Goal: Information Seeking & Learning: Learn about a topic

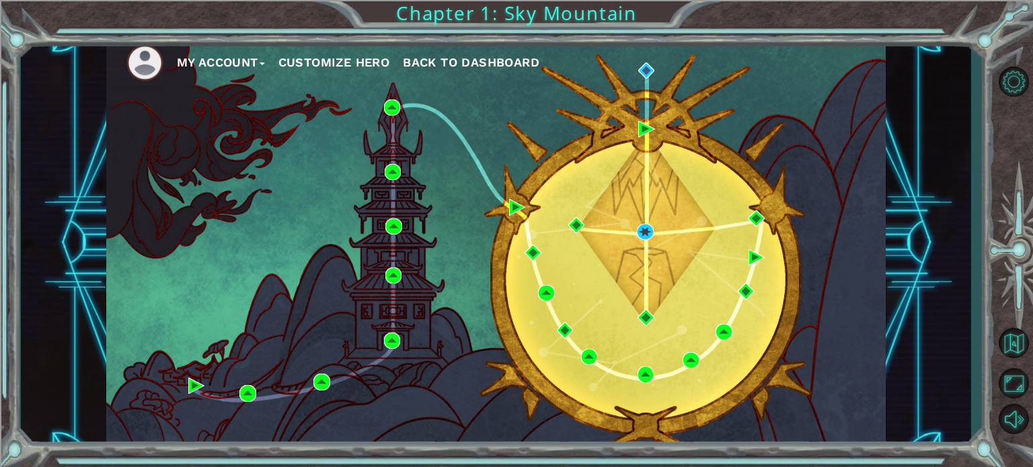
click at [147, 62] on img at bounding box center [144, 62] width 37 height 37
click at [190, 61] on button "My Account" at bounding box center [221, 62] width 88 height 20
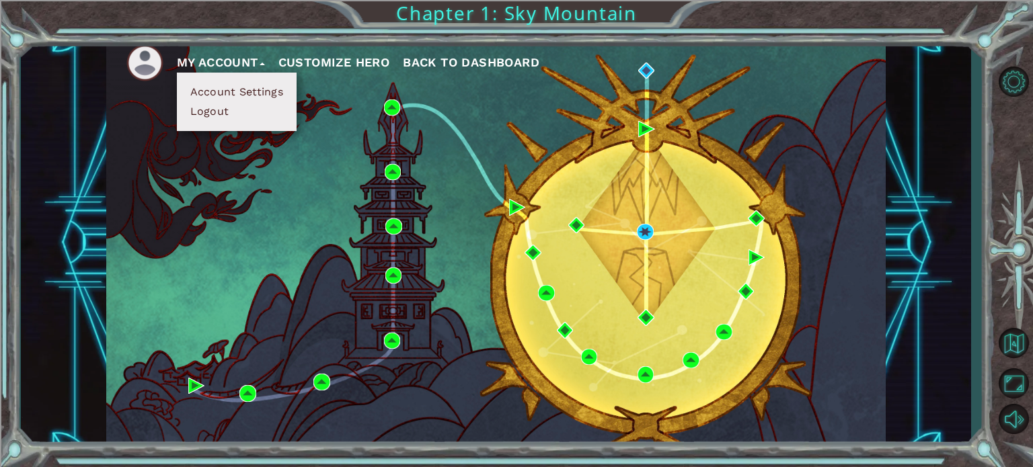
click at [196, 61] on button "My Account" at bounding box center [221, 62] width 88 height 20
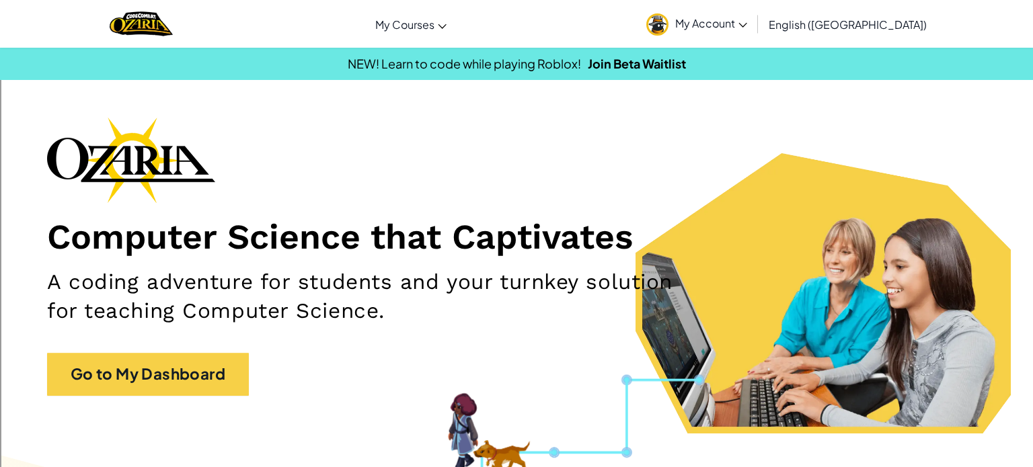
scroll to position [1, 0]
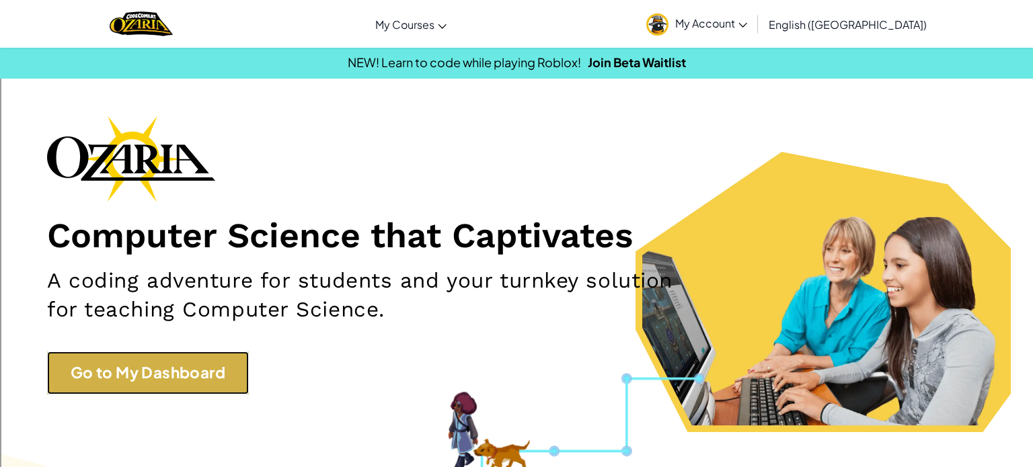
click at [165, 370] on link "Go to My Dashboard" at bounding box center [148, 373] width 202 height 43
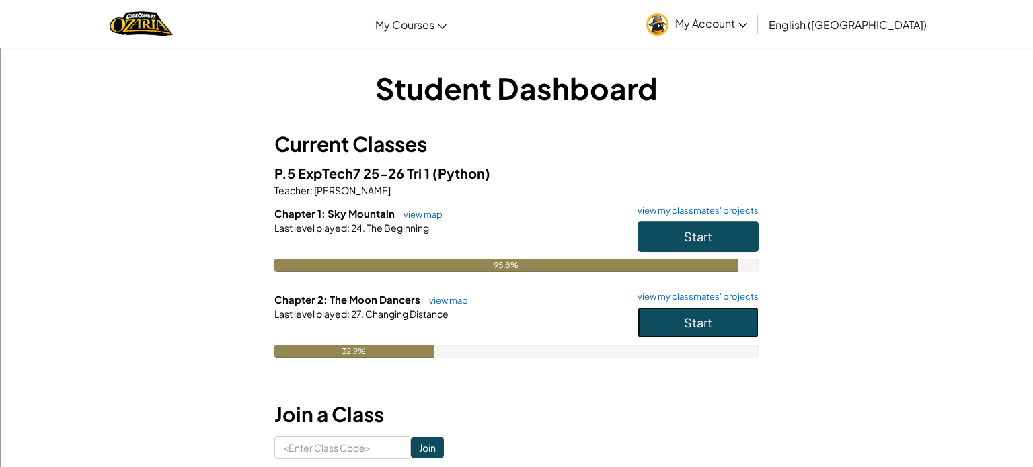
click at [641, 313] on button "Start" at bounding box center [697, 322] width 121 height 31
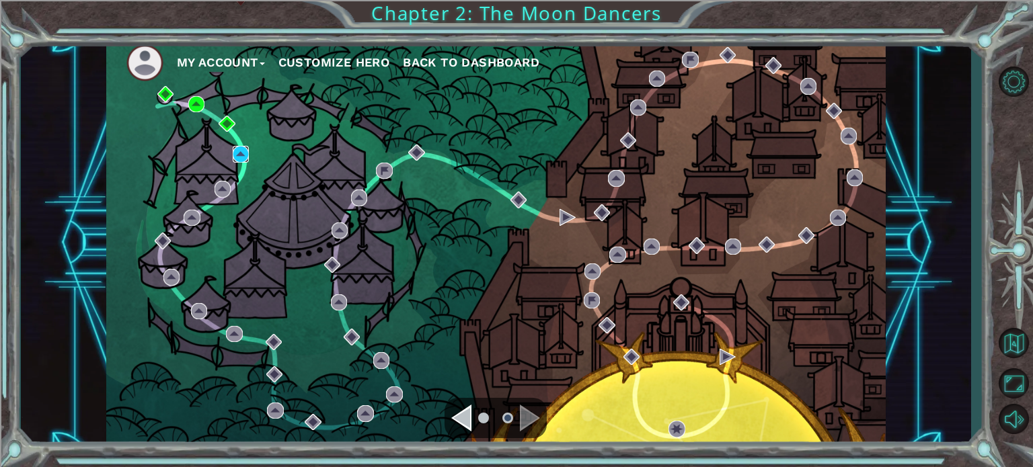
click at [239, 152] on img at bounding box center [241, 154] width 16 height 16
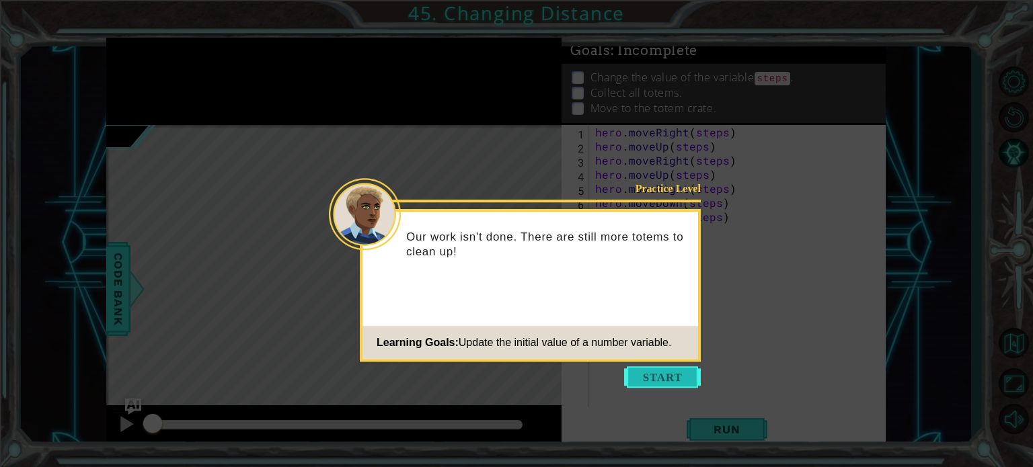
click at [649, 384] on button "Start" at bounding box center [662, 377] width 77 height 22
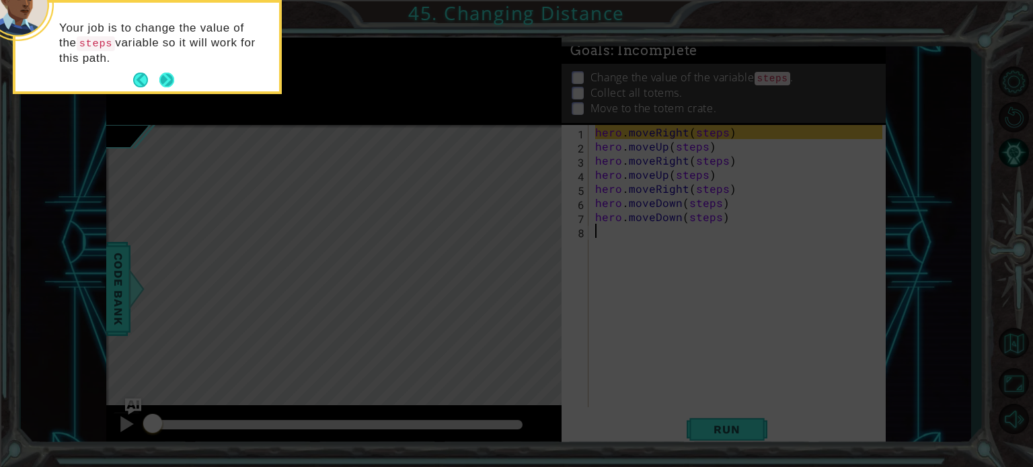
click at [169, 85] on button "Next" at bounding box center [166, 80] width 15 height 15
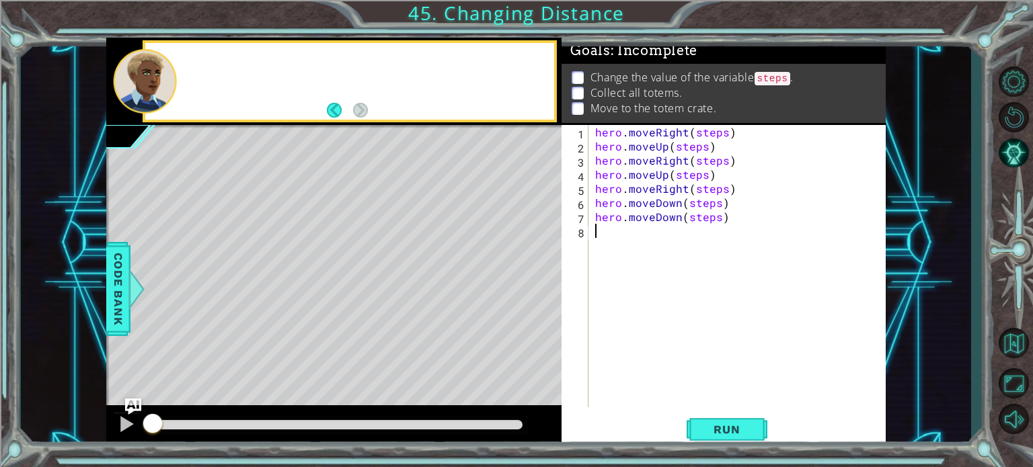
click at [169, 85] on div at bounding box center [145, 81] width 64 height 65
click at [699, 438] on button "Run" at bounding box center [727, 430] width 81 height 32
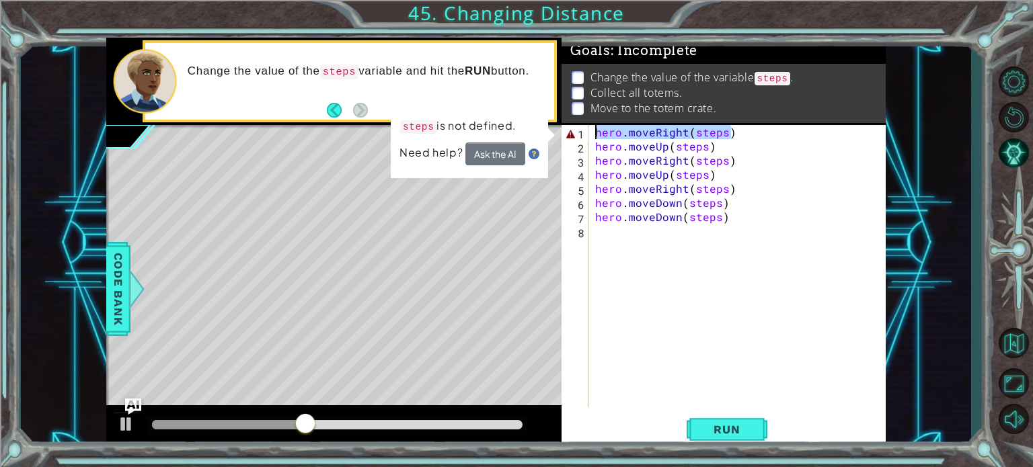
drag, startPoint x: 736, startPoint y: 130, endPoint x: 594, endPoint y: 135, distance: 142.0
click at [594, 135] on div "hero . moveRight ( steps ) hero . moveUp ( steps ) hero . moveRight ( steps ) h…" at bounding box center [740, 280] width 297 height 311
type textarea "hero.moveRight(steps)"
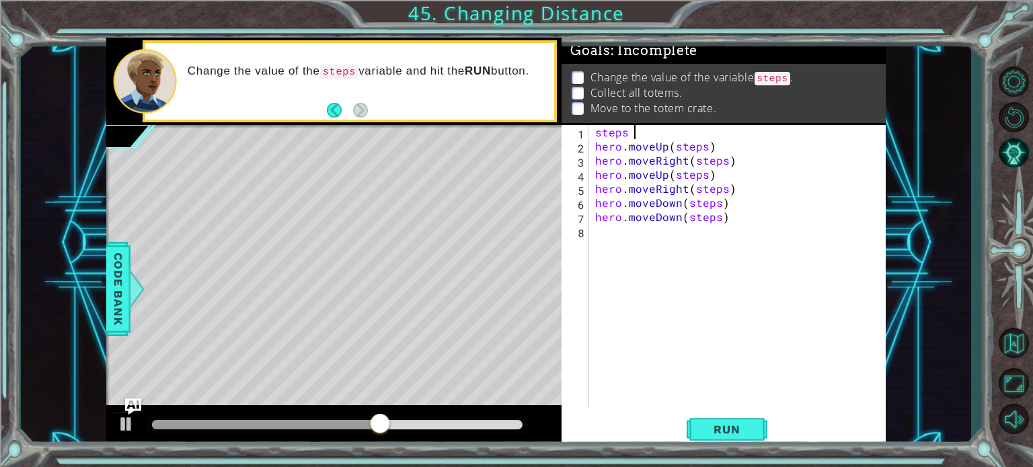
scroll to position [0, 2]
type textarea "steps = 3"
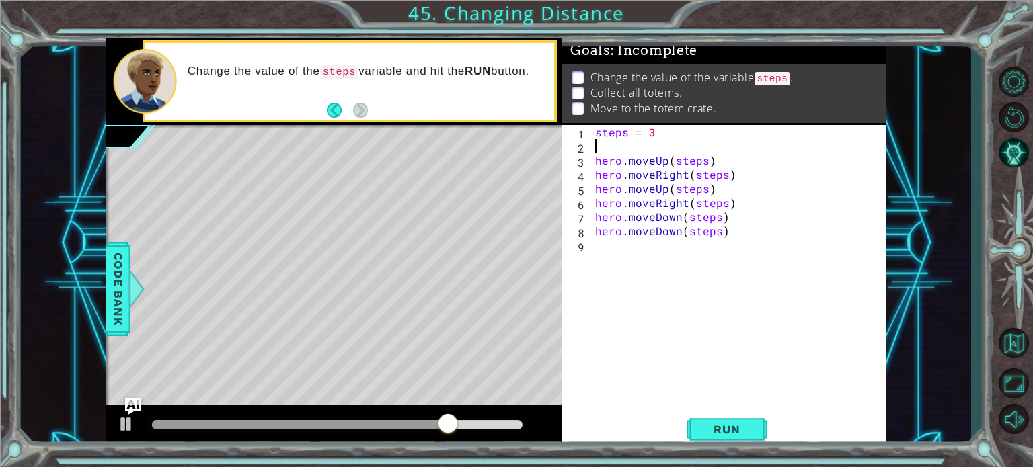
scroll to position [0, 0]
click at [615, 155] on div "steps = 3 hero . moveUp ( steps ) hero . moveRight ( steps ) hero . moveUp ( st…" at bounding box center [740, 280] width 297 height 311
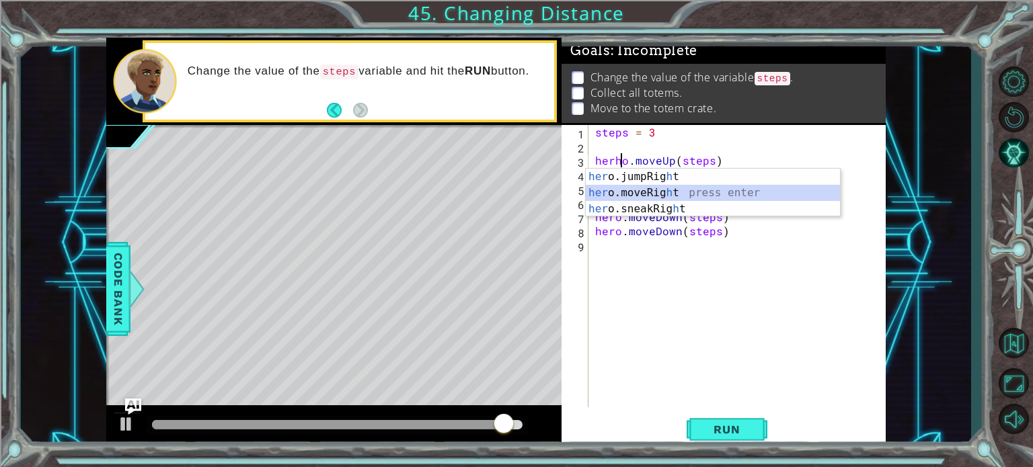
click at [624, 189] on div "her o.jumpRig h t press enter her o.moveRig h t press enter her o.sneakRig h t …" at bounding box center [713, 209] width 254 height 81
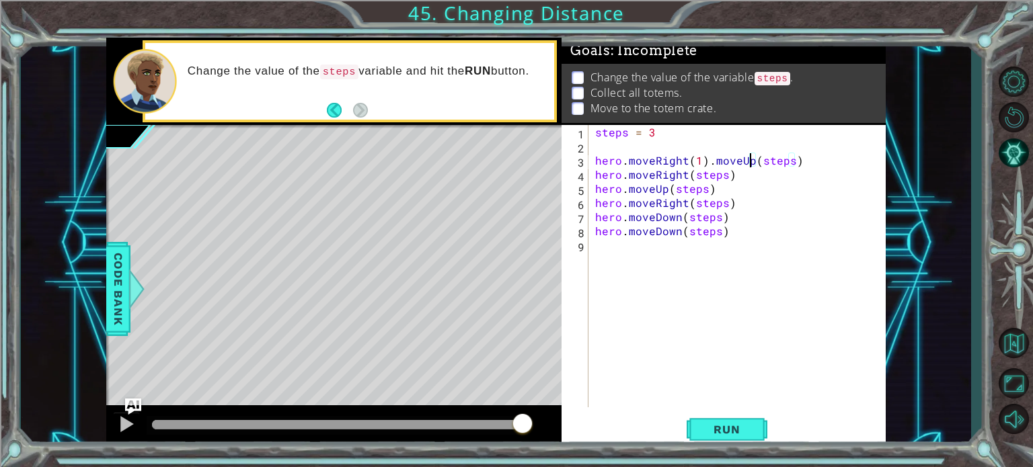
click at [752, 157] on div "steps = 3 hero . moveRight ( 1 ) . moveUp ( steps ) hero . moveRight ( steps ) …" at bounding box center [740, 280] width 297 height 311
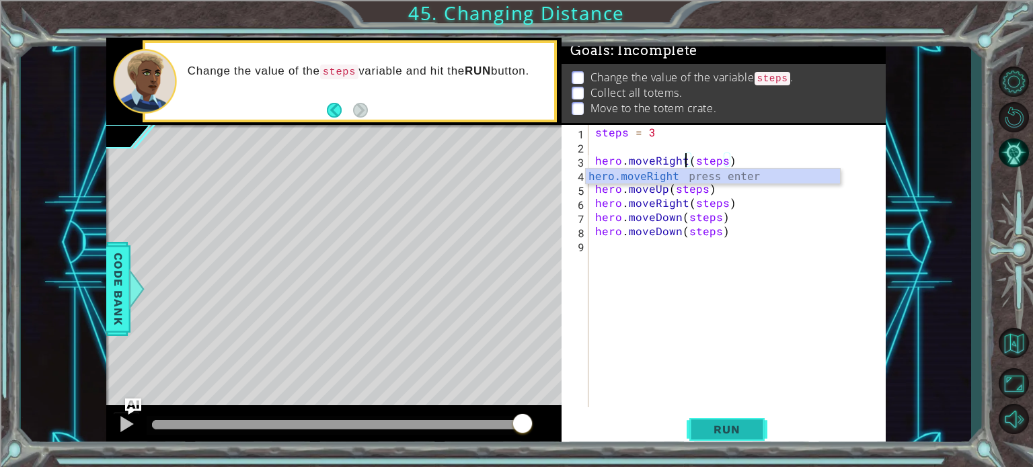
type textarea "hero.moveRight(steps)"
click at [713, 424] on span "Run" at bounding box center [726, 429] width 53 height 13
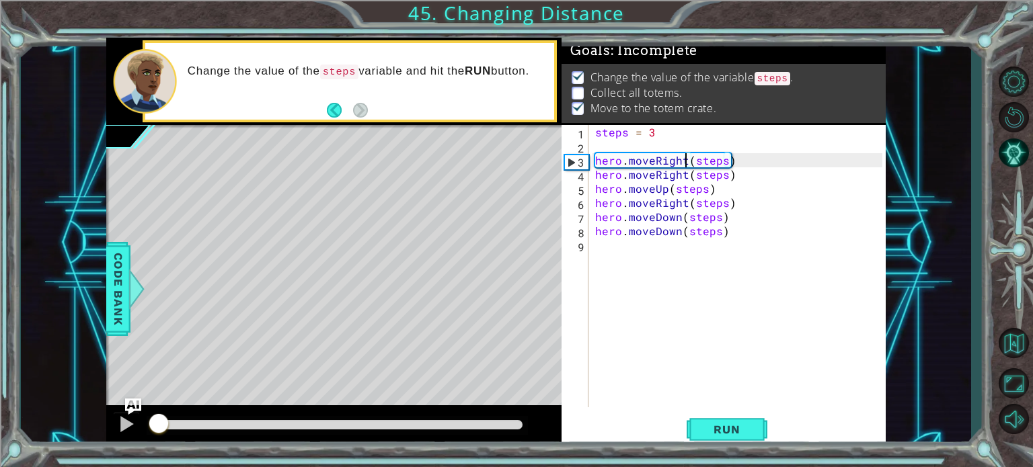
click at [158, 424] on div at bounding box center [155, 424] width 7 height 9
click at [127, 422] on div at bounding box center [126, 424] width 17 height 17
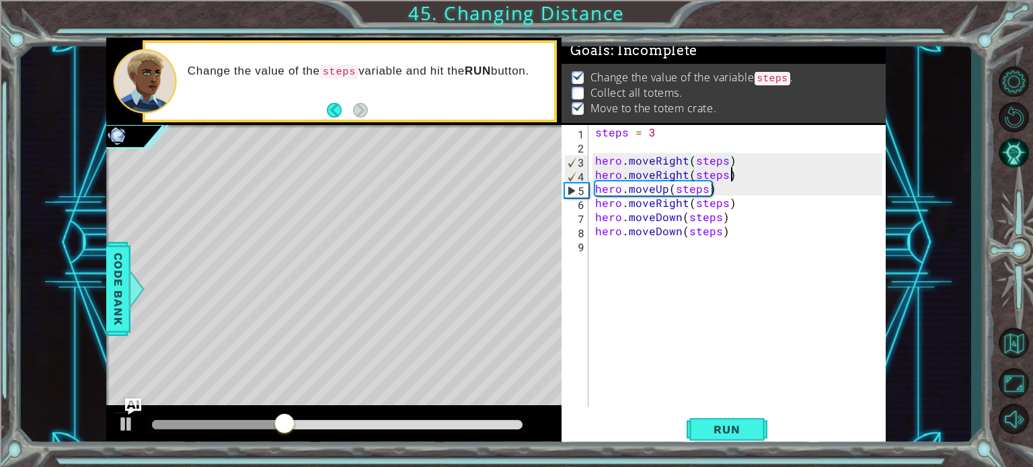
click at [737, 170] on div "steps = 3 hero . moveRight ( steps ) hero . moveRight ( steps ) hero . moveUp (…" at bounding box center [740, 280] width 297 height 311
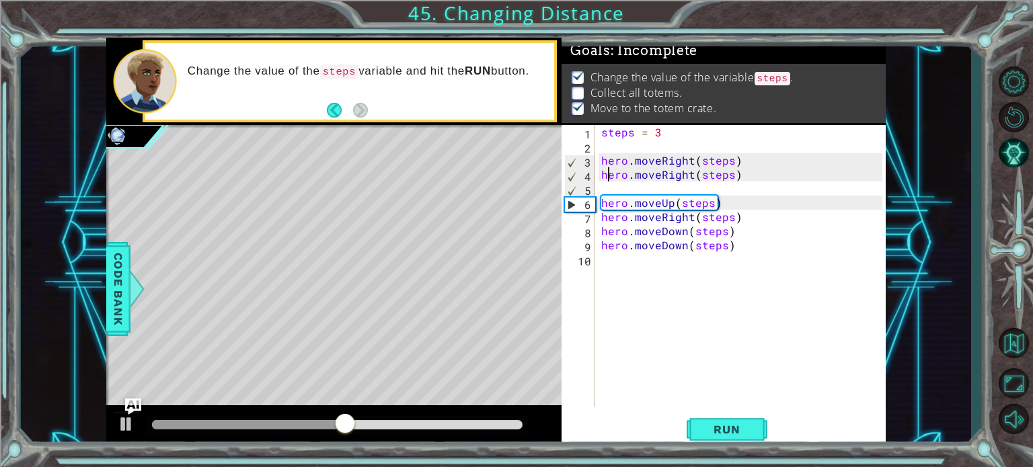
click at [605, 169] on div "steps = 3 hero . moveRight ( steps ) hero . moveRight ( steps ) hero . moveUp (…" at bounding box center [743, 280] width 290 height 311
type textarea "hero.moveRight(steps)"
click at [602, 173] on div "steps = 3 hero . moveRight ( steps ) hero . moveRight ( steps ) hero . moveUp (…" at bounding box center [743, 280] width 290 height 311
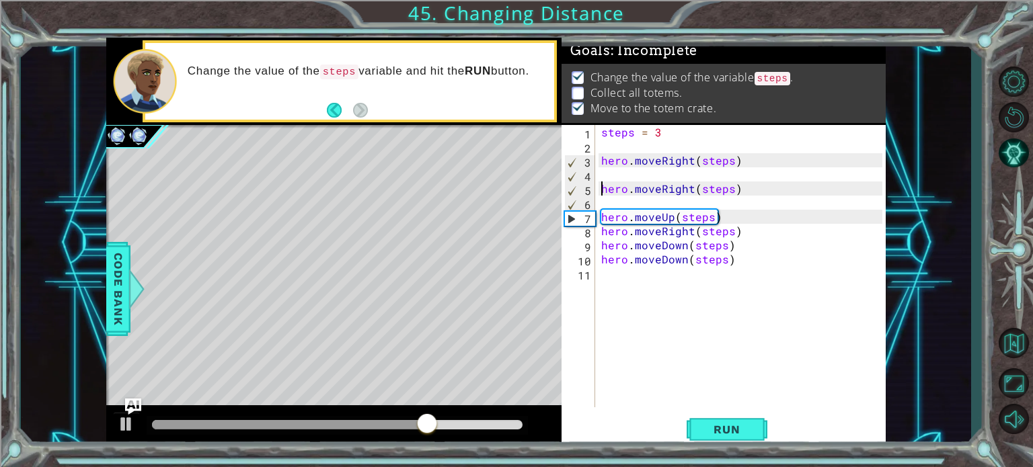
click at [607, 205] on div "steps = 3 hero . moveRight ( steps ) hero . moveRight ( steps ) hero . moveUp (…" at bounding box center [743, 280] width 290 height 311
type textarea "hero.moveRight(steps)"
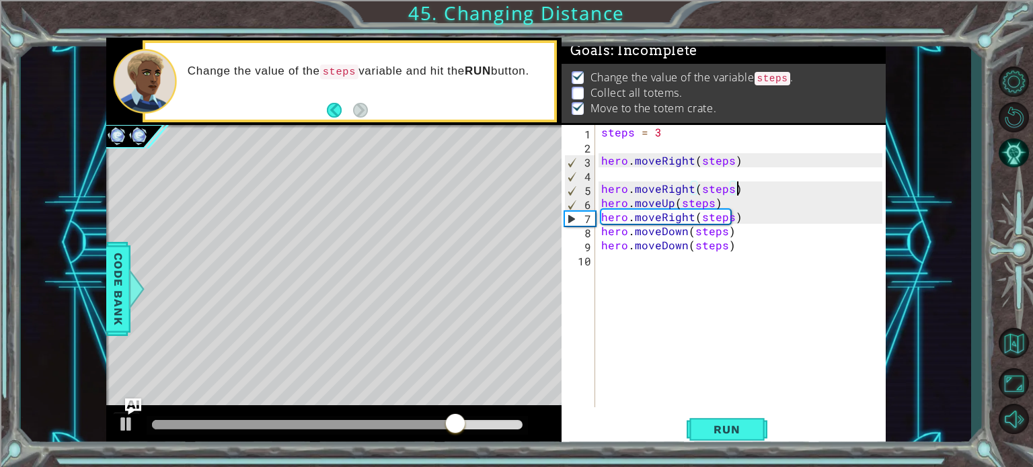
click at [603, 173] on div "steps = 3 hero . moveRight ( steps ) hero . moveRight ( steps ) hero . moveUp (…" at bounding box center [743, 280] width 290 height 311
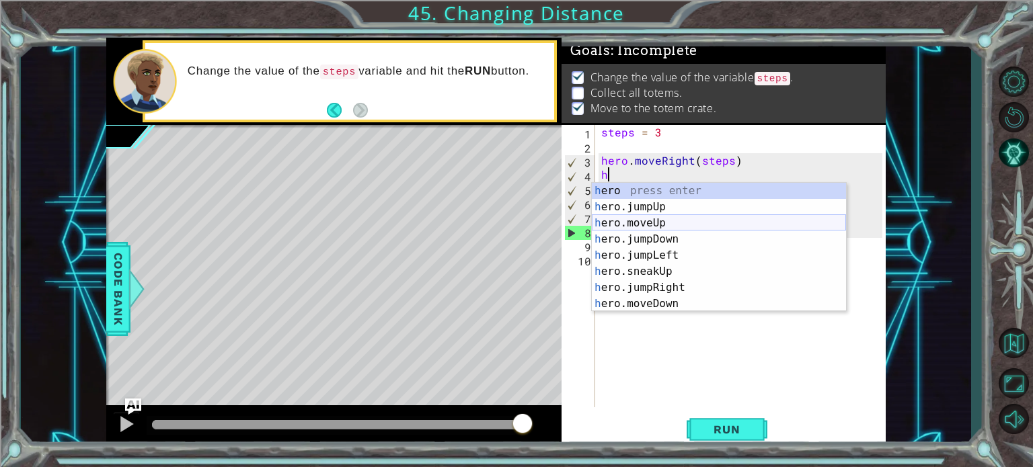
click at [635, 221] on div "h ero press enter h ero.jumpUp press enter h ero.moveUp press enter h ero.jumpD…" at bounding box center [719, 263] width 254 height 161
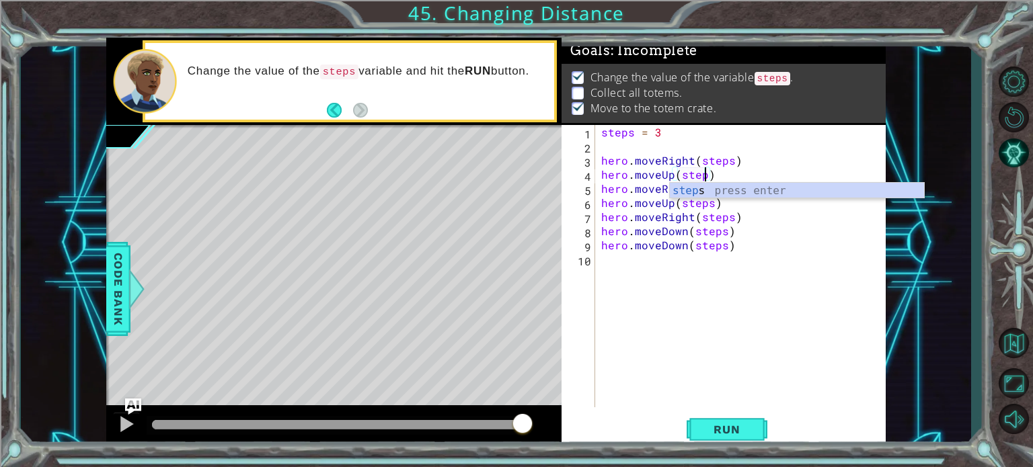
scroll to position [0, 6]
click at [702, 432] on span "Run" at bounding box center [726, 429] width 53 height 13
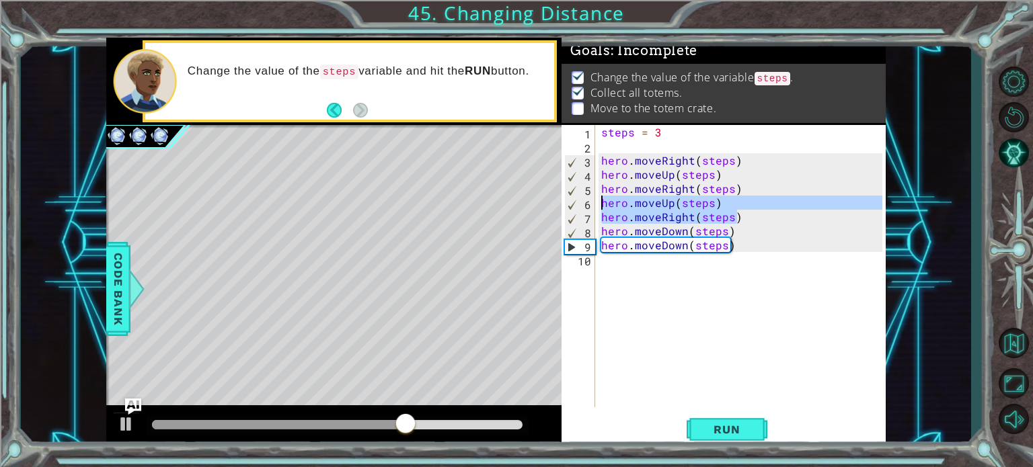
drag, startPoint x: 738, startPoint y: 211, endPoint x: 597, endPoint y: 200, distance: 140.9
click at [597, 200] on div "hero.moveUp(steps) 1 2 3 4 5 6 7 8 9 10 steps = 3 hero . moveRight ( steps ) he…" at bounding box center [721, 266] width 321 height 282
type textarea "hero.moveUp(steps) hero.moveRight(steps)"
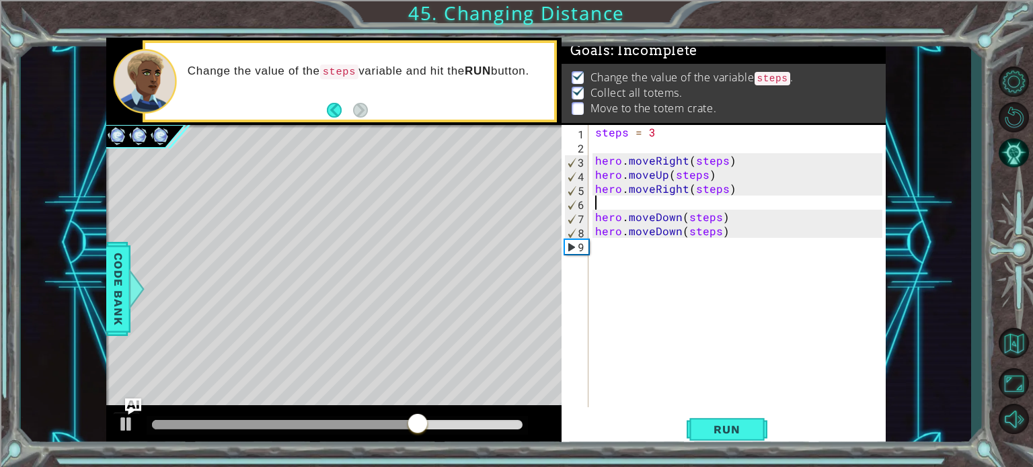
type textarea "hero.moveRight(steps)"
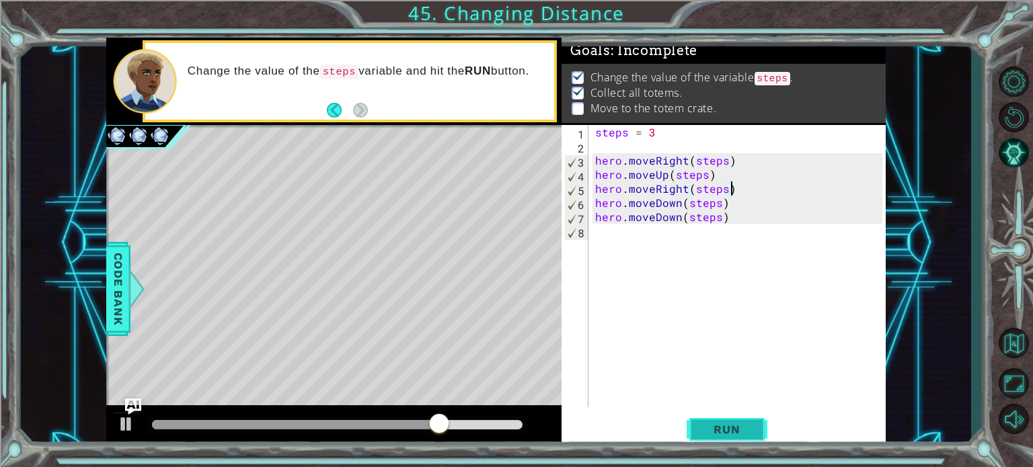
click at [743, 434] on span "Run" at bounding box center [726, 429] width 53 height 13
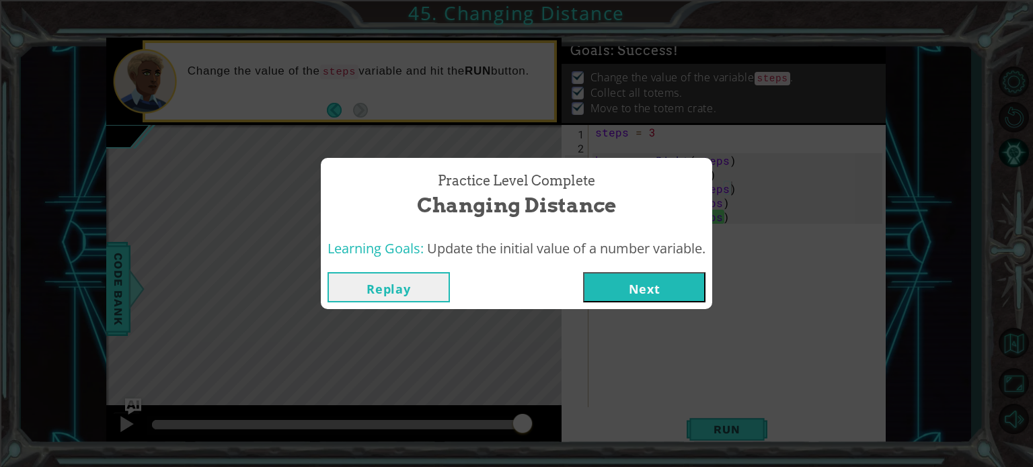
click at [676, 297] on button "Next" at bounding box center [644, 287] width 122 height 30
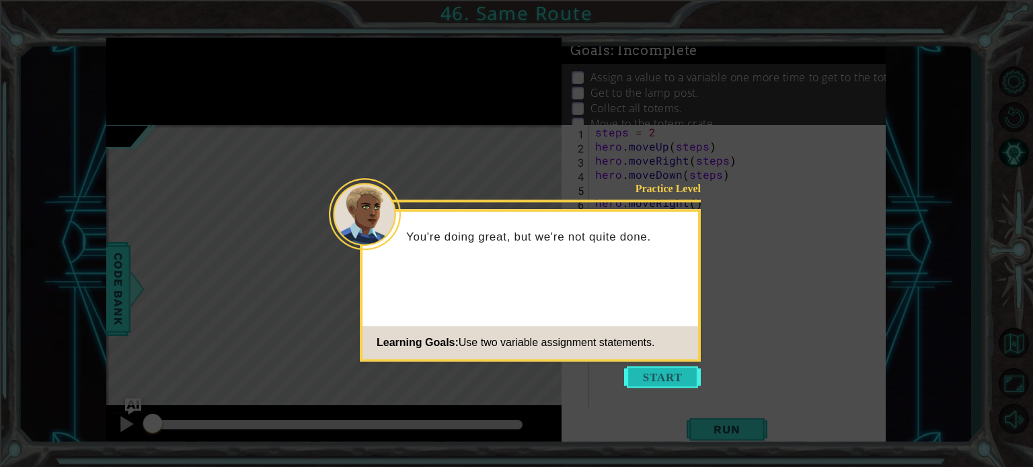
click at [676, 373] on button "Start" at bounding box center [662, 377] width 77 height 22
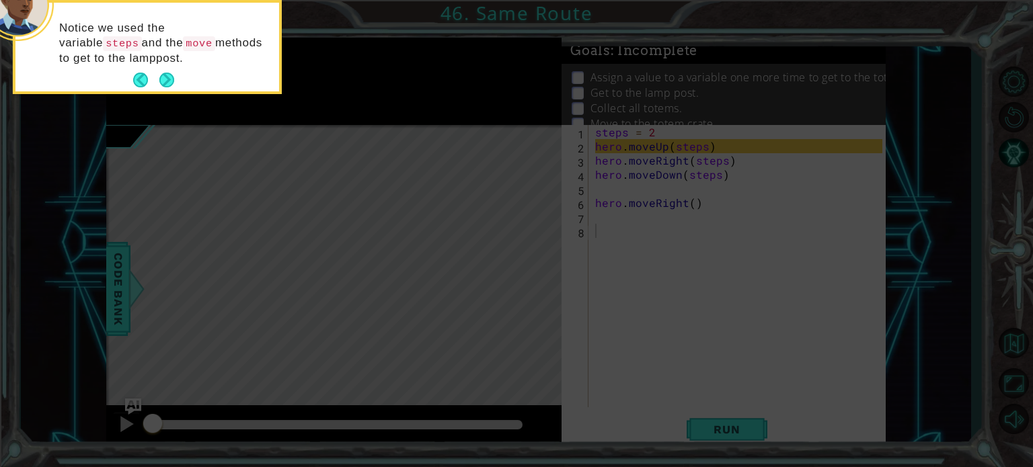
click at [165, 73] on button "Next" at bounding box center [166, 80] width 15 height 15
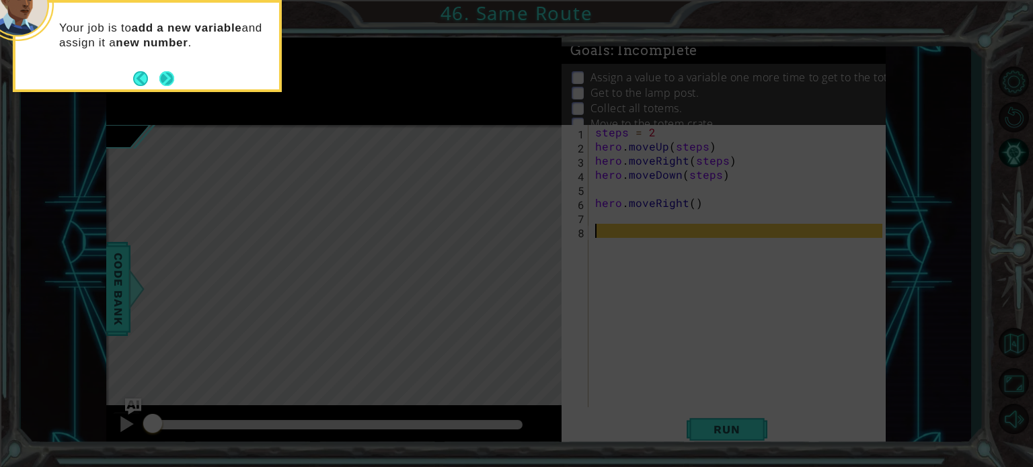
click at [165, 73] on button "Next" at bounding box center [166, 78] width 15 height 15
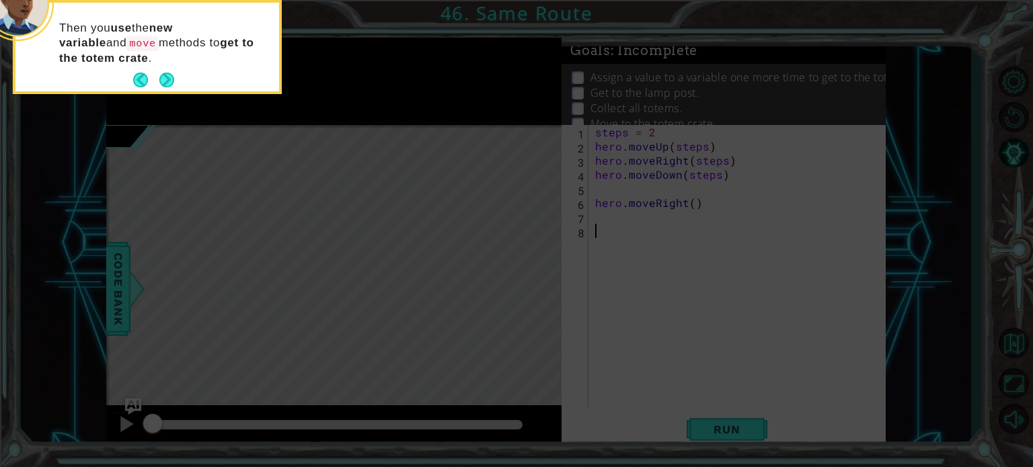
click at [165, 73] on button "Next" at bounding box center [166, 80] width 15 height 15
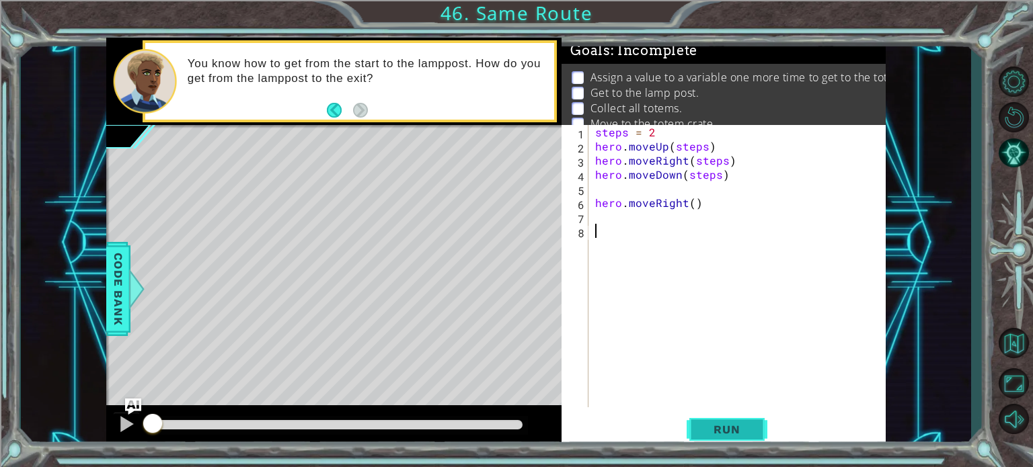
click at [695, 431] on button "Run" at bounding box center [727, 430] width 81 height 32
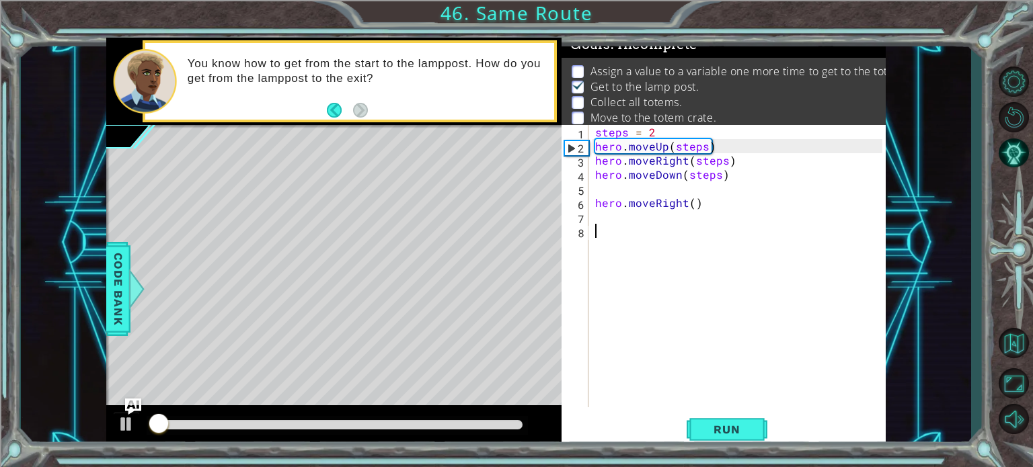
scroll to position [7, 0]
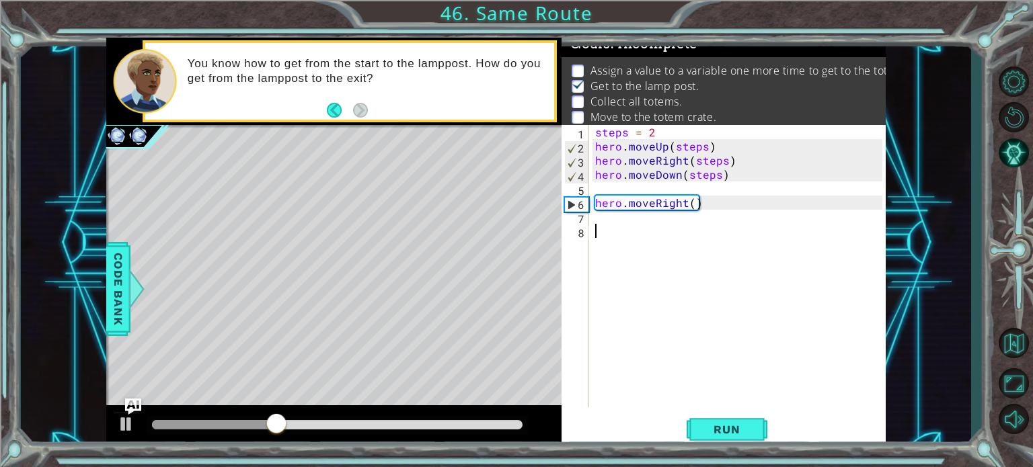
click at [601, 217] on div "steps = 2 hero . moveUp ( steps ) hero . moveRight ( steps ) hero . moveDown ( …" at bounding box center [740, 280] width 297 height 311
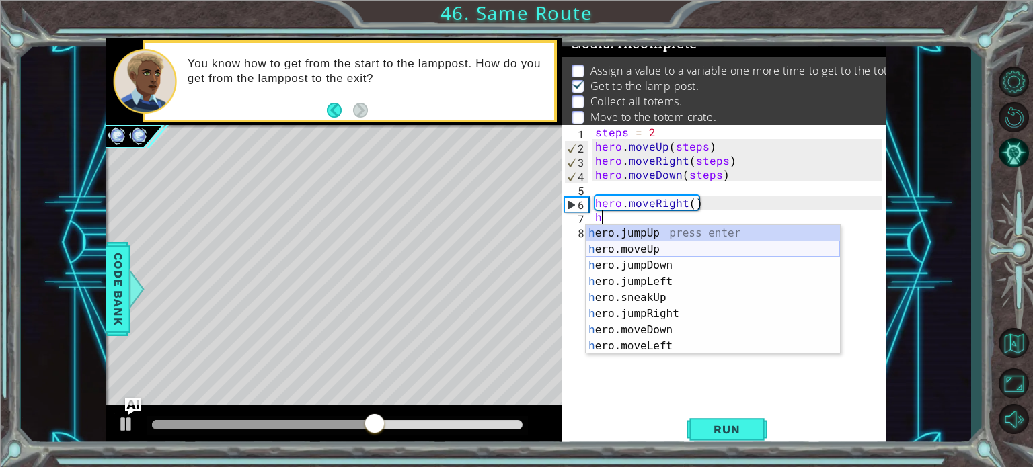
click at [646, 247] on div "h ero.jumpUp press enter h ero.moveUp press enter h ero.jumpDown press enter h …" at bounding box center [713, 305] width 254 height 161
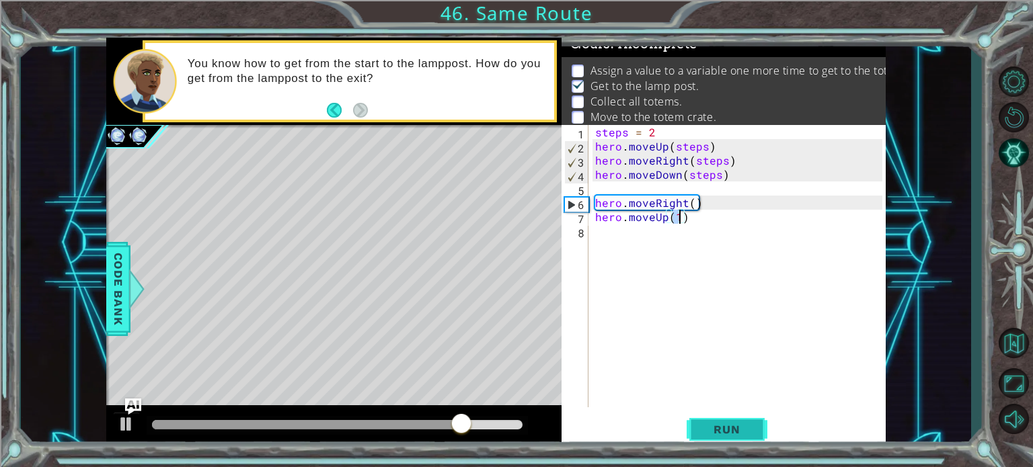
type textarea "hero.moveUp(1)"
click at [717, 435] on span "Run" at bounding box center [726, 429] width 53 height 13
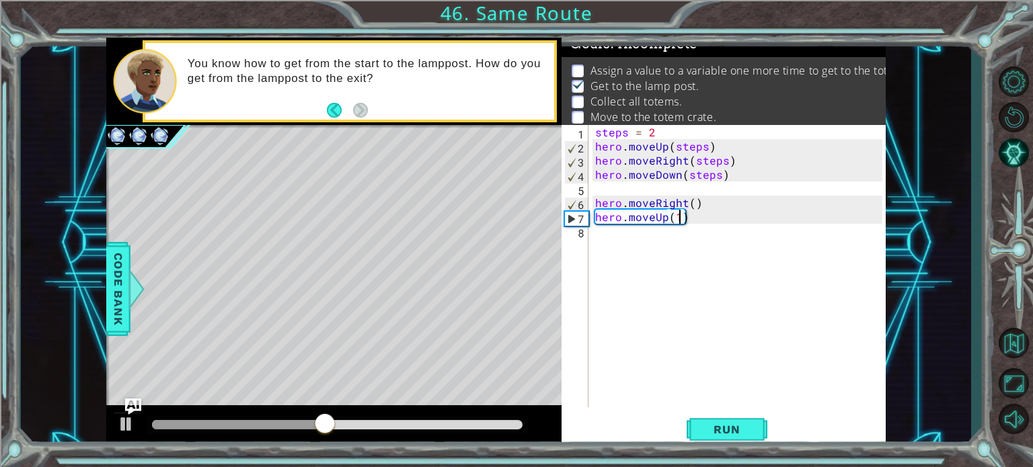
click at [621, 230] on div "steps = 2 hero . moveUp ( steps ) hero . moveRight ( steps ) hero . moveDown ( …" at bounding box center [740, 280] width 297 height 311
click at [679, 213] on div "steps = 2 hero . moveUp ( steps ) hero . moveRight ( steps ) hero . moveDown ( …" at bounding box center [740, 280] width 297 height 311
click at [606, 234] on div "steps = 2 hero . moveUp ( steps ) hero . moveRight ( steps ) hero . moveDown ( …" at bounding box center [740, 280] width 297 height 311
type textarea "h"
click at [680, 212] on div "steps = 2 hero . moveUp ( steps ) hero . moveRight ( steps ) hero . moveDown ( …" at bounding box center [740, 280] width 297 height 311
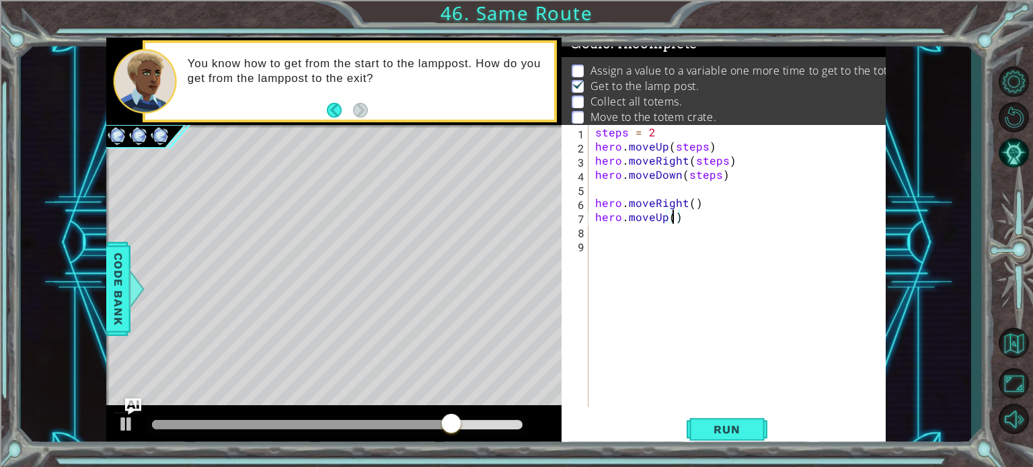
scroll to position [0, 5]
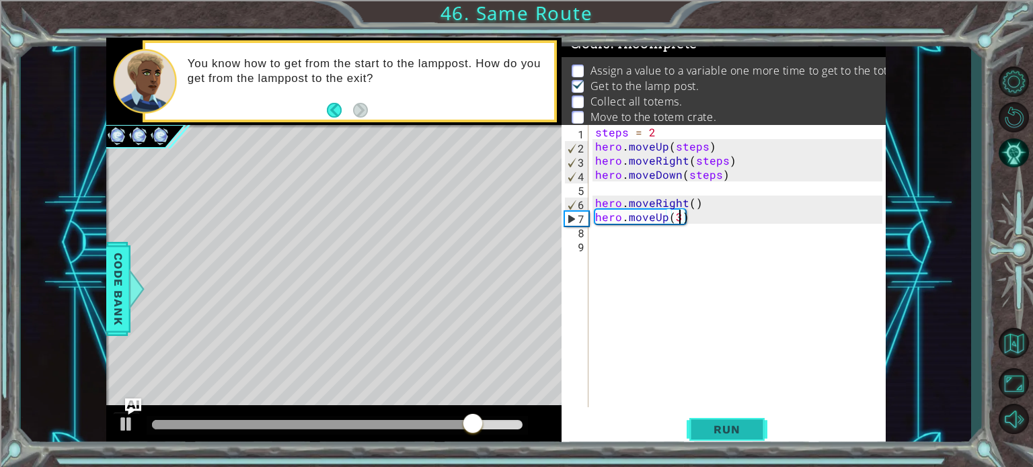
type textarea "hero.moveUp(3)"
click at [723, 421] on button "Run" at bounding box center [727, 430] width 81 height 32
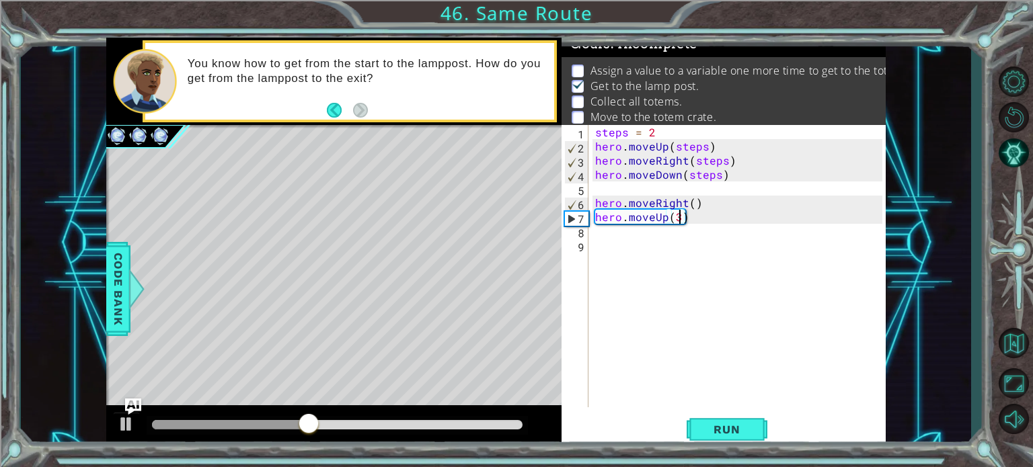
click at [602, 239] on div "steps = 2 hero . moveUp ( steps ) hero . moveRight ( steps ) hero . moveDown ( …" at bounding box center [740, 280] width 297 height 311
click at [600, 229] on div "steps = 2 hero . moveUp ( steps ) hero . moveRight ( steps ) hero . moveDown ( …" at bounding box center [740, 280] width 297 height 311
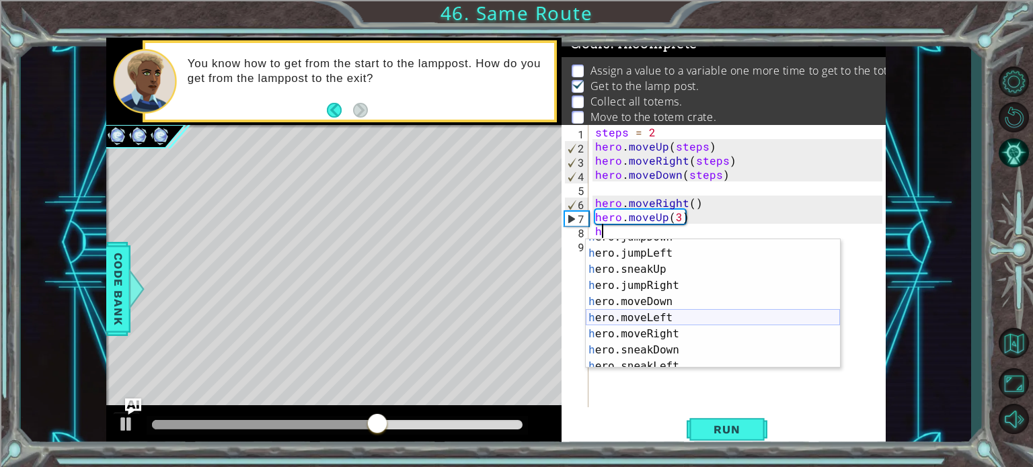
scroll to position [54, 0]
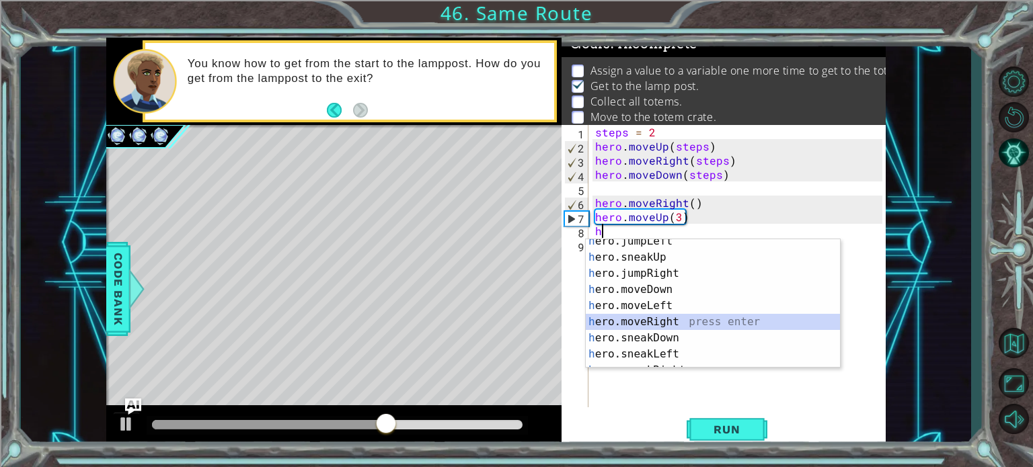
click at [644, 321] on div "h ero.jumpLeft press enter h ero.sneakUp press enter h ero.jumpRight press ente…" at bounding box center [713, 313] width 254 height 161
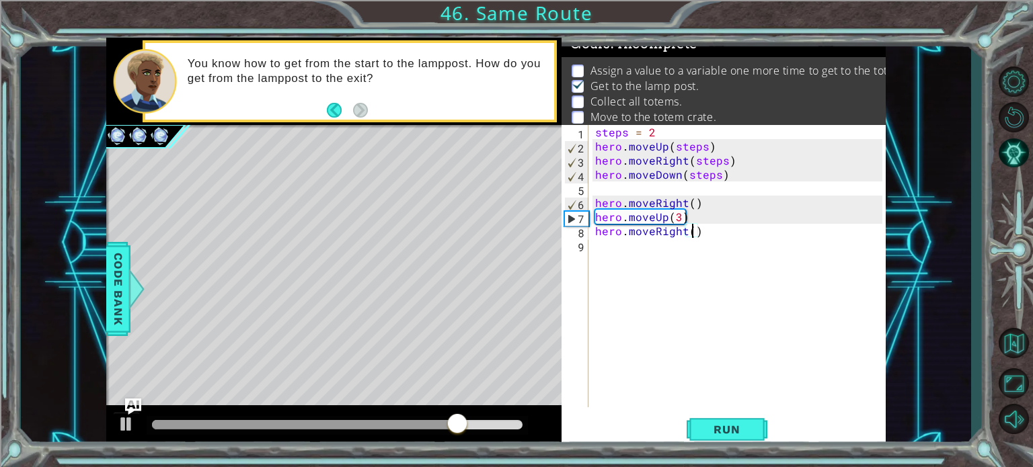
type textarea "hero.moveRight(3)"
click at [606, 242] on div "steps = 2 hero . moveUp ( steps ) hero . moveRight ( steps ) hero . moveDown ( …" at bounding box center [740, 280] width 297 height 311
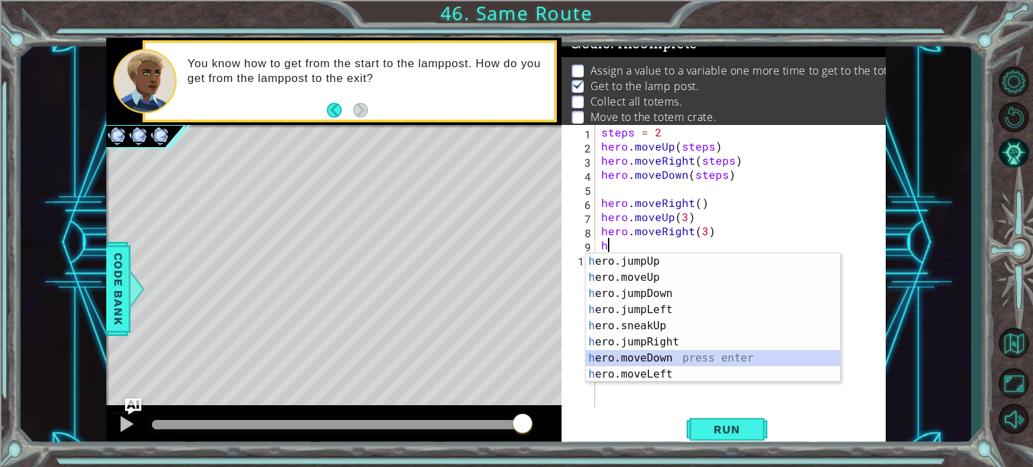
click at [650, 356] on div "h ero.jumpUp press enter h ero.moveUp press enter h ero.jumpDown press enter h …" at bounding box center [713, 333] width 254 height 161
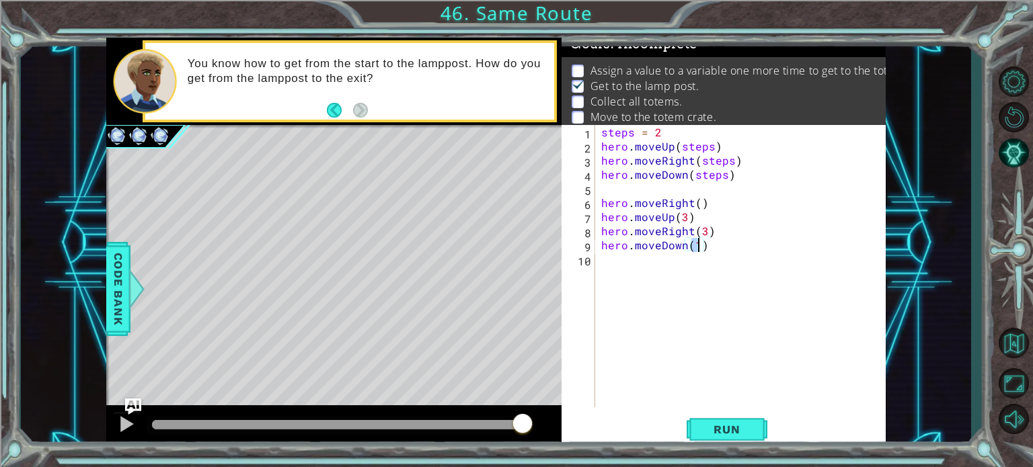
scroll to position [0, 5]
click at [739, 425] on span "Run" at bounding box center [726, 429] width 53 height 13
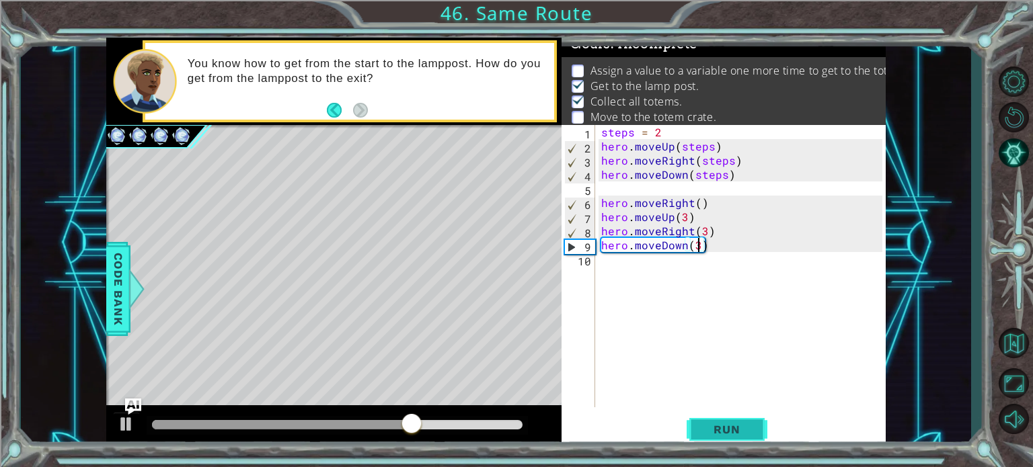
type textarea "hero.moveDown(3)"
click at [707, 436] on button "Run" at bounding box center [727, 430] width 81 height 32
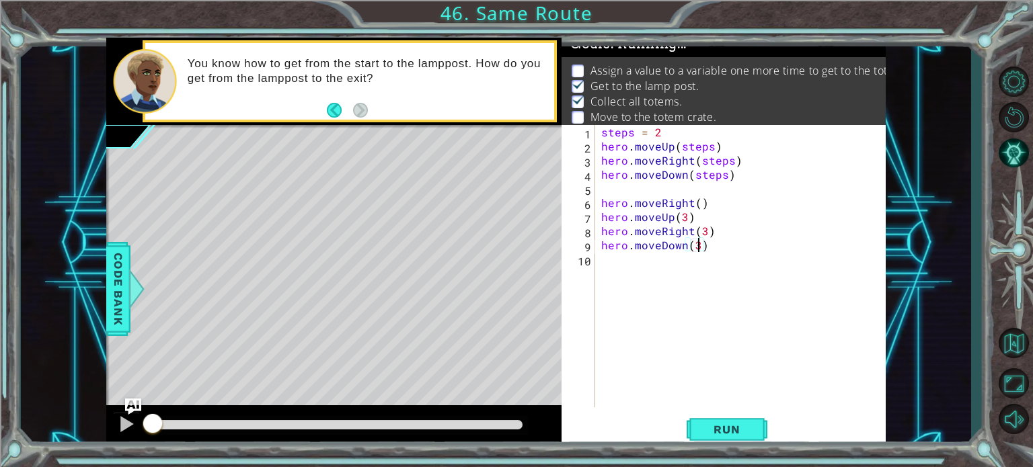
click at [518, 422] on div at bounding box center [337, 424] width 371 height 9
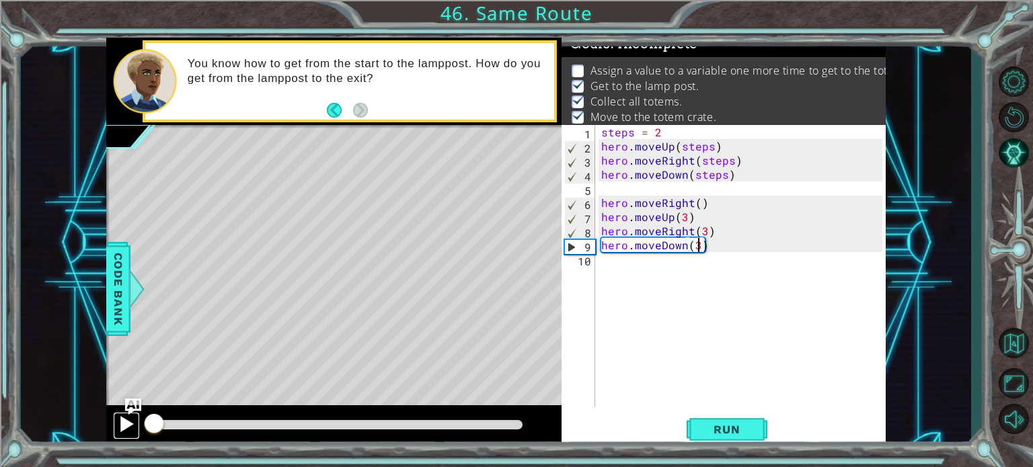
click at [130, 424] on div at bounding box center [126, 424] width 17 height 17
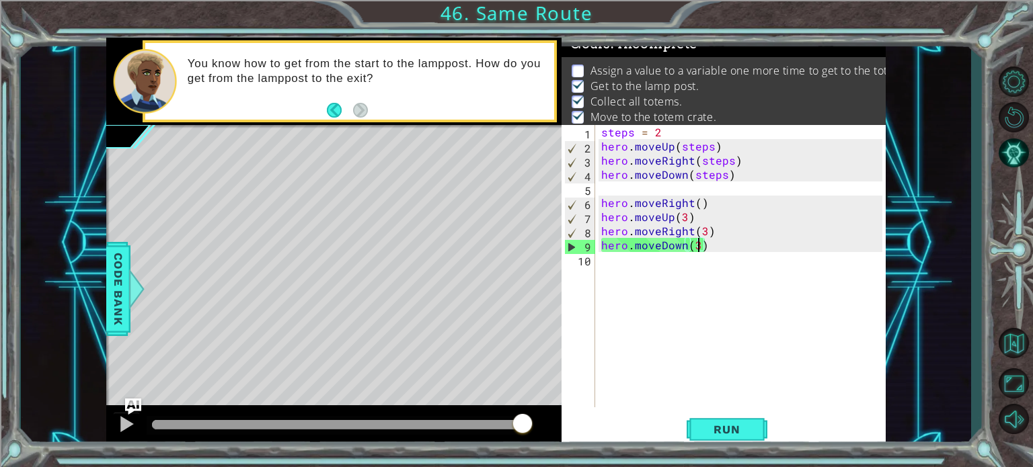
drag, startPoint x: 159, startPoint y: 423, endPoint x: 561, endPoint y: 461, distance: 403.9
click at [561, 461] on div "1 ההההההההההההההההההההההההההההההההההההההההההההההההההההההההההההההההההההההההההההה…" at bounding box center [516, 233] width 1033 height 467
drag, startPoint x: 185, startPoint y: 424, endPoint x: 504, endPoint y: 440, distance: 319.1
click at [504, 440] on div at bounding box center [334, 426] width 456 height 43
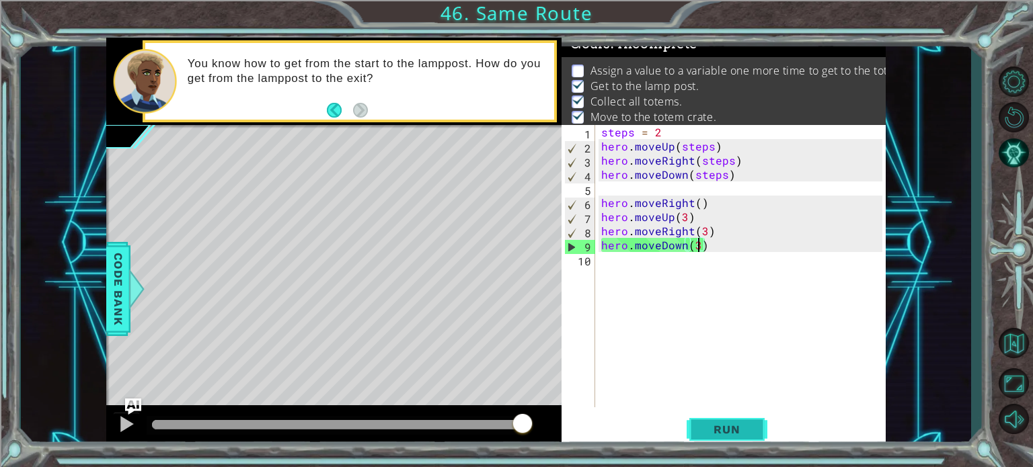
click at [751, 435] on span "Run" at bounding box center [726, 429] width 53 height 13
click at [624, 270] on div "steps = 2 hero . moveUp ( steps ) hero . moveRight ( steps ) hero . moveDown ( …" at bounding box center [743, 280] width 290 height 311
click at [614, 248] on div "steps = 2 hero . moveUp ( steps ) hero . moveRight ( steps ) hero . moveDown ( …" at bounding box center [743, 280] width 290 height 311
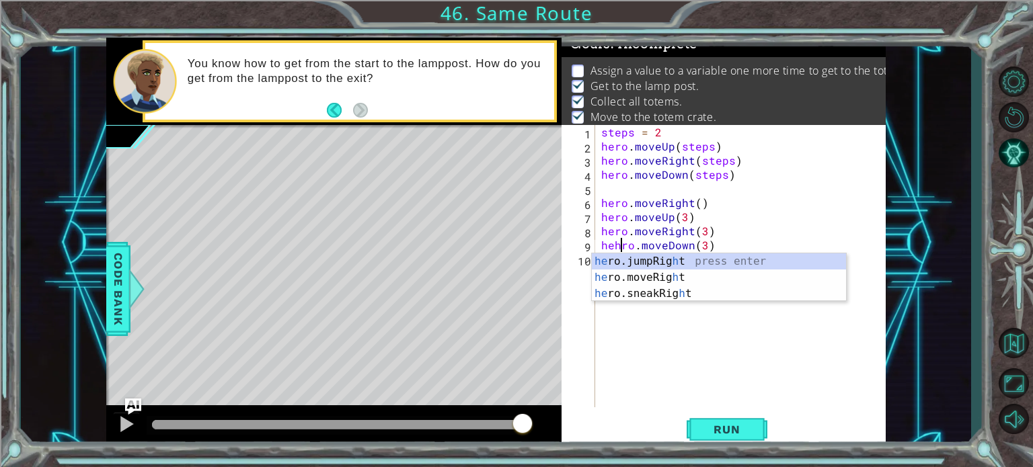
scroll to position [0, 1]
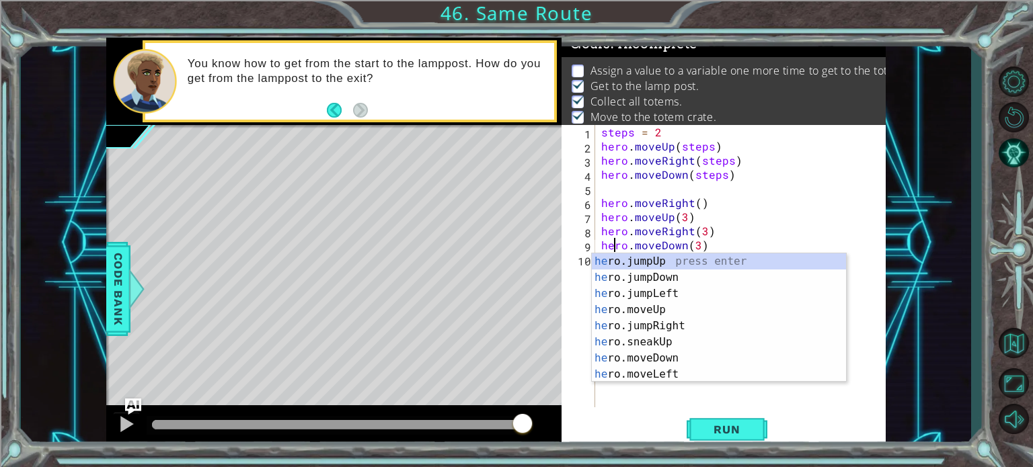
click at [921, 196] on div "1 ההההההההההההההההההההההההההההההההההההההההההההההההההההההההההההההההההההההההההההה…" at bounding box center [496, 244] width 950 height 412
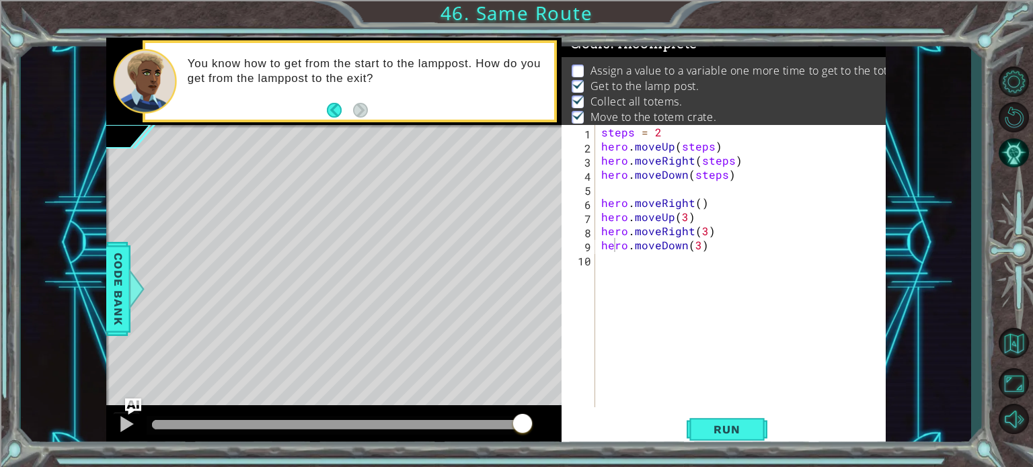
drag, startPoint x: 592, startPoint y: 69, endPoint x: 763, endPoint y: 83, distance: 171.4
click at [763, 83] on ul "Assign a value to a variable one more time to get to the totem crate. Get to th…" at bounding box center [723, 94] width 311 height 62
click at [900, 70] on div "1 ההההההההההההההההההההההההההההההההההההההההההההההההההההההההההההההההההההההההההההה…" at bounding box center [496, 244] width 950 height 412
click at [661, 129] on div "steps = 2 hero . moveUp ( steps ) hero . moveRight ( steps ) hero . moveDown ( …" at bounding box center [743, 280] width 290 height 311
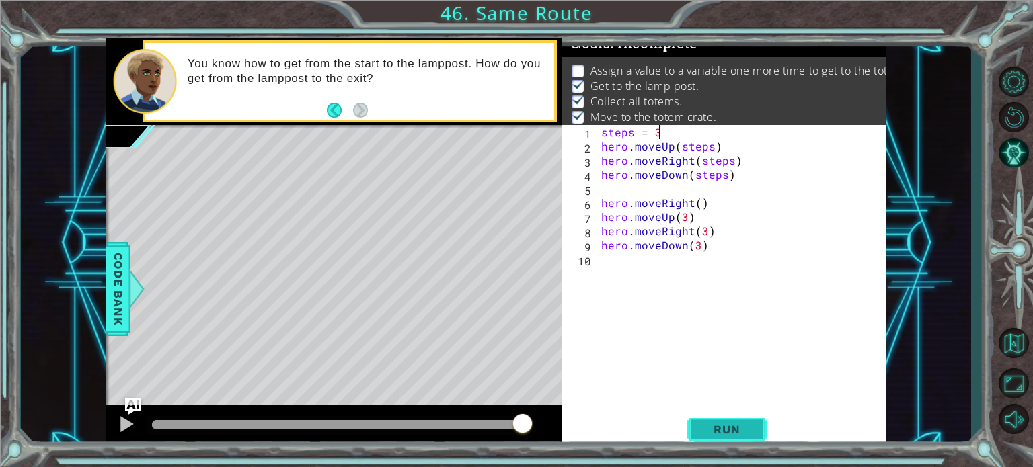
click at [705, 432] on span "Run" at bounding box center [726, 429] width 53 height 13
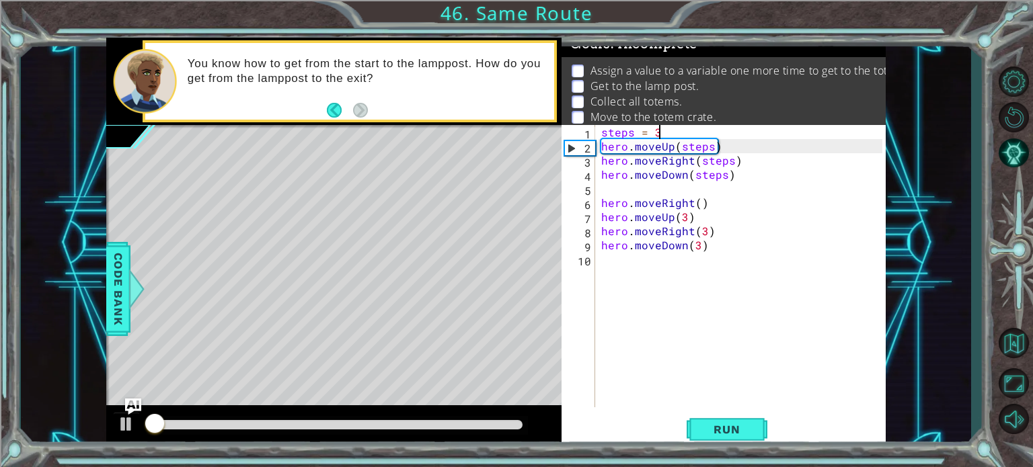
click at [504, 423] on div at bounding box center [337, 424] width 371 height 9
click at [488, 431] on div at bounding box center [338, 425] width 382 height 19
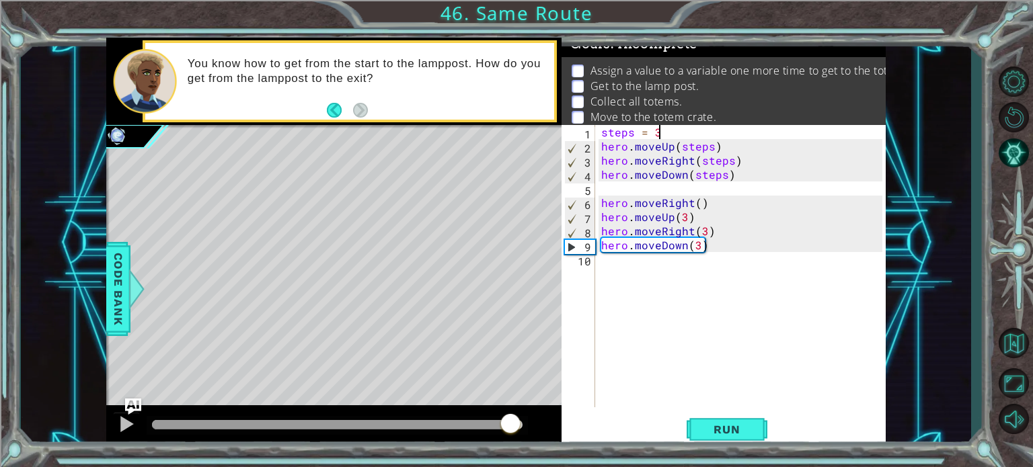
drag, startPoint x: 155, startPoint y: 420, endPoint x: 508, endPoint y: 428, distance: 353.1
click at [508, 428] on div at bounding box center [510, 425] width 24 height 24
click at [121, 422] on div at bounding box center [126, 424] width 17 height 17
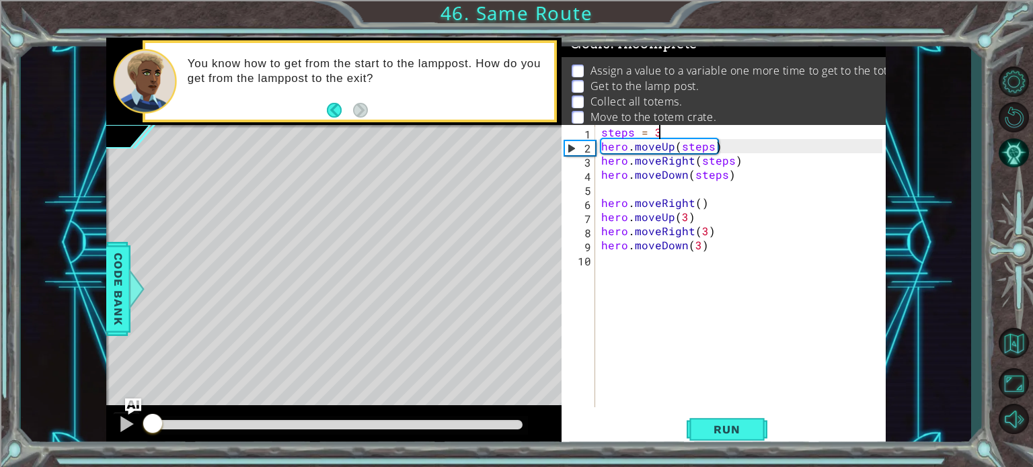
drag, startPoint x: 526, startPoint y: 423, endPoint x: 11, endPoint y: 471, distance: 517.3
click at [11, 467] on html "1 ההההההההההההההההההההההההההההההההההההההההההההההההההההההההההההההההההההההההההההה…" at bounding box center [516, 285] width 1033 height 570
click at [116, 419] on button at bounding box center [126, 426] width 27 height 28
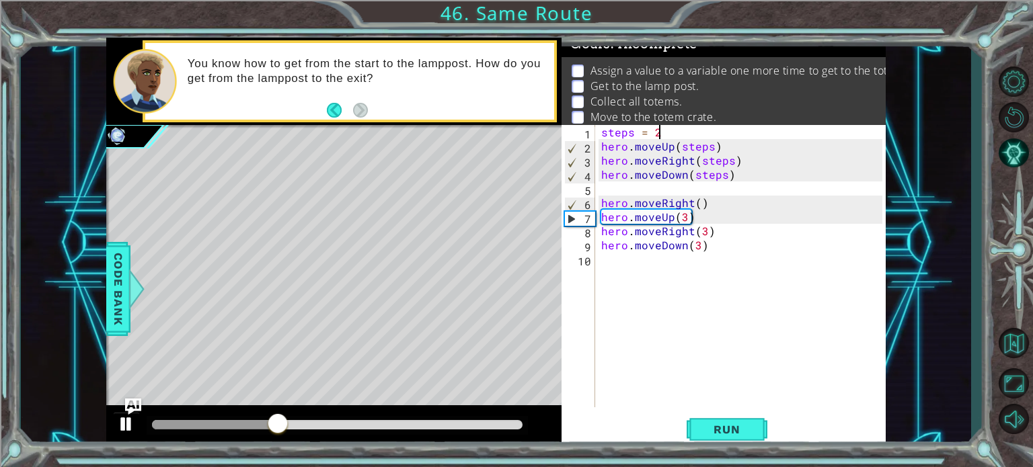
type textarea "steps = 2"
click at [127, 433] on div at bounding box center [126, 424] width 17 height 17
click at [125, 422] on div at bounding box center [126, 424] width 17 height 17
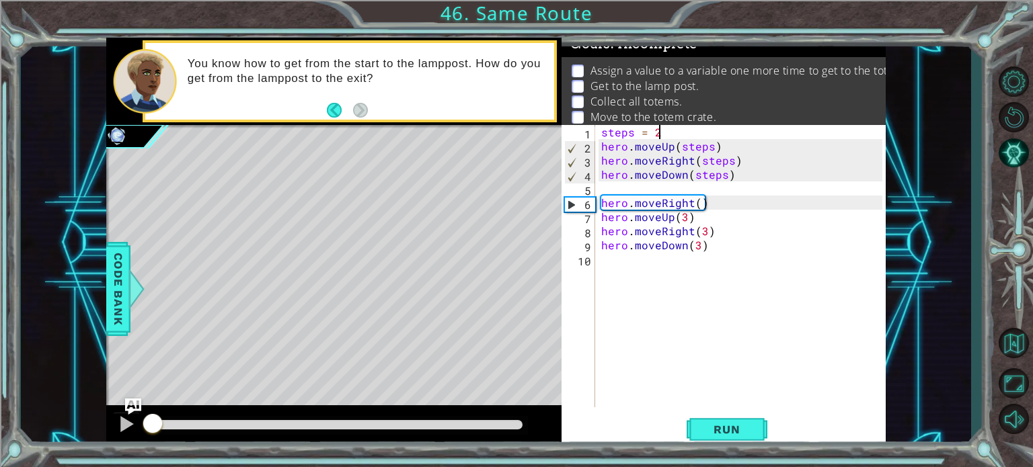
drag, startPoint x: 303, startPoint y: 420, endPoint x: 0, endPoint y: 476, distance: 308.3
click at [0, 467] on html "1 ההההההההההההההההההההההההההההההההההההההההההההההההההההההההההההההההההההההההההההה…" at bounding box center [516, 285] width 1033 height 570
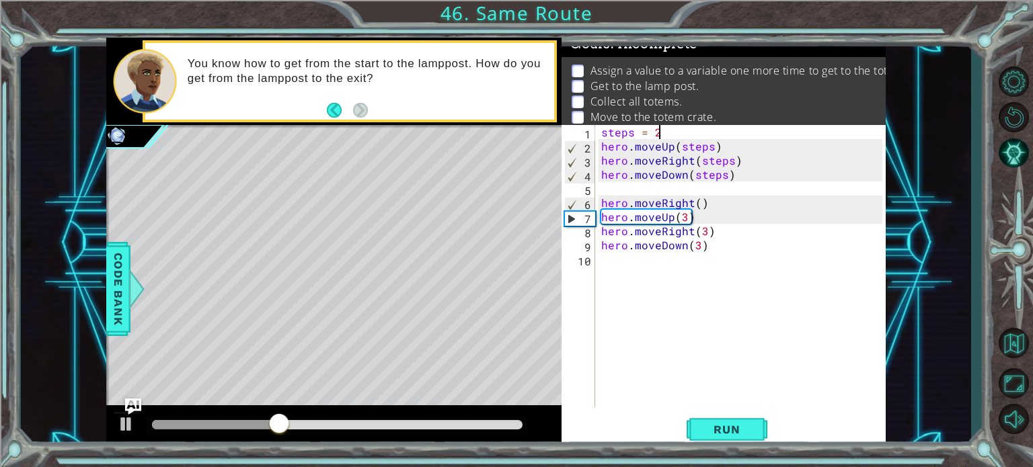
click at [605, 190] on div "steps = 2 hero . moveUp ( steps ) hero . moveRight ( steps ) hero . moveDown ( …" at bounding box center [743, 280] width 290 height 311
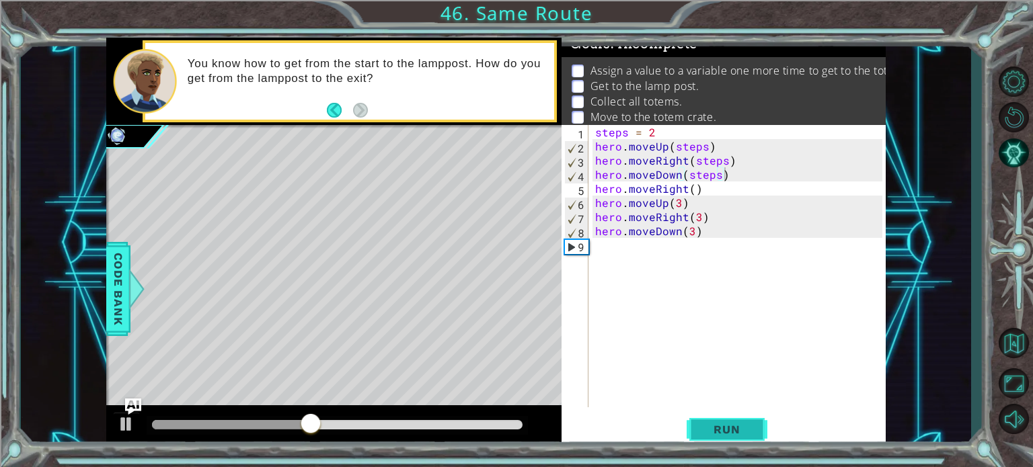
click at [719, 419] on button "Run" at bounding box center [727, 430] width 81 height 32
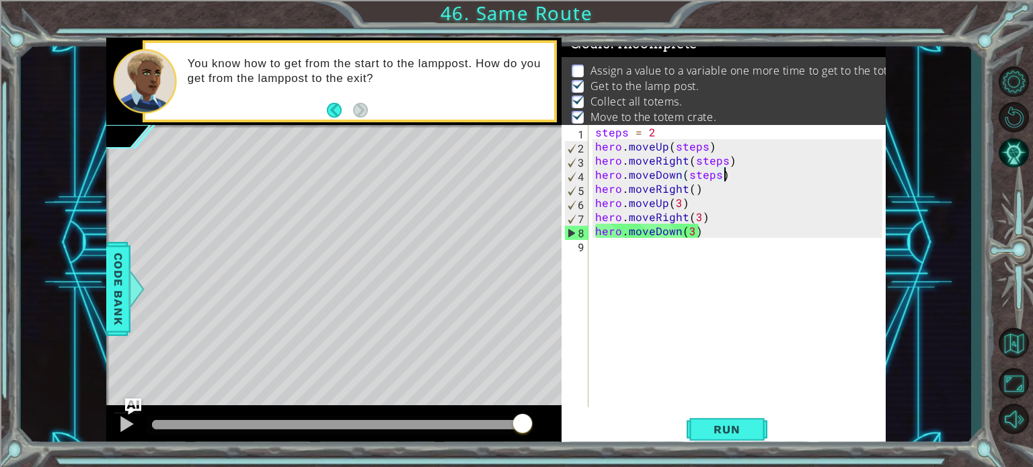
scroll to position [0, 57]
click at [670, 136] on div "steps = 2 hero . moveUp ( steps ) hero . moveRight ( steps ) hero . moveDown ( …" at bounding box center [740, 280] width 297 height 311
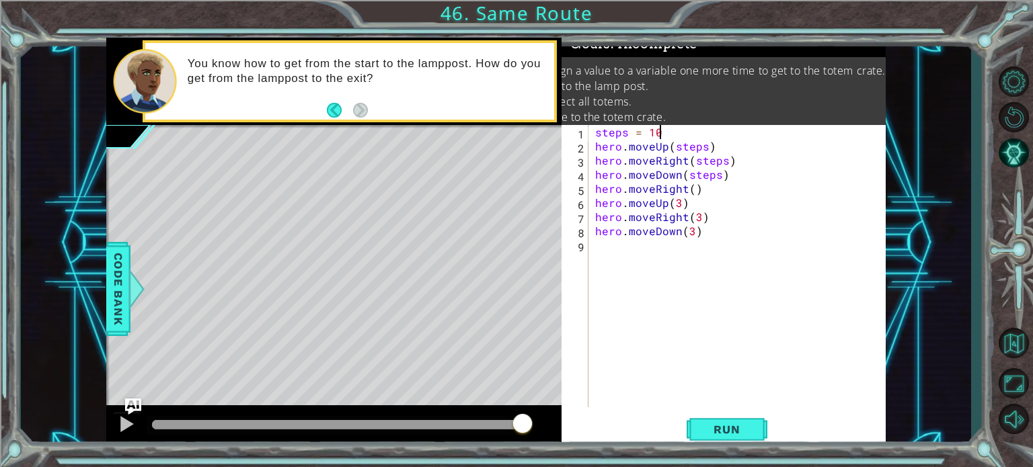
scroll to position [0, 3]
click at [719, 426] on span "Run" at bounding box center [726, 429] width 53 height 13
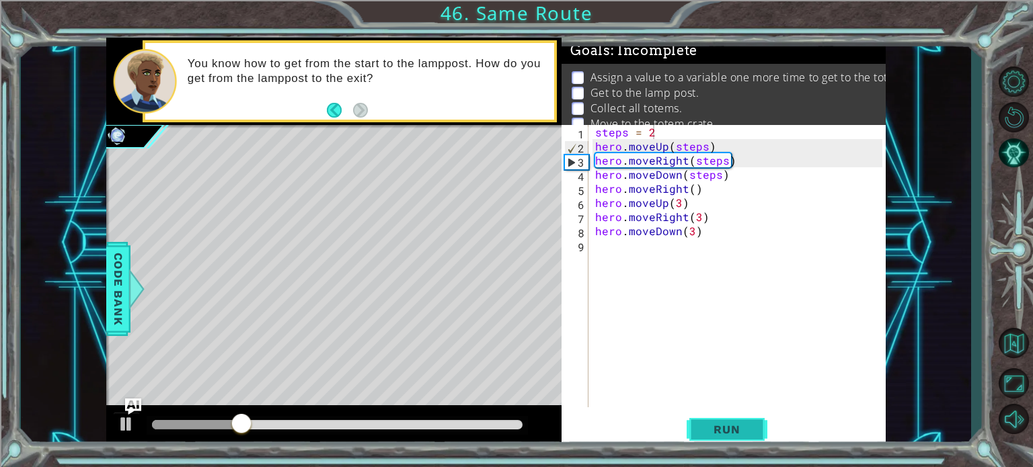
click at [715, 423] on span "Run" at bounding box center [726, 429] width 53 height 13
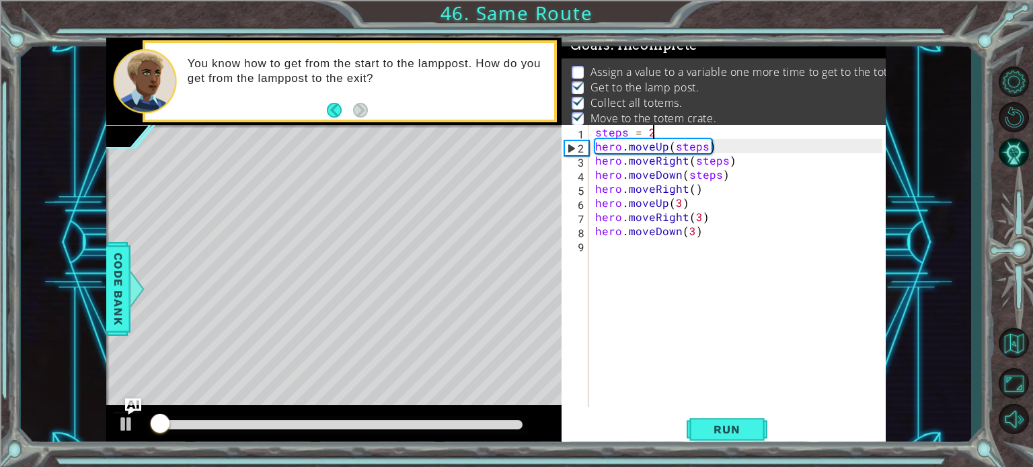
scroll to position [7, 0]
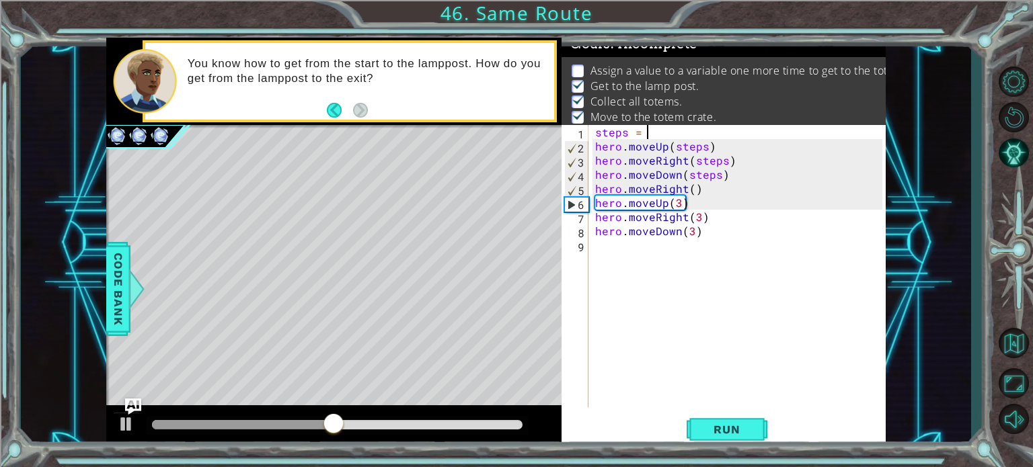
type textarea "steps = 1"
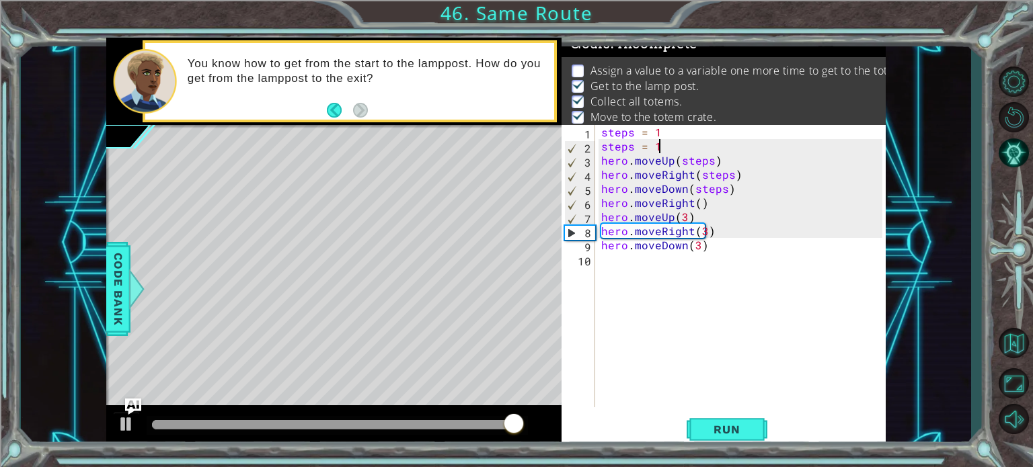
scroll to position [0, 3]
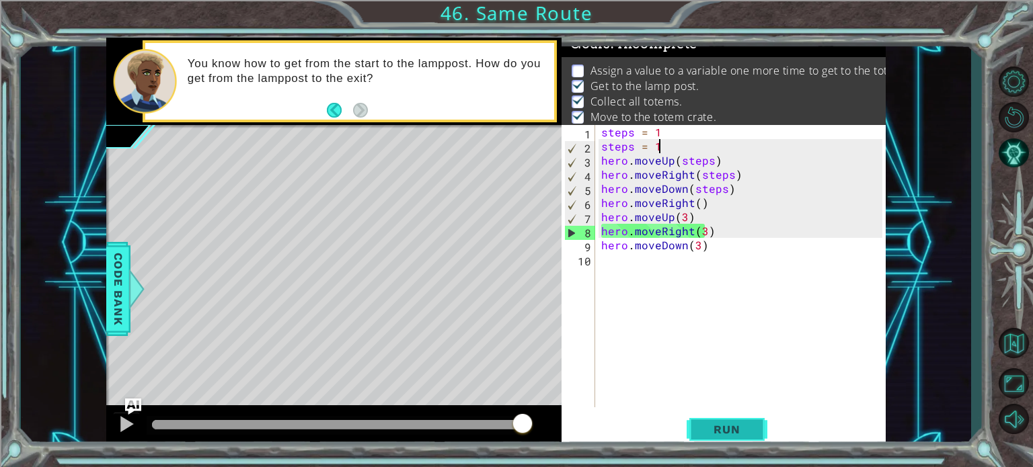
type textarea "steps = 1"
click at [719, 433] on span "Run" at bounding box center [726, 429] width 53 height 13
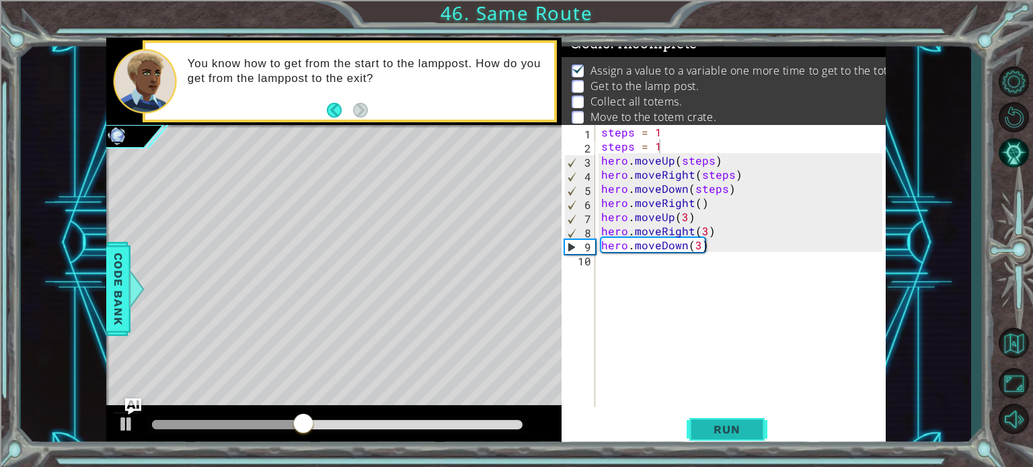
click at [736, 433] on span "Run" at bounding box center [726, 429] width 53 height 13
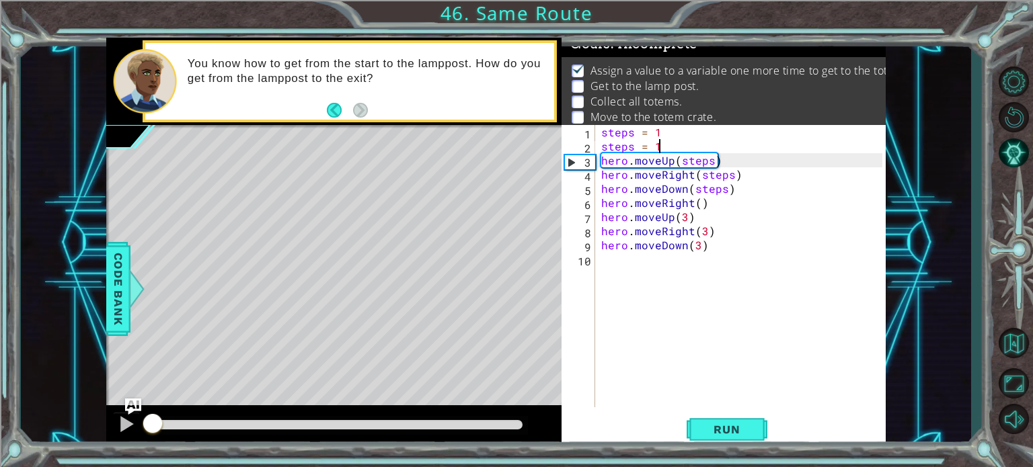
drag, startPoint x: 197, startPoint y: 427, endPoint x: 86, endPoint y: 444, distance: 112.2
click at [86, 444] on div "1 ההההההההההההההההההההההההההההההההההההההההההההההההההההההההההההההההההההההההההההה…" at bounding box center [496, 244] width 950 height 412
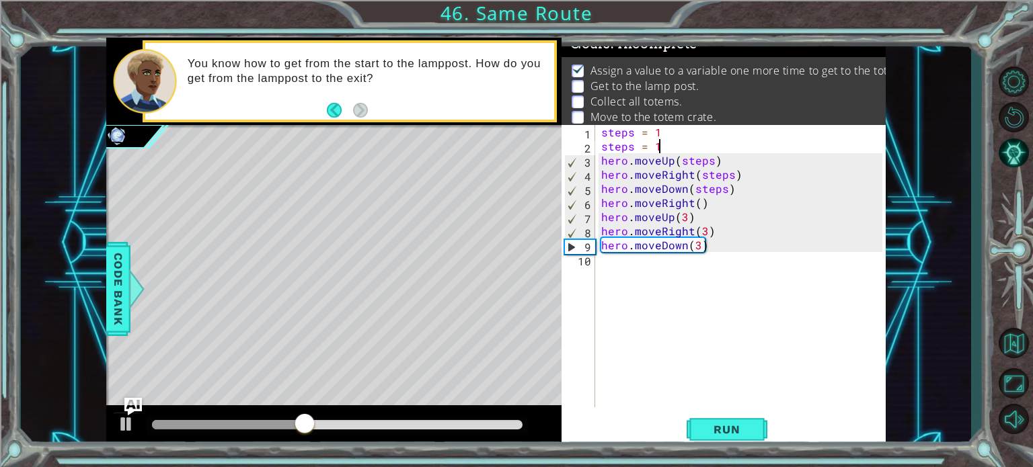
click at [139, 409] on img "Ask AI" at bounding box center [132, 406] width 17 height 17
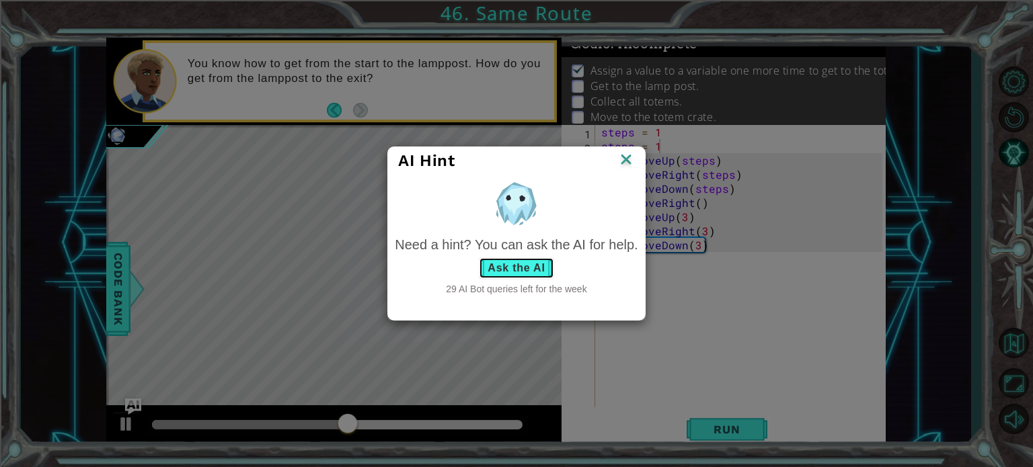
click at [533, 272] on button "Ask the AI" at bounding box center [516, 269] width 75 height 22
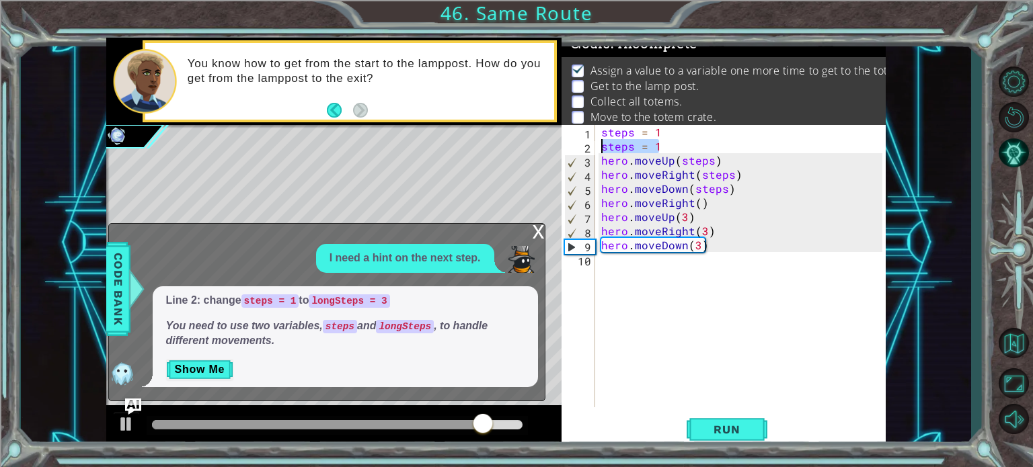
drag, startPoint x: 660, startPoint y: 151, endPoint x: 602, endPoint y: 149, distance: 57.8
click at [602, 149] on div "steps = 1 steps = 1 hero . moveUp ( steps ) hero . moveRight ( steps ) hero . m…" at bounding box center [743, 280] width 290 height 311
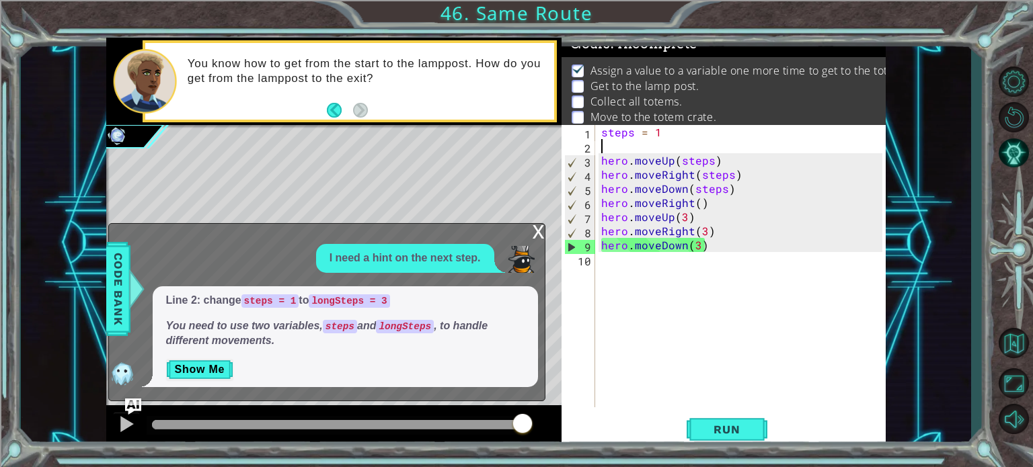
click at [600, 132] on div "steps = 1 hero . moveUp ( steps ) hero . moveRight ( steps ) hero . moveDown ( …" at bounding box center [743, 280] width 290 height 311
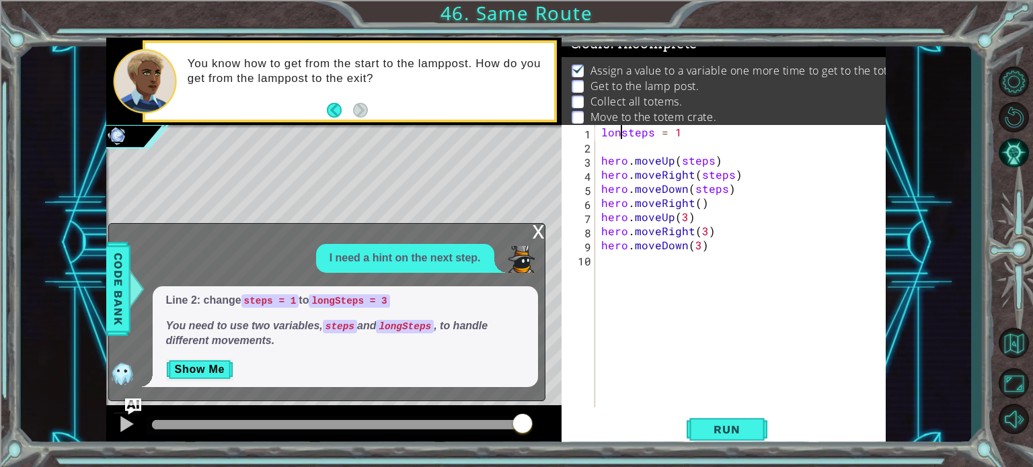
scroll to position [0, 1]
click at [688, 134] on div "longsteps = 1 hero . moveUp ( steps ) hero . moveRight ( steps ) hero . moveDow…" at bounding box center [743, 280] width 290 height 311
type textarea "longsteps = 3"
click at [726, 441] on button "Run" at bounding box center [727, 430] width 81 height 32
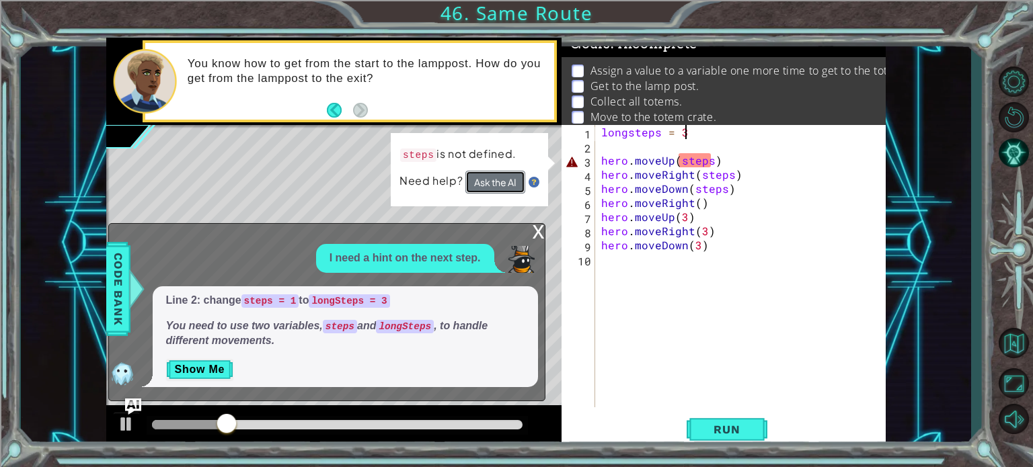
click at [499, 183] on button "Ask the AI" at bounding box center [495, 182] width 60 height 23
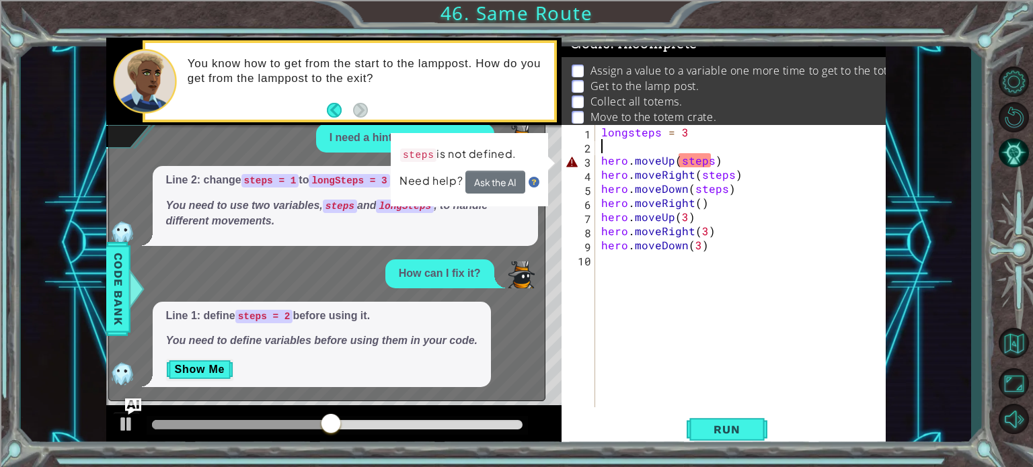
click at [609, 143] on div "longsteps = 3 hero . moveUp ( steps ) hero . moveRight ( steps ) hero . moveDow…" at bounding box center [743, 280] width 290 height 311
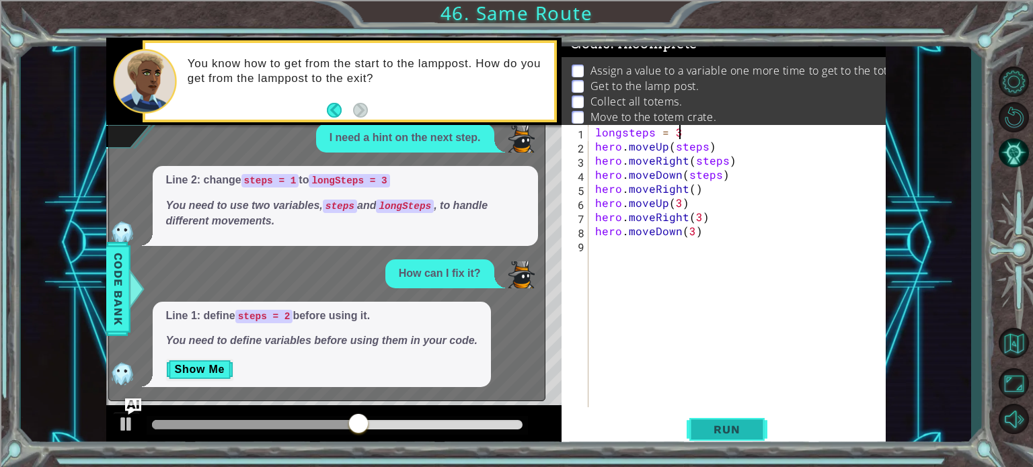
click at [694, 424] on button "Run" at bounding box center [727, 430] width 81 height 32
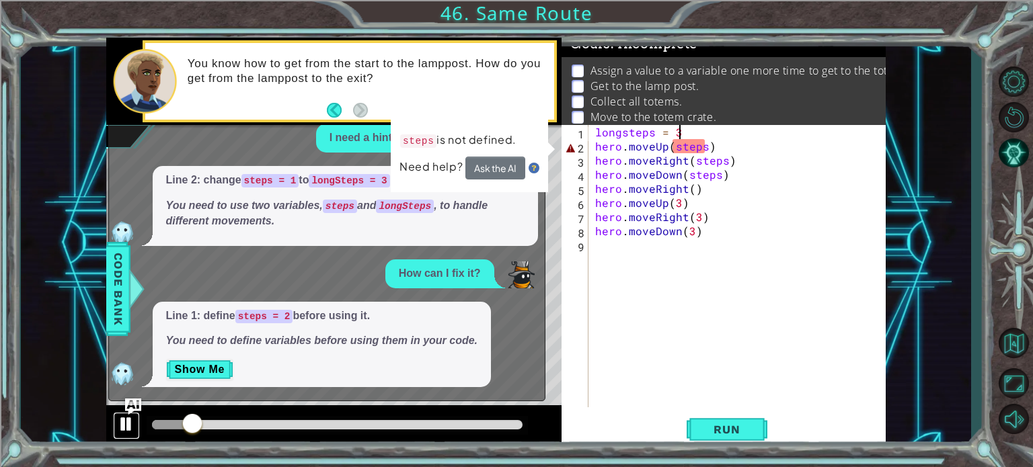
click at [123, 424] on div at bounding box center [126, 424] width 17 height 17
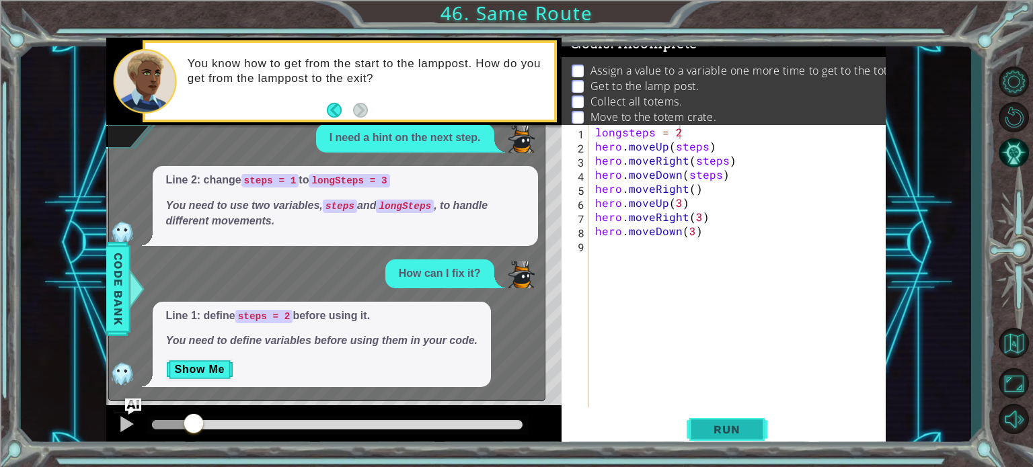
click at [721, 424] on span "Run" at bounding box center [726, 429] width 53 height 13
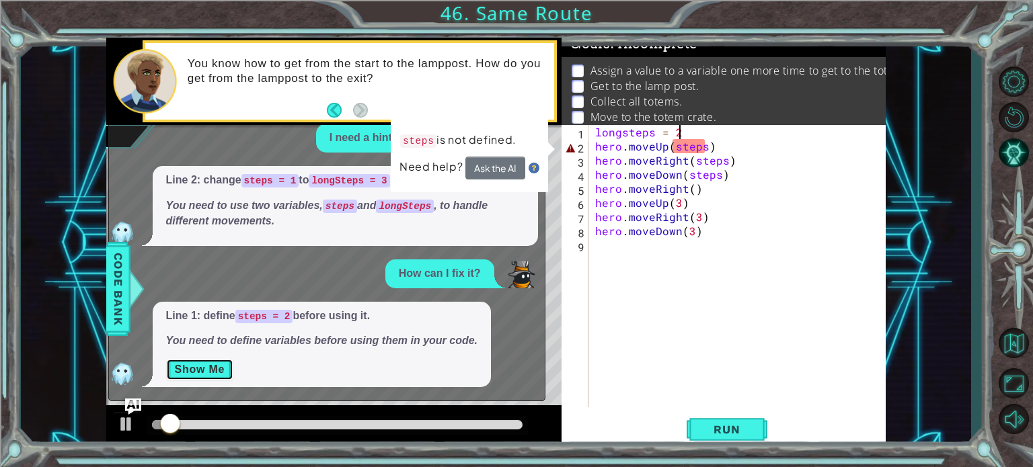
click at [188, 370] on button "Show Me" at bounding box center [200, 370] width 68 height 22
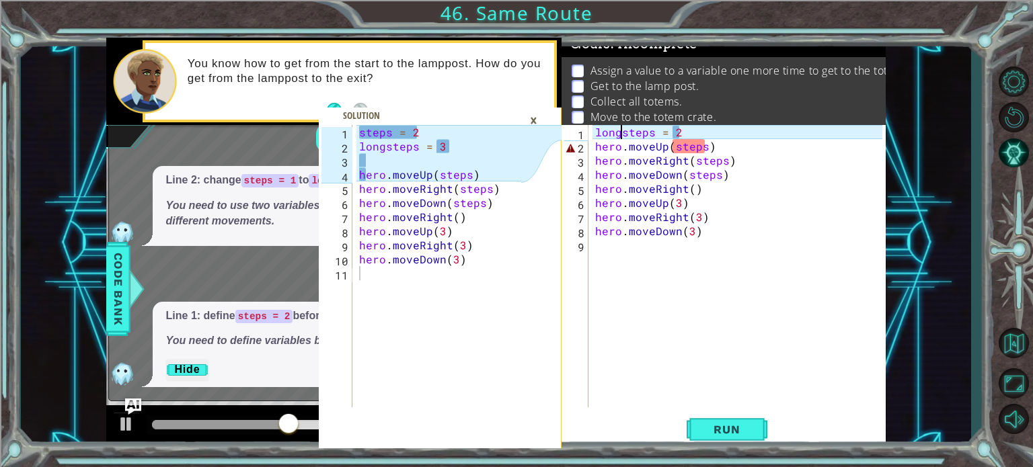
click at [620, 136] on div "longsteps = 2 hero . moveUp ( steps ) hero . moveRight ( steps ) hero . moveDow…" at bounding box center [740, 280] width 297 height 311
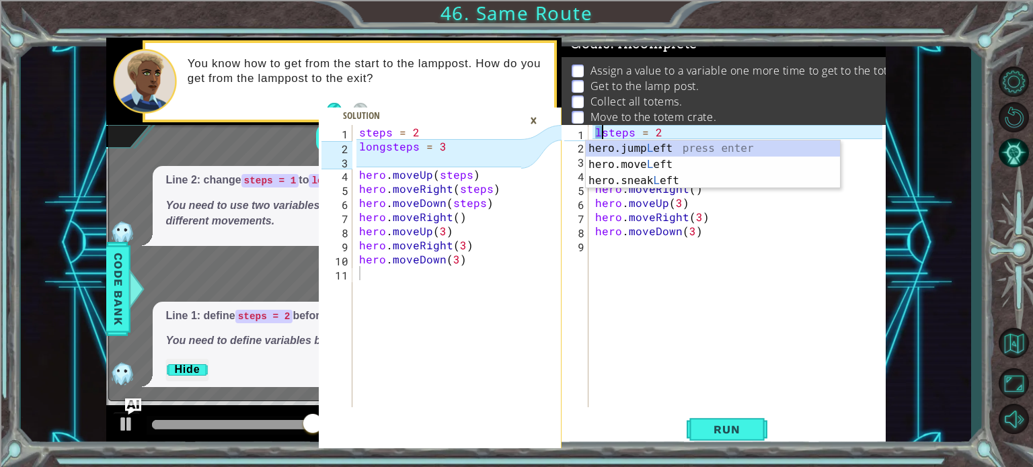
type textarea "steps = 2"
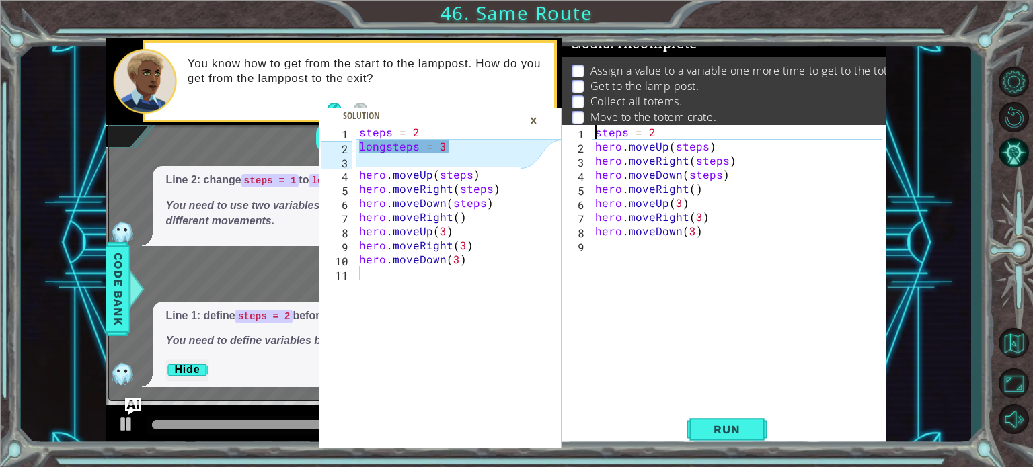
click at [665, 128] on div "steps = 2 hero . moveUp ( steps ) hero . moveRight ( steps ) hero . moveDown ( …" at bounding box center [740, 280] width 297 height 311
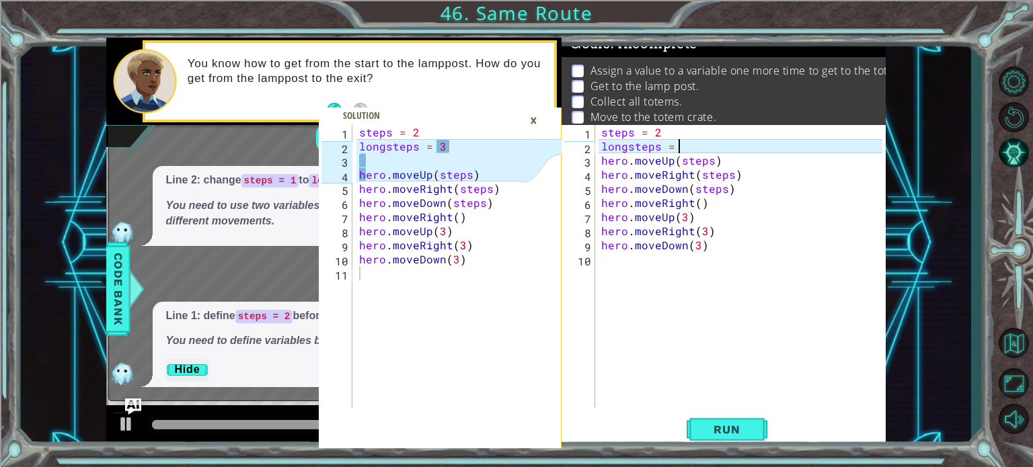
scroll to position [0, 4]
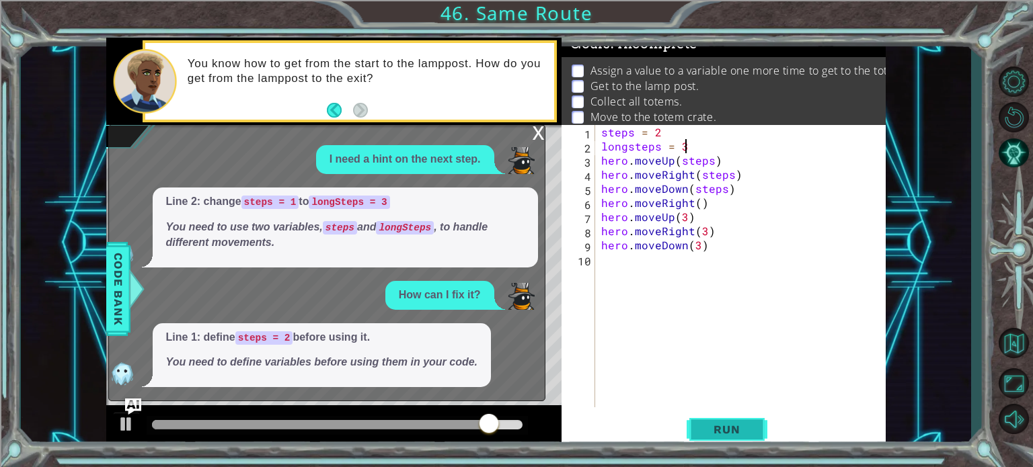
type textarea "longsteps = 3"
click at [698, 440] on button "Run" at bounding box center [727, 430] width 81 height 32
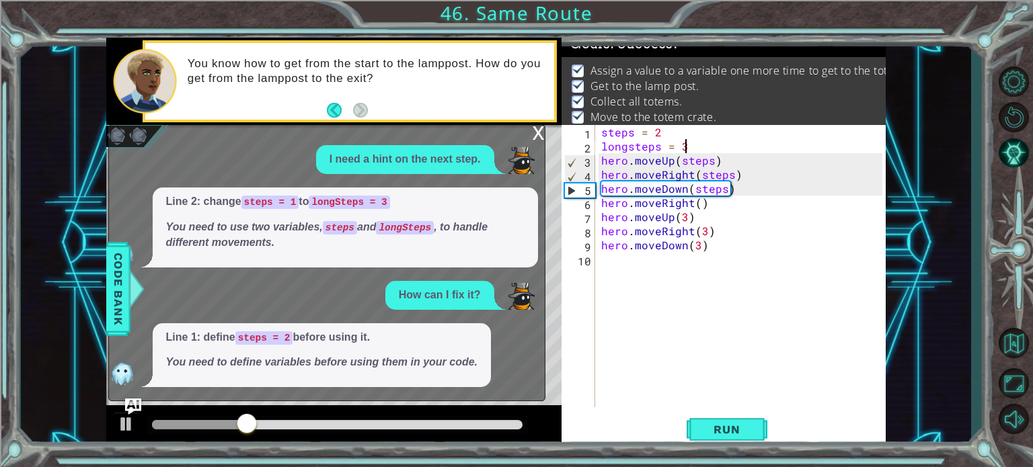
click at [542, 132] on div "x" at bounding box center [539, 131] width 12 height 13
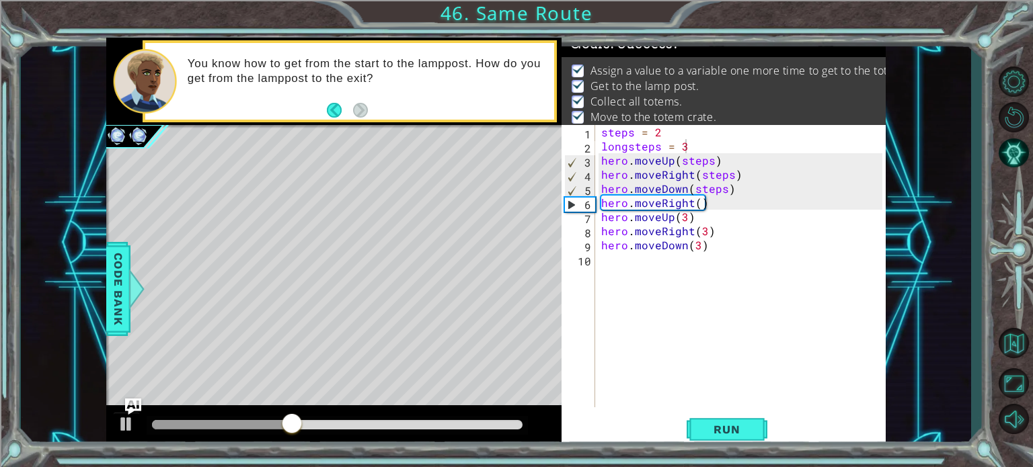
click at [463, 423] on div at bounding box center [337, 424] width 371 height 9
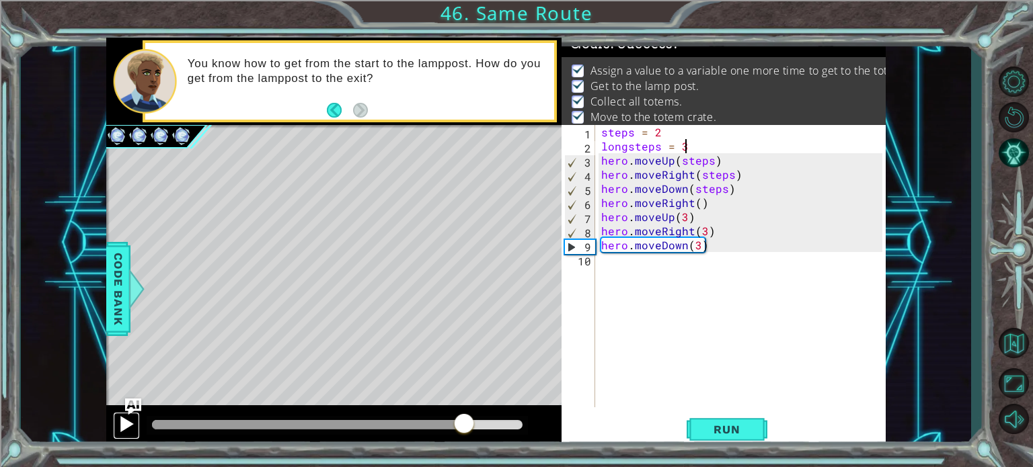
click at [128, 431] on div at bounding box center [126, 424] width 17 height 17
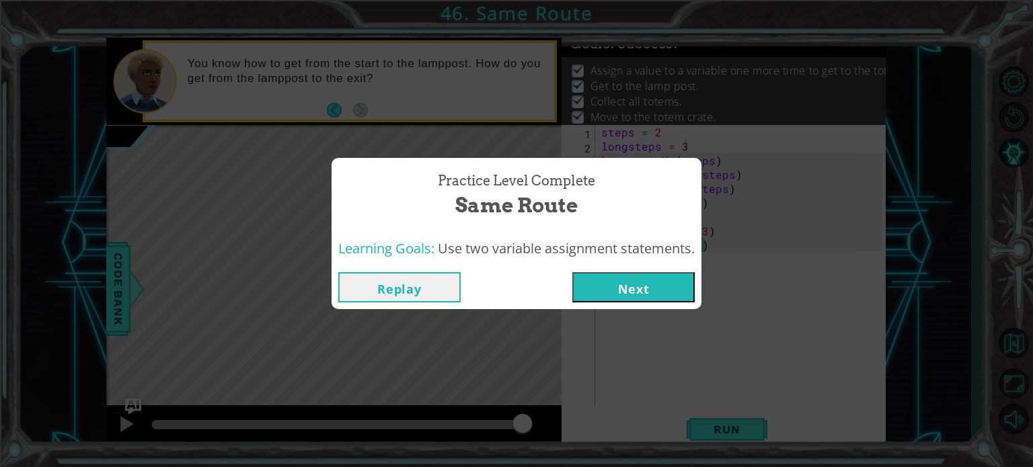
click at [625, 280] on button "Next" at bounding box center [633, 287] width 122 height 30
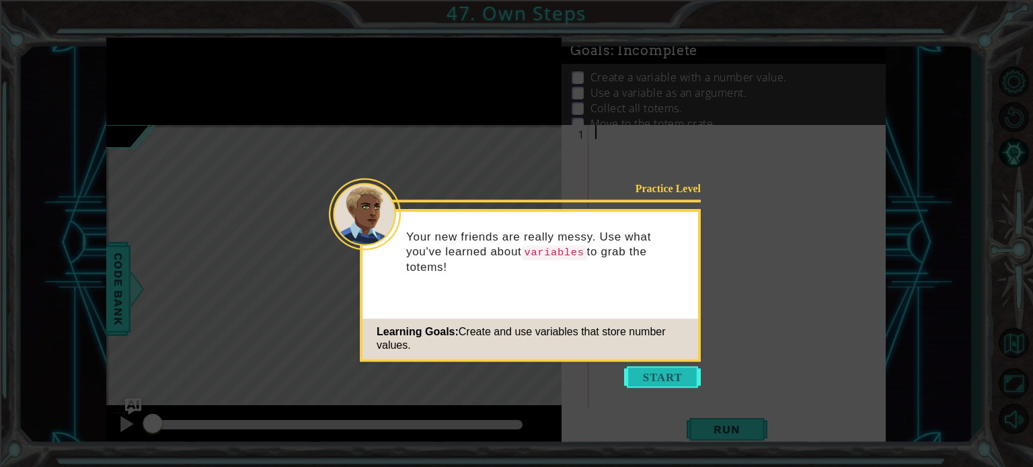
click at [638, 379] on button "Start" at bounding box center [662, 377] width 77 height 22
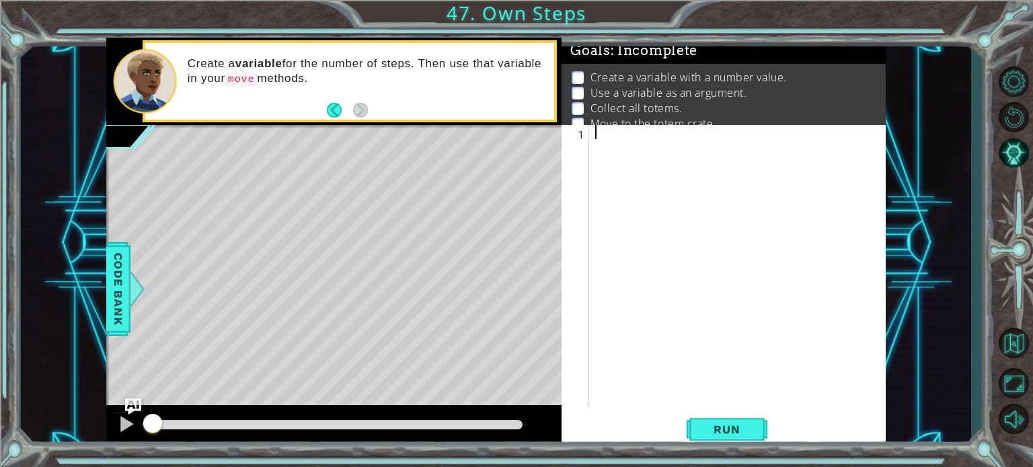
click at [643, 89] on p "Use a variable as an argument." at bounding box center [668, 92] width 157 height 15
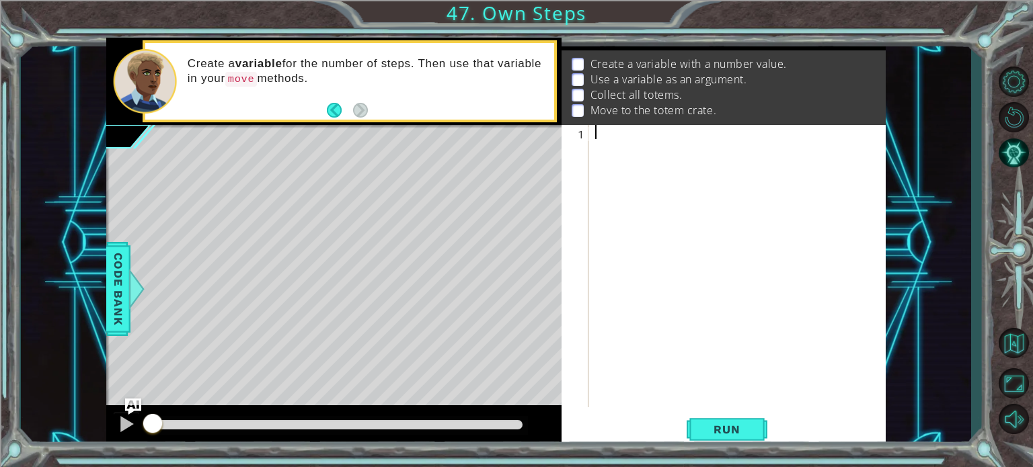
click at [614, 134] on div at bounding box center [740, 280] width 297 height 311
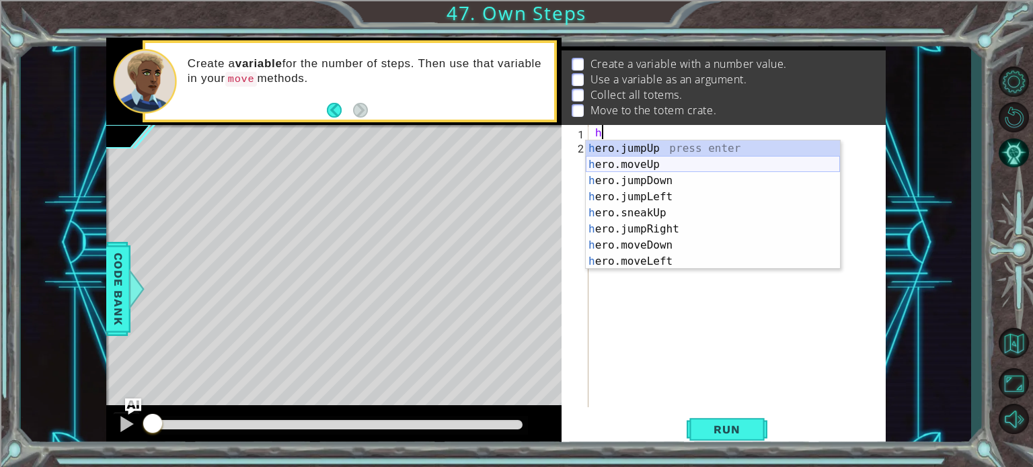
click at [616, 161] on div "h ero.jumpUp press enter h ero.moveUp press enter h ero.jumpDown press enter h …" at bounding box center [713, 221] width 254 height 161
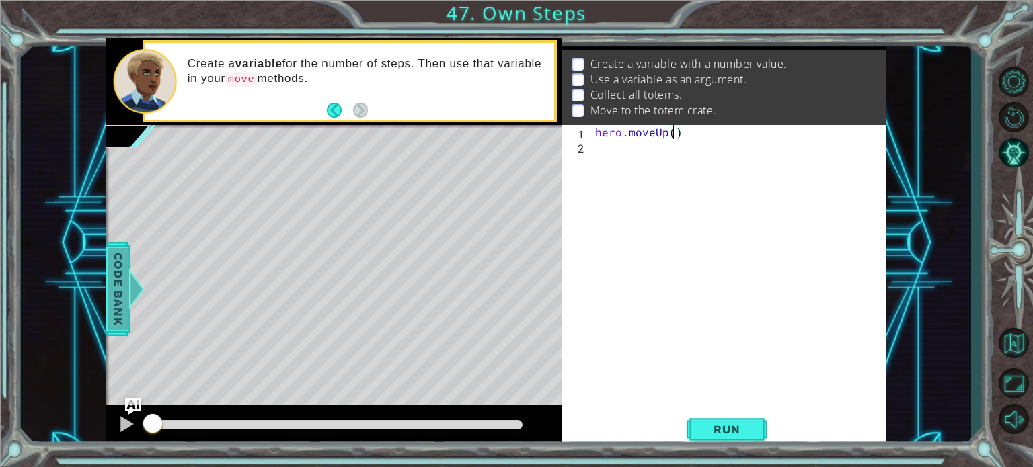
scroll to position [0, 5]
type textarea "hero.moveUp(3)"
click at [717, 433] on span "Run" at bounding box center [726, 429] width 53 height 13
click at [709, 429] on span "Run" at bounding box center [726, 429] width 53 height 13
click at [114, 427] on button at bounding box center [126, 426] width 27 height 28
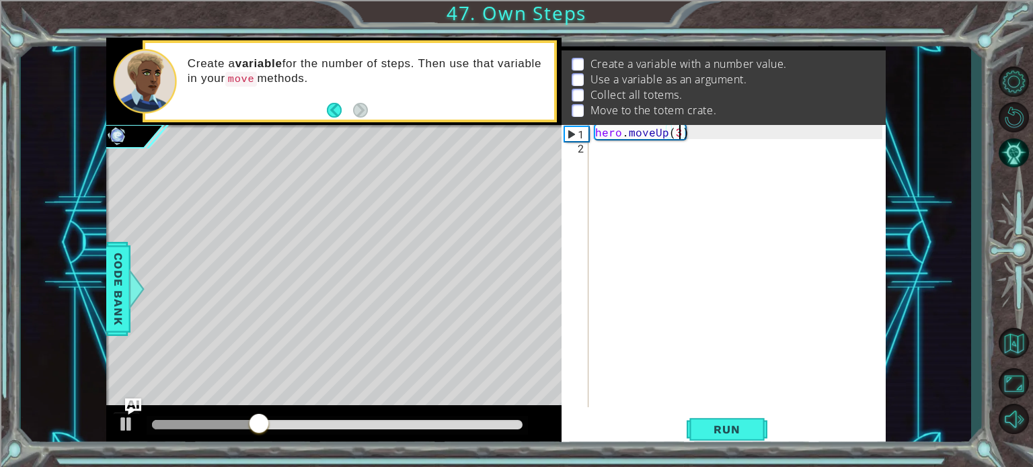
click at [611, 153] on div "hero . moveUp ( 3 )" at bounding box center [740, 280] width 297 height 311
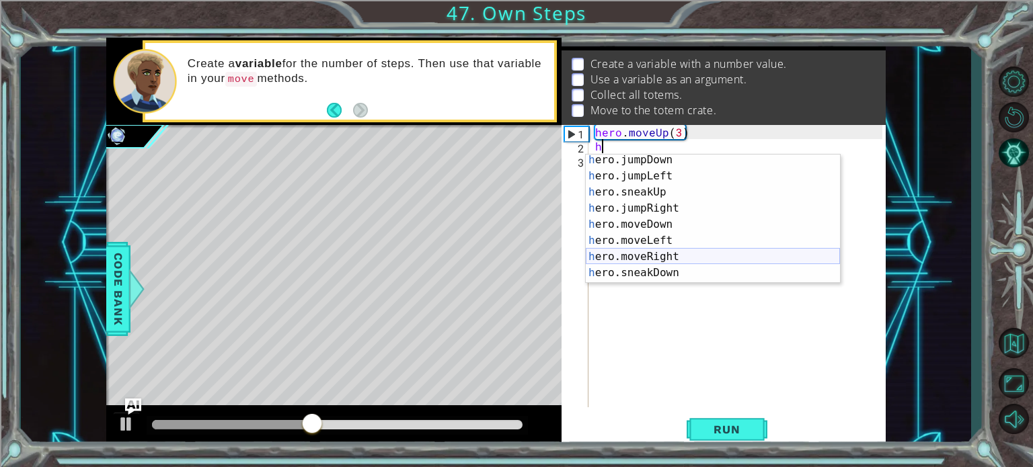
scroll to position [35, 0]
click at [627, 250] on div "h ero.jumpDown press enter h ero.jumpLeft press enter h ero.sneakUp press enter…" at bounding box center [713, 231] width 254 height 161
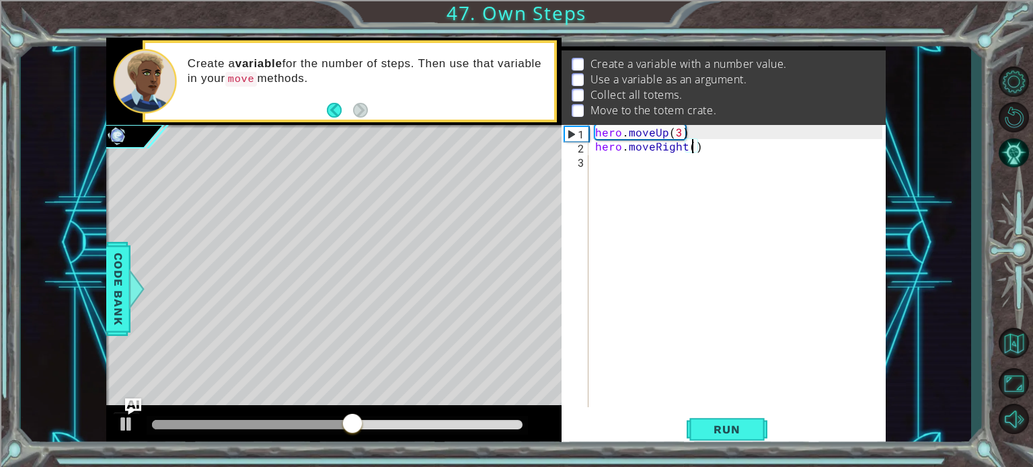
type textarea "hero.moveRight(3)"
click at [595, 169] on div "hero . moveUp ( 3 ) hero . moveRight ( 3 )" at bounding box center [740, 280] width 297 height 311
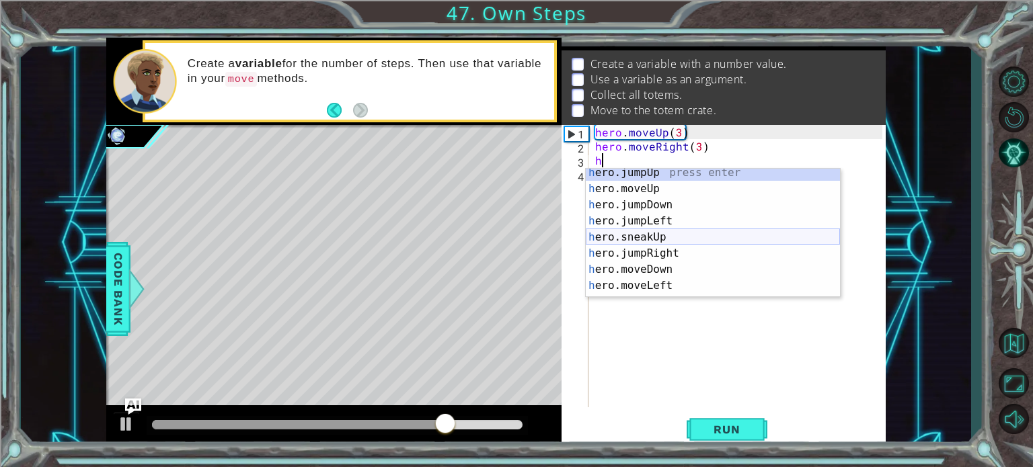
scroll to position [4, 0]
click at [617, 273] on div "h ero.jumpUp press enter h ero.moveUp press enter h ero.jumpDown press enter h …" at bounding box center [713, 245] width 254 height 161
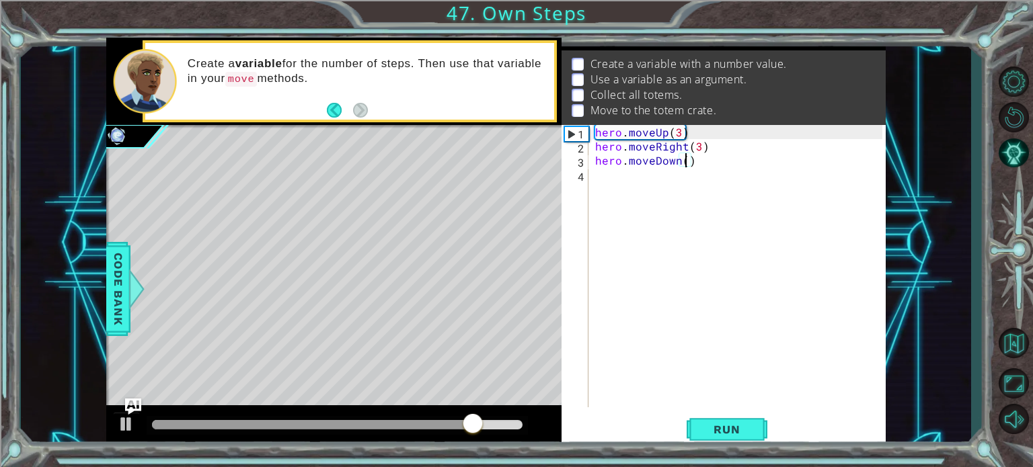
type textarea "hero.moveDown(3)"
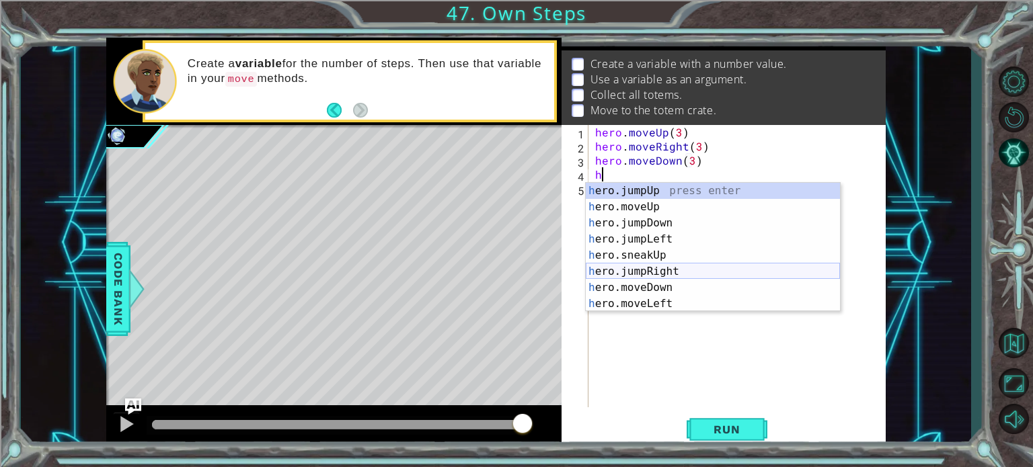
scroll to position [46, 0]
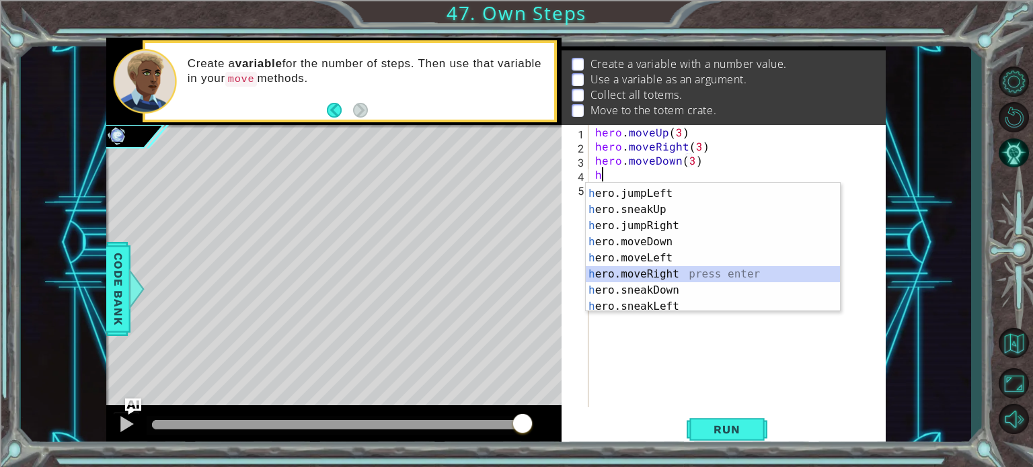
click at [635, 275] on div "h ero.jumpDown press enter h ero.jumpLeft press enter h ero.sneakUp press enter…" at bounding box center [713, 249] width 254 height 161
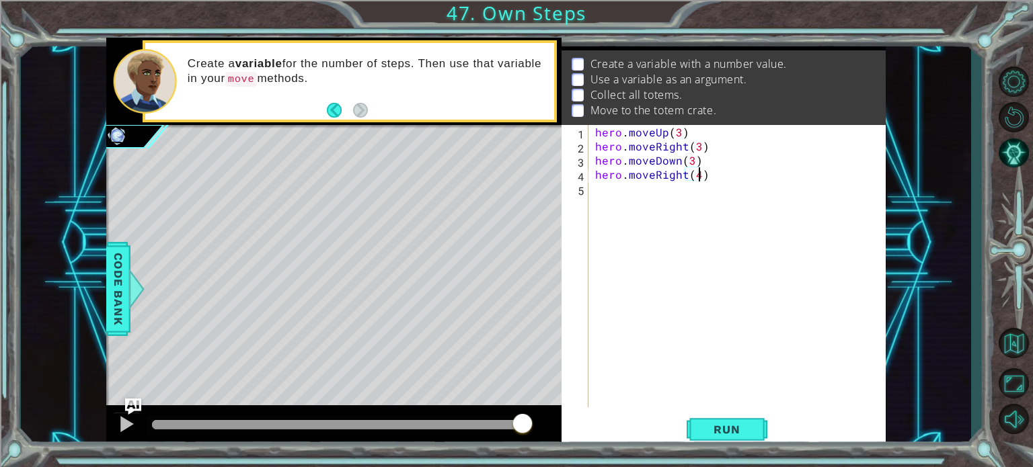
scroll to position [0, 5]
click at [731, 436] on span "Run" at bounding box center [726, 429] width 53 height 13
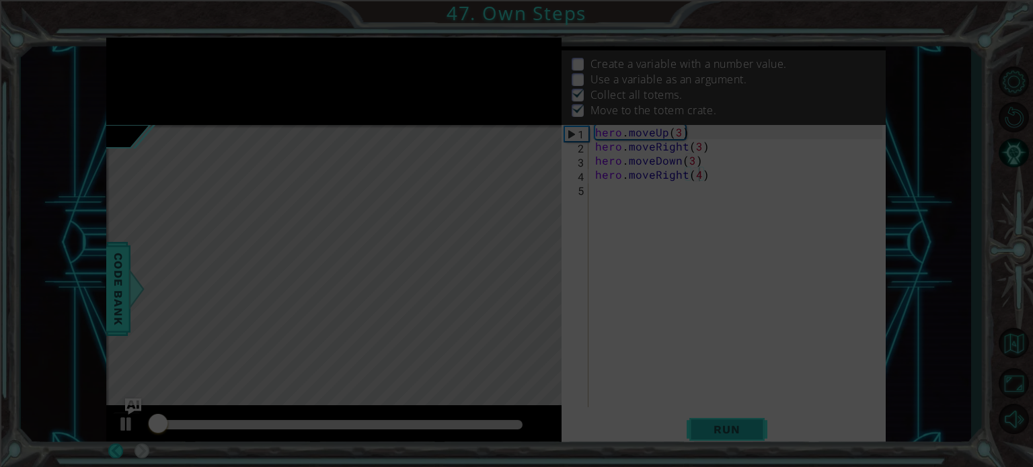
scroll to position [7, 0]
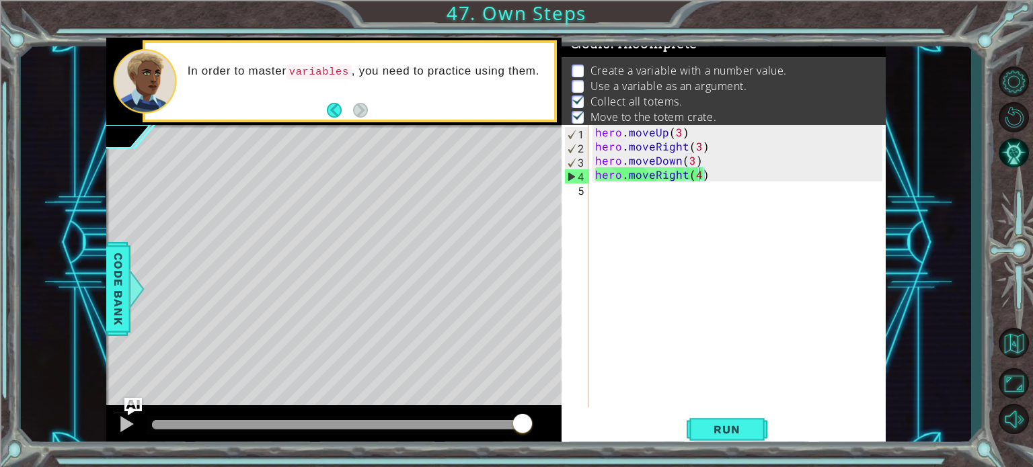
click at [133, 399] on img "Ask AI" at bounding box center [132, 406] width 17 height 17
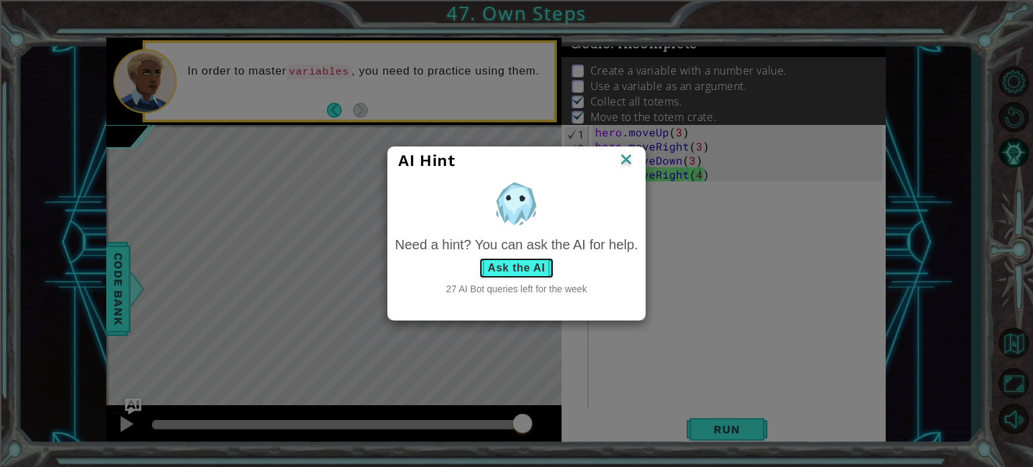
click at [522, 265] on button "Ask the AI" at bounding box center [516, 269] width 75 height 22
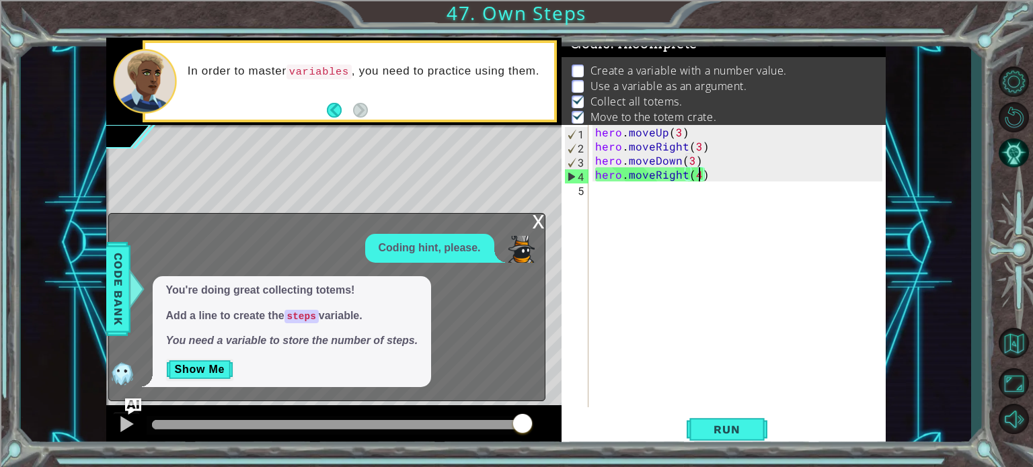
click at [597, 130] on div "hero . moveUp ( 3 ) hero . moveRight ( 3 ) hero . moveDown ( 3 ) hero . moveRig…" at bounding box center [740, 280] width 297 height 311
type textarea "hero.moveUp(3)"
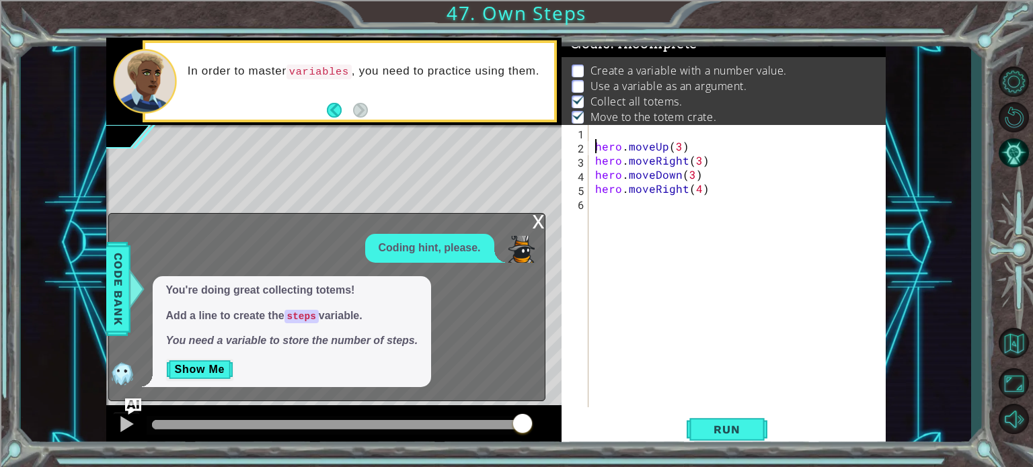
click at [594, 134] on div "hero . moveUp ( 3 ) hero . moveRight ( 3 ) hero . moveDown ( 3 ) hero . moveRig…" at bounding box center [740, 280] width 297 height 311
click at [705, 436] on span "Run" at bounding box center [726, 429] width 53 height 13
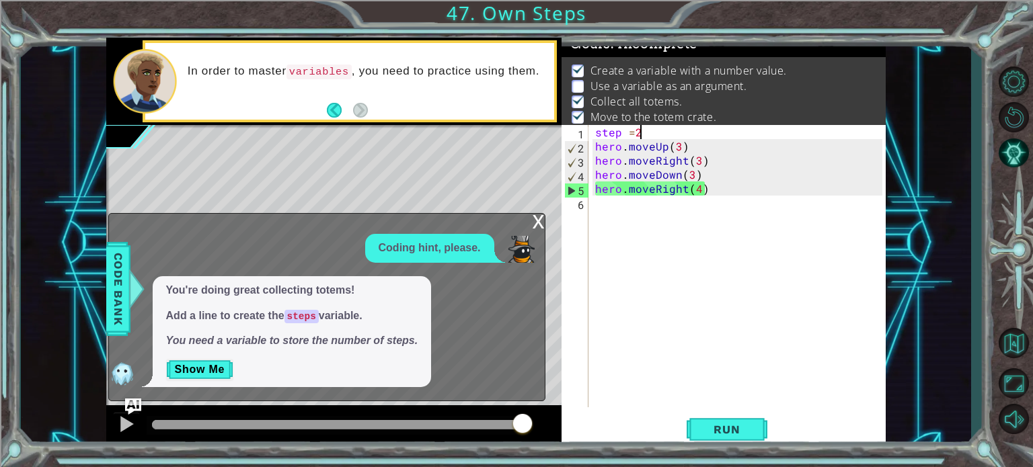
click at [699, 190] on div "step = 2 hero . moveUp ( 3 ) hero . moveRight ( 3 ) hero . moveDown ( 3 ) hero …" at bounding box center [740, 280] width 297 height 311
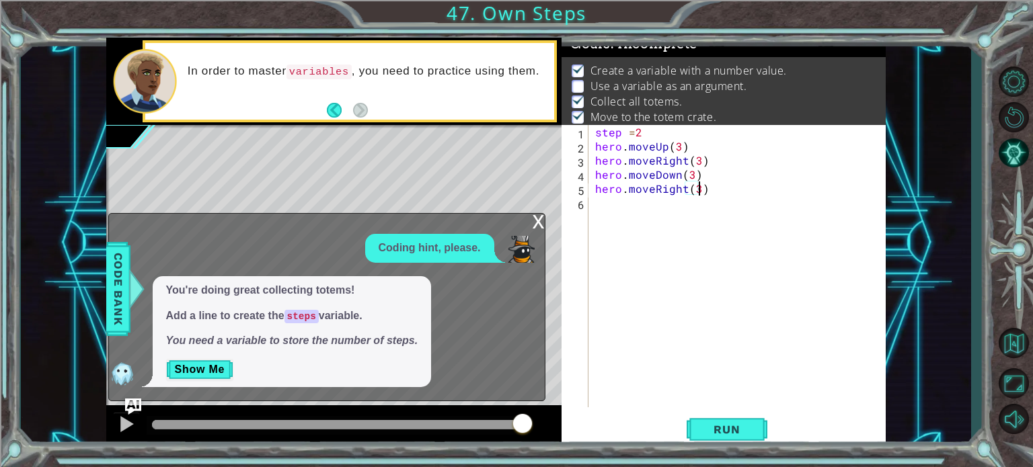
scroll to position [0, 5]
click at [714, 437] on button "Run" at bounding box center [727, 430] width 81 height 32
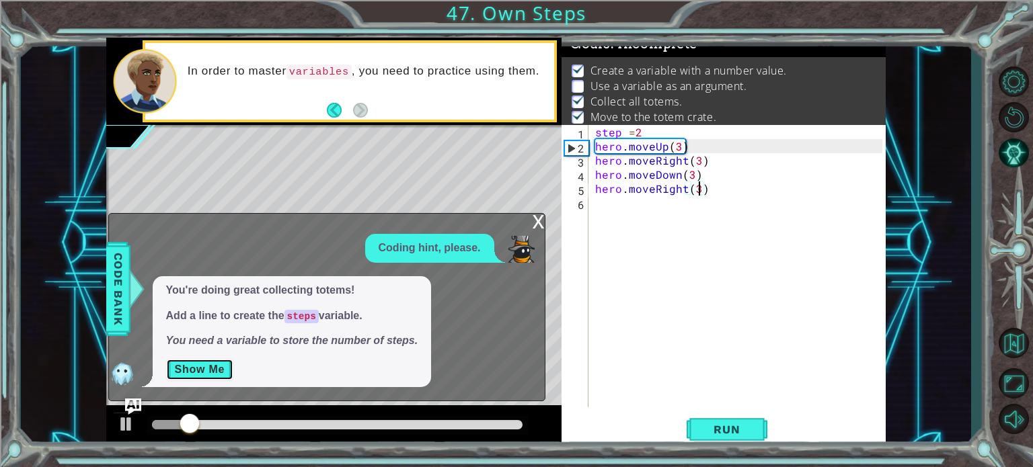
click at [196, 366] on button "Show Me" at bounding box center [200, 370] width 68 height 22
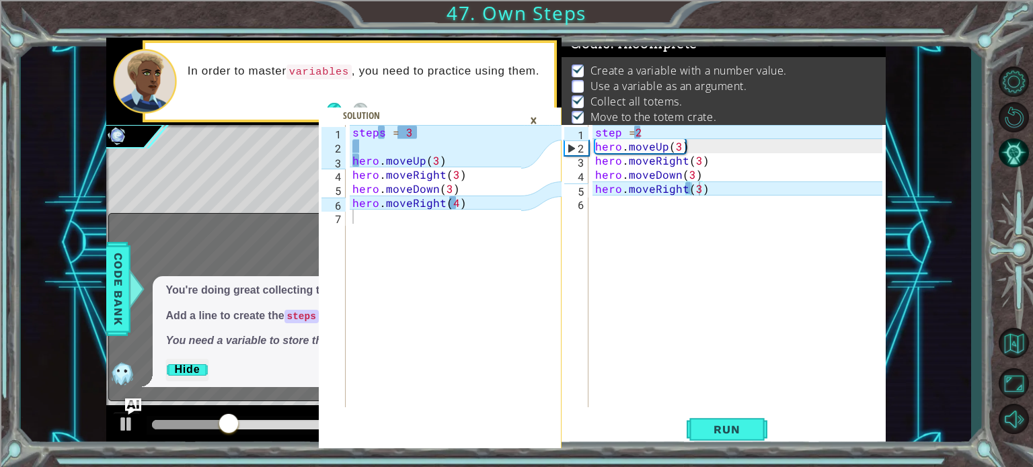
click at [537, 121] on div "×" at bounding box center [533, 120] width 21 height 23
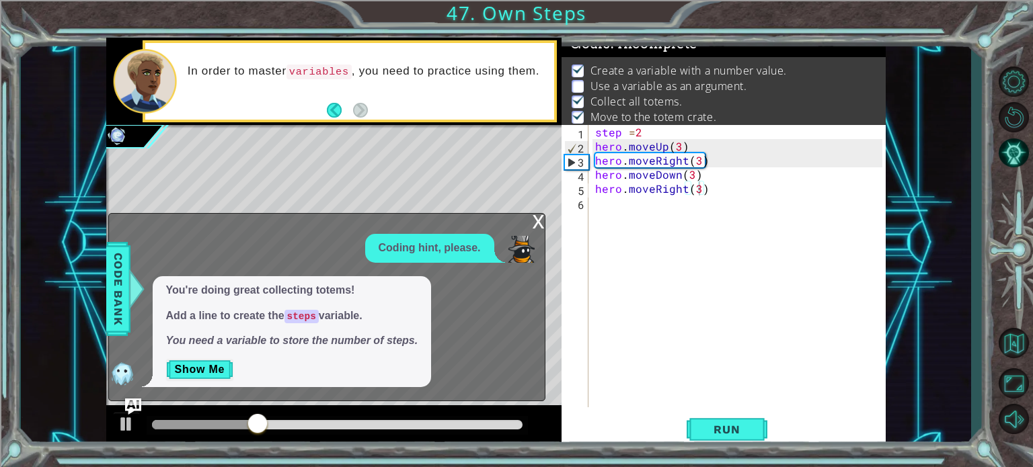
click at [533, 224] on div "x" at bounding box center [539, 220] width 12 height 13
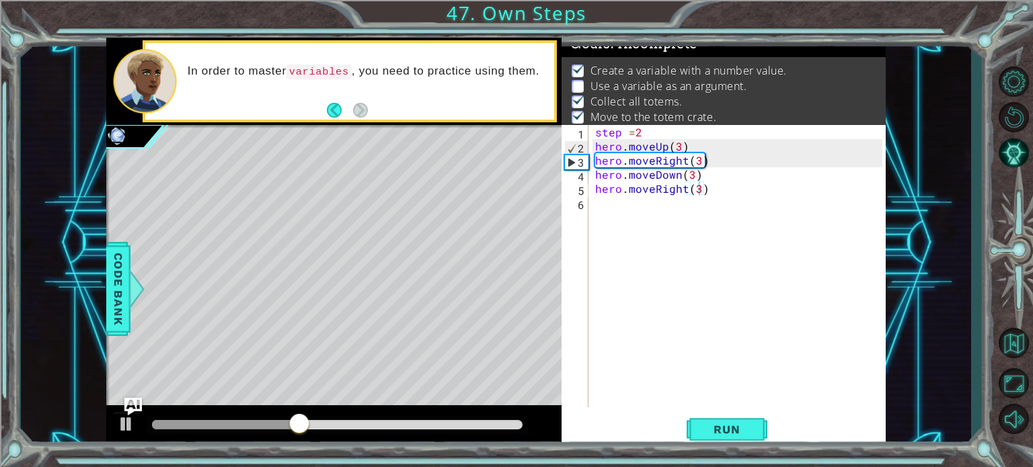
click at [134, 403] on img "Ask AI" at bounding box center [132, 406] width 17 height 17
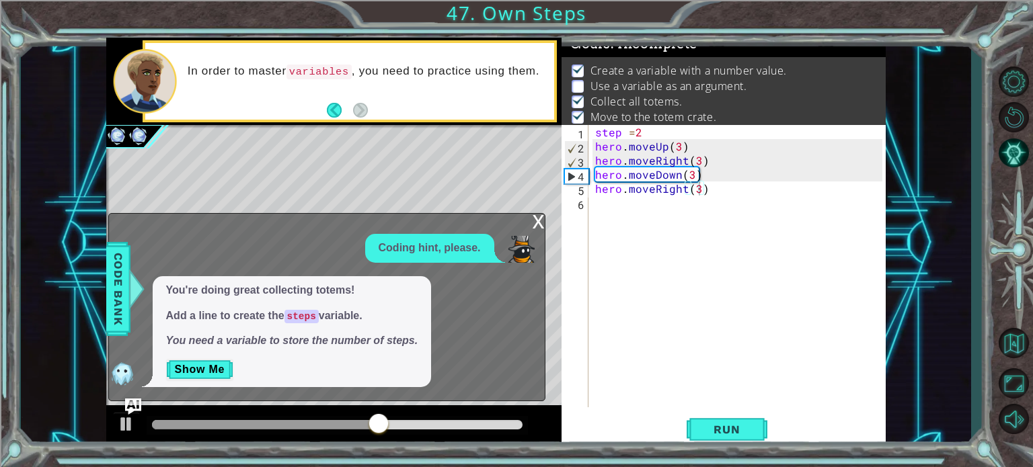
click at [542, 221] on div "x" at bounding box center [539, 220] width 12 height 13
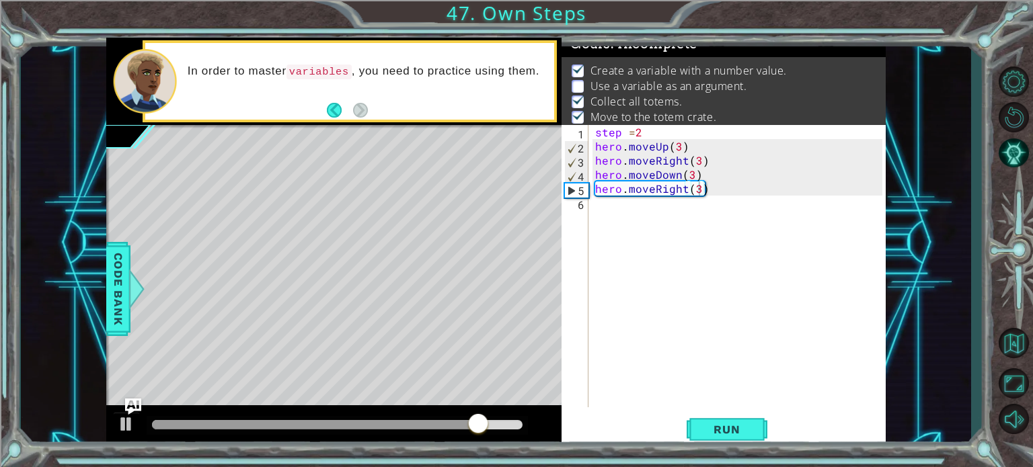
click at [609, 84] on p "Use a variable as an argument." at bounding box center [668, 86] width 157 height 15
click at [597, 85] on p "Use a variable as an argument." at bounding box center [668, 86] width 157 height 15
click at [596, 85] on p "Use a variable as an argument." at bounding box center [668, 86] width 157 height 15
click at [133, 405] on img "Ask AI" at bounding box center [132, 406] width 17 height 17
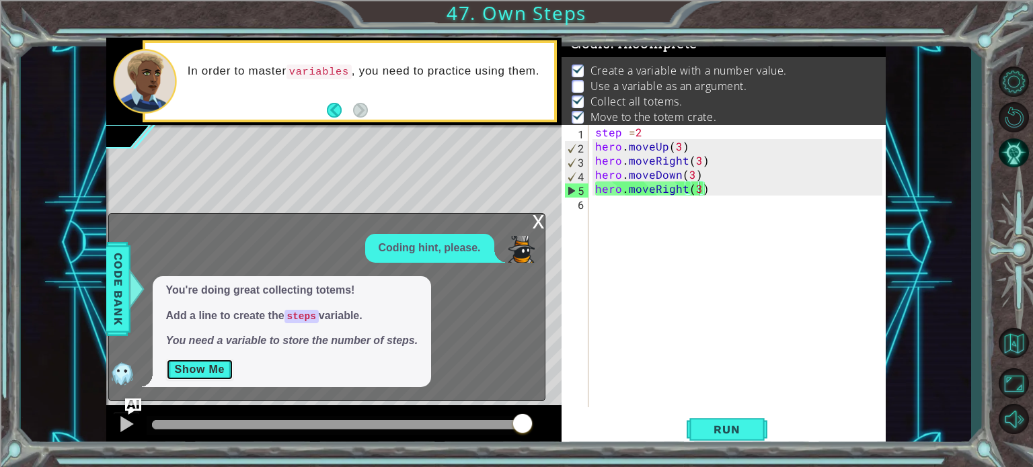
click at [221, 369] on button "Show Me" at bounding box center [200, 370] width 68 height 22
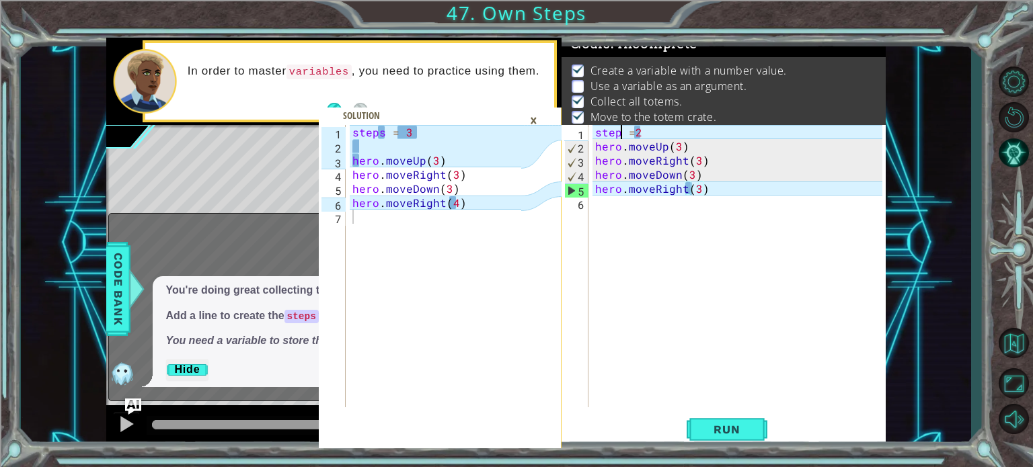
scroll to position [0, 2]
click at [621, 132] on div "step = 2 hero . moveUp ( 3 ) hero . moveRight ( 3 ) hero . moveDown ( 3 ) hero …" at bounding box center [740, 280] width 297 height 311
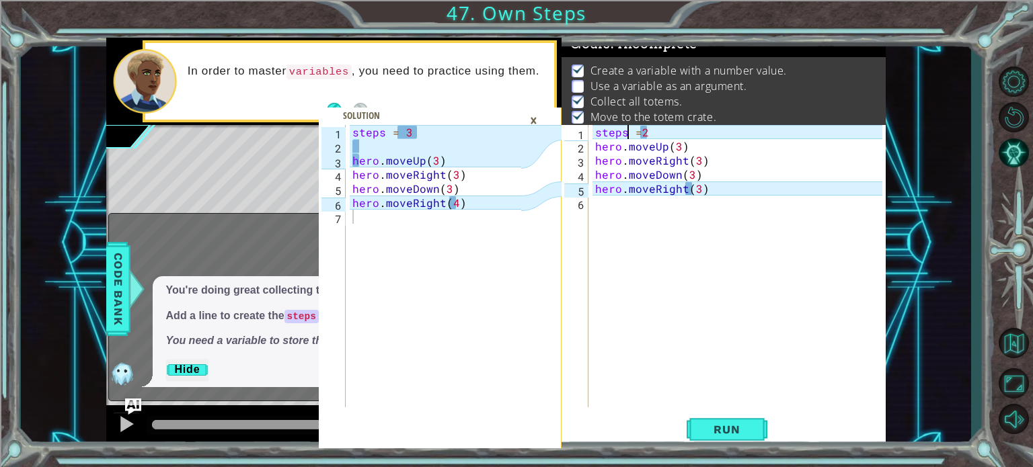
click at [649, 134] on div "steps = 2 hero . moveUp ( 3 ) hero . moveRight ( 3 ) hero . moveDown ( 3 ) hero…" at bounding box center [740, 280] width 297 height 311
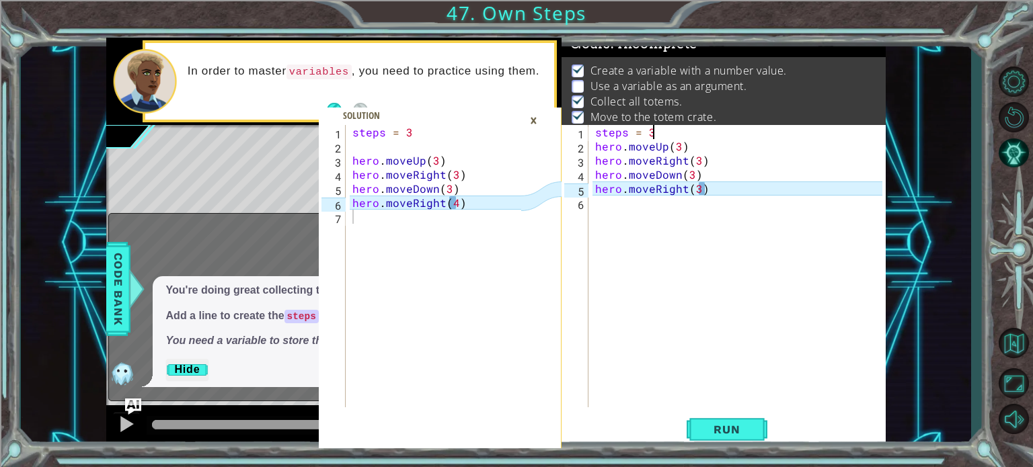
scroll to position [0, 3]
click at [694, 189] on div "steps = 3 hero . moveUp ( 3 ) hero . moveRight ( 3 ) hero . moveDown ( 3 ) hero…" at bounding box center [740, 280] width 297 height 311
click at [699, 189] on div "steps = 3 hero . moveUp ( 3 ) hero . moveRight ( 3 ) hero . moveDown ( 3 ) hero…" at bounding box center [740, 280] width 297 height 311
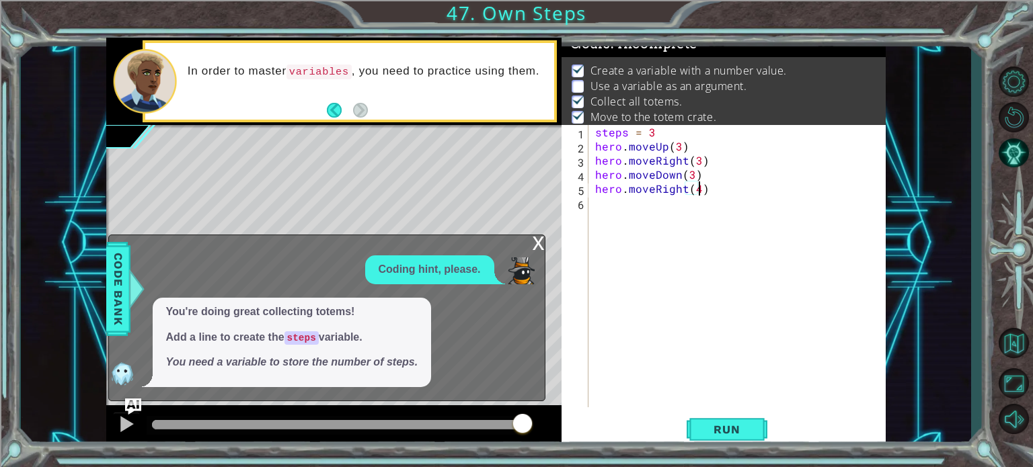
scroll to position [0, 5]
click at [693, 420] on button "Run" at bounding box center [727, 430] width 81 height 32
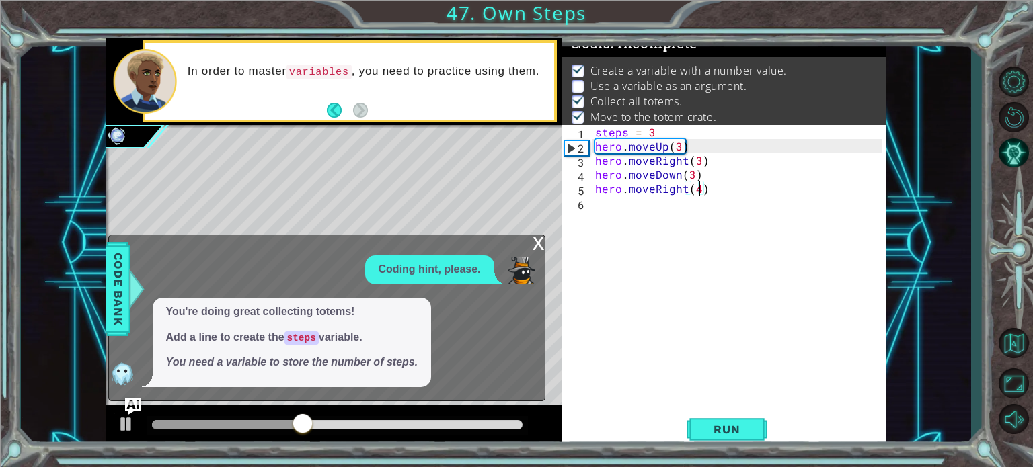
click at [539, 242] on div "x" at bounding box center [539, 241] width 12 height 13
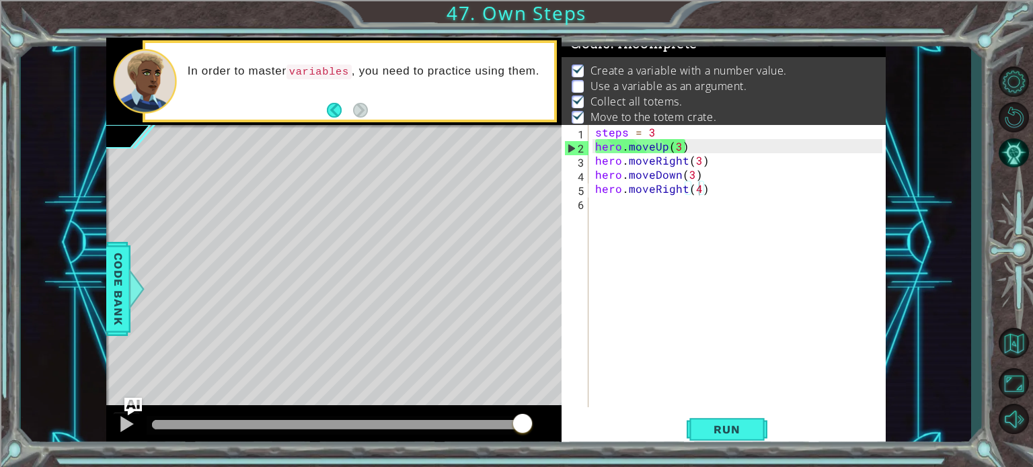
click at [136, 400] on img "Ask AI" at bounding box center [132, 406] width 17 height 17
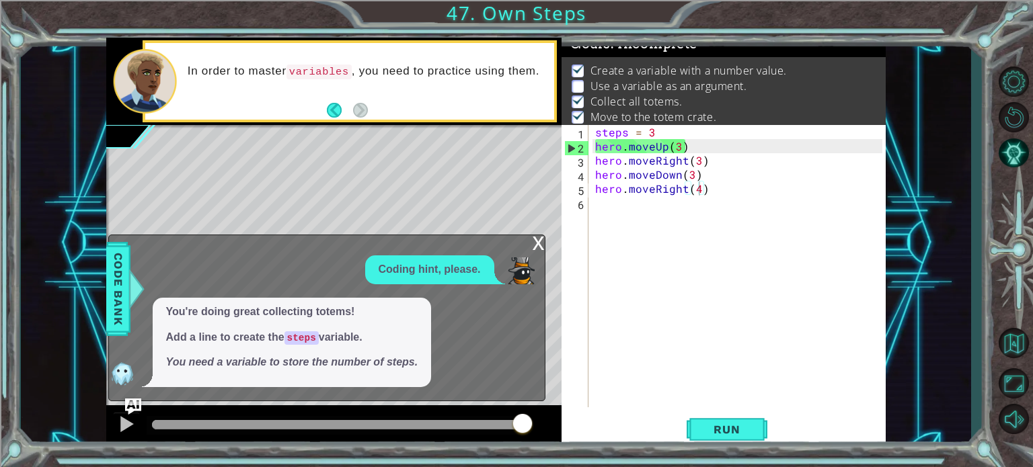
drag, startPoint x: 425, startPoint y: 267, endPoint x: 290, endPoint y: 285, distance: 136.4
click at [290, 285] on div "Coding hint, please. You're doing great collecting totems! Add a line to create…" at bounding box center [323, 322] width 429 height 132
click at [537, 243] on div "x" at bounding box center [539, 241] width 12 height 13
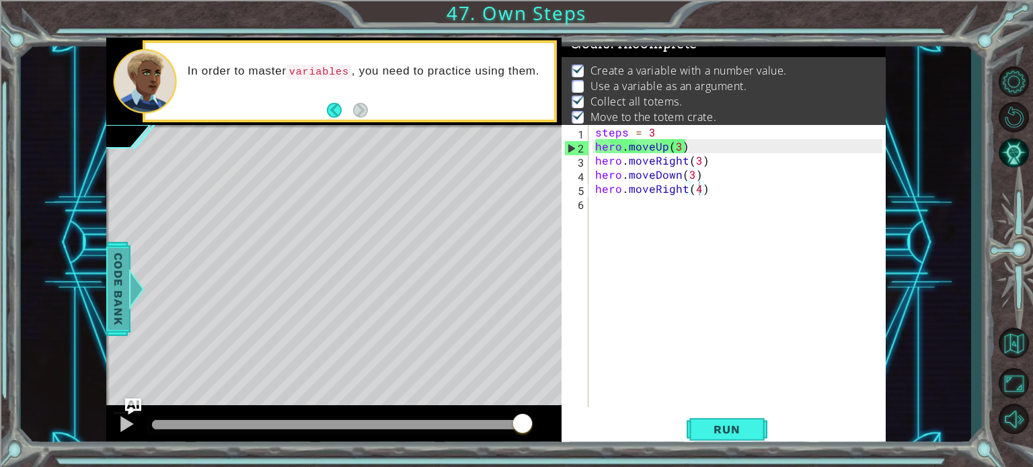
click at [137, 287] on div at bounding box center [136, 289] width 17 height 40
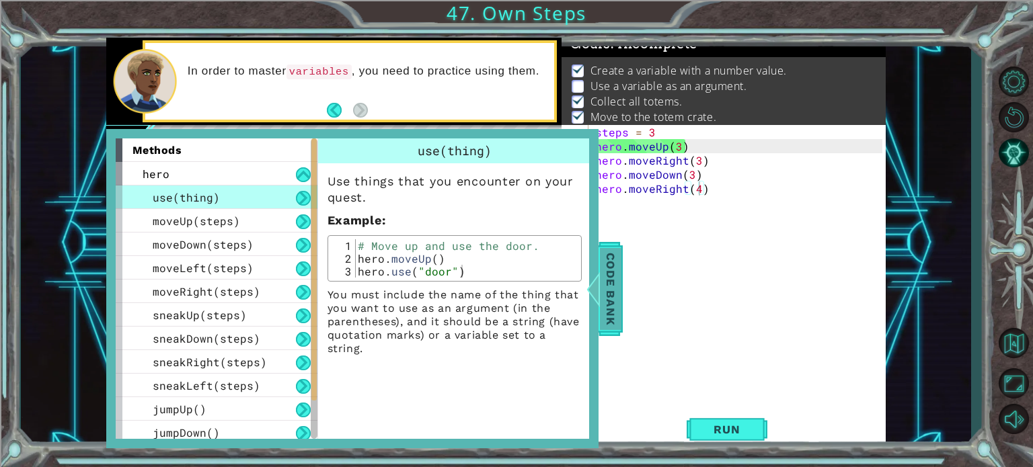
click at [609, 278] on span "Code Bank" at bounding box center [611, 288] width 22 height 82
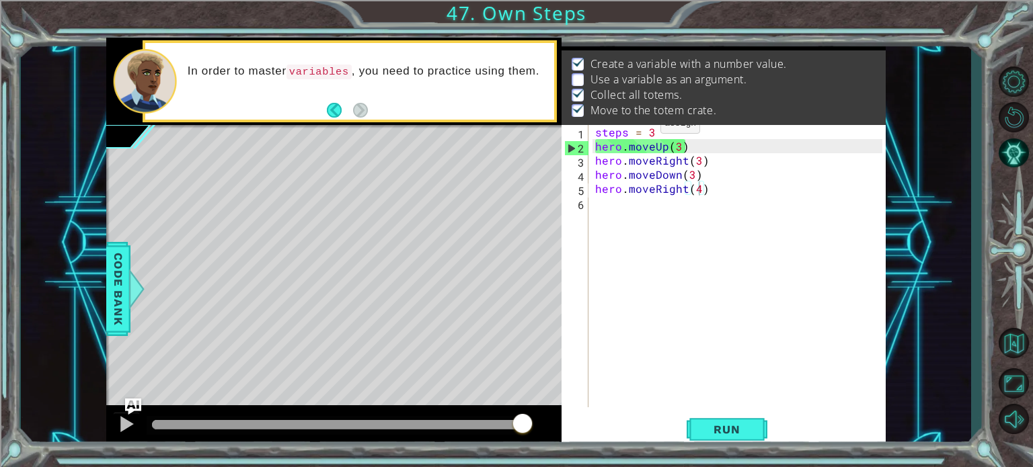
scroll to position [0, 0]
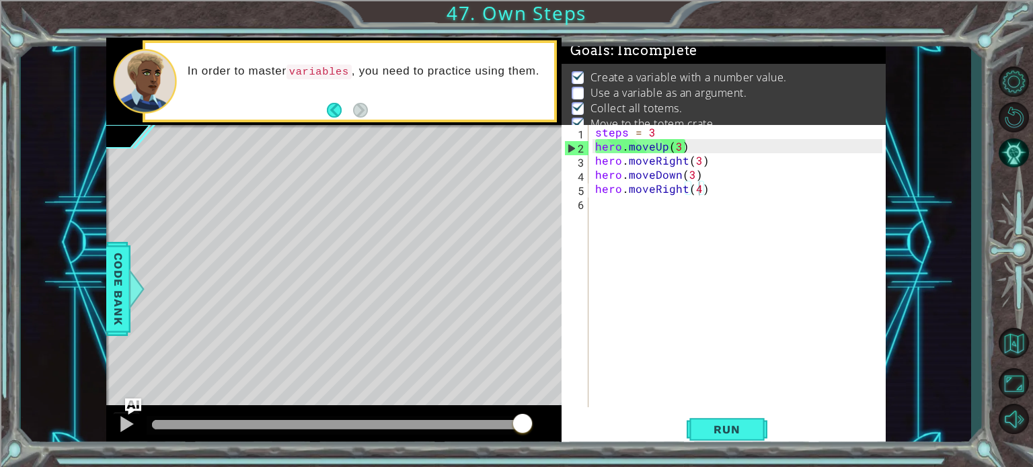
click at [627, 132] on div "steps = 3 hero . moveUp ( 3 ) hero . moveRight ( 3 ) hero . moveDown ( 3 ) hero…" at bounding box center [740, 280] width 297 height 311
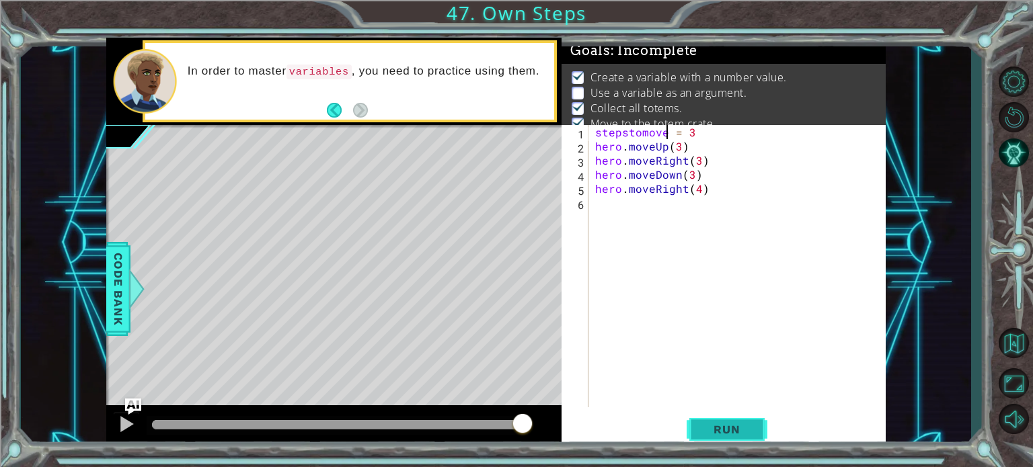
click at [736, 422] on button "Run" at bounding box center [727, 430] width 81 height 32
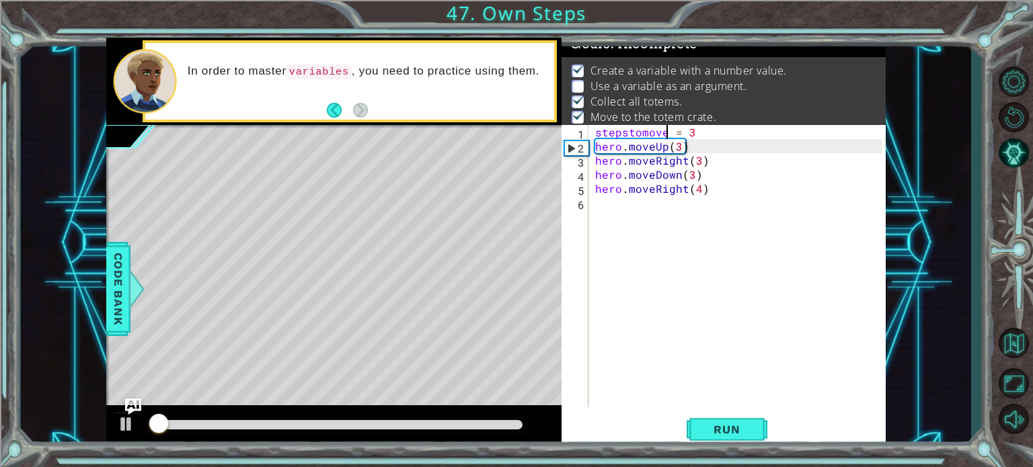
scroll to position [13, 0]
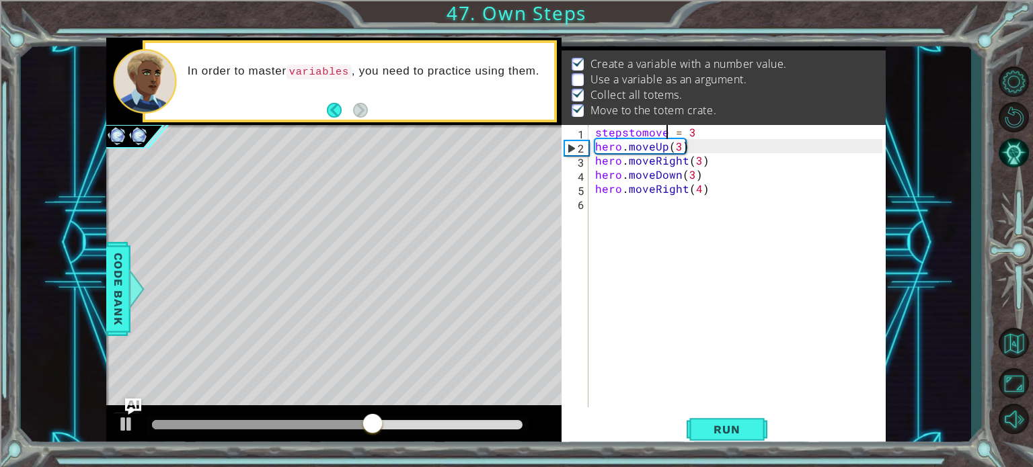
click at [632, 134] on div "stepstomove = 3 hero . moveUp ( 3 ) hero . moveRight ( 3 ) hero . moveDown ( 3 …" at bounding box center [740, 280] width 297 height 311
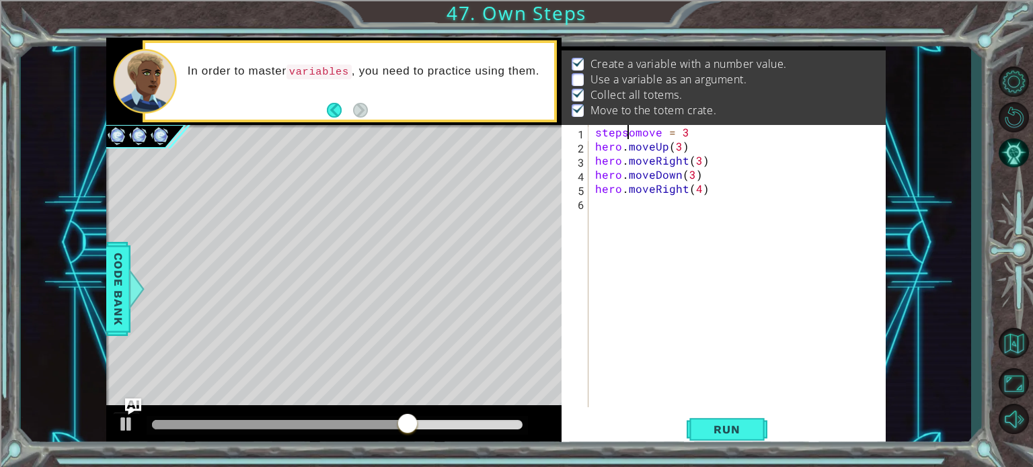
scroll to position [0, 3]
click at [649, 132] on div "stepsTomove = 3 hero . moveUp ( 3 ) hero . moveRight ( 3 ) hero . moveDown ( 3 …" at bounding box center [740, 280] width 297 height 311
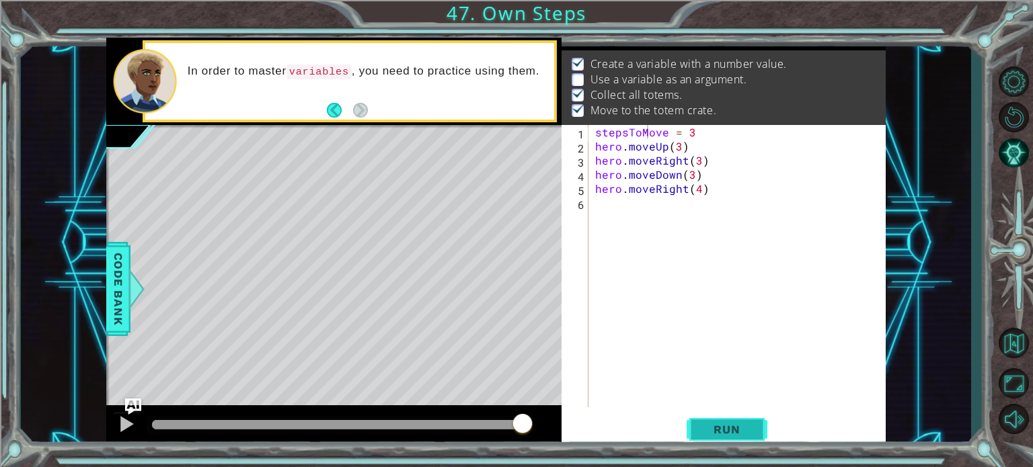
click at [713, 443] on button "Run" at bounding box center [727, 430] width 81 height 32
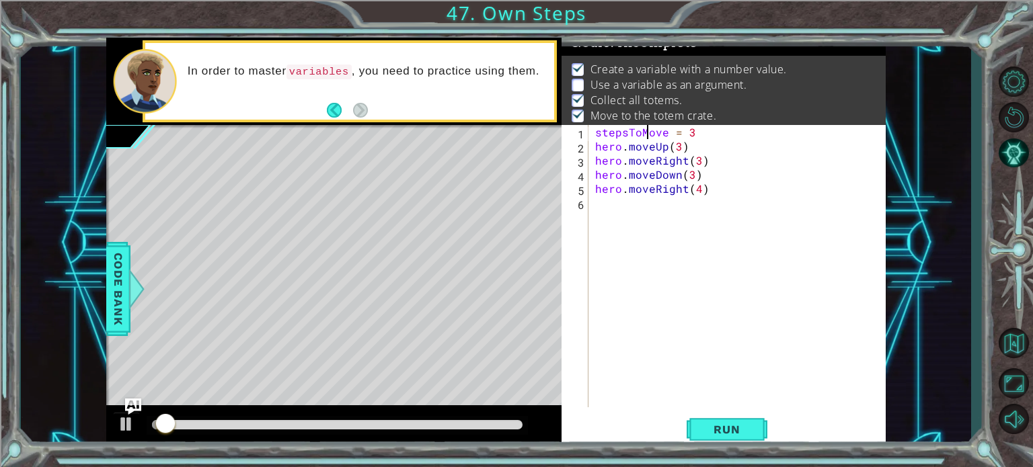
scroll to position [7, 0]
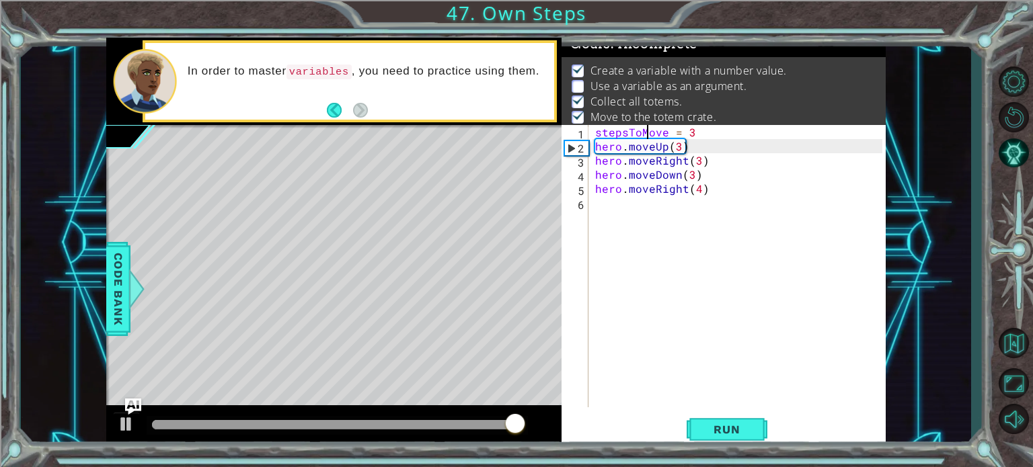
click at [685, 151] on div "stepsToMove = 3 hero . moveUp ( 3 ) hero . moveRight ( 3 ) hero . moveDown ( 3 …" at bounding box center [740, 280] width 297 height 311
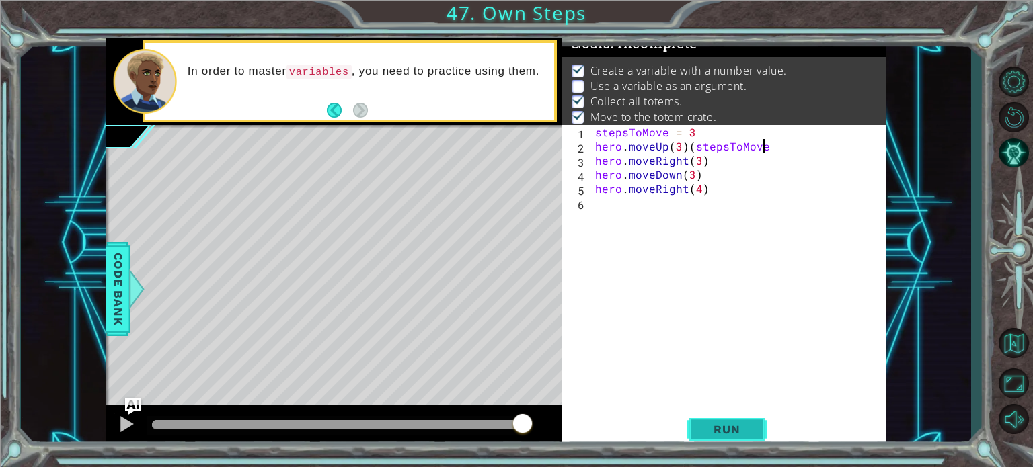
scroll to position [0, 10]
click at [750, 417] on button "Run" at bounding box center [727, 430] width 81 height 32
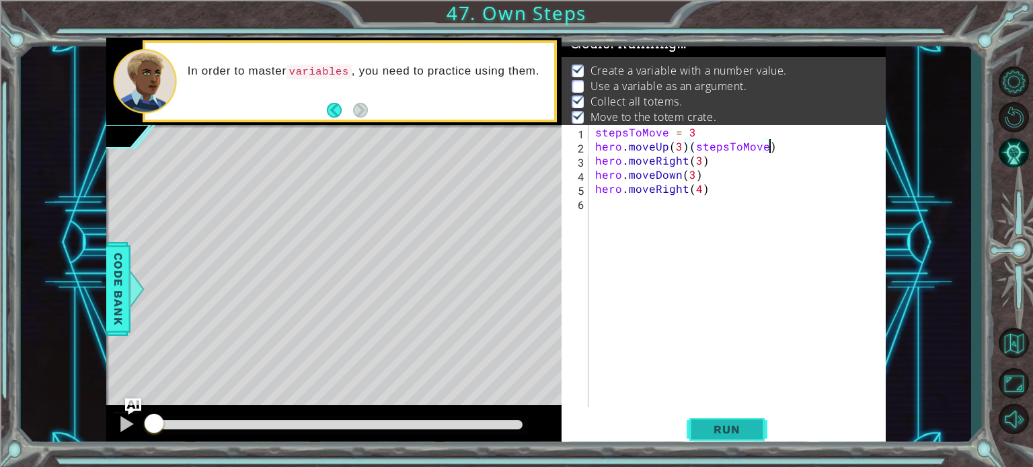
click at [739, 430] on span "Run" at bounding box center [726, 429] width 53 height 13
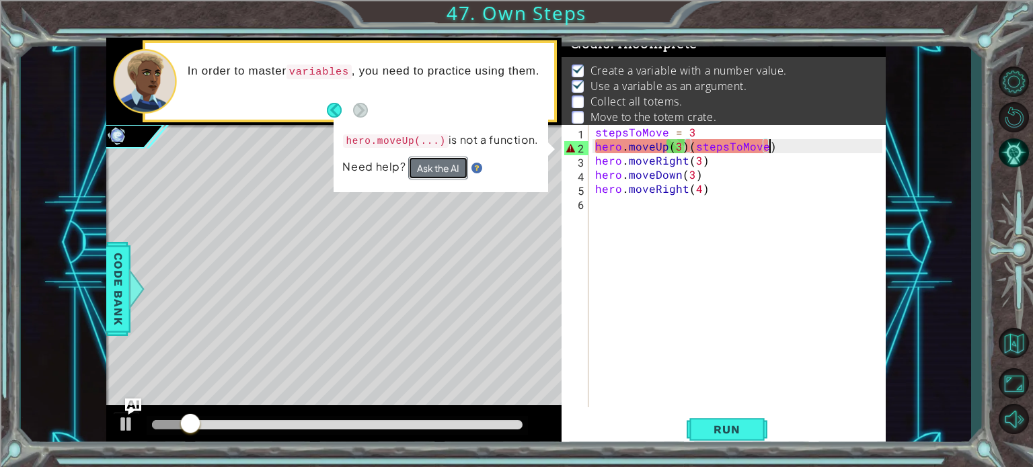
click at [451, 162] on button "Ask the AI" at bounding box center [438, 168] width 60 height 23
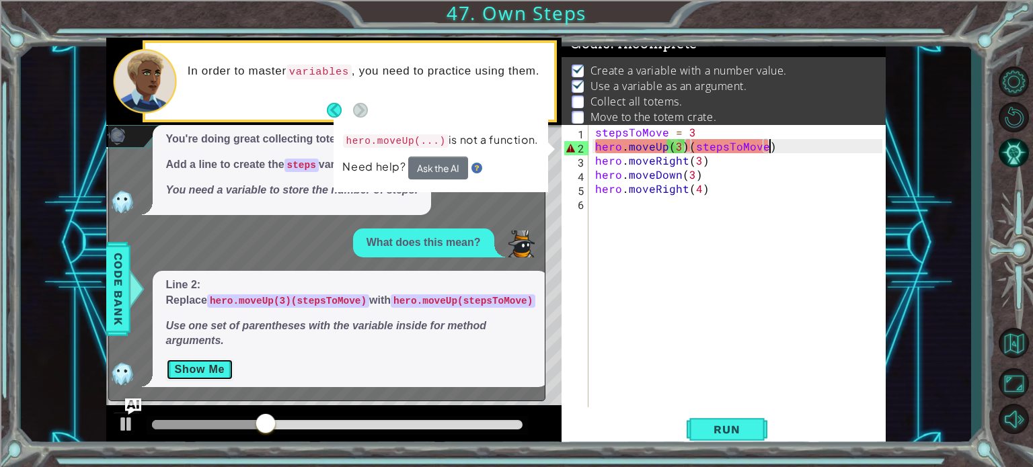
click at [176, 366] on button "Show Me" at bounding box center [200, 370] width 68 height 22
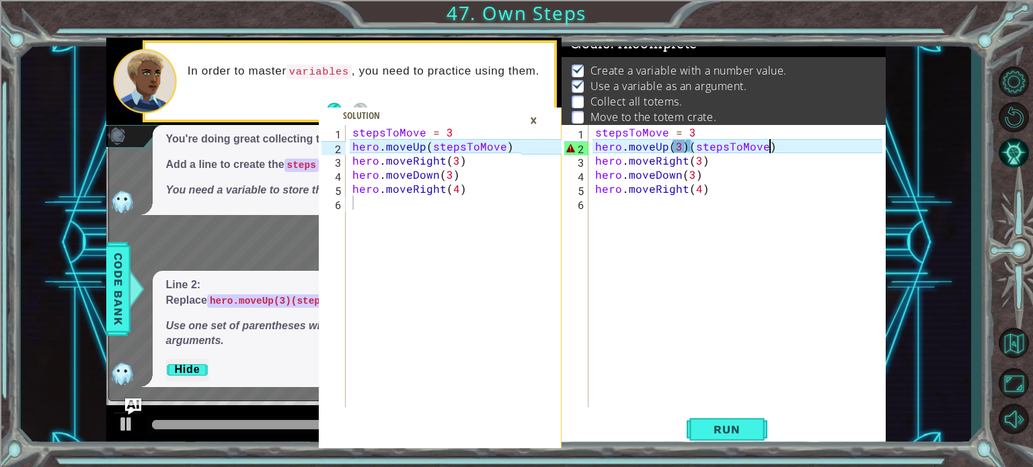
click at [684, 147] on div "stepsToMove = 3 hero . moveUp ( 3 ) ( stepsToMove ) hero . moveRight ( 3 ) hero…" at bounding box center [740, 280] width 297 height 311
type textarea "hero.moveUp(stepsToMove)"
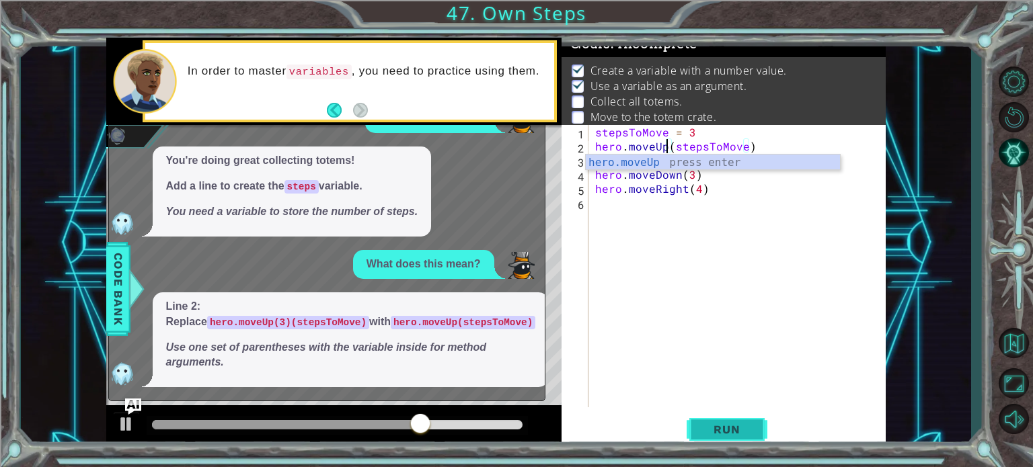
click at [715, 419] on button "Run" at bounding box center [727, 430] width 81 height 32
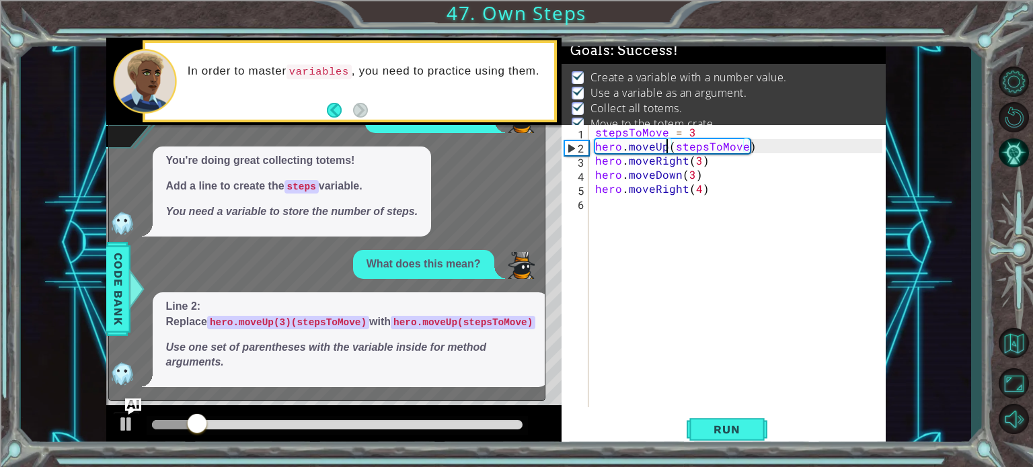
scroll to position [13, 0]
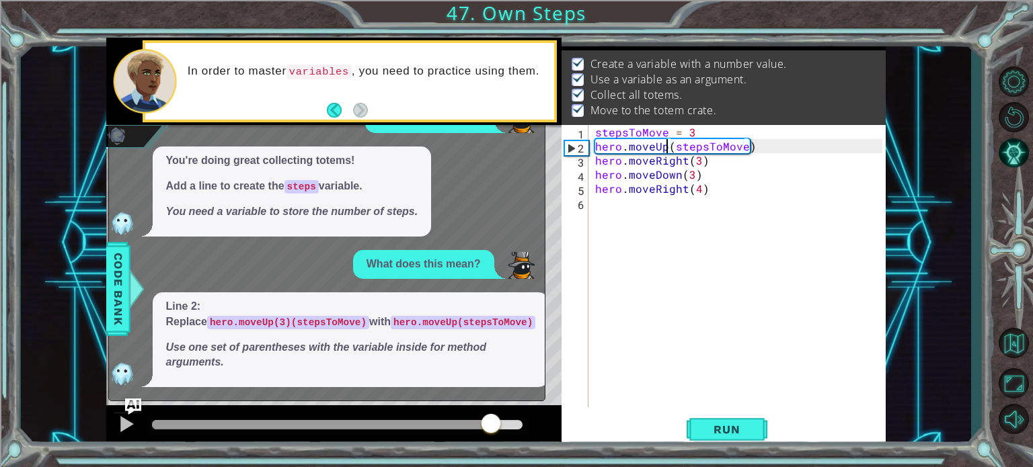
click at [492, 421] on div at bounding box center [337, 424] width 371 height 9
click at [126, 430] on div at bounding box center [126, 424] width 17 height 17
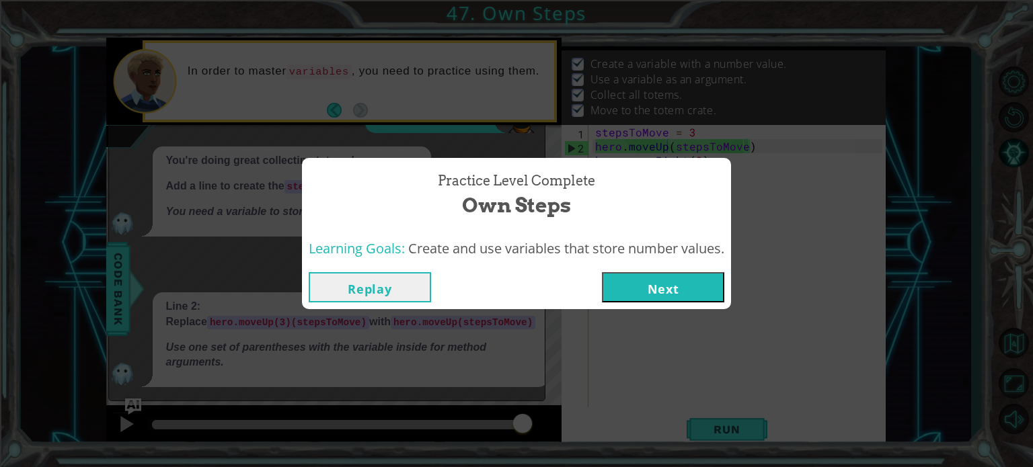
click at [640, 284] on button "Next" at bounding box center [663, 287] width 122 height 30
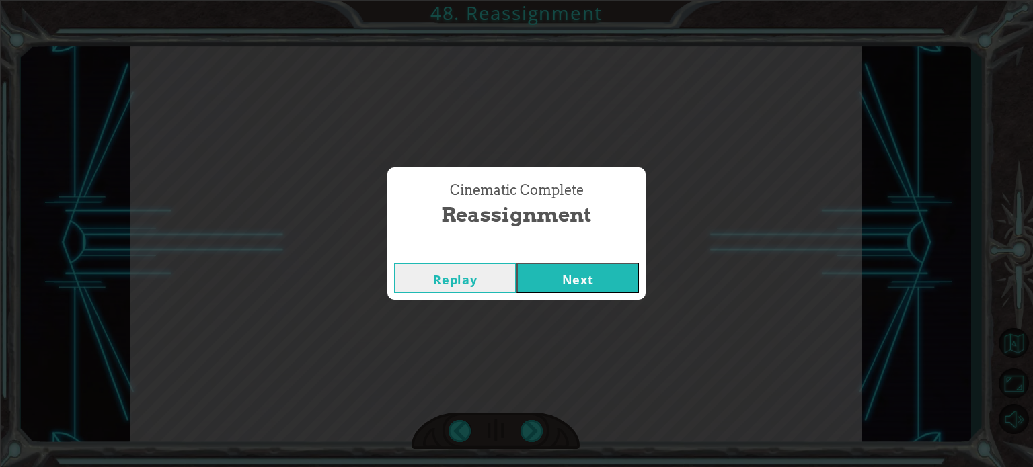
click at [621, 278] on button "Next" at bounding box center [577, 278] width 122 height 30
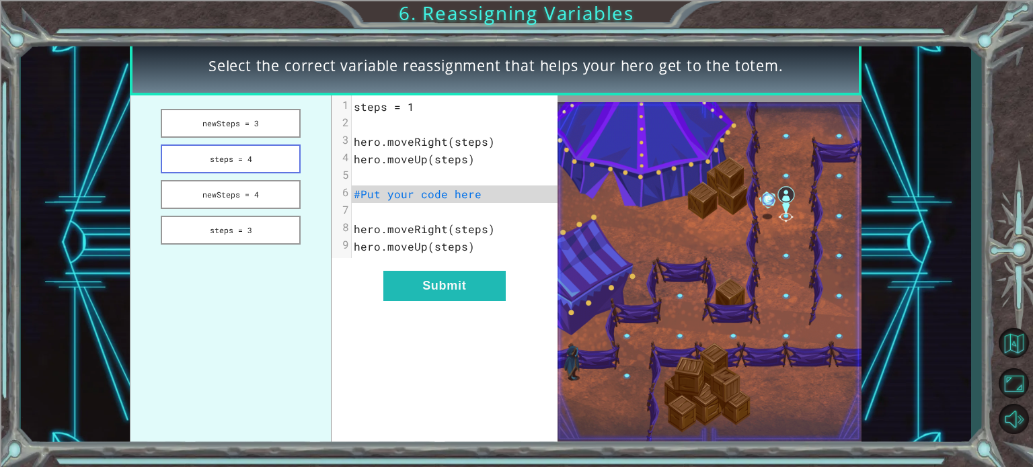
click at [252, 155] on button "steps = 4" at bounding box center [231, 159] width 140 height 29
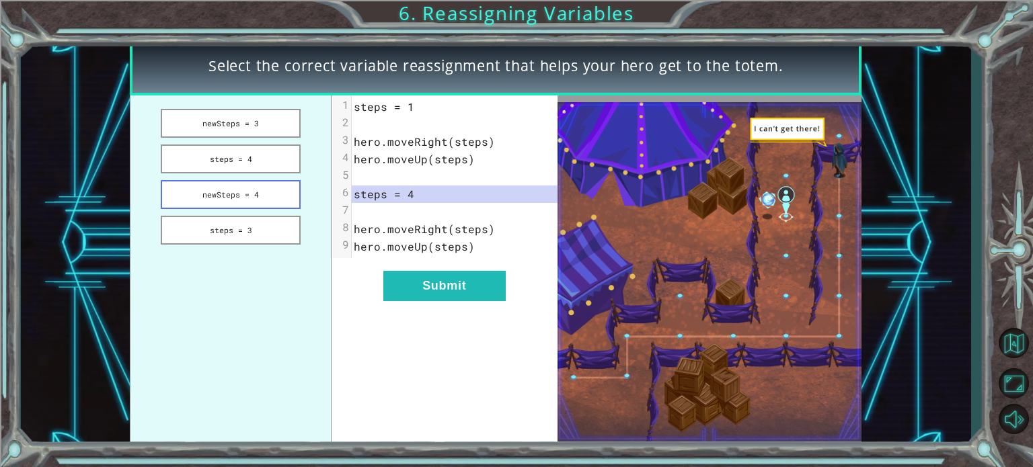
click at [262, 188] on button "newSteps = 4" at bounding box center [231, 194] width 140 height 29
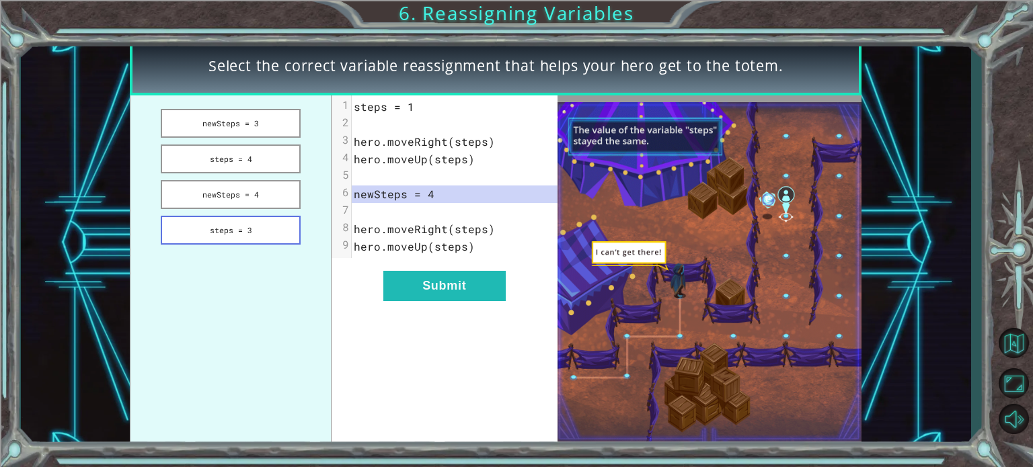
click at [265, 221] on button "steps = 3" at bounding box center [231, 230] width 140 height 29
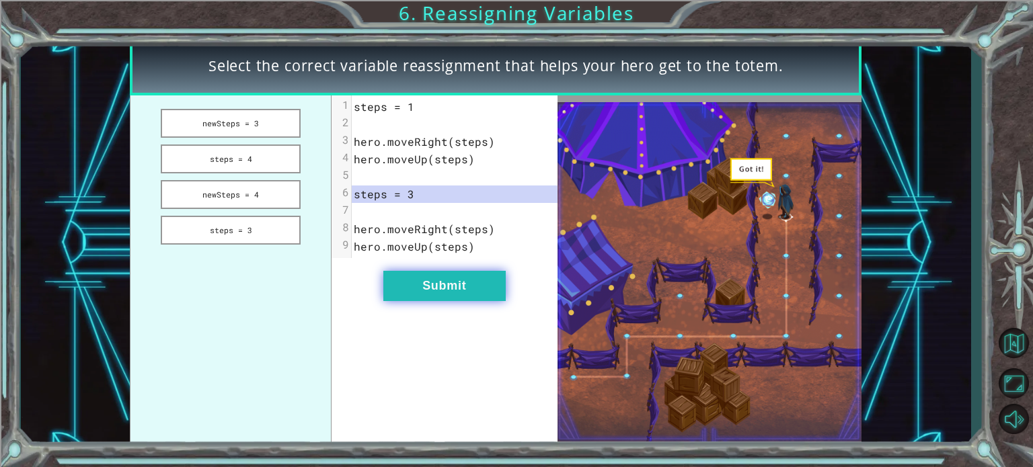
click at [397, 282] on button "Submit" at bounding box center [444, 286] width 122 height 30
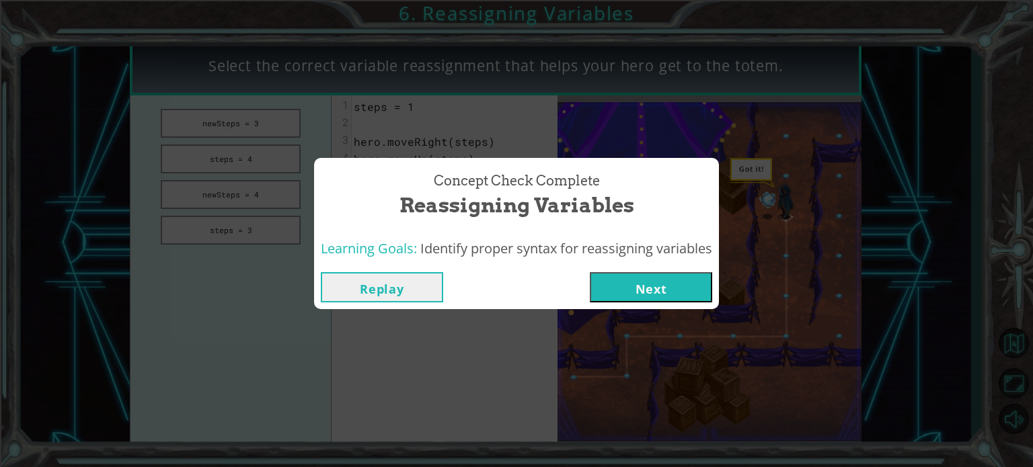
click at [612, 287] on button "Next" at bounding box center [651, 287] width 122 height 30
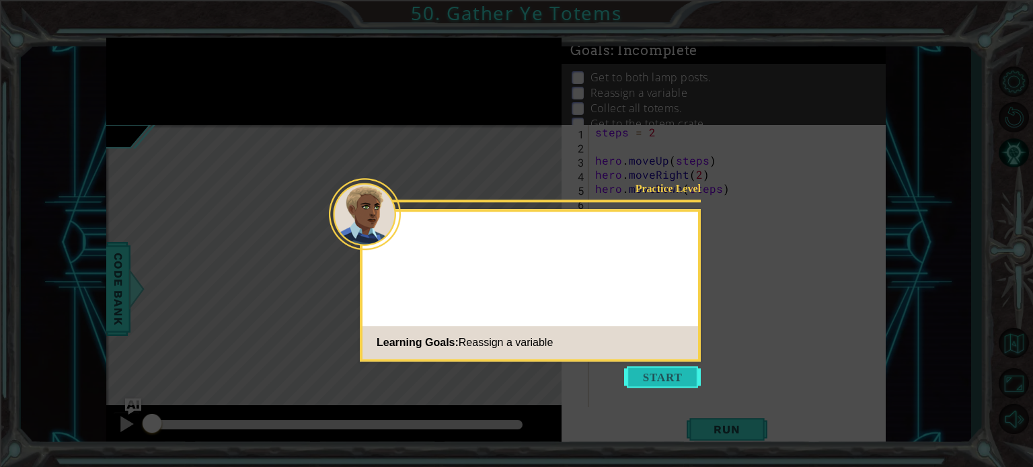
click at [662, 386] on button "Start" at bounding box center [662, 377] width 77 height 22
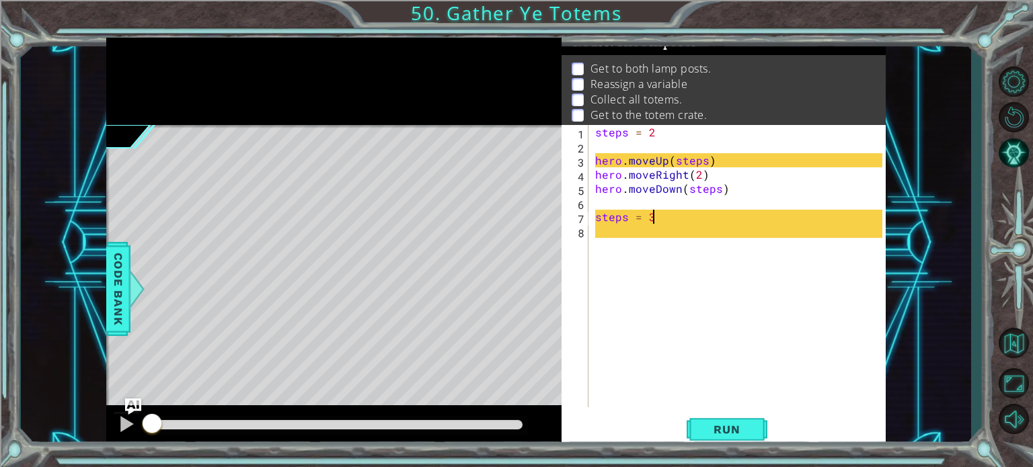
scroll to position [13, 0]
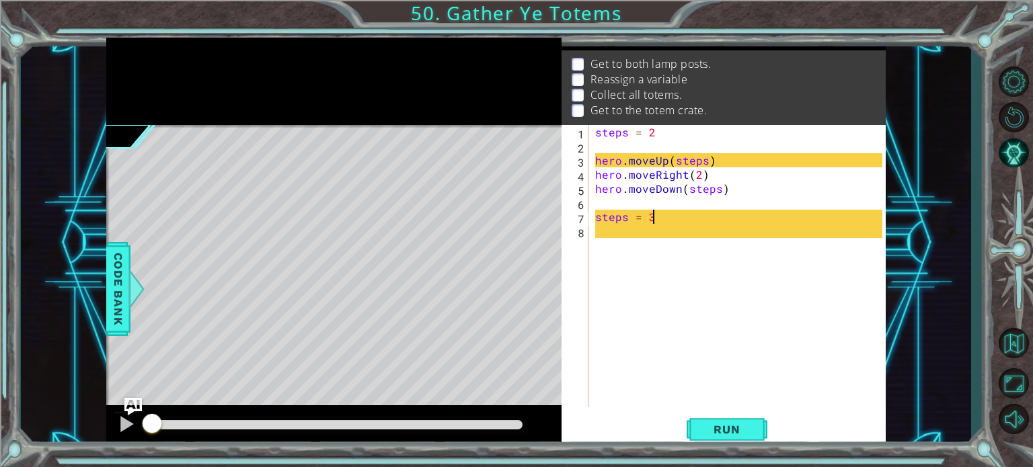
click at [128, 405] on img "Ask AI" at bounding box center [132, 406] width 17 height 17
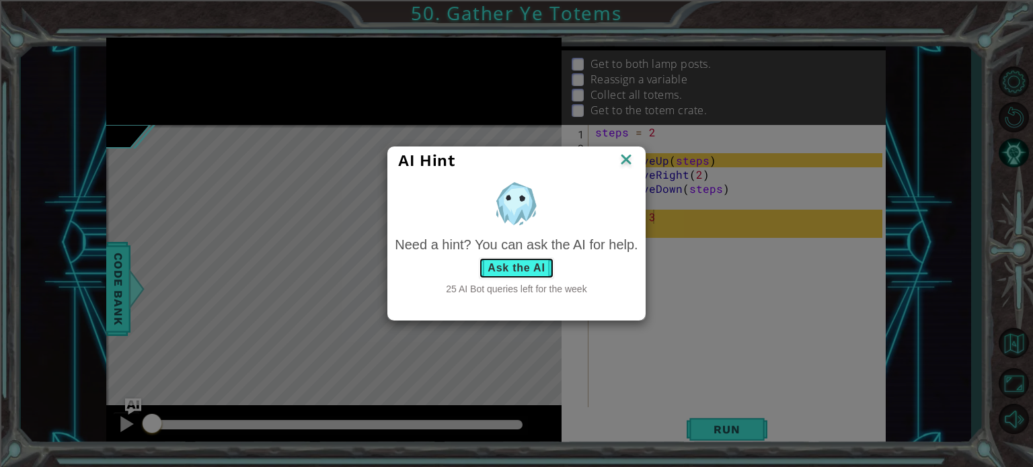
click at [486, 266] on button "Ask the AI" at bounding box center [516, 269] width 75 height 22
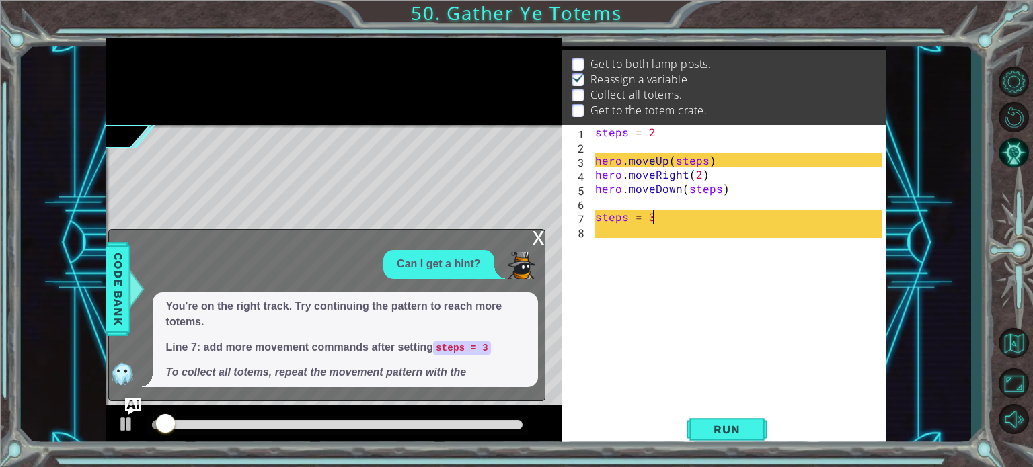
scroll to position [7, 0]
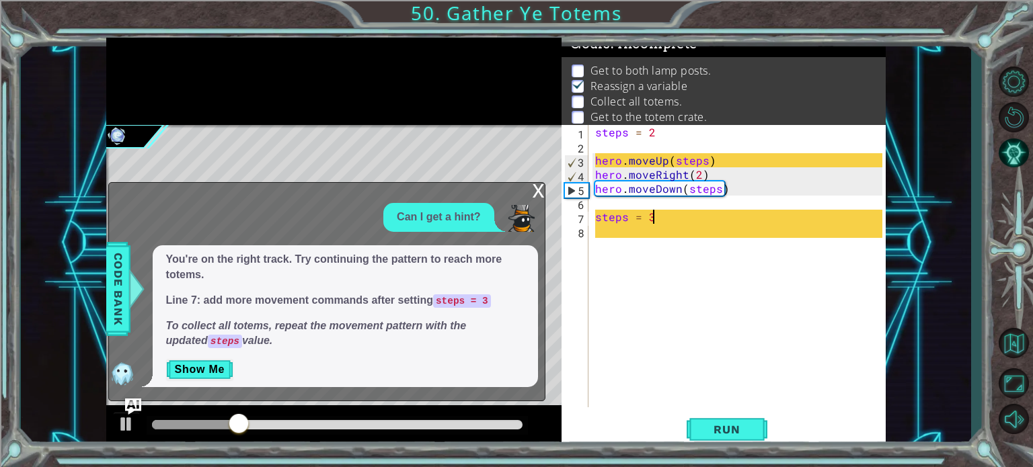
click at [655, 124] on span "Get to the totem crate." at bounding box center [648, 117] width 117 height 15
click at [654, 128] on div "steps = 2 hero . moveUp ( steps ) hero . moveRight ( 2 ) hero . moveDown ( step…" at bounding box center [740, 280] width 297 height 311
type textarea "steps = 3"
click at [708, 417] on button "Run" at bounding box center [727, 430] width 81 height 32
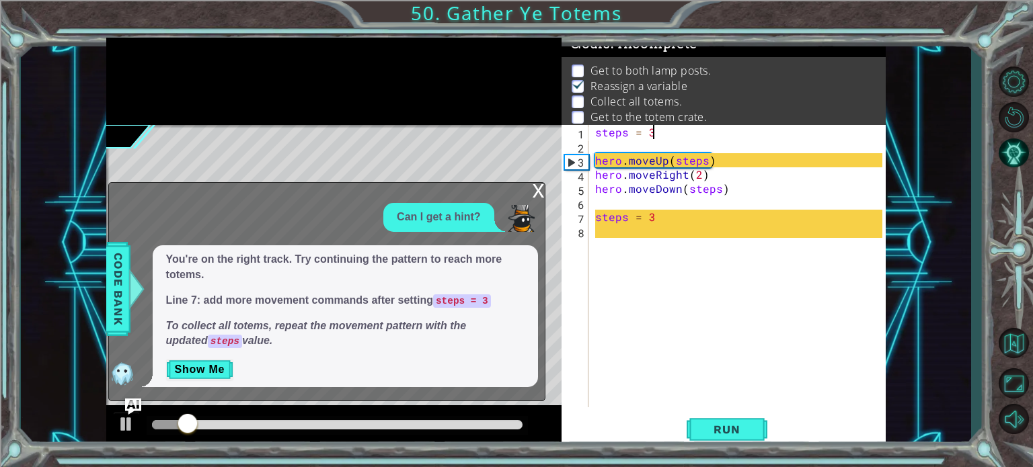
click at [538, 188] on div "x" at bounding box center [539, 189] width 12 height 13
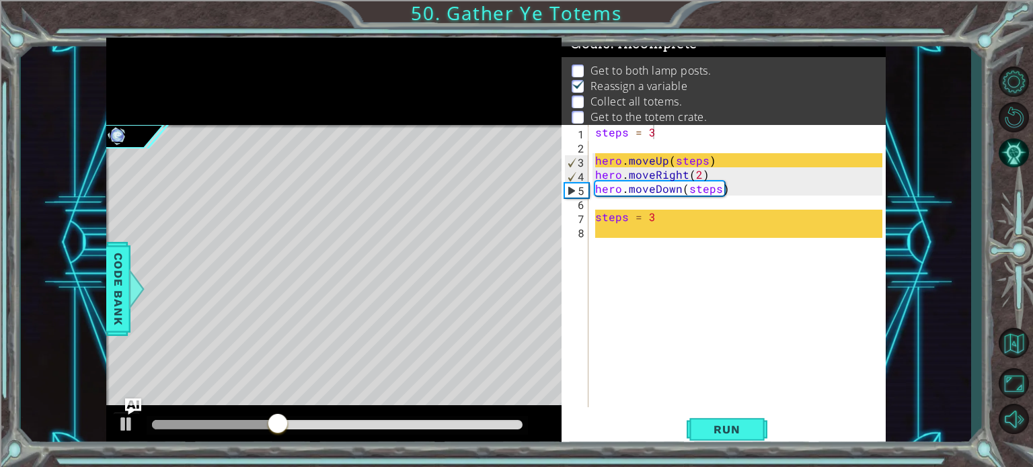
click at [639, 203] on div "steps = 3 hero . moveUp ( steps ) hero . moveRight ( 2 ) hero . moveDown ( step…" at bounding box center [740, 280] width 297 height 311
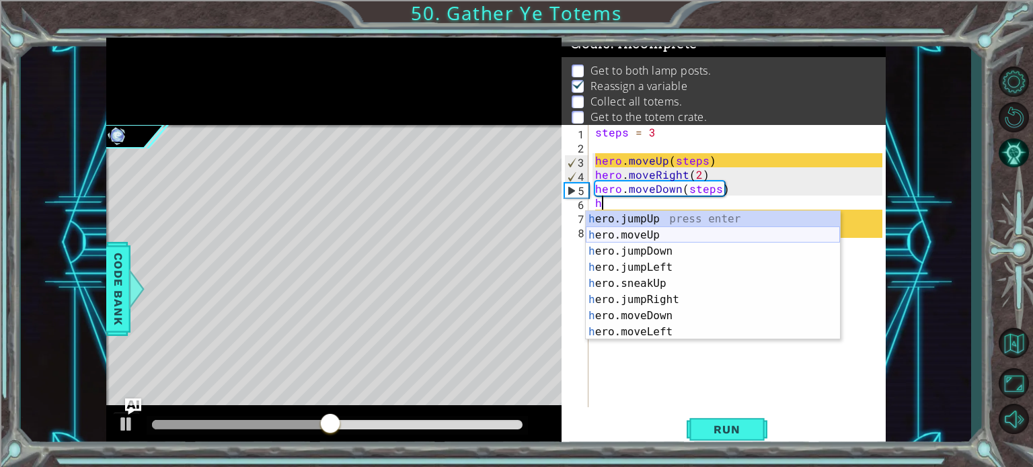
click at [654, 235] on div "h ero.jumpUp press enter h ero.moveUp press enter h ero.jumpDown press enter h …" at bounding box center [713, 291] width 254 height 161
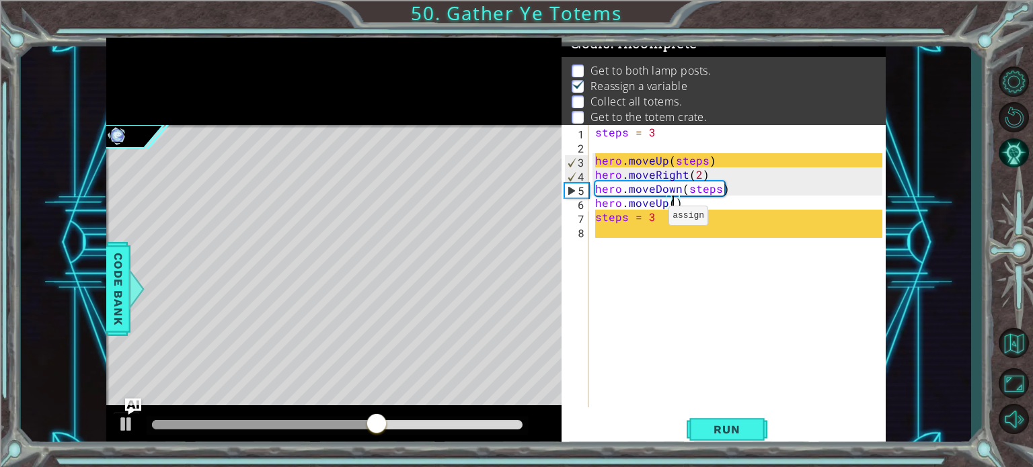
type textarea "hero.moveUp(3)"
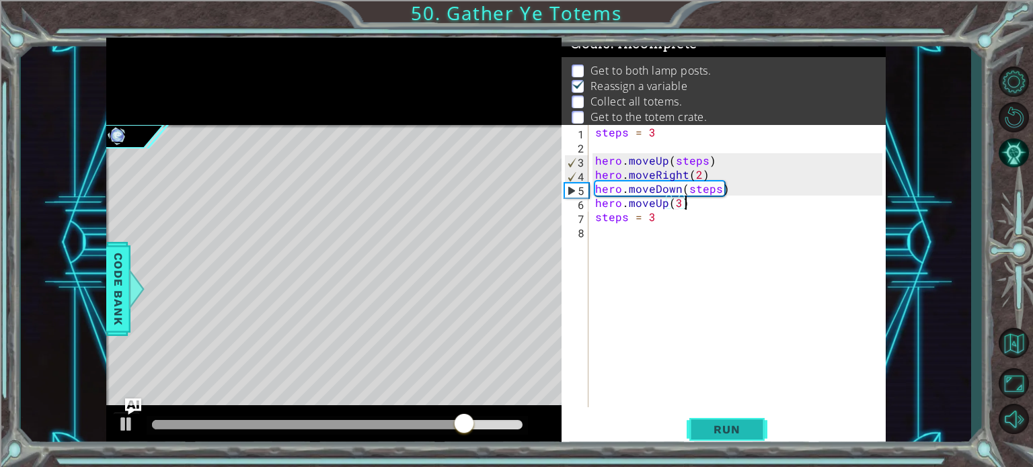
type textarea "hero.moveUp(3)"
click at [695, 428] on button "Run" at bounding box center [727, 430] width 81 height 32
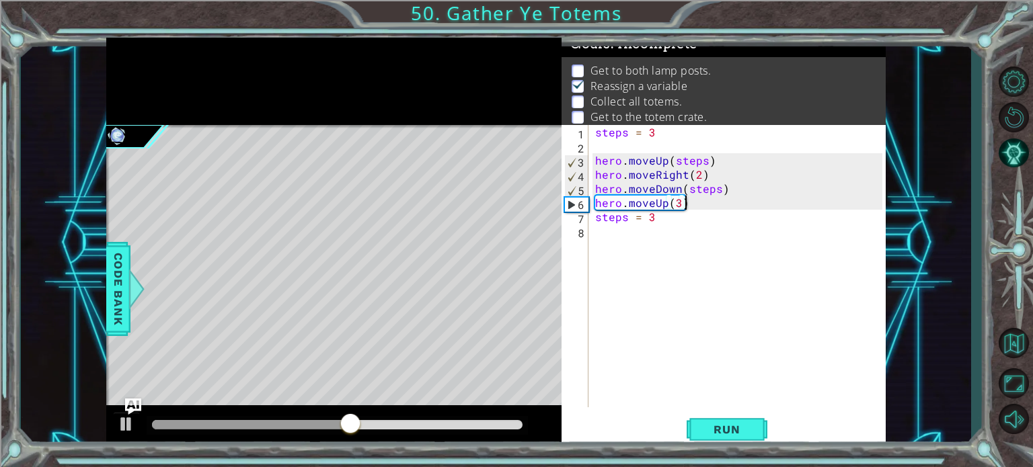
click at [689, 200] on div "steps = 3 hero . moveUp ( steps ) hero . moveRight ( 2 ) hero . moveDown ( step…" at bounding box center [740, 280] width 297 height 311
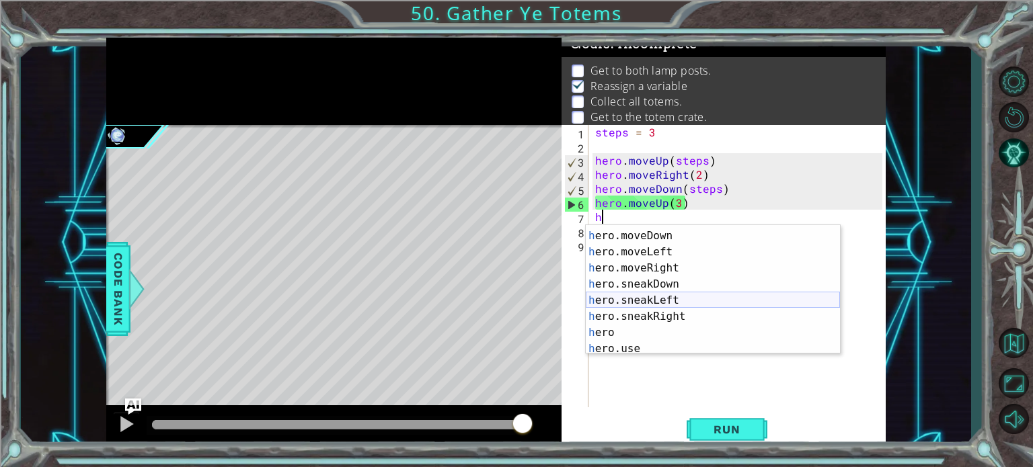
scroll to position [94, 0]
click at [667, 270] on div "h ero.jumpRight press enter h ero.moveDown press enter h ero.moveLeft press ent…" at bounding box center [713, 292] width 254 height 161
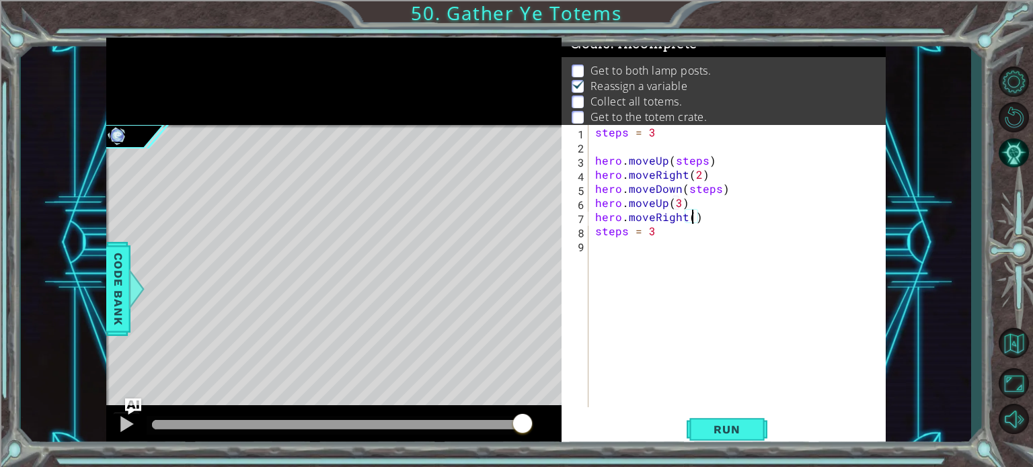
type textarea "hero.moveRight(2)"
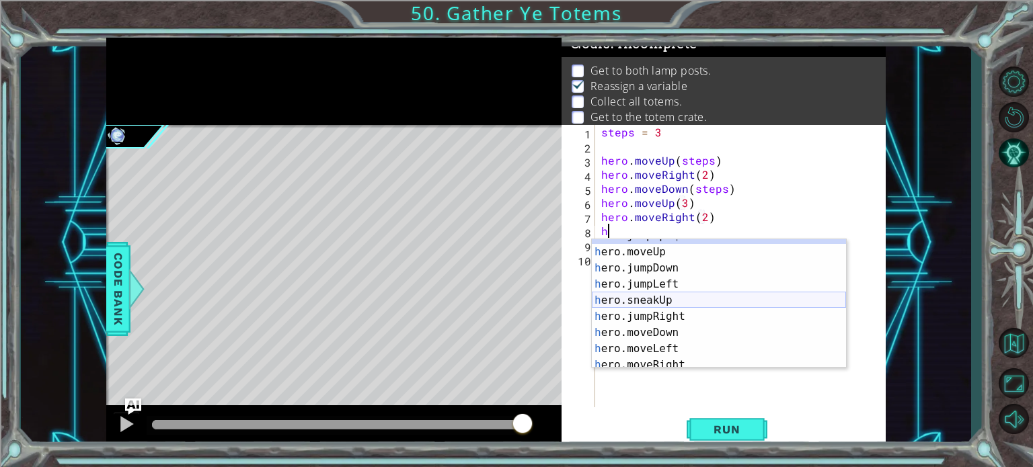
scroll to position [34, 0]
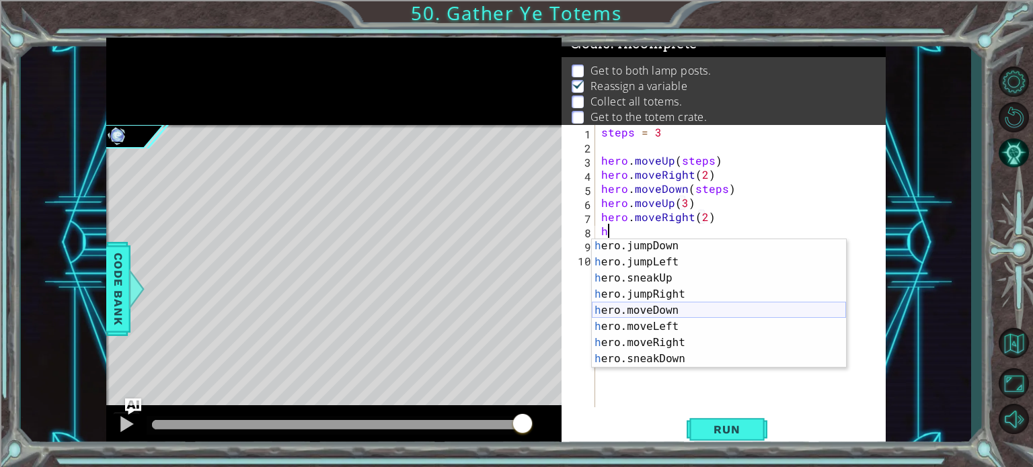
click at [682, 305] on div "h ero.jumpDown press enter h ero.jumpLeft press enter h ero.sneakUp press enter…" at bounding box center [719, 318] width 254 height 161
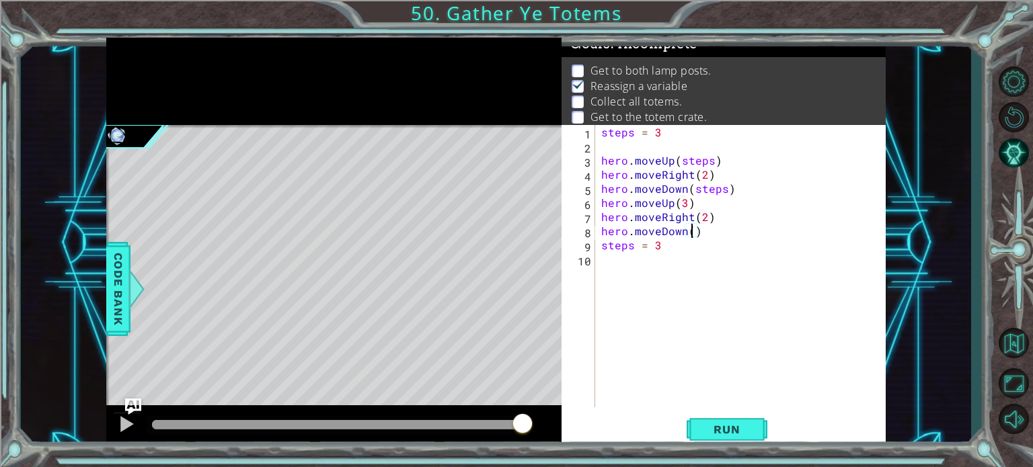
type textarea "hero.moveDown(3)"
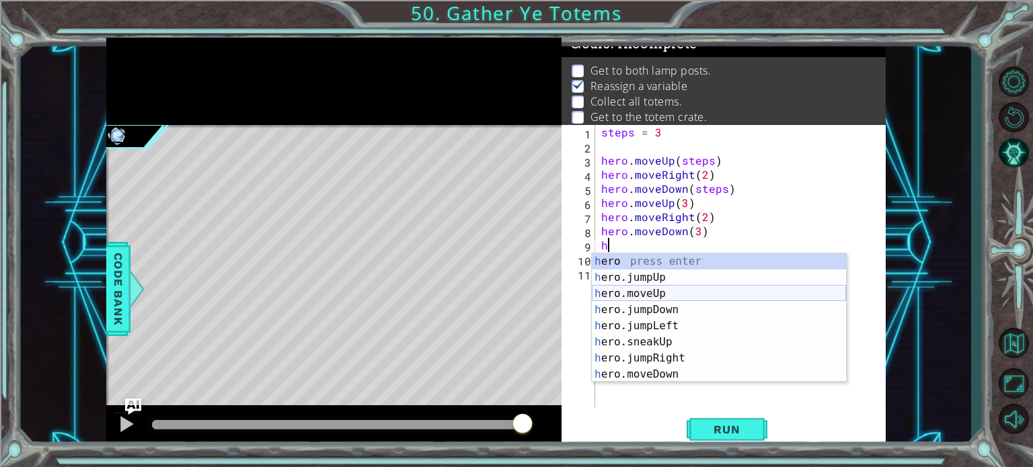
click at [614, 292] on div "h ero press enter h ero.jumpUp press enter h ero.moveUp press enter h ero.jumpD…" at bounding box center [719, 333] width 254 height 161
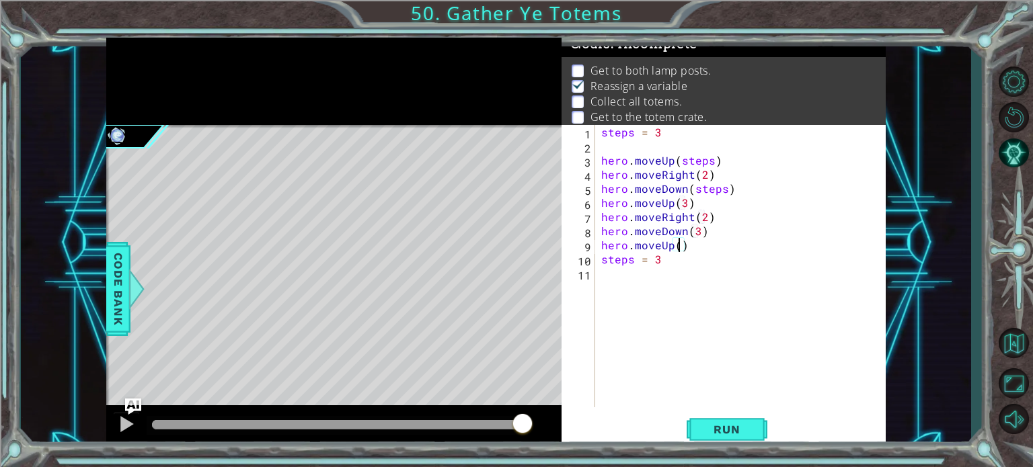
scroll to position [0, 5]
type textarea "hero.moveUp(5)"
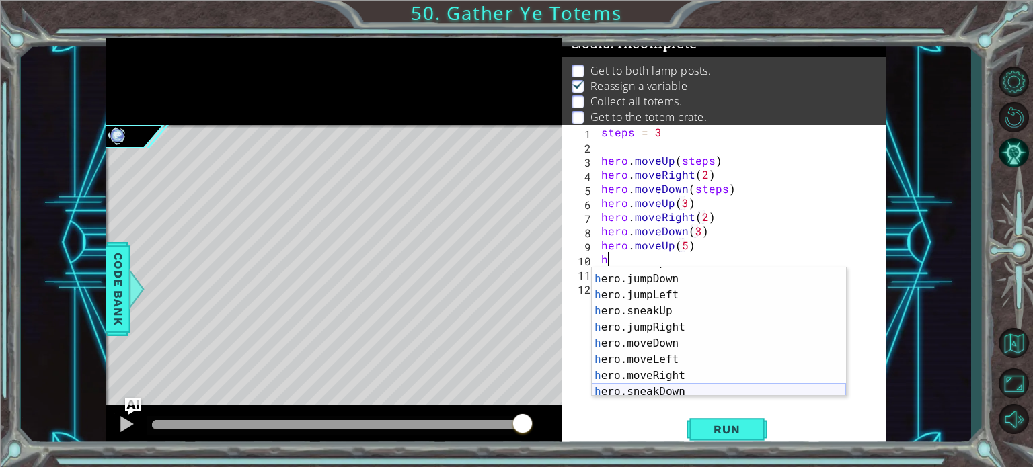
scroll to position [44, 0]
click at [695, 370] on div "h ero.moveUp press enter h ero.jumpDown press enter h ero.jumpLeft press enter …" at bounding box center [719, 335] width 254 height 161
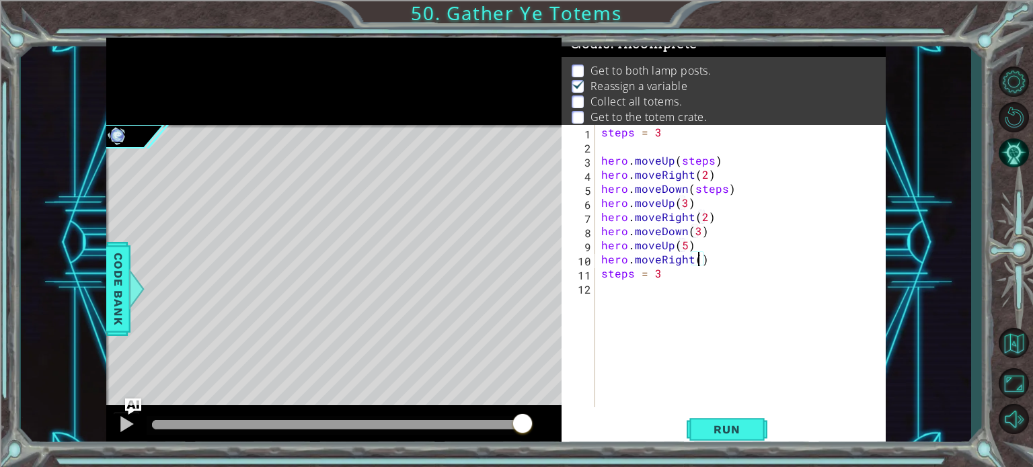
type textarea "hero.moveRight(2)"
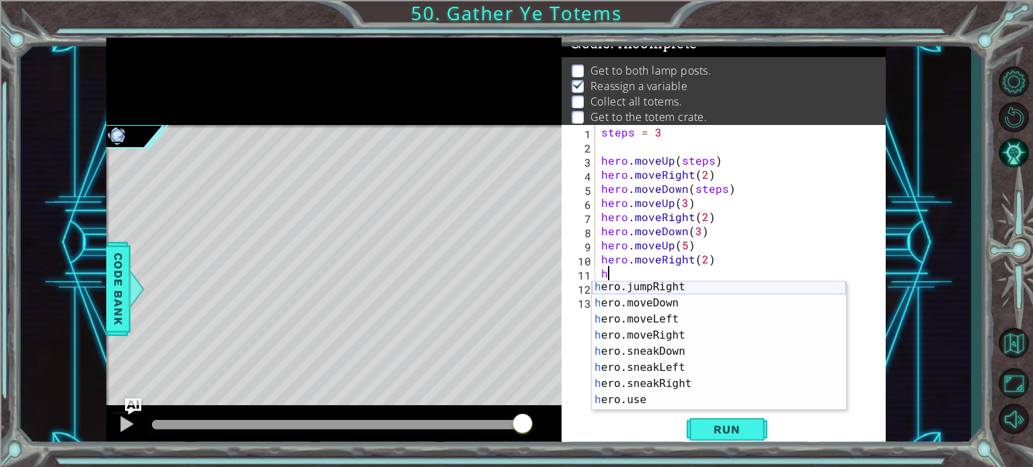
scroll to position [109, 0]
click at [672, 293] on div "h ero.jumpRight press enter h ero.moveDown press enter h ero.moveLeft press ent…" at bounding box center [719, 349] width 254 height 161
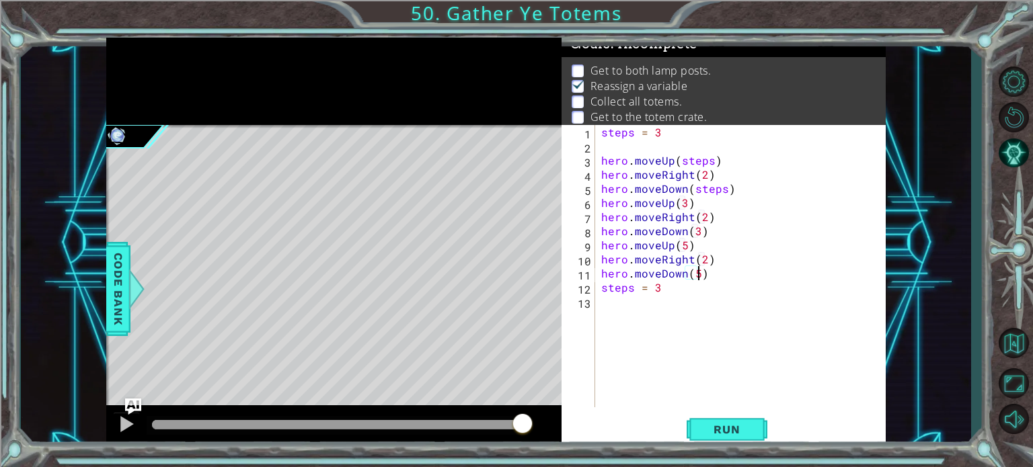
scroll to position [0, 5]
type textarea "hero.moveDown(5)"
click at [739, 420] on button "Run" at bounding box center [727, 430] width 81 height 32
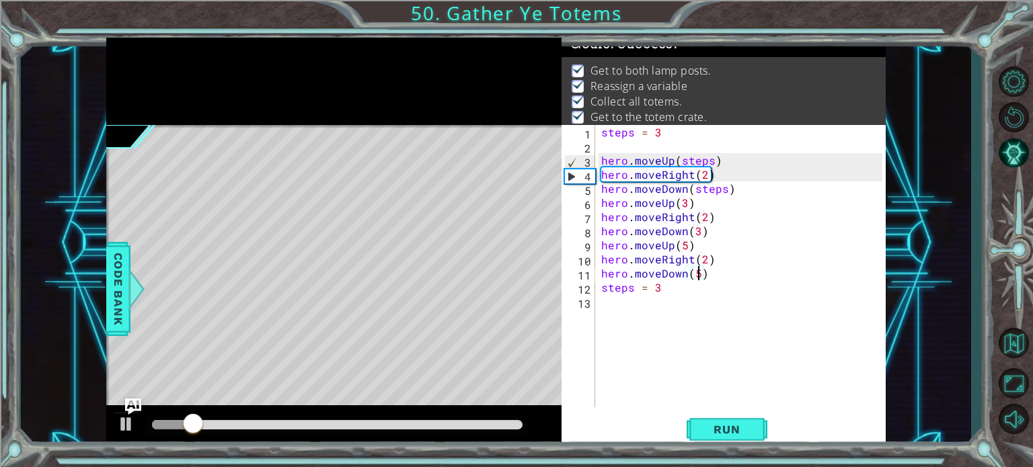
click at [516, 424] on div at bounding box center [337, 424] width 371 height 9
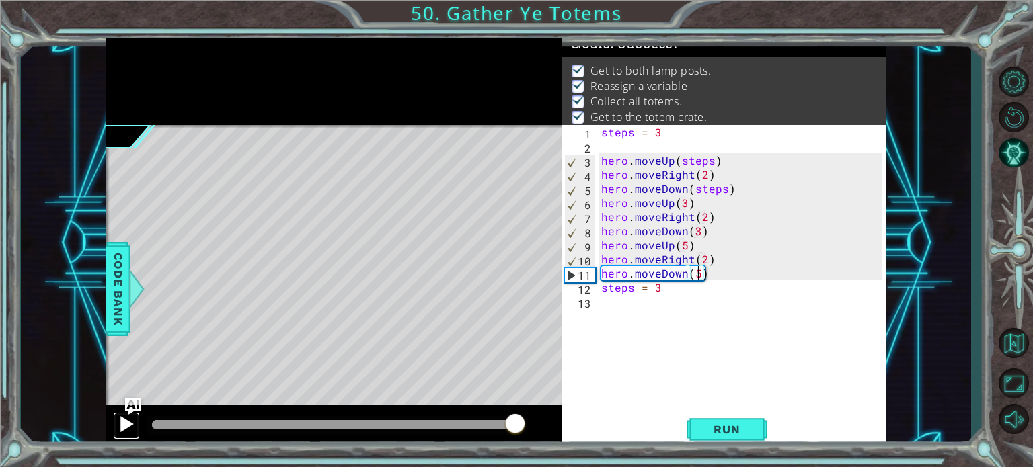
click at [126, 422] on div at bounding box center [126, 424] width 17 height 17
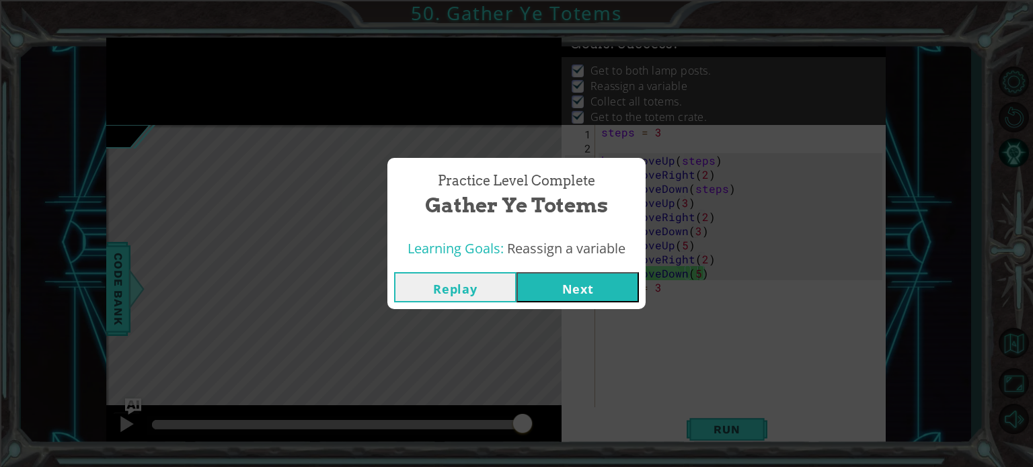
click at [576, 280] on button "Next" at bounding box center [577, 287] width 122 height 30
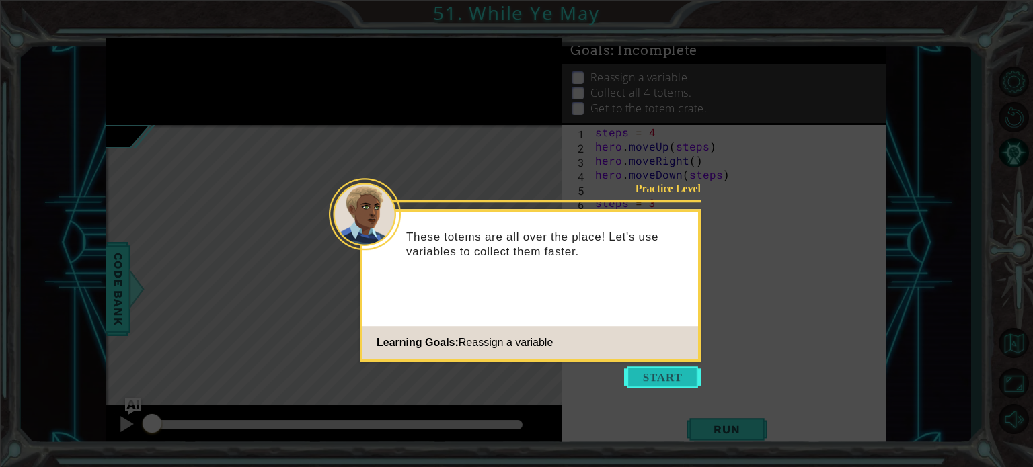
click at [679, 370] on button "Start" at bounding box center [662, 377] width 77 height 22
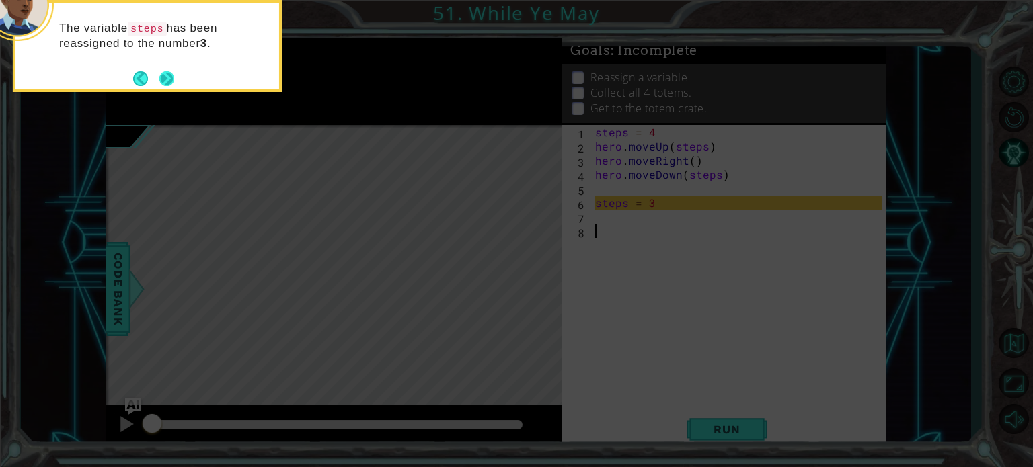
click at [159, 81] on button "Next" at bounding box center [166, 78] width 15 height 15
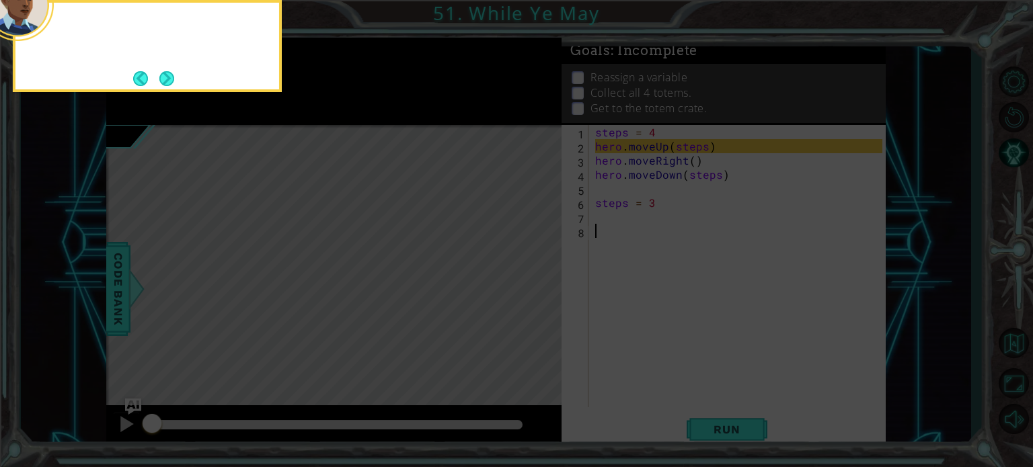
click at [159, 81] on button "Next" at bounding box center [166, 78] width 15 height 15
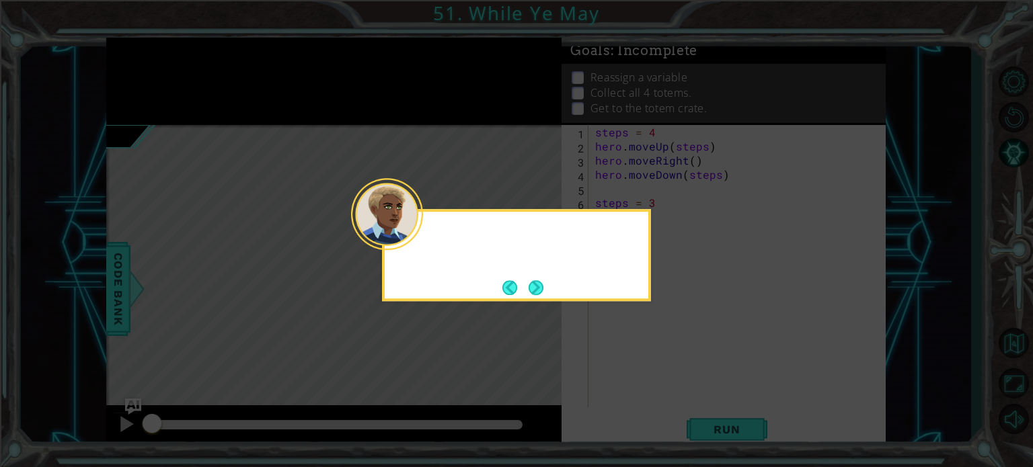
click at [159, 81] on icon at bounding box center [516, 233] width 1033 height 467
click at [542, 291] on button "Next" at bounding box center [536, 287] width 15 height 15
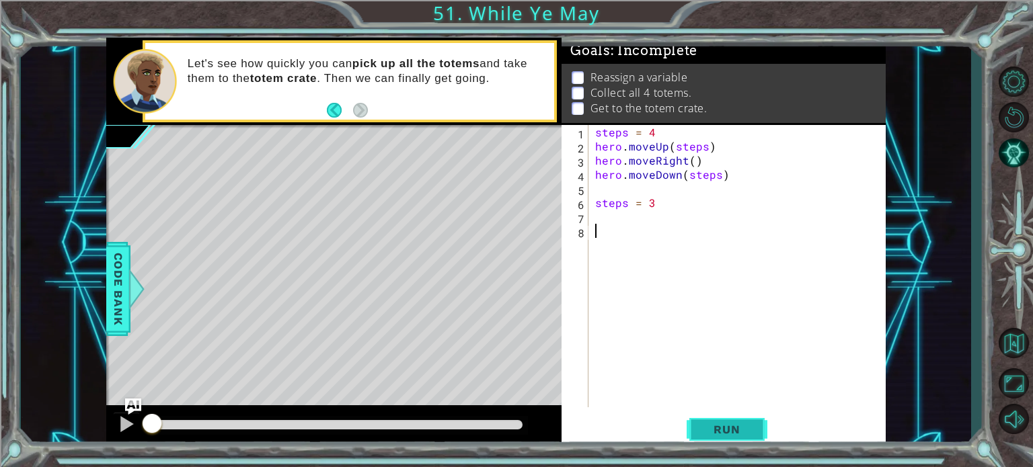
click at [718, 426] on span "Run" at bounding box center [726, 429] width 53 height 13
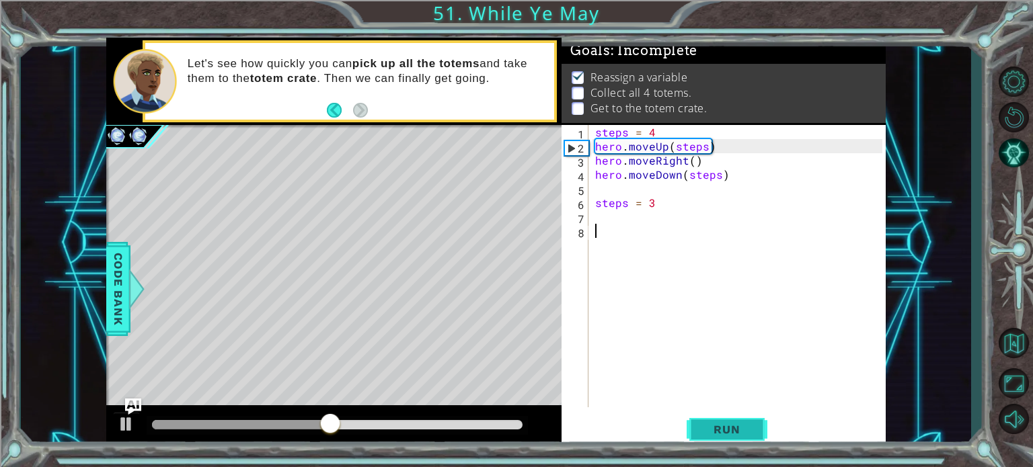
click at [746, 436] on span "Run" at bounding box center [726, 429] width 53 height 13
click at [705, 160] on div "steps = 4 hero . moveUp ( steps ) hero . moveRight ( ) hero . moveDown ( steps …" at bounding box center [740, 280] width 297 height 311
type textarea "hero.moveRight()"
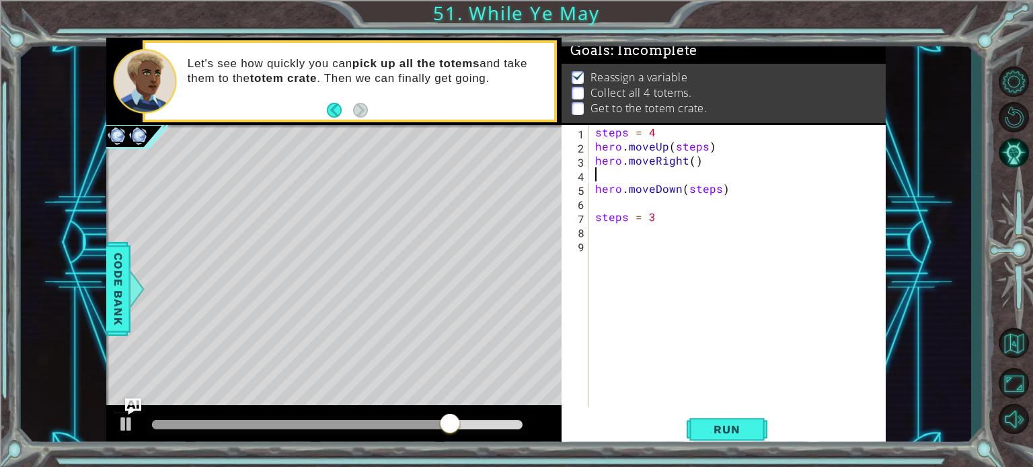
click at [705, 162] on div "steps = 4 hero . moveUp ( steps ) hero . moveRight ( ) hero . moveDown ( steps …" at bounding box center [740, 280] width 297 height 311
type textarea "hero.moveRight()"
click at [639, 168] on div "steps = 4 hero . moveUp ( steps ) hero . moveRight ( ) hero . moveDown ( steps …" at bounding box center [740, 280] width 297 height 311
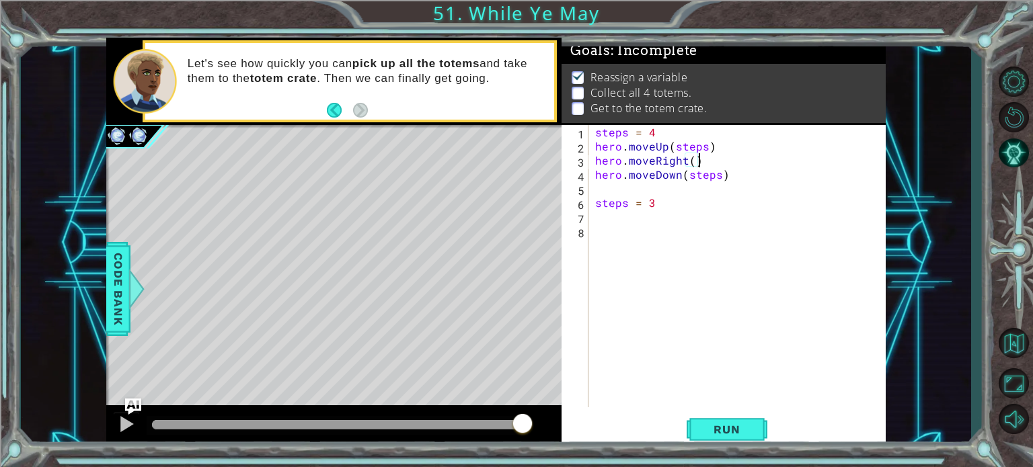
click at [713, 141] on div "steps = 4 hero . moveUp ( steps ) hero . moveRight ( ) hero . moveDown ( steps …" at bounding box center [740, 280] width 297 height 311
type textarea "hero.moveUp(steps)"
type textarea "h"
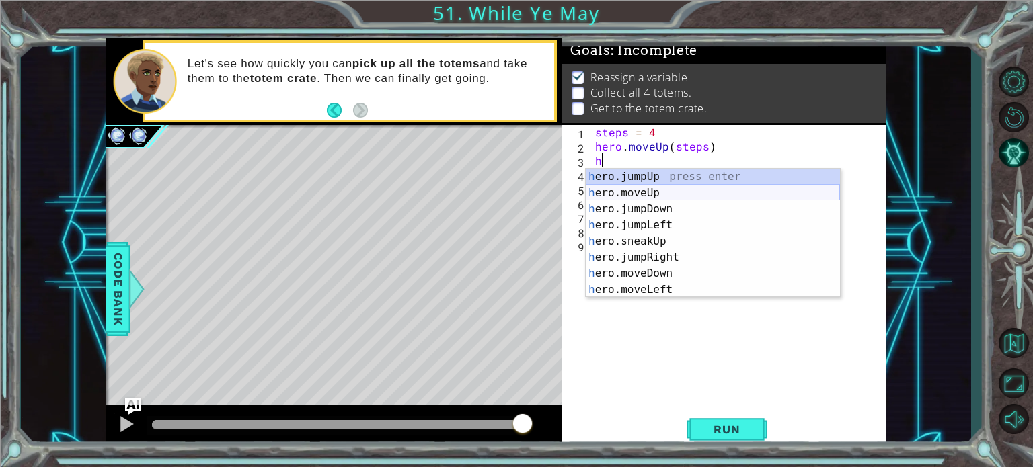
click at [659, 184] on div "h ero.jumpUp press enter h ero.moveUp press enter h ero.jumpDown press enter h …" at bounding box center [713, 249] width 254 height 161
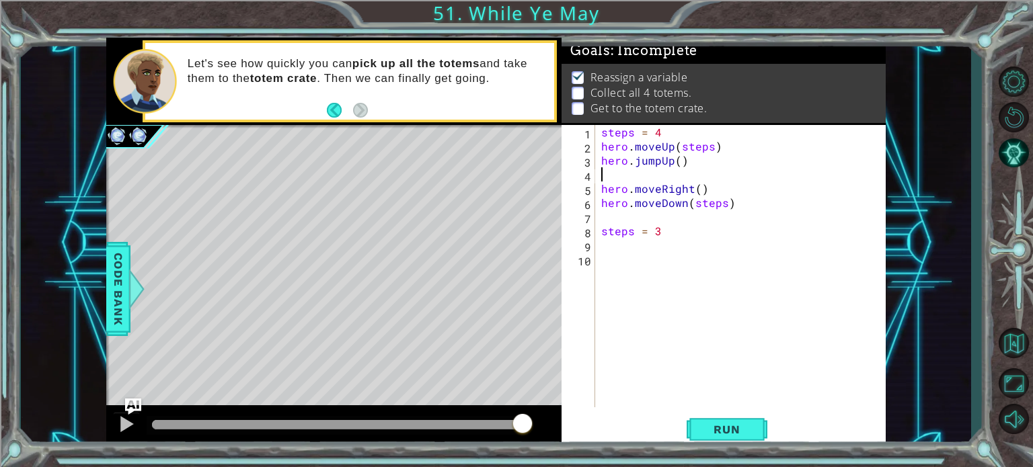
click at [678, 160] on div "steps = 4 hero . moveUp ( steps ) hero . jumpUp ( ) hero . moveRight ( ) hero .…" at bounding box center [743, 280] width 290 height 311
click at [657, 158] on div "steps = 4 hero . moveUp ( steps ) hero . jumpUp ( ) hero . moveRight ( ) hero .…" at bounding box center [743, 280] width 290 height 311
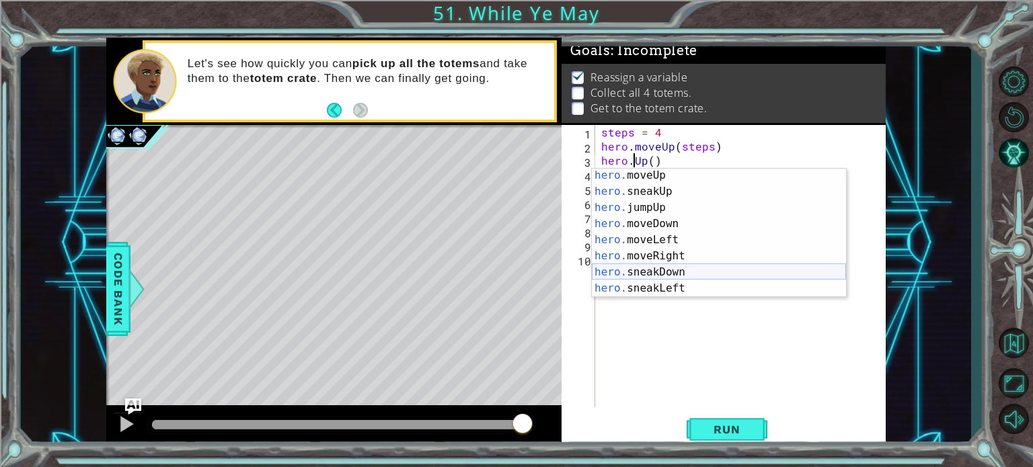
scroll to position [49, 0]
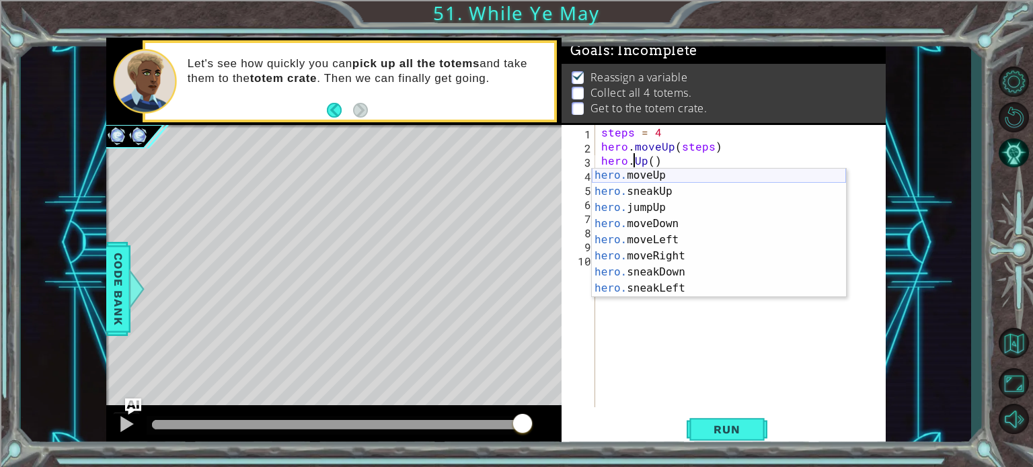
click at [693, 179] on div "hero. moveUp press enter hero. sneakUp press enter hero. jumpUp press enter her…" at bounding box center [719, 247] width 254 height 161
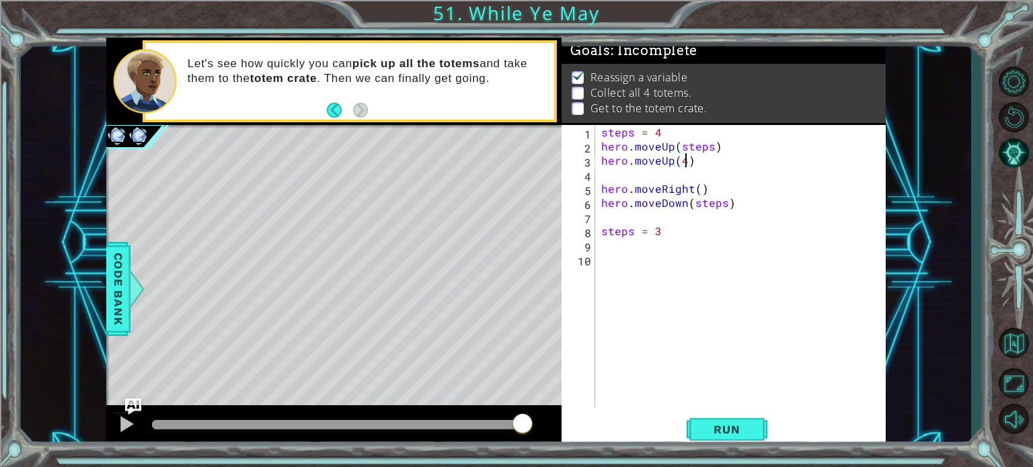
type textarea "hero.moveUp(4)"
type textarea "h"
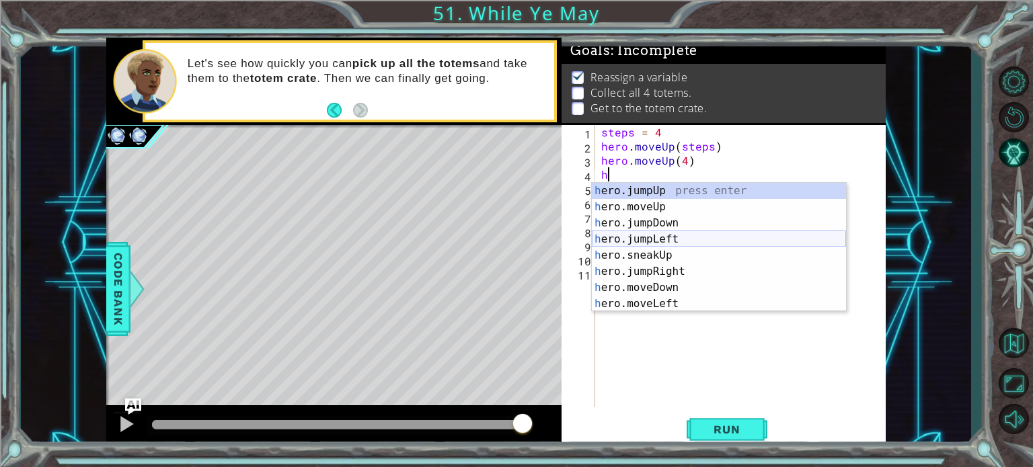
click at [736, 246] on div "h ero.jumpUp press enter h ero.moveUp press enter h ero.jumpDown press enter h …" at bounding box center [719, 263] width 254 height 161
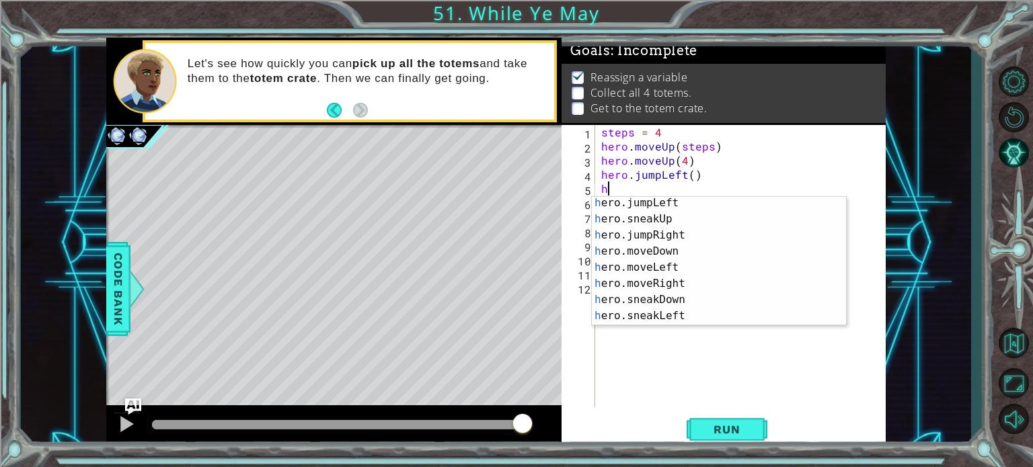
scroll to position [50, 0]
click at [696, 280] on div "h ero.jumpLeft press enter h ero.sneakUp press enter h ero.jumpRight press ente…" at bounding box center [719, 275] width 254 height 161
type textarea "hero.moveRight(1)"
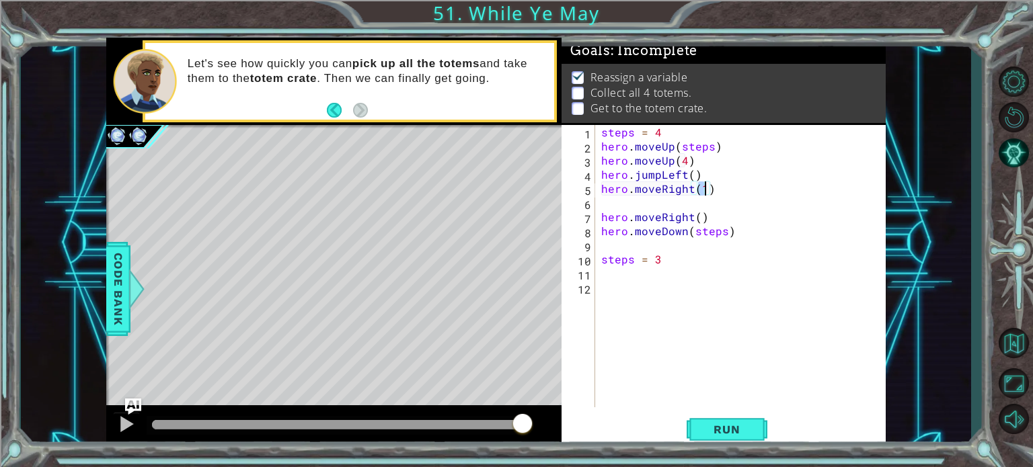
click at [617, 202] on div "steps = 4 hero . moveUp ( steps ) hero . moveUp ( 4 ) hero . jumpLeft ( ) hero …" at bounding box center [743, 280] width 290 height 311
type textarea "h"
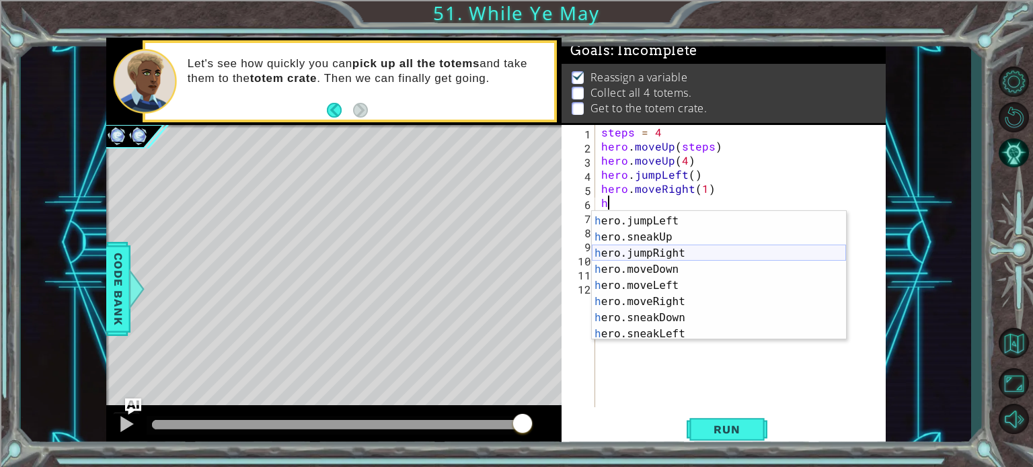
scroll to position [48, 0]
click at [631, 259] on div "h ero.jumpLeft press enter h ero.sneakUp press enter h ero.jumpRight press ente…" at bounding box center [719, 291] width 254 height 161
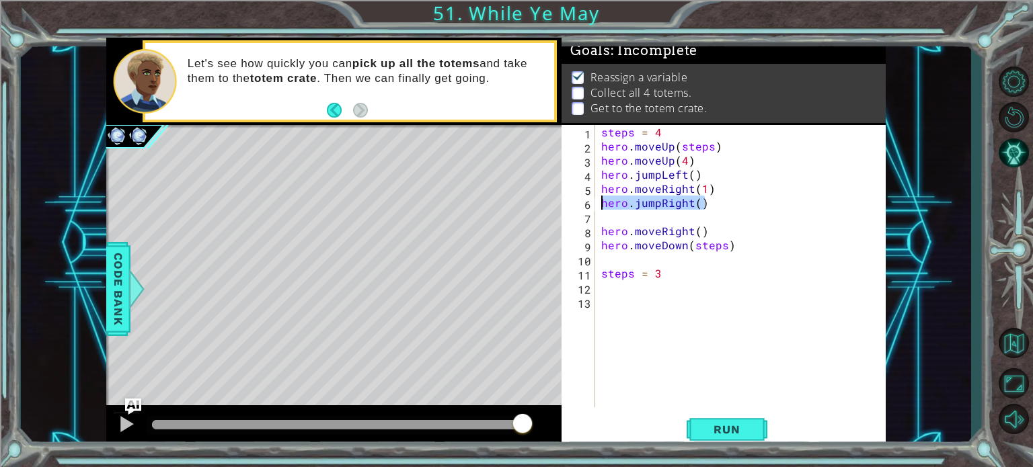
click at [531, 204] on div "1 ההההההההההההההההההההההההההההההההההההההההההההההההההההההההההההההההההההההההההההה…" at bounding box center [495, 244] width 779 height 412
type textarea "hero.jumpRight()"
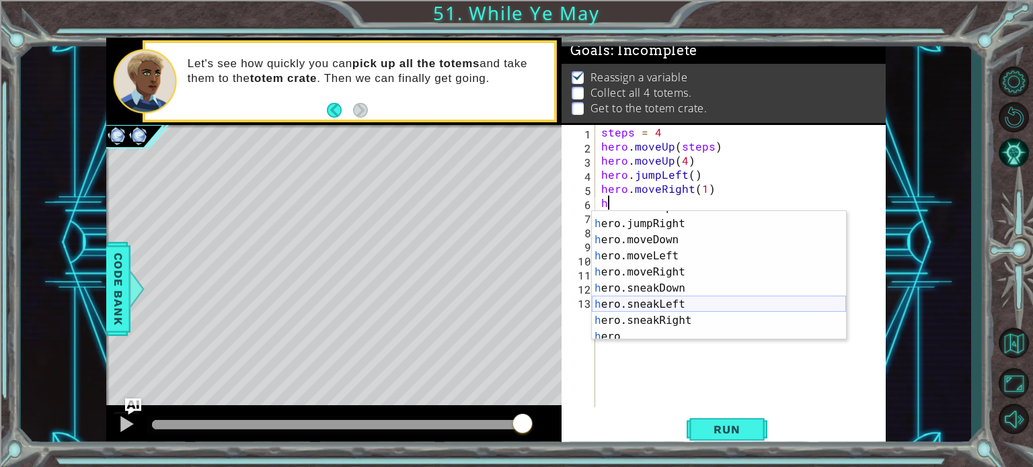
scroll to position [77, 0]
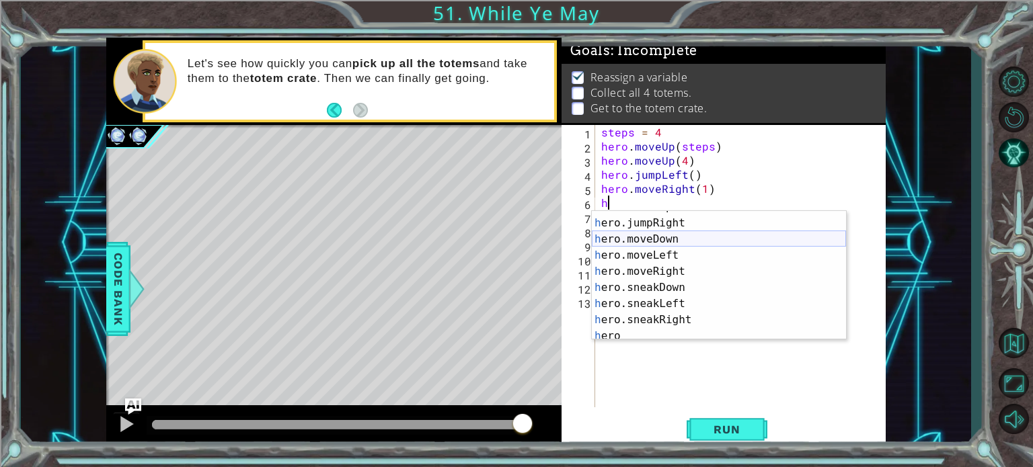
click at [696, 238] on div "h ero.sneakUp press enter h ero.jumpRight press enter h ero.moveDown press ente…" at bounding box center [719, 279] width 254 height 161
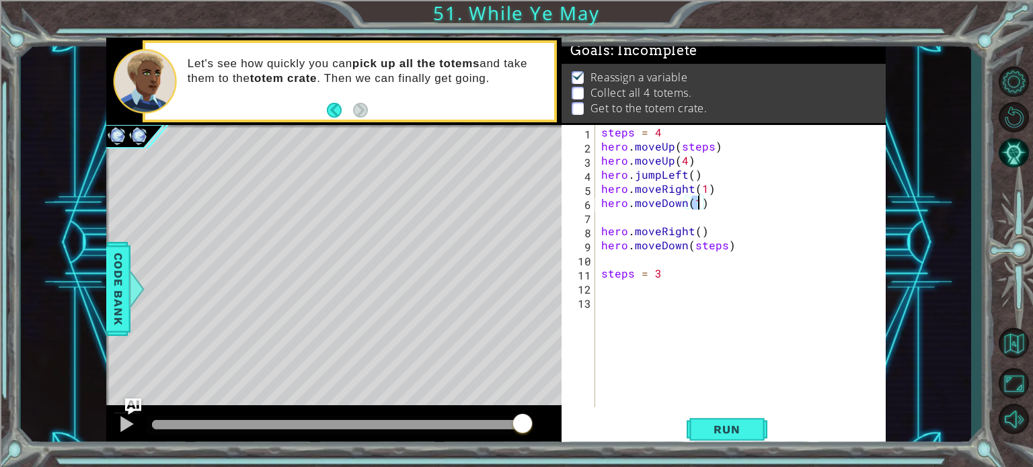
type textarea "hero.moveDown(4)"
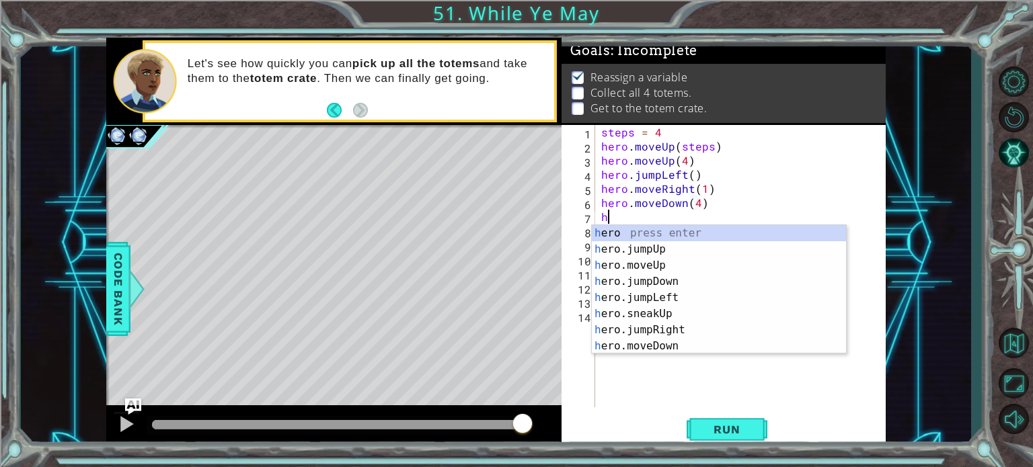
scroll to position [0, 0]
click at [676, 261] on div "h ero press enter h ero.jumpUp press enter h ero.moveUp press enter h ero.jumpD…" at bounding box center [719, 305] width 254 height 161
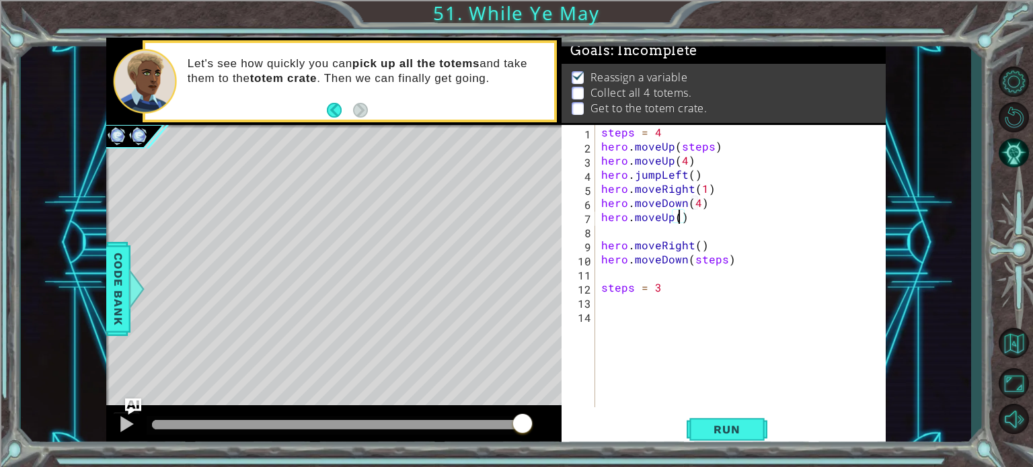
type textarea "hero.moveUp(3)"
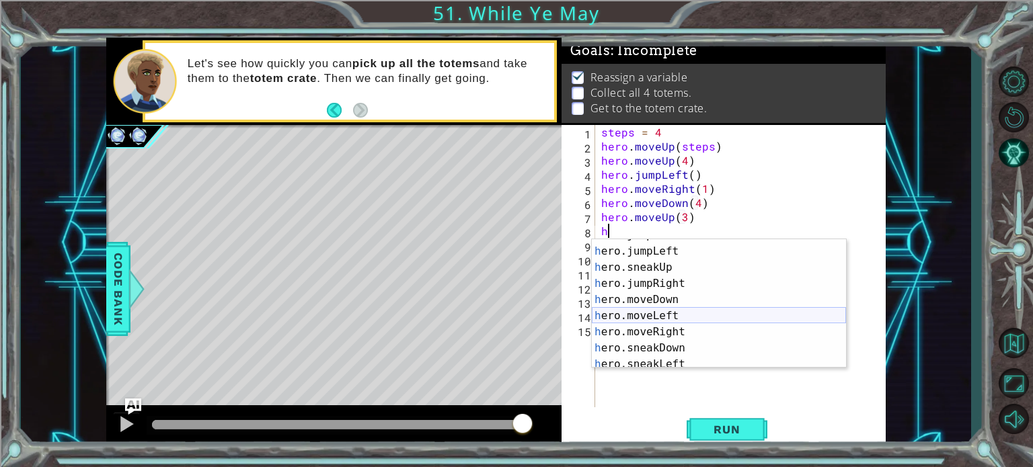
scroll to position [65, 0]
click at [631, 321] on div "h ero.jumpLeft press enter h ero.sneakUp press enter h ero.jumpRight press ente…" at bounding box center [719, 319] width 254 height 161
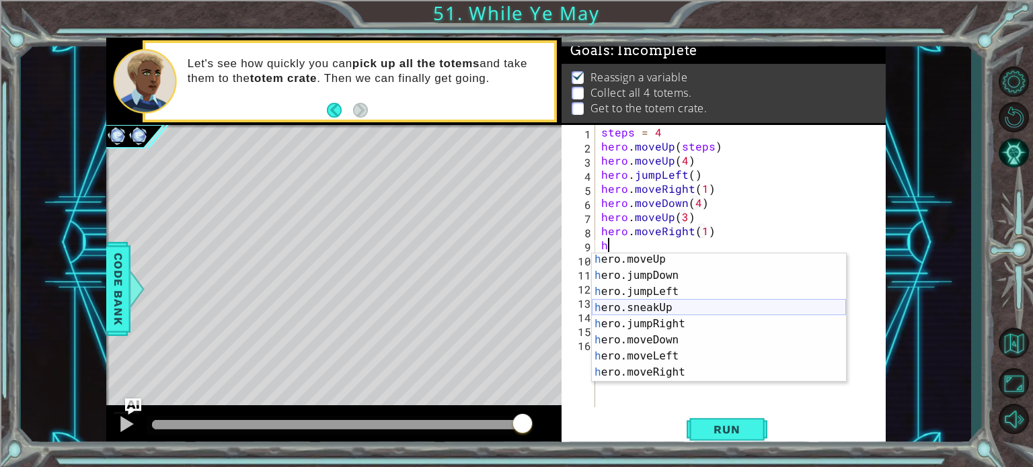
scroll to position [34, 0]
click at [623, 333] on div "h ero.moveUp press enter h ero.jumpDown press enter h ero.jumpLeft press enter …" at bounding box center [719, 331] width 254 height 161
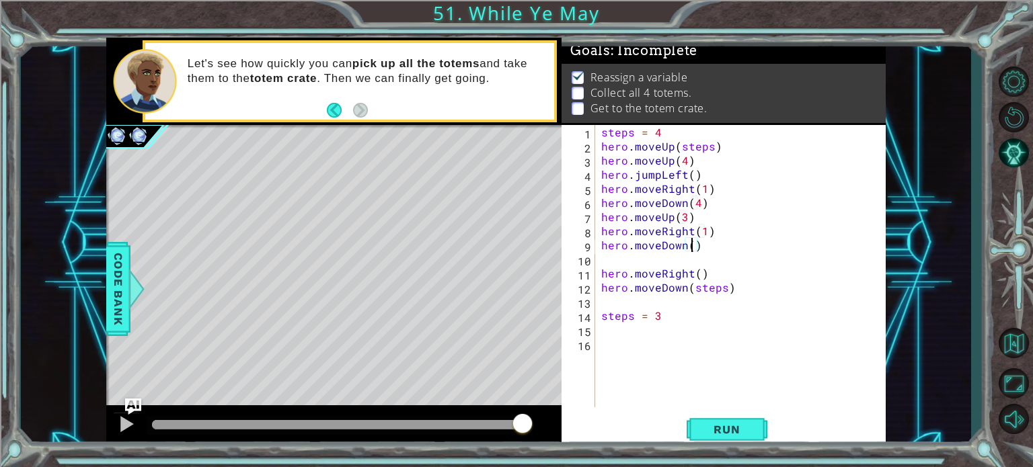
type textarea "hero.moveDown(3)"
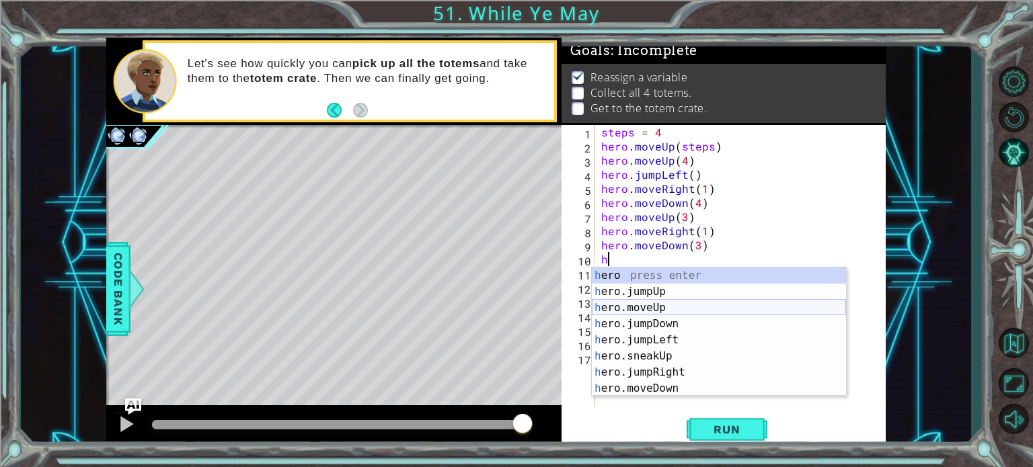
click at [683, 301] on div "h ero press enter h ero.jumpUp press enter h ero.moveUp press enter h ero.jumpD…" at bounding box center [719, 348] width 254 height 161
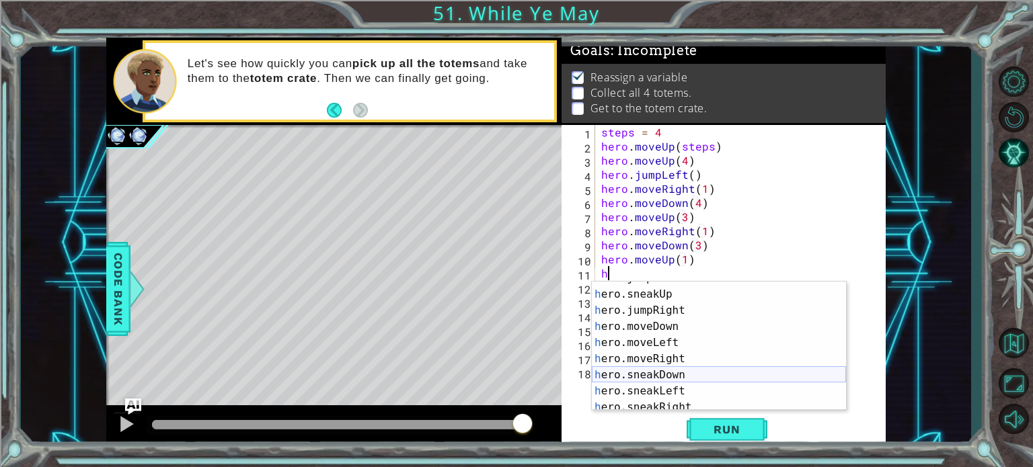
scroll to position [85, 0]
click at [622, 388] on div "h ero.sneakUp press enter h ero.jumpRight press enter h ero.moveDown press ente…" at bounding box center [719, 357] width 254 height 161
type textarea "hero.sneakLeft(1)"
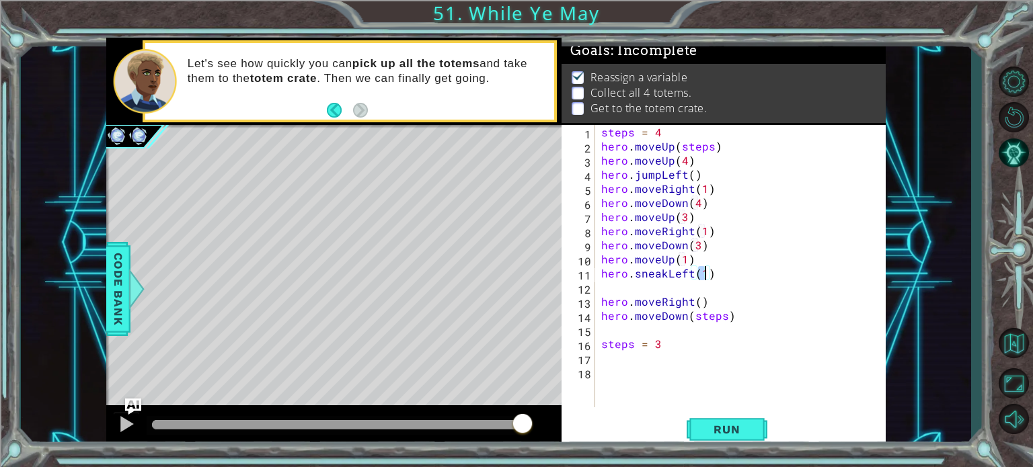
click at [611, 290] on div "steps = 4 hero . moveUp ( steps ) hero . moveUp ( 4 ) hero . jumpLeft ( ) hero …" at bounding box center [743, 280] width 290 height 311
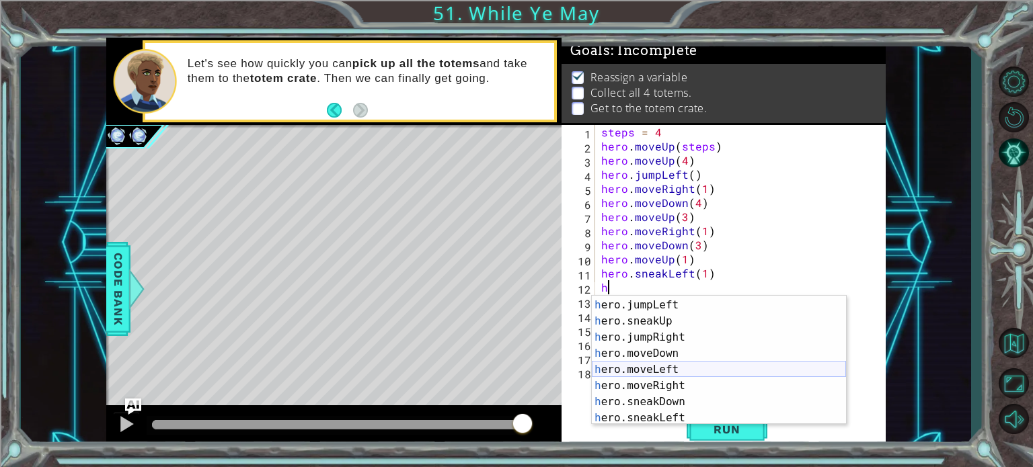
scroll to position [91, 0]
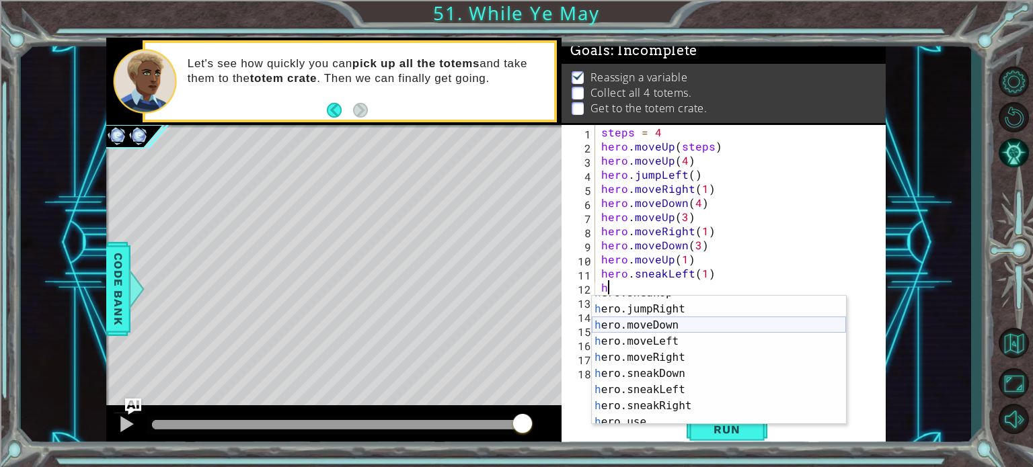
click at [633, 321] on div "h ero.sneakUp press enter h ero.jumpRight press enter h ero.moveDown press ente…" at bounding box center [719, 365] width 254 height 161
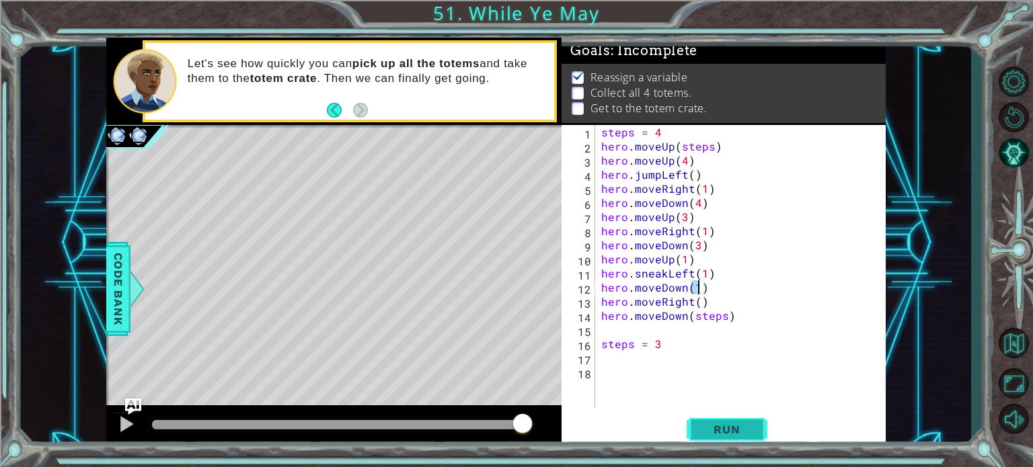
type textarea "hero.moveDown(1)"
click at [708, 428] on span "Run" at bounding box center [726, 429] width 53 height 13
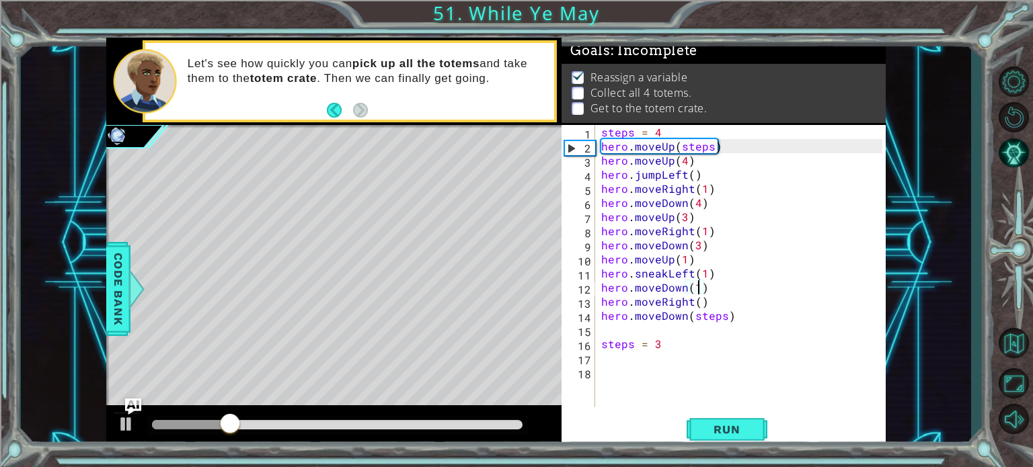
click at [582, 374] on div "18" at bounding box center [579, 374] width 31 height 14
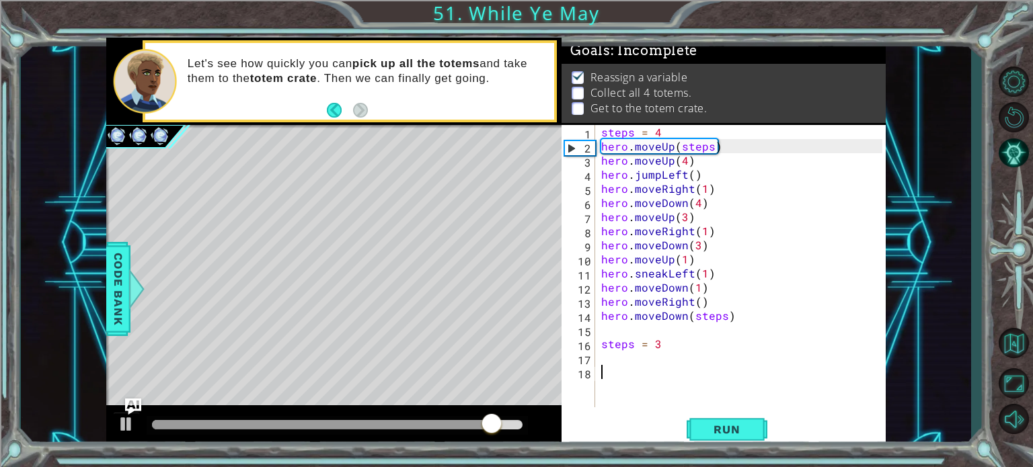
click at [428, 420] on div at bounding box center [322, 424] width 340 height 9
click at [379, 424] on div at bounding box center [290, 424] width 276 height 9
click at [124, 414] on img "Ask AI" at bounding box center [132, 406] width 17 height 17
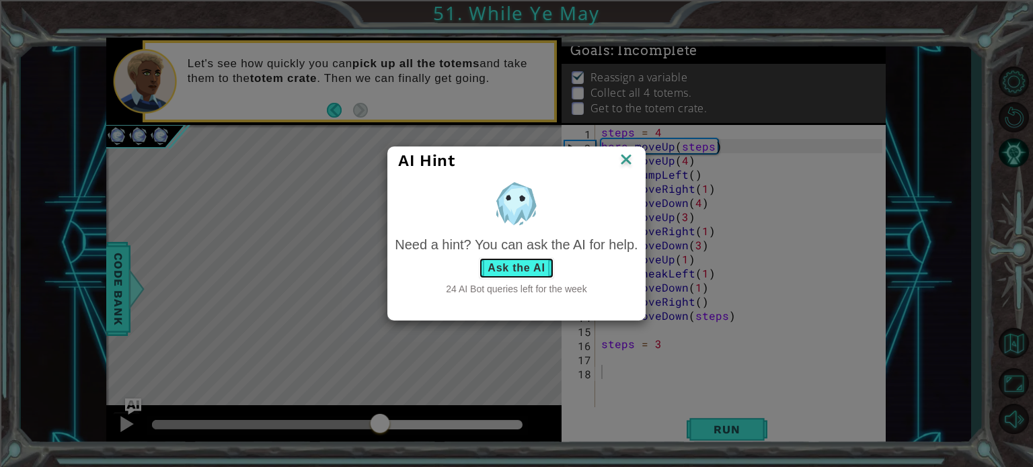
click at [536, 268] on button "Ask the AI" at bounding box center [516, 269] width 75 height 22
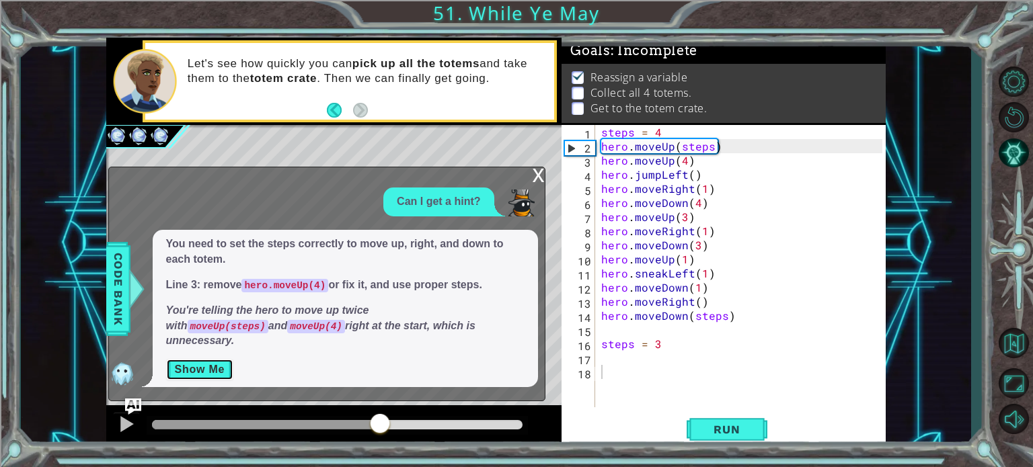
click at [213, 362] on button "Show Me" at bounding box center [200, 370] width 68 height 22
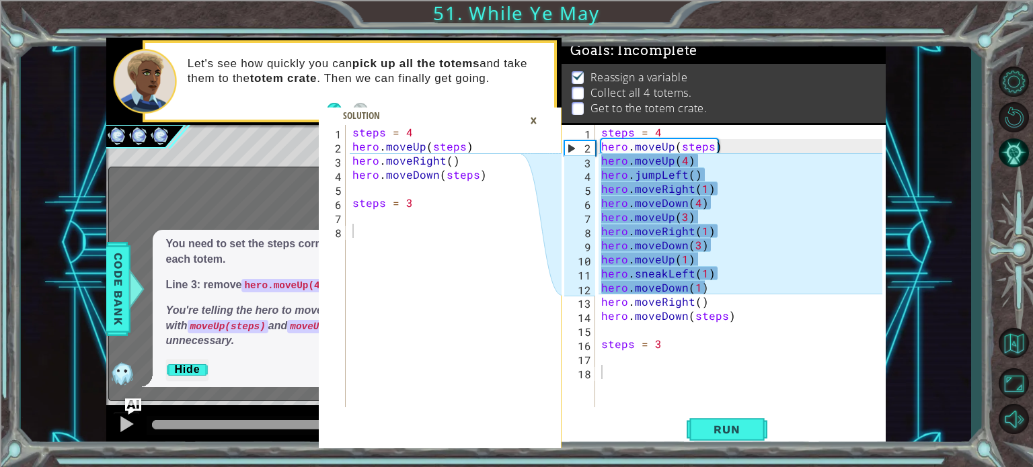
click at [707, 186] on div "steps = 4 hero . moveUp ( steps ) hero . moveUp ( 4 ) hero . jumpLeft ( ) hero …" at bounding box center [743, 280] width 290 height 311
click at [704, 188] on div "steps = 4 hero . moveUp ( steps ) hero . moveUp ( 4 ) hero . jumpLeft ( ) hero …" at bounding box center [743, 280] width 290 height 311
click at [702, 206] on div "steps = 4 hero . moveUp ( steps ) hero . moveUp ( 4 ) hero . jumpLeft ( ) hero …" at bounding box center [743, 280] width 290 height 311
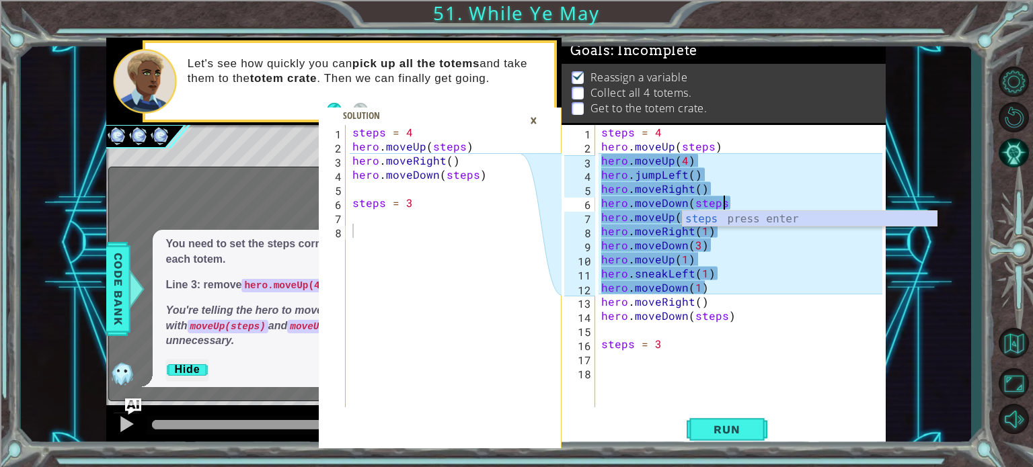
scroll to position [0, 7]
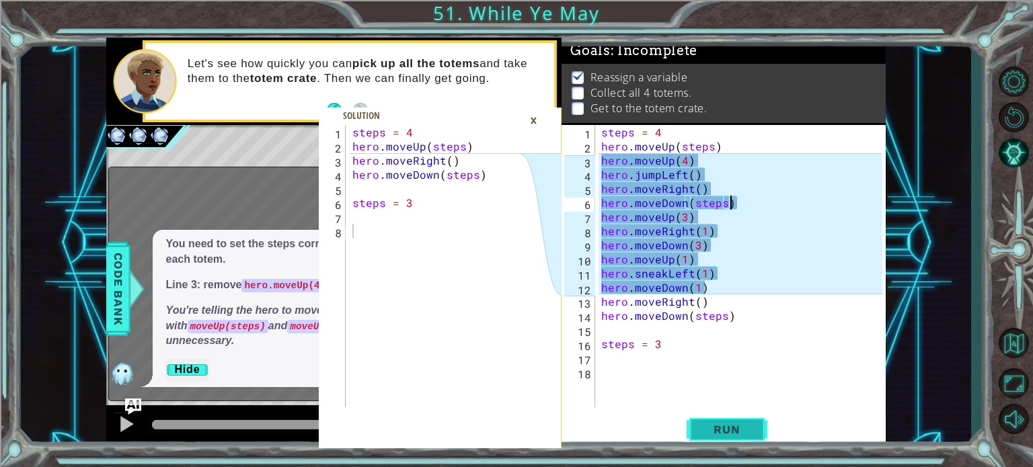
click at [726, 427] on span "Run" at bounding box center [726, 429] width 53 height 13
click at [681, 157] on div "steps = 4 hero . moveUp ( steps ) hero . moveUp ( 4 ) hero . jumpLeft ( ) hero …" at bounding box center [743, 280] width 290 height 311
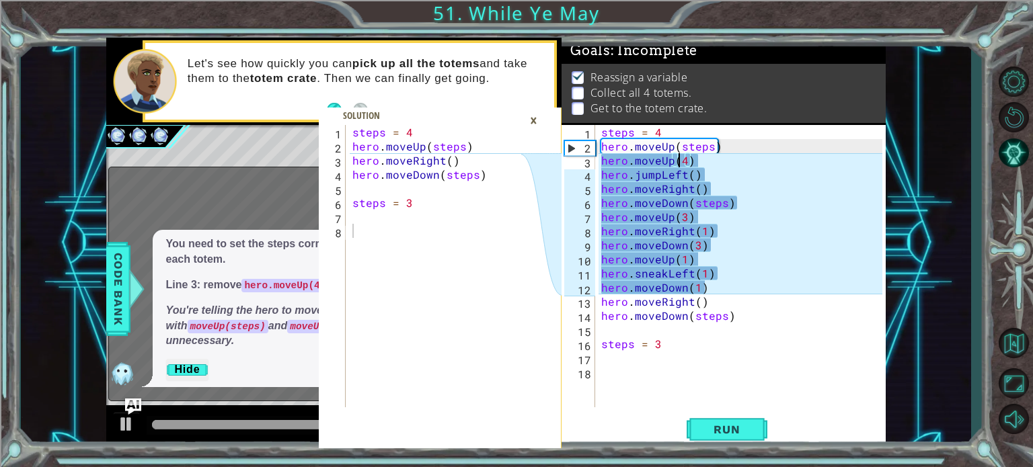
click at [691, 157] on div "steps = 4 hero . moveUp ( steps ) hero . moveUp ( 4 ) hero . jumpLeft ( ) hero …" at bounding box center [743, 280] width 290 height 311
drag, startPoint x: 703, startPoint y: 171, endPoint x: 609, endPoint y: 173, distance: 93.5
click at [609, 173] on div "steps = 4 hero . moveUp ( steps ) hero . moveUp ( 4 ) hero . jumpLeft ( ) hero …" at bounding box center [743, 280] width 290 height 311
type textarea "h"
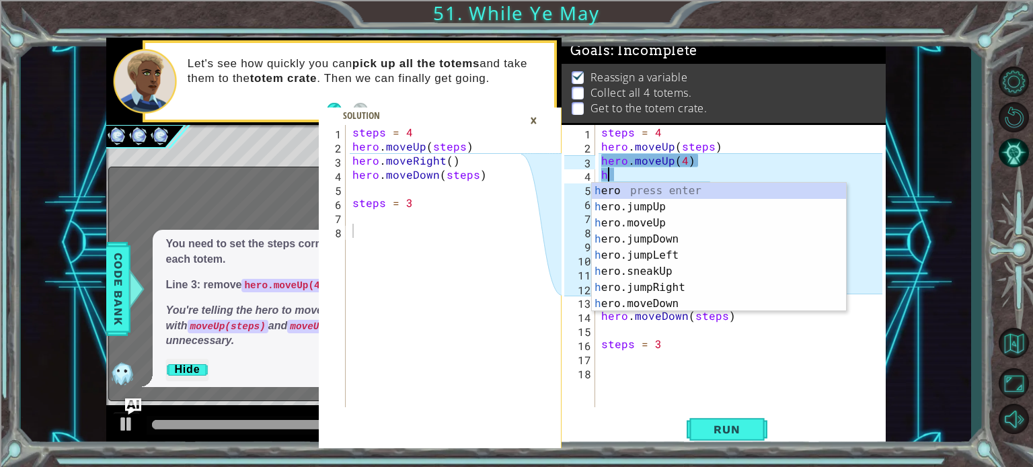
scroll to position [0, 0]
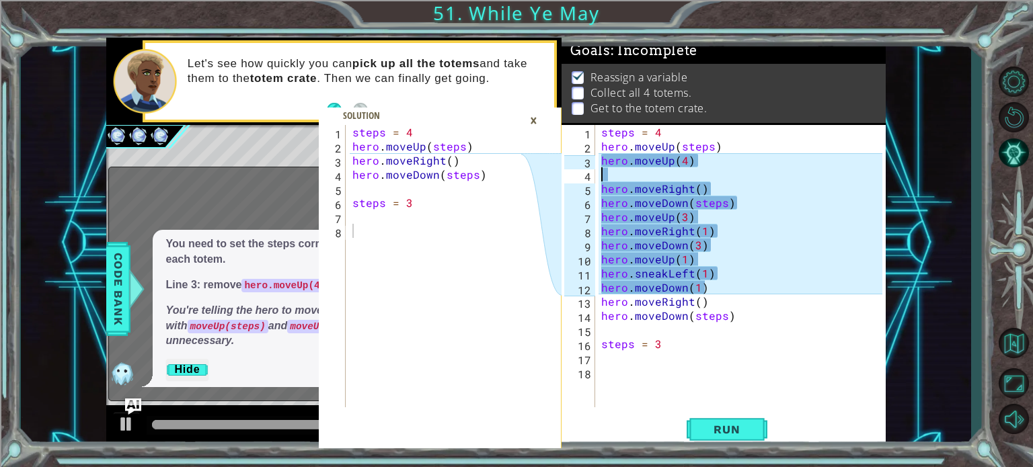
click at [613, 177] on div "steps = 4 hero . moveUp ( steps ) hero . moveUp ( 4 ) hero . moveRight ( ) hero…" at bounding box center [743, 280] width 290 height 311
click at [611, 176] on div "steps = 4 hero . moveUp ( steps ) hero . moveUp ( 4 ) hero . moveRight ( ) hero…" at bounding box center [743, 280] width 290 height 311
click at [607, 173] on div "steps = 4 hero . moveUp ( steps ) hero . moveUp ( 4 ) hero . moveRight ( ) hero…" at bounding box center [743, 280] width 290 height 311
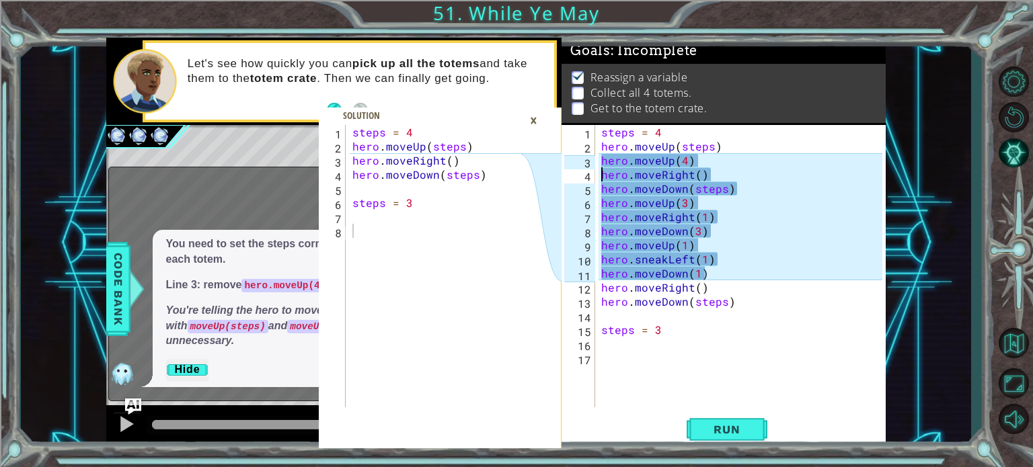
click at [607, 173] on div "steps = 4 hero . moveUp ( steps ) hero . moveUp ( 4 ) hero . moveRight ( ) hero…" at bounding box center [743, 280] width 290 height 311
click at [682, 162] on div "steps = 4 hero . moveUp ( steps ) hero . moveUp ( 4 ) hero . moveRight ( ) hero…" at bounding box center [743, 280] width 290 height 311
click at [686, 162] on div "steps = 4 hero . moveUp ( steps ) hero . moveUp ( 4 ) hero . moveRight ( ) hero…" at bounding box center [743, 280] width 290 height 311
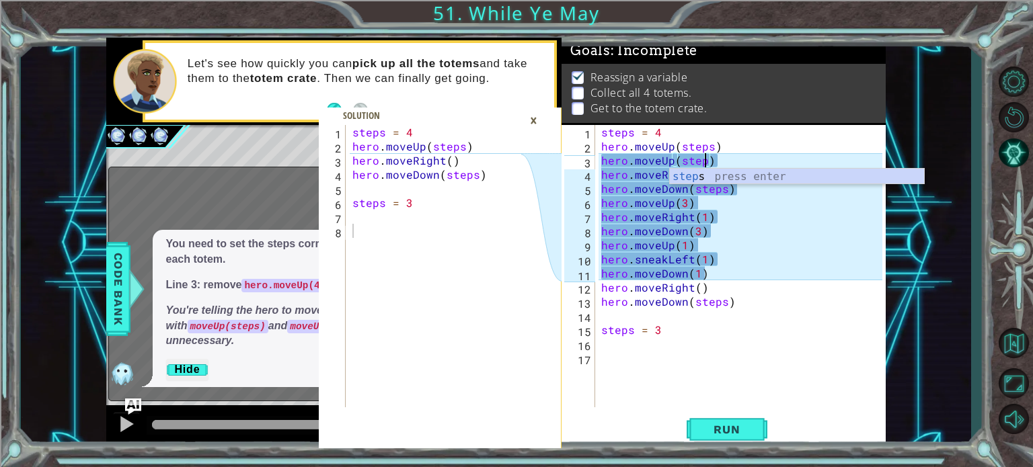
scroll to position [0, 6]
type textarea "hero.moveUp(steps)"
click at [737, 428] on span "Run" at bounding box center [726, 429] width 53 height 13
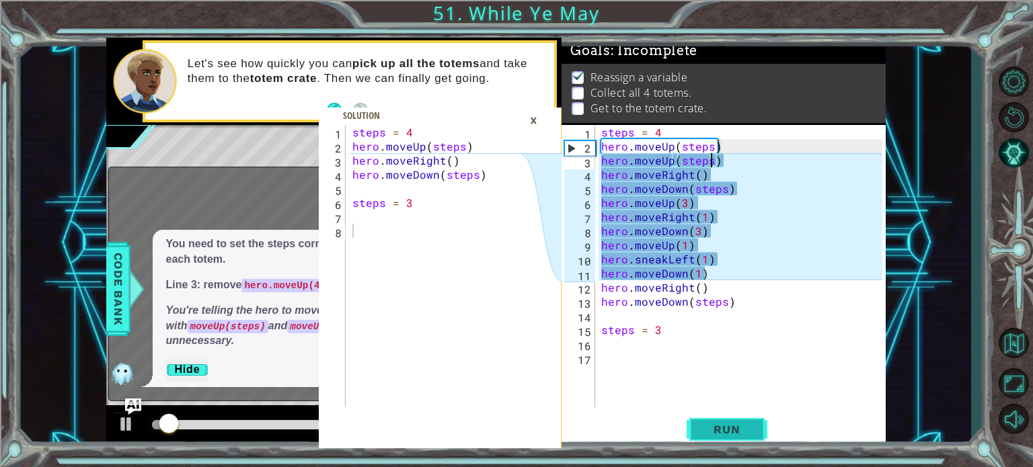
click at [737, 428] on span "Run" at bounding box center [726, 429] width 53 height 13
click at [531, 126] on div "×" at bounding box center [533, 120] width 21 height 23
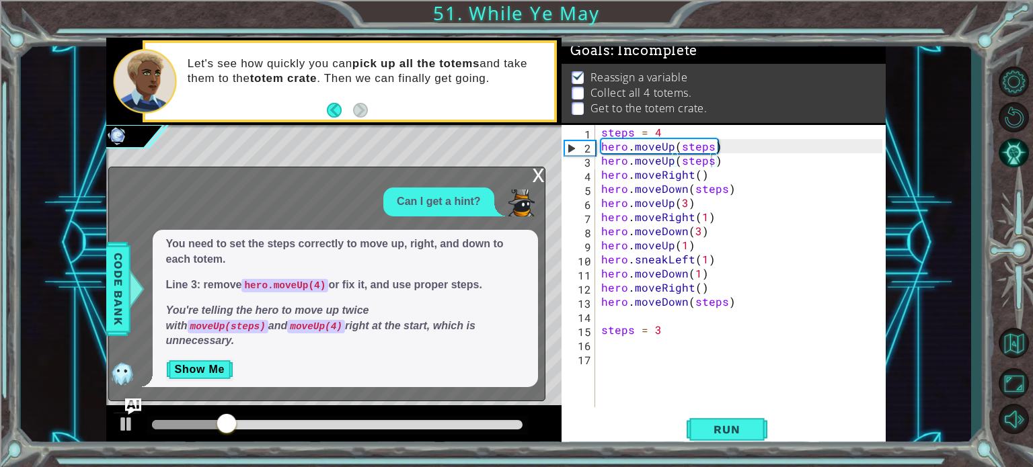
click at [541, 181] on div "x" at bounding box center [539, 173] width 12 height 13
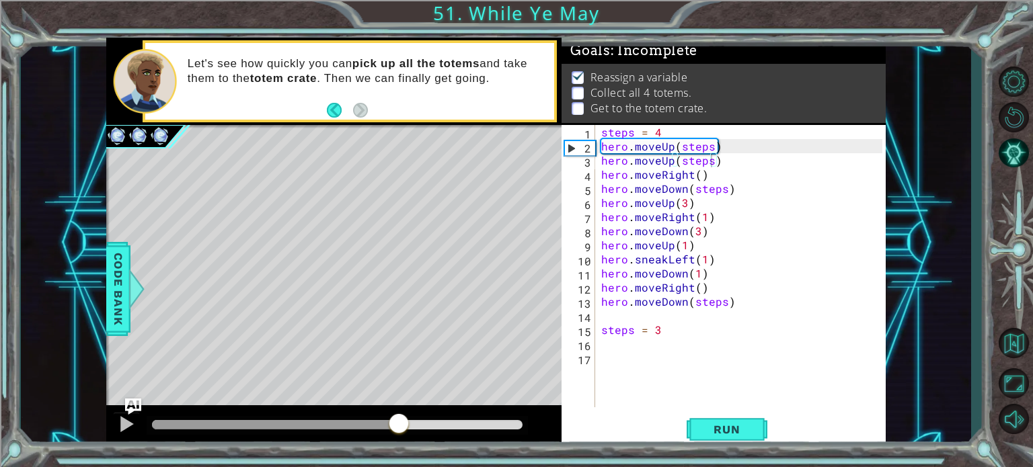
click at [398, 421] on div at bounding box center [275, 424] width 247 height 9
click at [138, 426] on button at bounding box center [126, 426] width 27 height 28
click at [131, 420] on div at bounding box center [126, 424] width 17 height 17
click at [130, 432] on div at bounding box center [126, 424] width 17 height 17
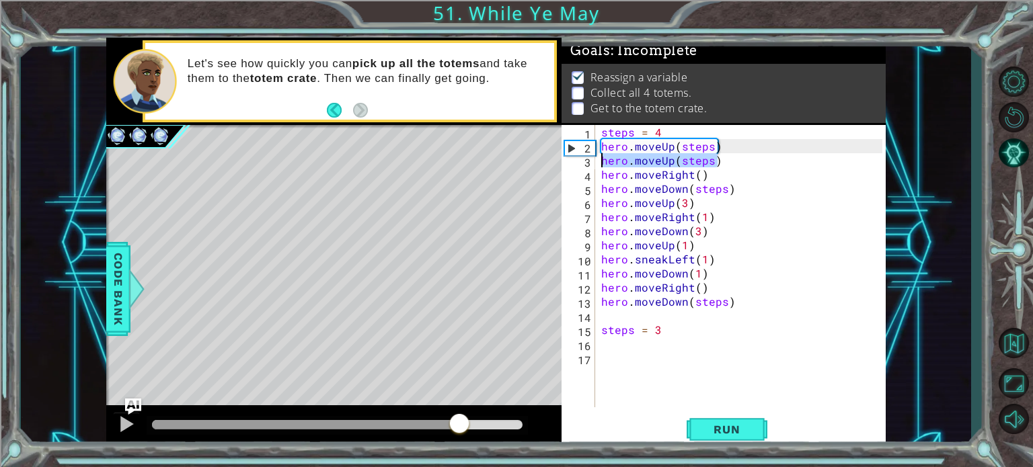
drag, startPoint x: 723, startPoint y: 163, endPoint x: 602, endPoint y: 163, distance: 121.0
click at [602, 163] on div "steps = 4 hero . moveUp ( steps ) hero . moveUp ( steps ) hero . moveRight ( ) …" at bounding box center [743, 280] width 290 height 311
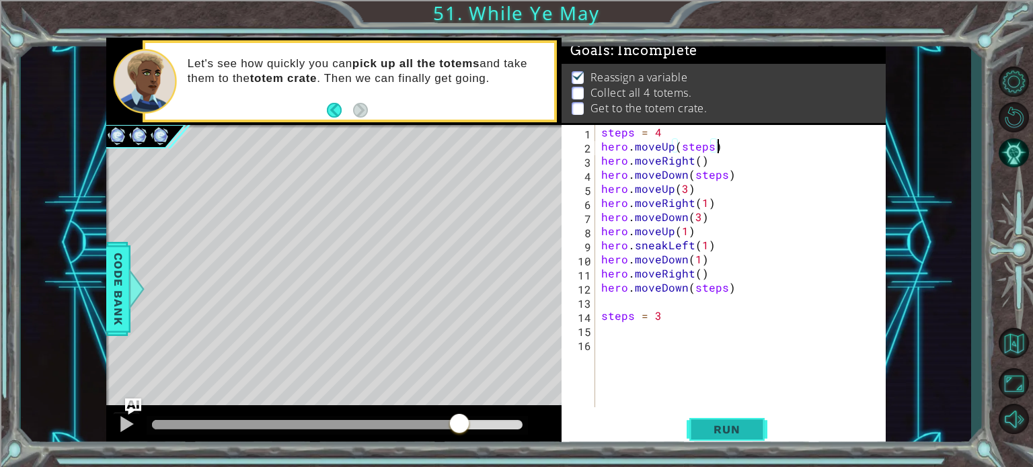
click at [728, 434] on span "Run" at bounding box center [726, 429] width 53 height 13
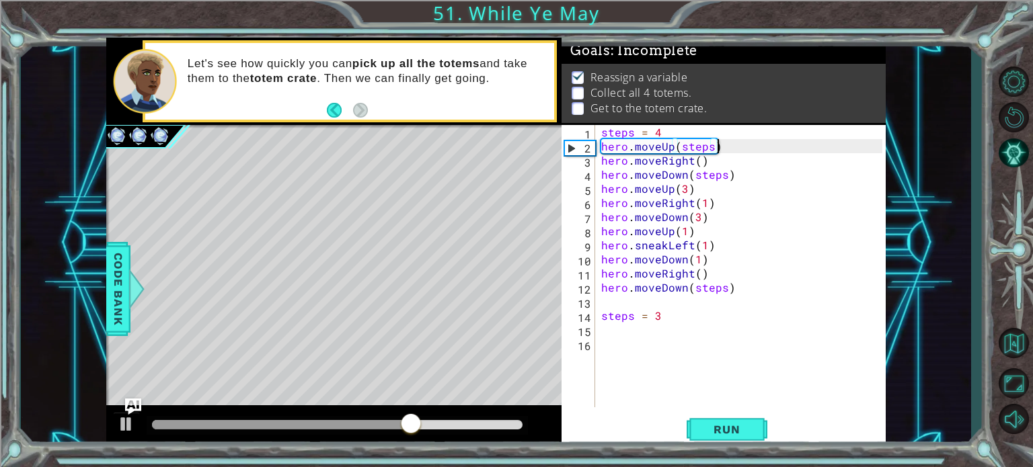
click at [687, 159] on div "steps = 4 hero . moveUp ( steps ) hero . moveRight ( ) hero . moveDown ( steps …" at bounding box center [743, 280] width 290 height 311
click at [689, 159] on div "steps = 4 hero . moveUp ( steps ) hero . moveRight ( ) hero . moveDown ( steps …" at bounding box center [743, 280] width 290 height 311
click at [691, 161] on div "steps = 4 hero . moveUp ( steps ) hero . moveRight ( ) hero . moveDown ( steps …" at bounding box center [743, 280] width 290 height 311
click at [127, 398] on div "1 2 3 4 5 6 7 8 steps = 4 hero . moveUp ( steps ) hero . moveRight ( ) hero . m…" at bounding box center [495, 244] width 779 height 412
click at [130, 404] on img "Ask AI" at bounding box center [132, 406] width 17 height 17
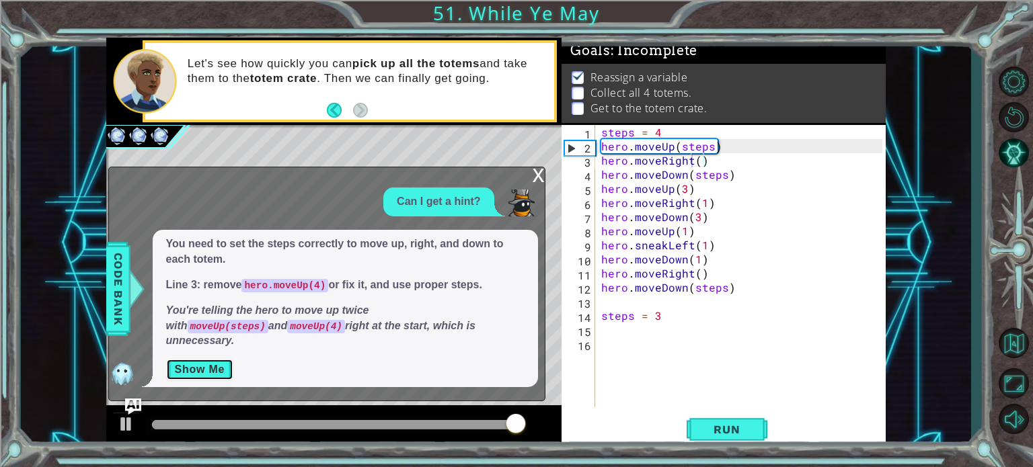
click at [219, 375] on button "Show Me" at bounding box center [200, 370] width 68 height 22
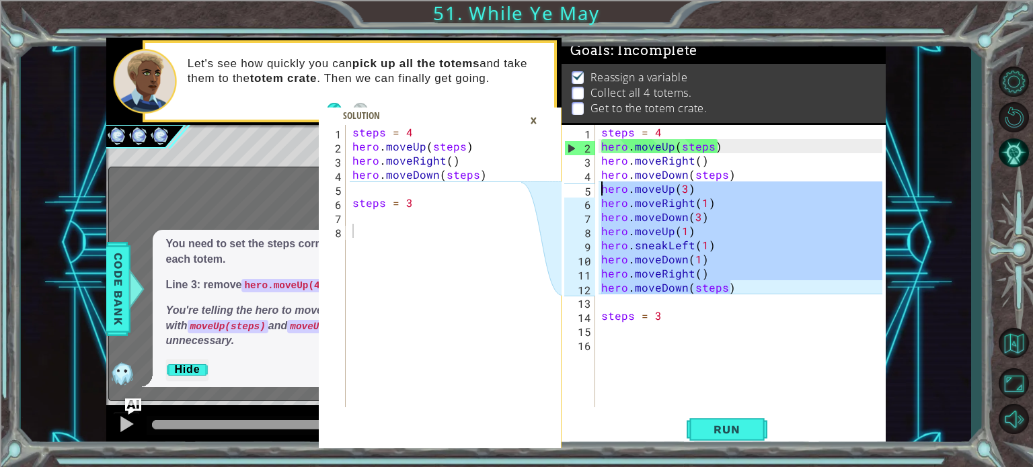
drag, startPoint x: 734, startPoint y: 288, endPoint x: 600, endPoint y: 188, distance: 167.3
click at [600, 188] on div "steps = 4 hero . moveUp ( steps ) hero . moveRight ( ) hero . moveDown ( steps …" at bounding box center [743, 280] width 290 height 311
type textarea "hero.moveUp(3) hero.moveRight(1)"
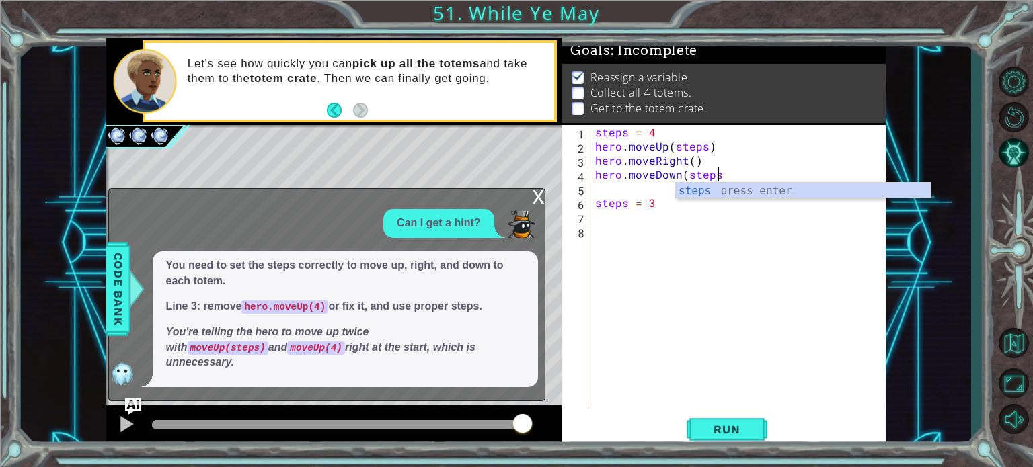
type textarea "hero.moveDown(steps)"
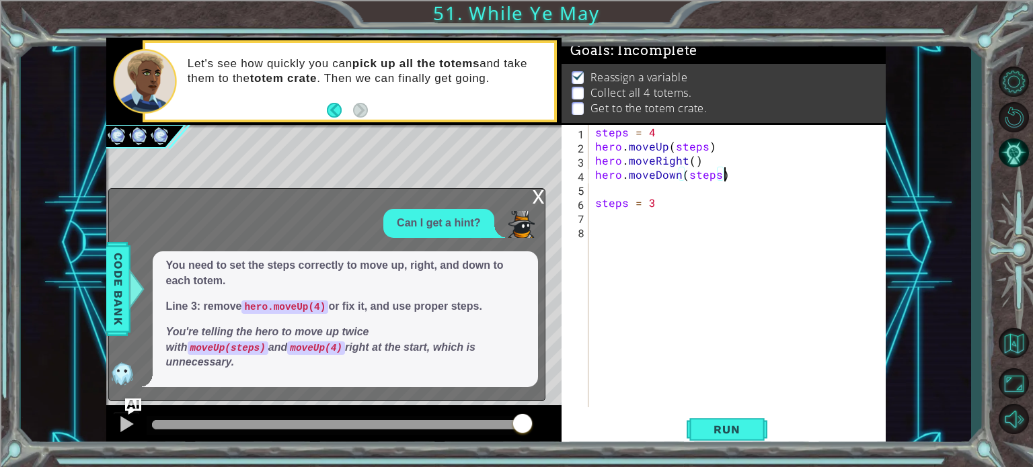
scroll to position [0, 7]
click at [600, 187] on div "steps = 4 hero . moveUp ( steps ) hero . moveRight ( ) hero . moveDown ( steps …" at bounding box center [740, 280] width 297 height 311
click at [717, 426] on span "Run" at bounding box center [726, 429] width 53 height 13
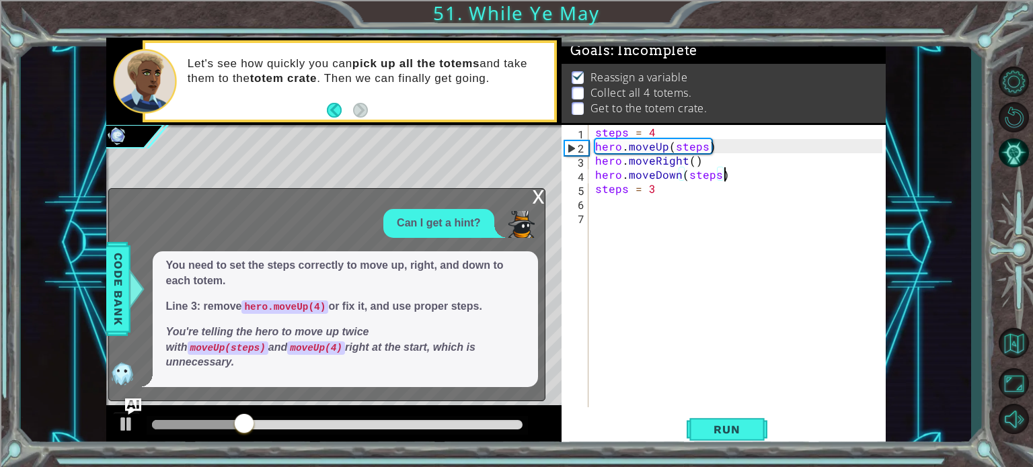
click at [541, 202] on div "x" at bounding box center [539, 195] width 12 height 13
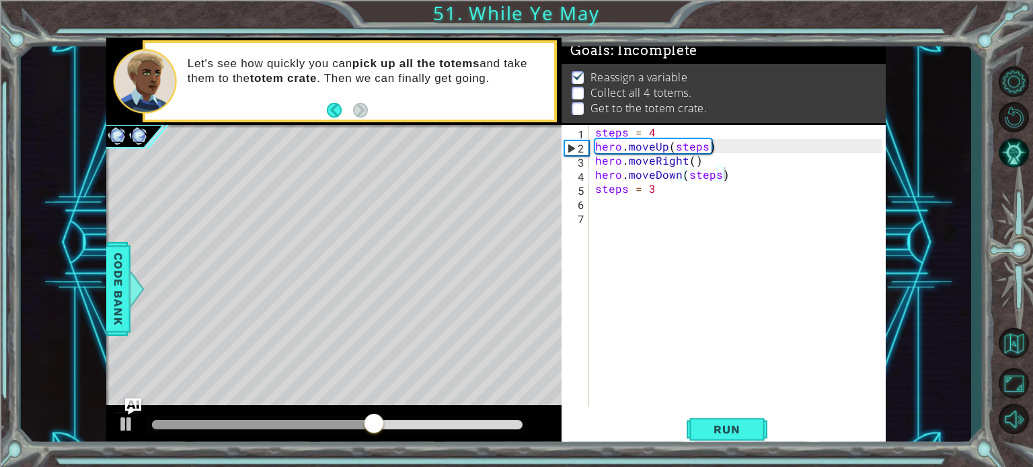
type textarea "hero.moveUp(steps)"
click at [712, 149] on div "steps = 4 hero . moveUp ( steps ) hero . moveRight ( ) hero . moveDown ( steps …" at bounding box center [740, 280] width 297 height 311
click at [721, 149] on div "steps = 4 hero . moveUp ( steps ) hero . moveRight ( ) hero . moveDown ( steps …" at bounding box center [740, 280] width 297 height 311
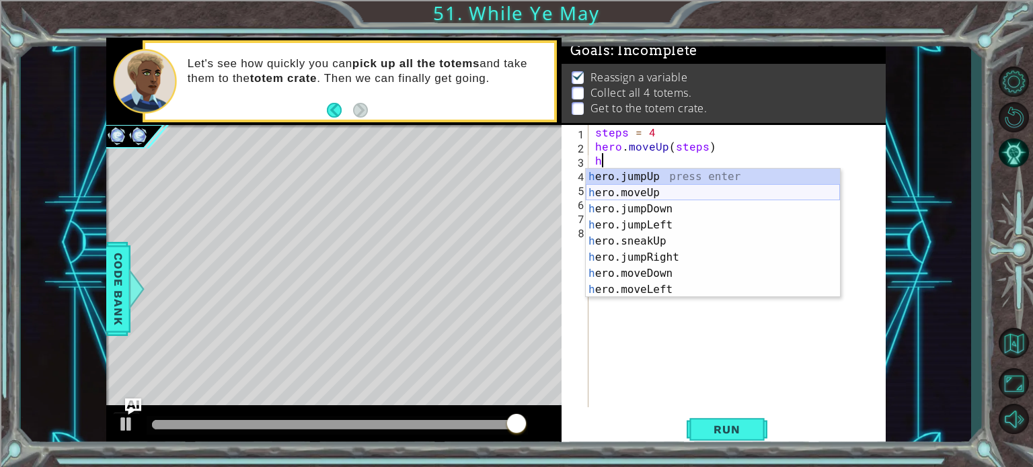
click at [638, 195] on div "h ero.jumpUp press enter h ero.moveUp press enter h ero.jumpDown press enter h …" at bounding box center [713, 249] width 254 height 161
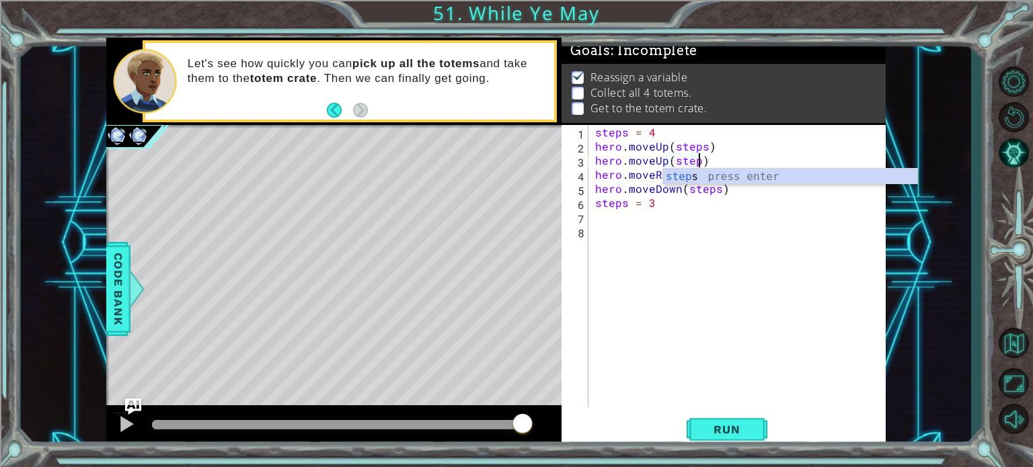
scroll to position [0, 6]
type textarea "hero.moveUp(steps)"
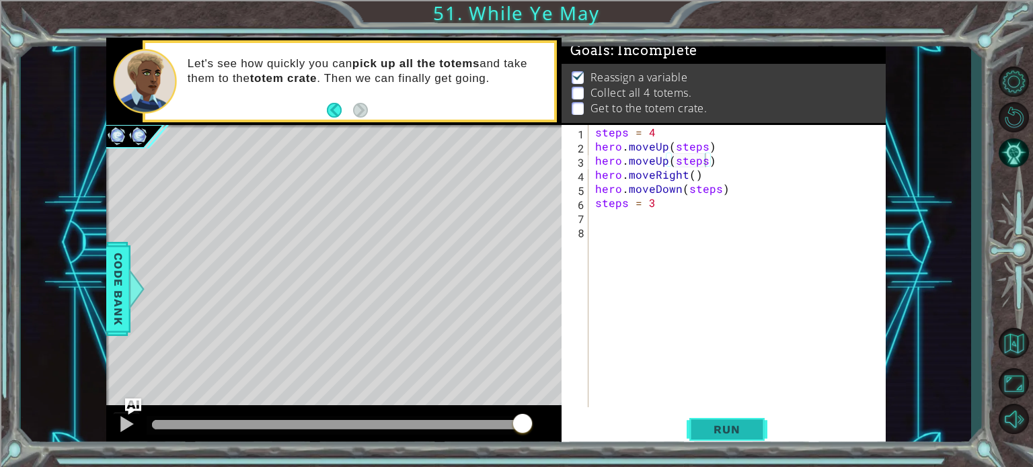
click at [709, 424] on span "Run" at bounding box center [726, 429] width 53 height 13
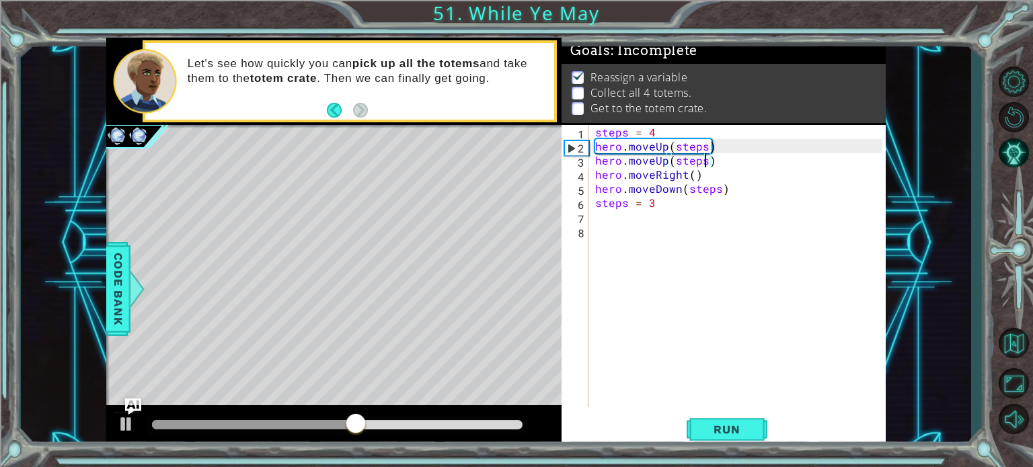
click at [702, 165] on div "steps = 4 hero . moveUp ( steps ) hero . moveUp ( steps ) hero . moveRight ( ) …" at bounding box center [740, 280] width 297 height 311
click at [710, 164] on div "steps = 4 hero . moveUp ( steps ) hero . moveUp ( steps ) hero . moveRight ( ) …" at bounding box center [740, 280] width 297 height 311
drag, startPoint x: 709, startPoint y: 164, endPoint x: 592, endPoint y: 156, distance: 116.6
click at [592, 156] on div "steps = 4 hero . moveUp ( steps ) hero . moveUp ( steps ) hero . moveRight ( ) …" at bounding box center [740, 280] width 297 height 311
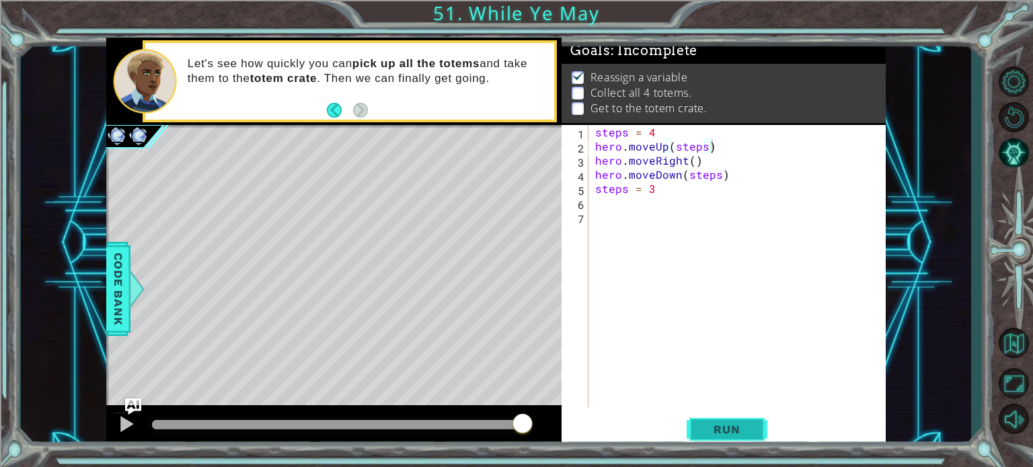
click at [724, 420] on button "Run" at bounding box center [727, 430] width 81 height 32
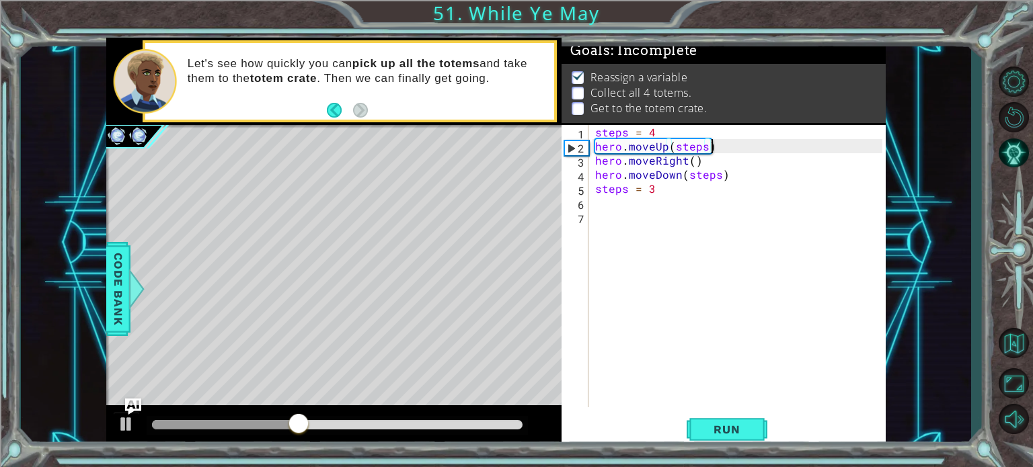
click at [685, 161] on div "steps = 4 hero . moveUp ( steps ) hero . moveRight ( ) hero . moveDown ( steps …" at bounding box center [740, 280] width 297 height 311
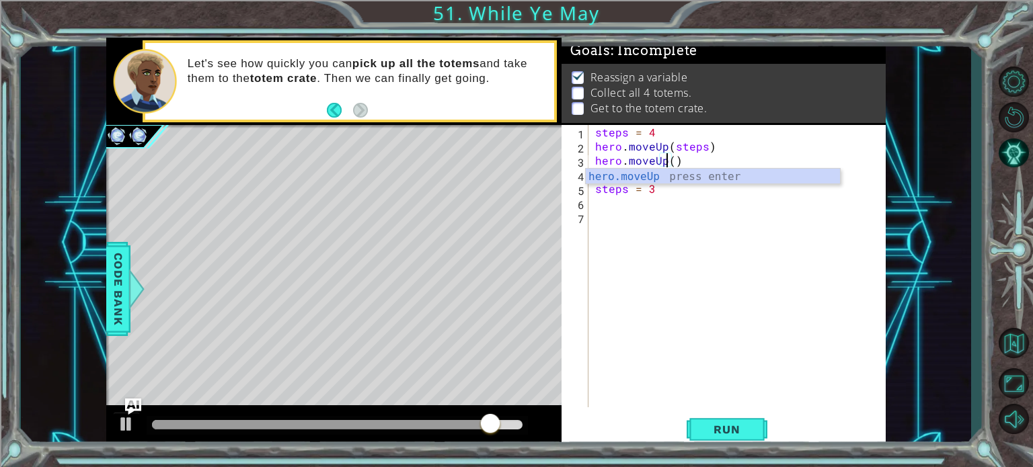
scroll to position [0, 4]
click at [674, 159] on div "steps = 4 hero . moveUp ( steps ) hero . moveUp ( ) hero . moveDown ( steps ) s…" at bounding box center [740, 280] width 297 height 311
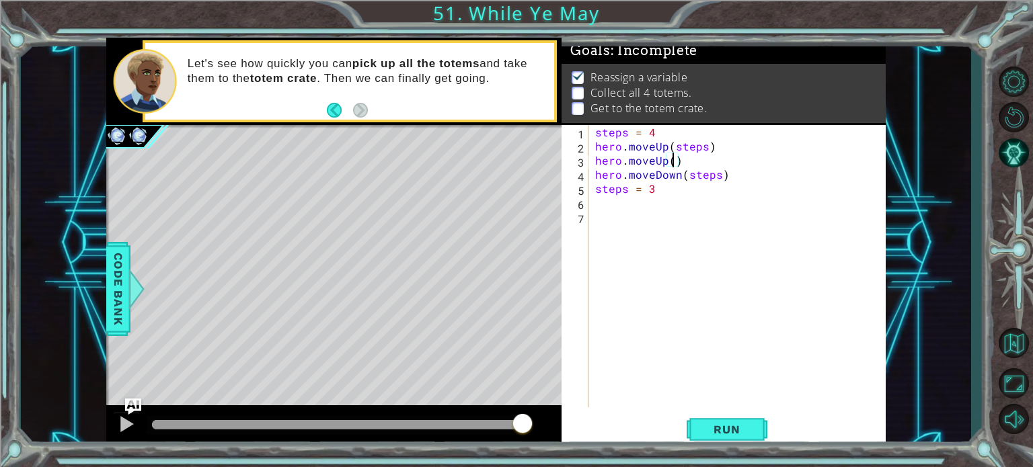
type textarea "hero.moveUp(4)"
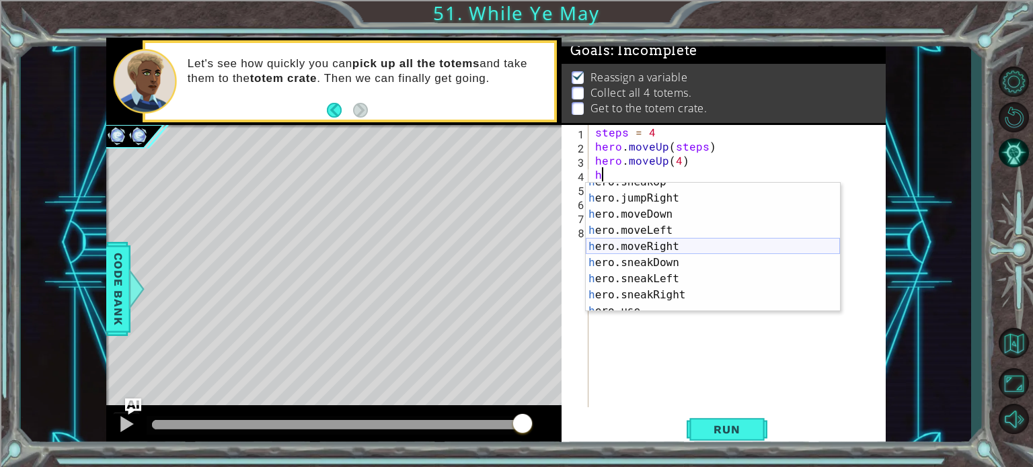
scroll to position [71, 0]
click at [656, 247] on div "h ero.sneakUp press enter h ero.jumpRight press enter h ero.moveDown press ente…" at bounding box center [713, 256] width 254 height 161
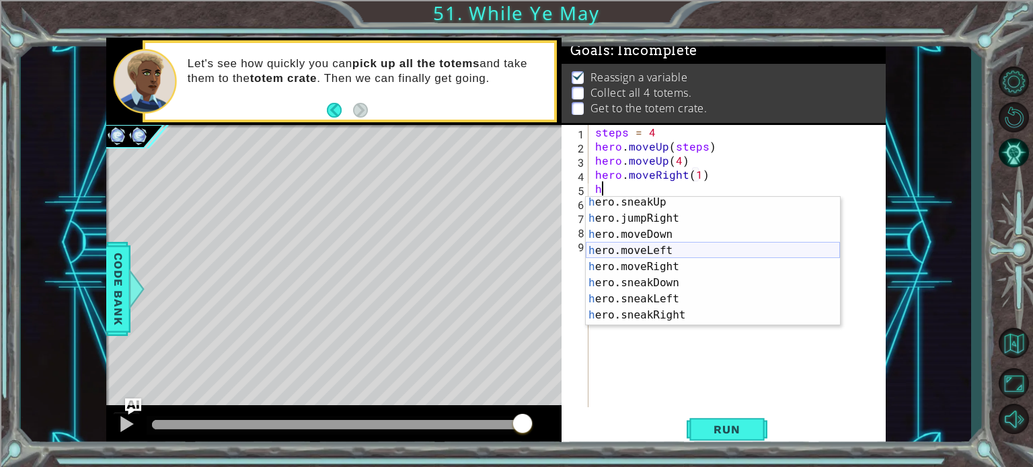
scroll to position [66, 0]
click at [613, 237] on div "h ero.sneakUp press enter h ero.jumpRight press enter h ero.moveDown press ente…" at bounding box center [713, 275] width 254 height 161
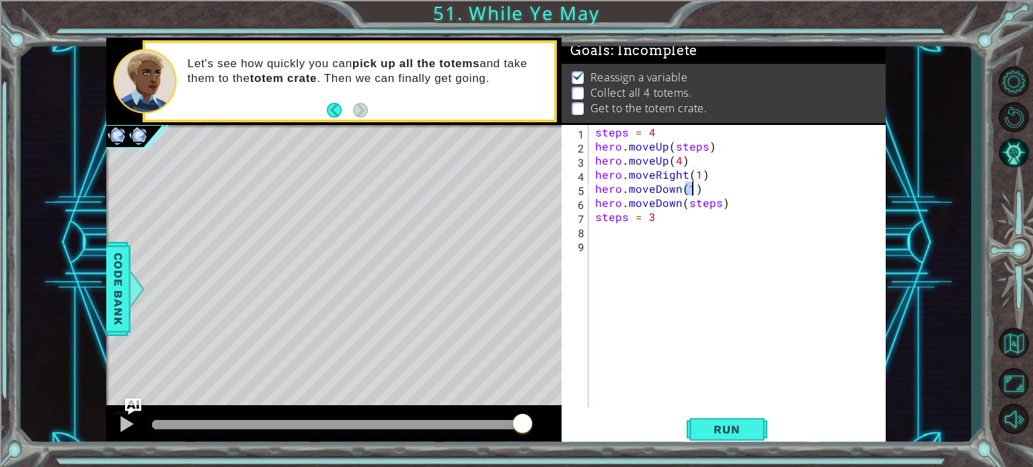
type textarea "hero.moveDown(4)"
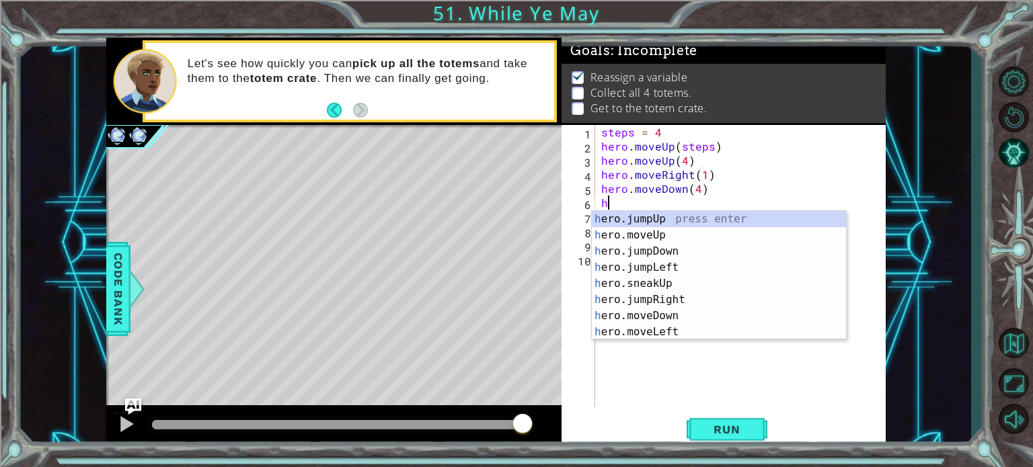
scroll to position [0, 0]
click at [615, 232] on div "h ero.jumpUp press enter h ero.moveUp press enter h ero.jumpDown press enter h …" at bounding box center [719, 291] width 254 height 161
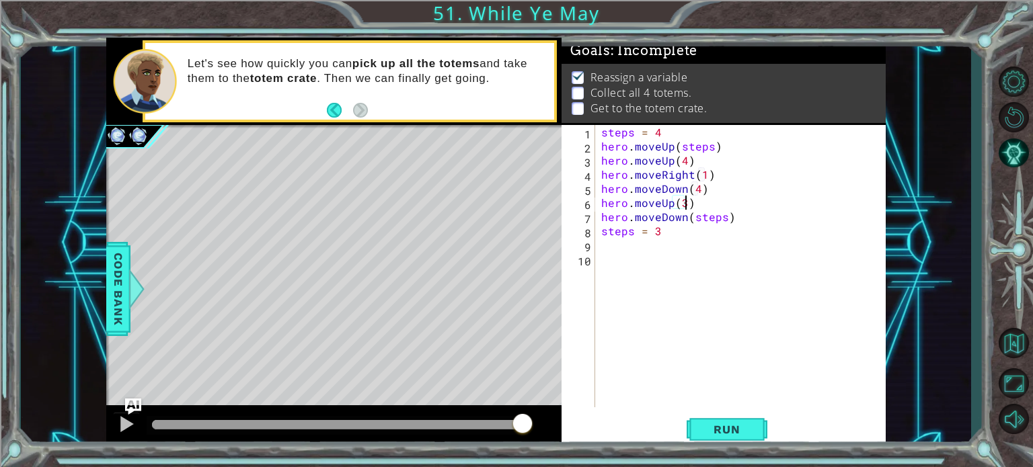
scroll to position [0, 5]
type textarea "hero.moveUp(3)"
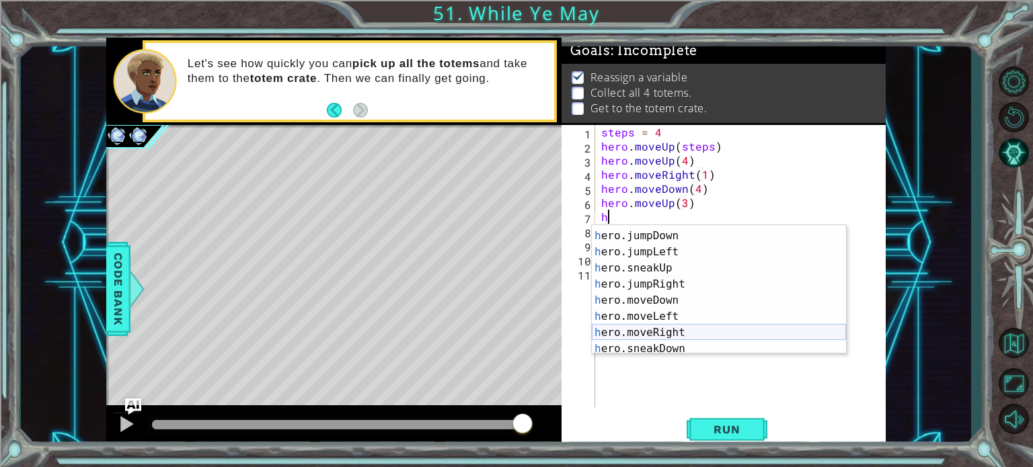
scroll to position [46, 0]
click at [636, 327] on div "h ero.moveUp press enter h ero.jumpDown press enter h ero.jumpLeft press enter …" at bounding box center [719, 291] width 254 height 161
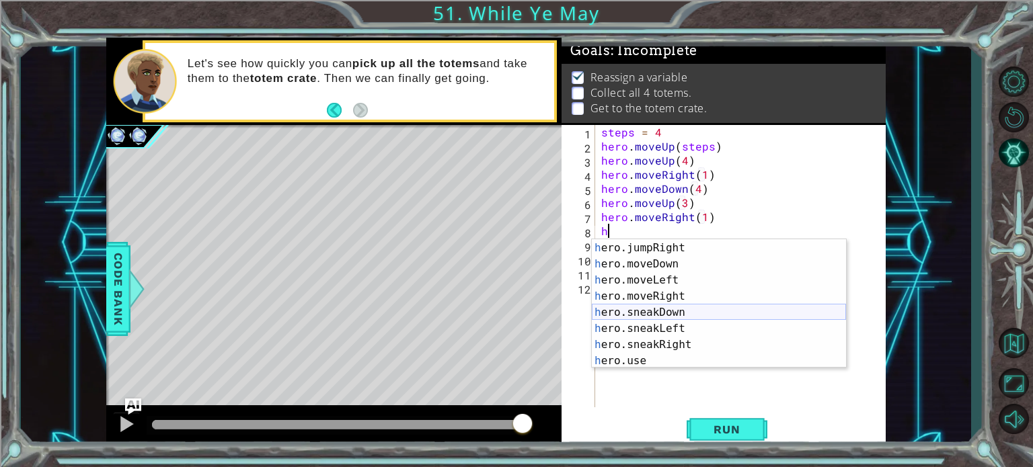
scroll to position [113, 0]
click at [622, 243] on div "h ero.moveDown press enter h ero.moveLeft press enter h ero.moveRight press ent…" at bounding box center [719, 319] width 254 height 161
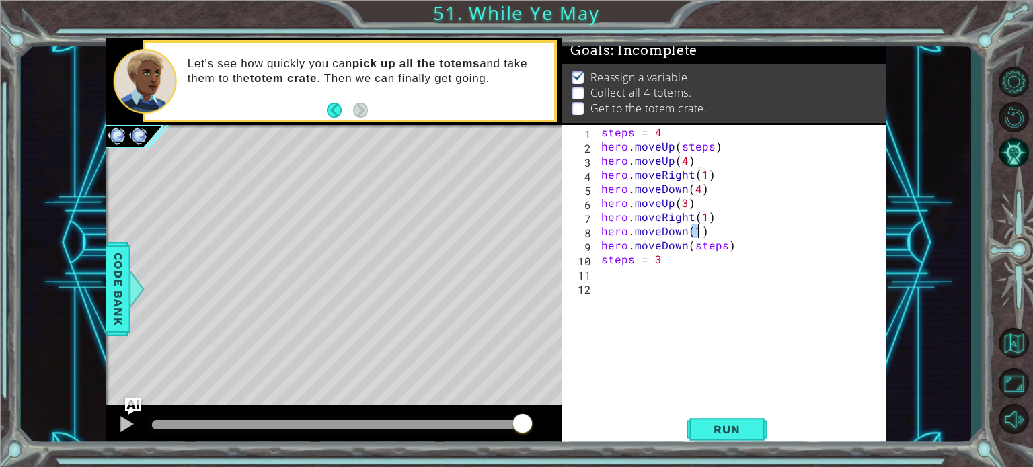
scroll to position [0, 5]
type textarea "hero.moveDown(3)"
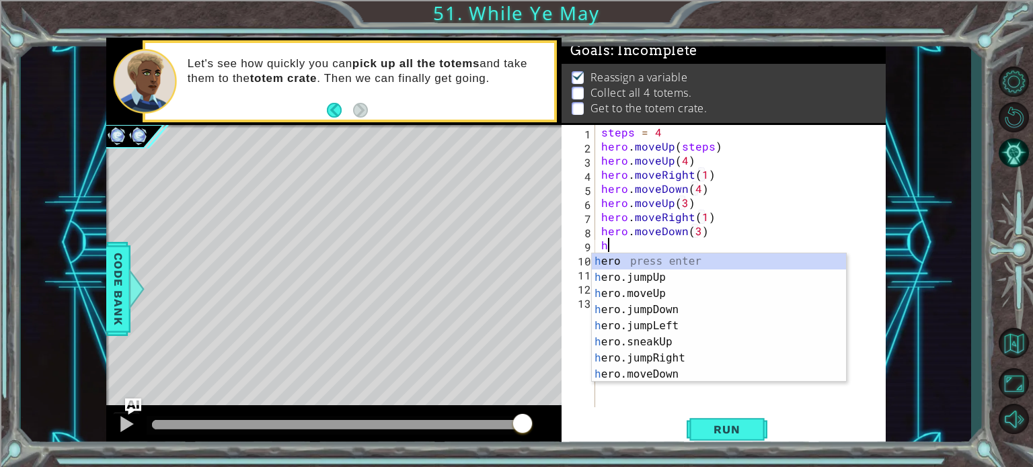
scroll to position [0, 0]
click at [651, 295] on div "h ero press enter h ero.jumpUp press enter h ero.moveUp press enter h ero.jumpD…" at bounding box center [719, 333] width 254 height 161
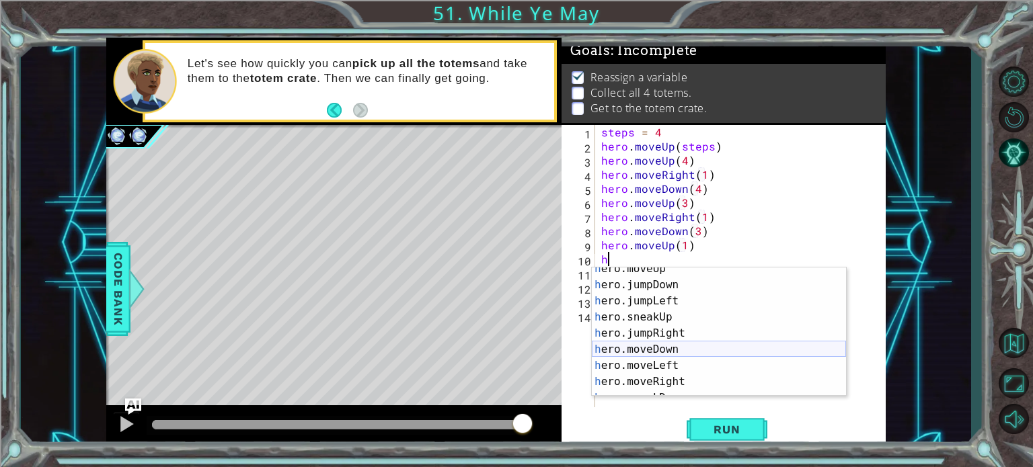
scroll to position [39, 0]
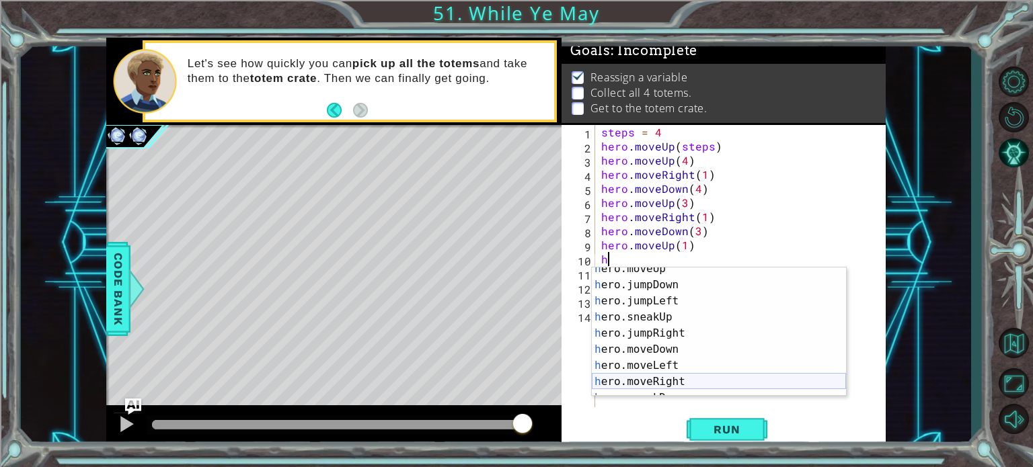
click at [619, 377] on div "h ero.moveUp press enter h ero.jumpDown press enter h ero.jumpLeft press enter …" at bounding box center [719, 341] width 254 height 161
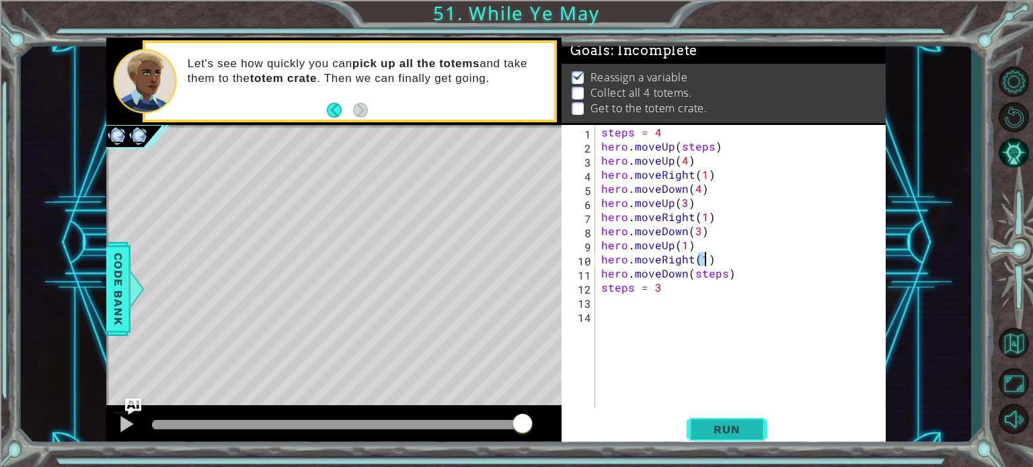
type textarea "hero.moveRight(1)"
click at [707, 437] on button "Run" at bounding box center [727, 430] width 81 height 32
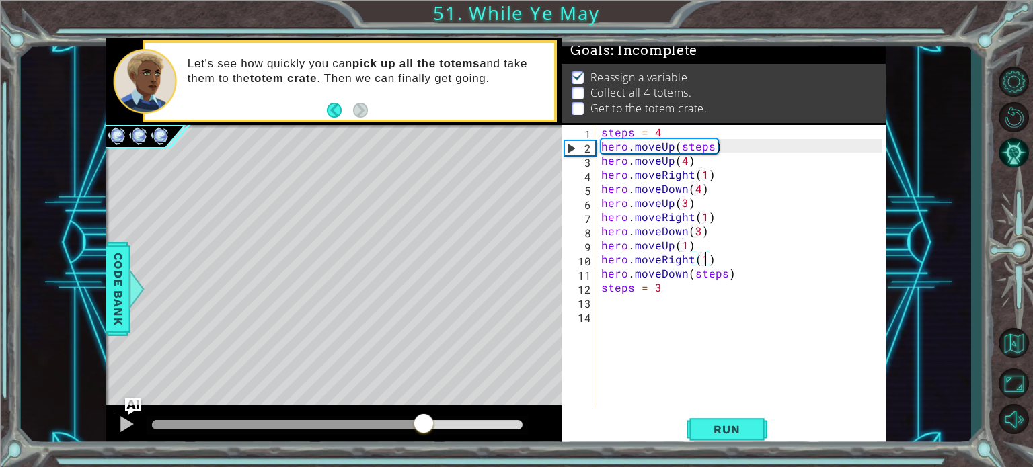
click at [424, 425] on div at bounding box center [288, 424] width 272 height 9
click at [378, 417] on div at bounding box center [338, 425] width 382 height 19
click at [374, 424] on div at bounding box center [263, 424] width 222 height 9
click at [125, 422] on div at bounding box center [126, 424] width 17 height 17
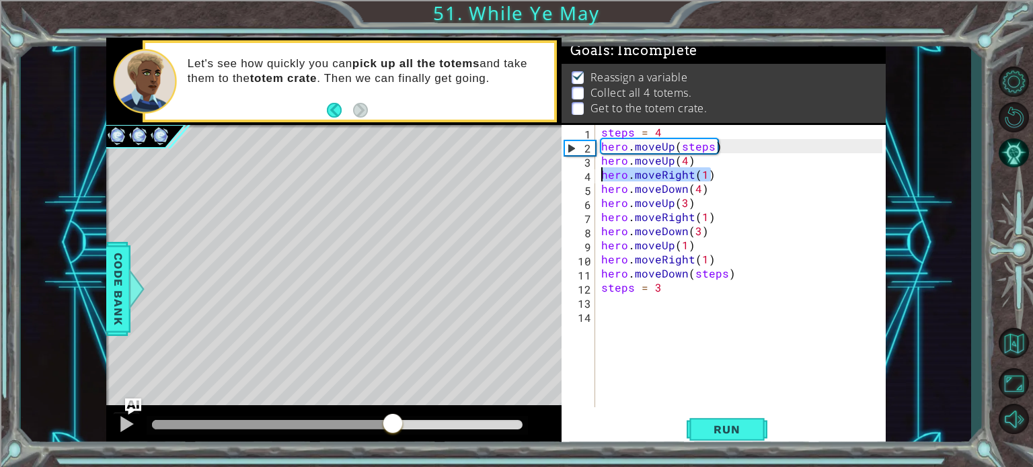
drag, startPoint x: 713, startPoint y: 177, endPoint x: 597, endPoint y: 178, distance: 115.7
click at [597, 178] on div "hero.moveRight(1) 1 2 3 4 5 6 7 8 9 10 11 12 13 14 steps = 4 hero . moveUp ( st…" at bounding box center [721, 266] width 321 height 282
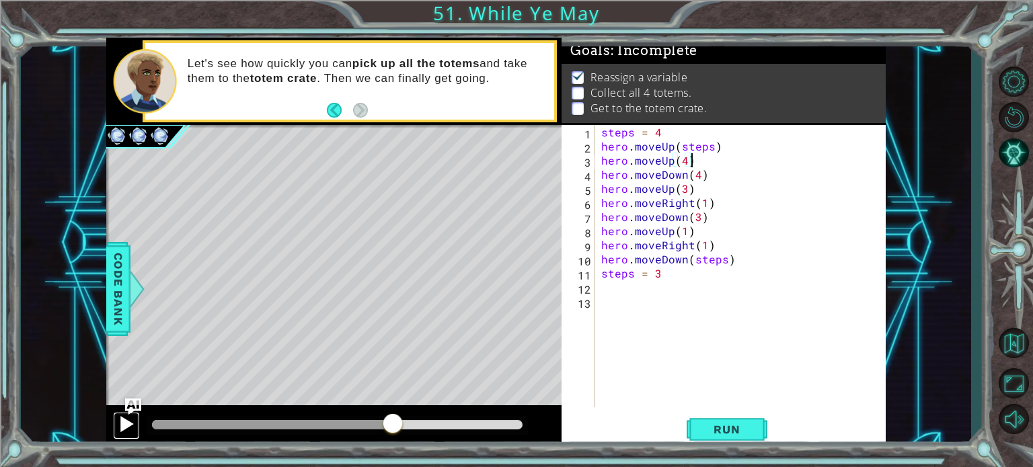
click at [131, 419] on div at bounding box center [126, 424] width 17 height 17
drag, startPoint x: 704, startPoint y: 176, endPoint x: 587, endPoint y: 171, distance: 117.1
click at [587, 171] on div "hero.moveUp(4) 1 2 3 4 5 6 7 8 9 10 11 12 13 steps = 4 hero . moveUp ( steps ) …" at bounding box center [721, 266] width 321 height 282
type textarea "hero.moveDown(4)"
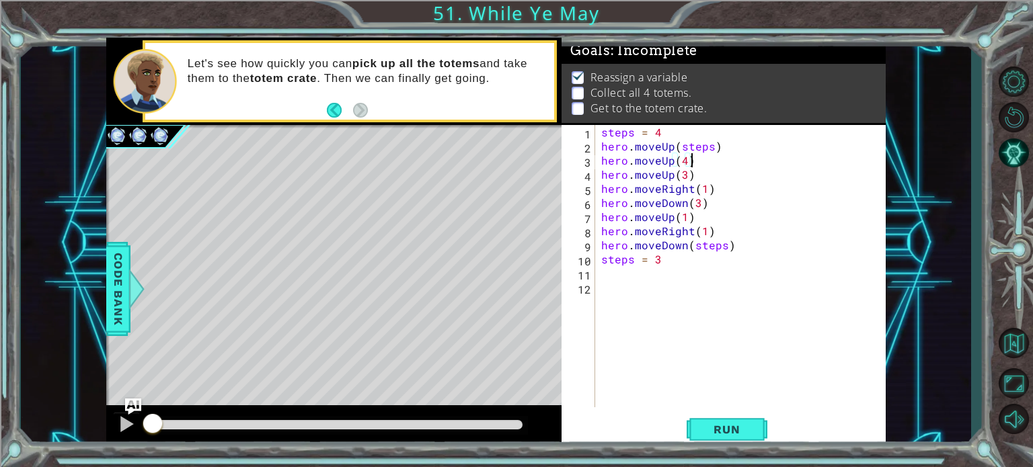
drag, startPoint x: 474, startPoint y: 424, endPoint x: 0, endPoint y: 392, distance: 475.1
click at [0, 392] on div "1 2 3 4 5 6 7 8 steps = 4 hero . moveUp ( steps ) hero . moveRight ( ) hero . m…" at bounding box center [516, 233] width 1033 height 467
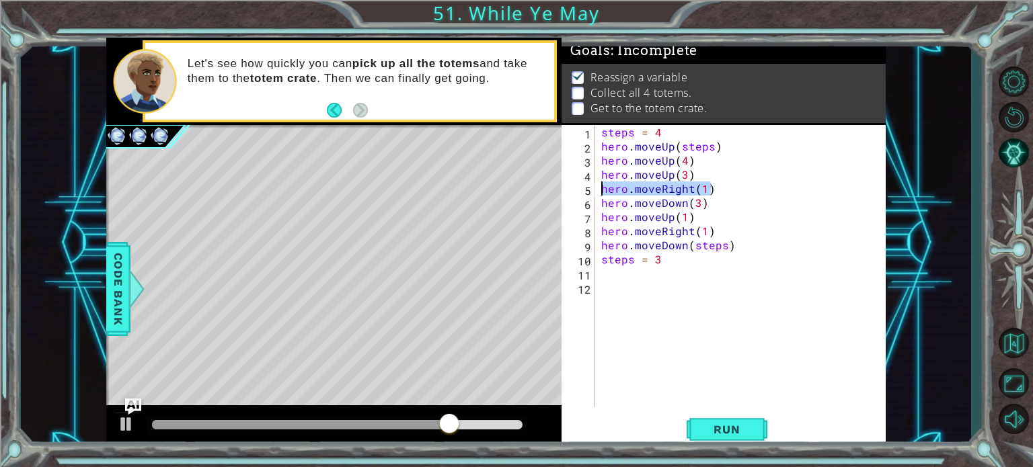
drag, startPoint x: 713, startPoint y: 190, endPoint x: 598, endPoint y: 189, distance: 115.7
click at [598, 189] on div "hero.moveUp(4) 1 2 3 4 5 6 7 8 9 10 11 12 steps = 4 hero . moveUp ( steps ) her…" at bounding box center [721, 266] width 321 height 282
type textarea "hero.moveRight(1)"
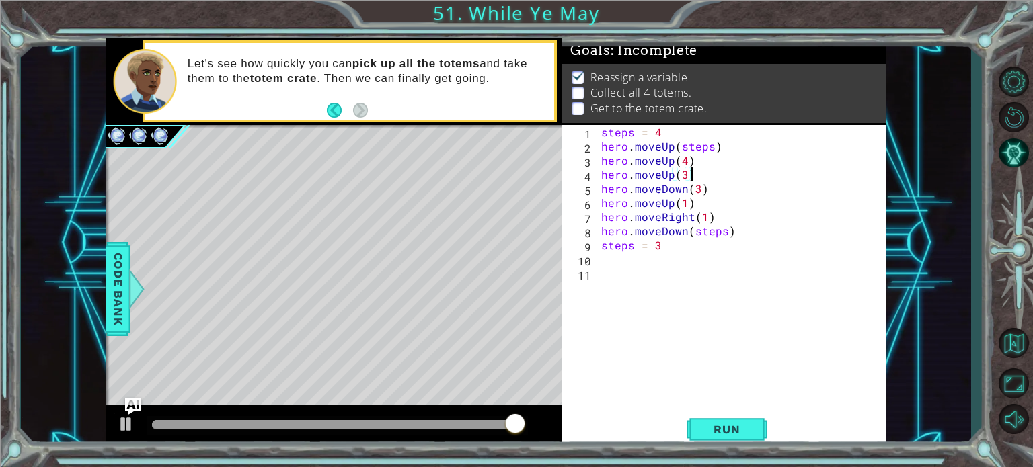
click at [155, 423] on div at bounding box center [333, 424] width 363 height 9
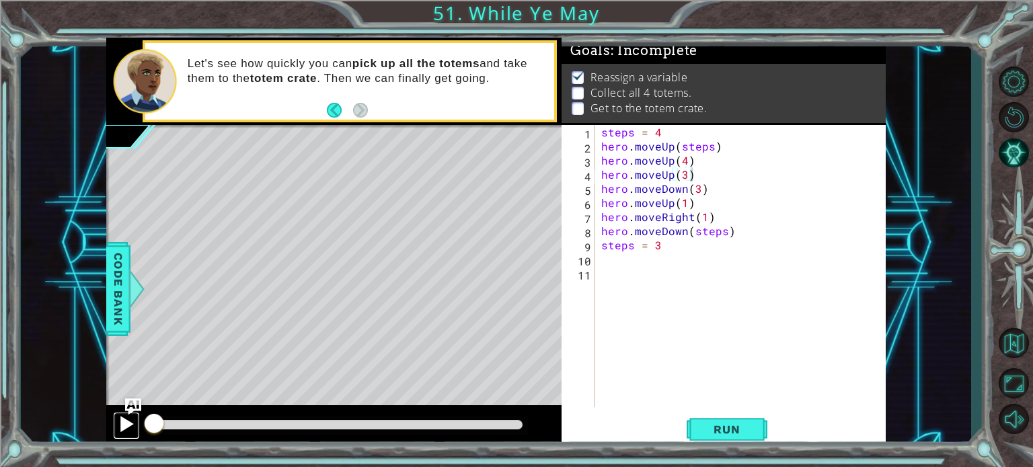
click at [132, 427] on div at bounding box center [126, 424] width 17 height 17
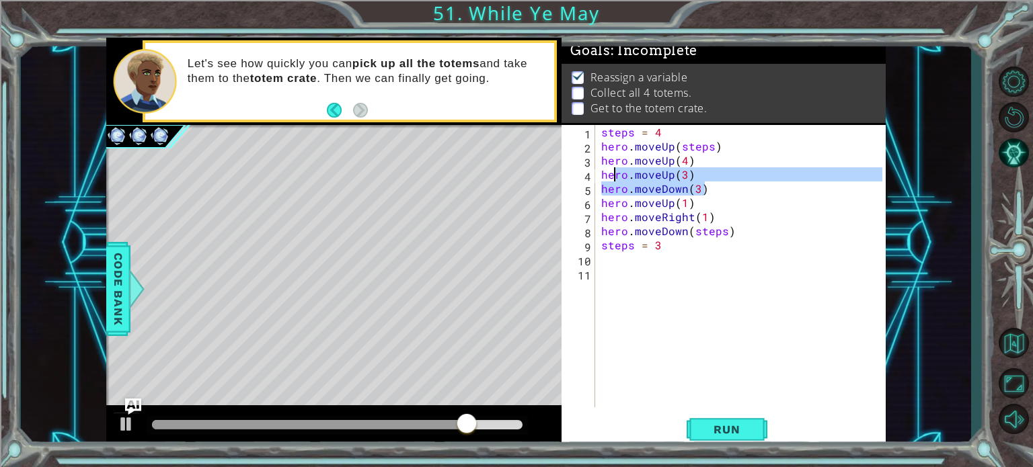
drag, startPoint x: 708, startPoint y: 190, endPoint x: 614, endPoint y: 181, distance: 94.6
click at [614, 181] on div "steps = 4 hero . moveUp ( steps ) hero . moveUp ( 4 ) hero . moveUp ( 3 ) hero …" at bounding box center [743, 280] width 290 height 311
click at [720, 217] on div "steps = 4 hero . moveUp ( steps ) hero . moveUp ( 4 ) hero . moveUp ( 3 ) hero …" at bounding box center [743, 280] width 290 height 311
type textarea "hero.moveRight(1)"
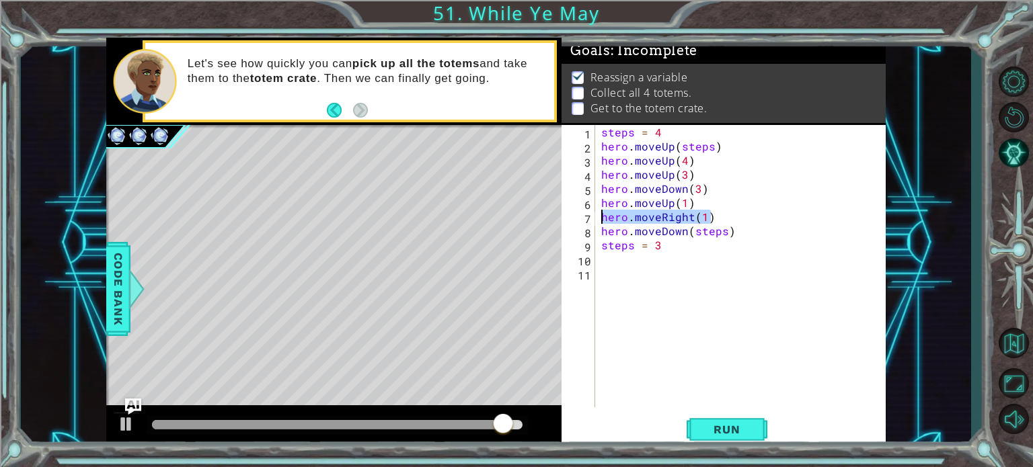
drag, startPoint x: 714, startPoint y: 218, endPoint x: 588, endPoint y: 214, distance: 125.8
click at [588, 214] on div "hero.moveRight(1) 1 2 3 4 5 6 7 8 9 10 11 steps = 4 hero . moveUp ( steps ) her…" at bounding box center [721, 266] width 321 height 282
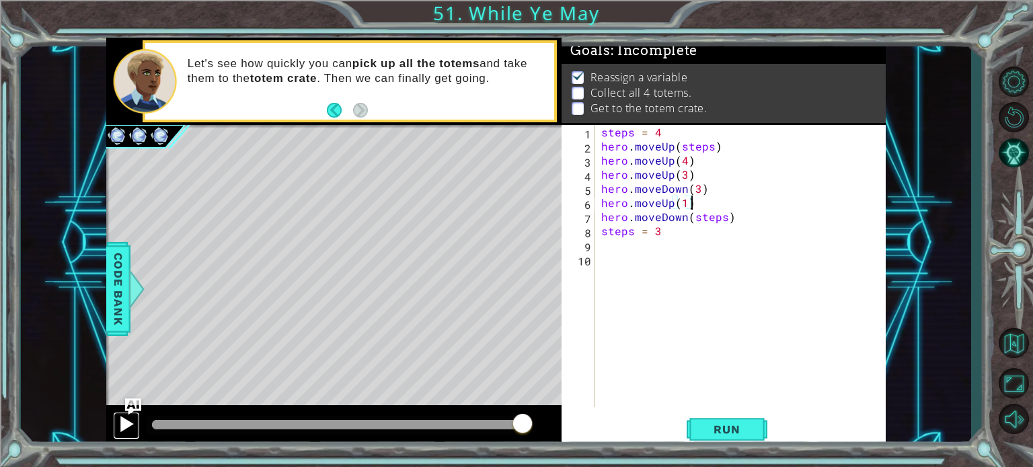
click at [121, 430] on div at bounding box center [126, 424] width 17 height 17
click at [433, 424] on div at bounding box center [302, 424] width 301 height 9
click at [412, 421] on div at bounding box center [293, 424] width 282 height 9
click at [118, 420] on div at bounding box center [126, 424] width 17 height 17
drag, startPoint x: 705, startPoint y: 188, endPoint x: 599, endPoint y: 185, distance: 105.6
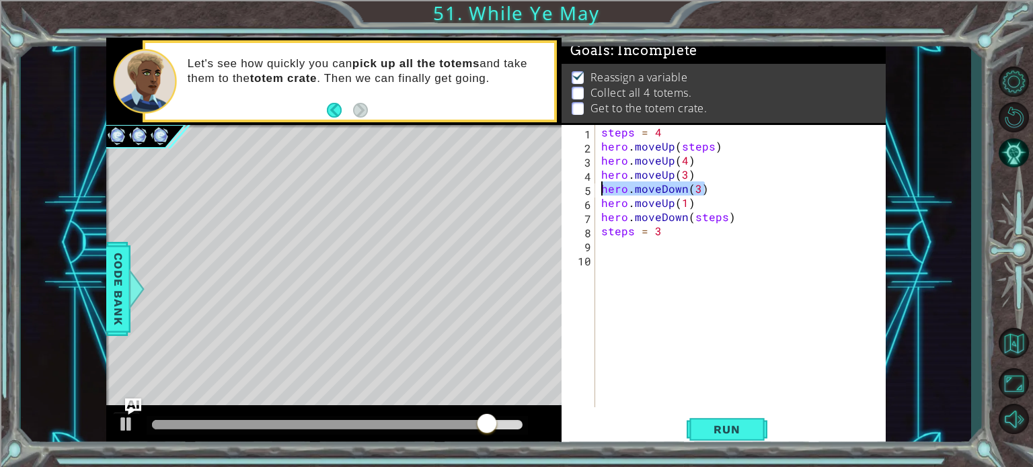
click at [599, 185] on div "steps = 4 hero . moveUp ( steps ) hero . moveUp ( 4 ) hero . moveUp ( 3 ) hero …" at bounding box center [743, 280] width 290 height 311
type textarea "hero.moveDown(3)"
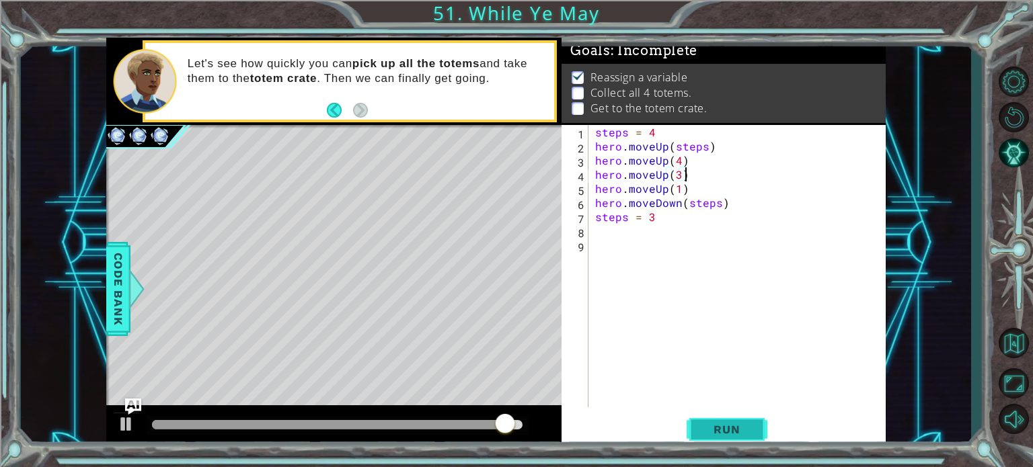
click at [746, 438] on button "Run" at bounding box center [727, 430] width 81 height 32
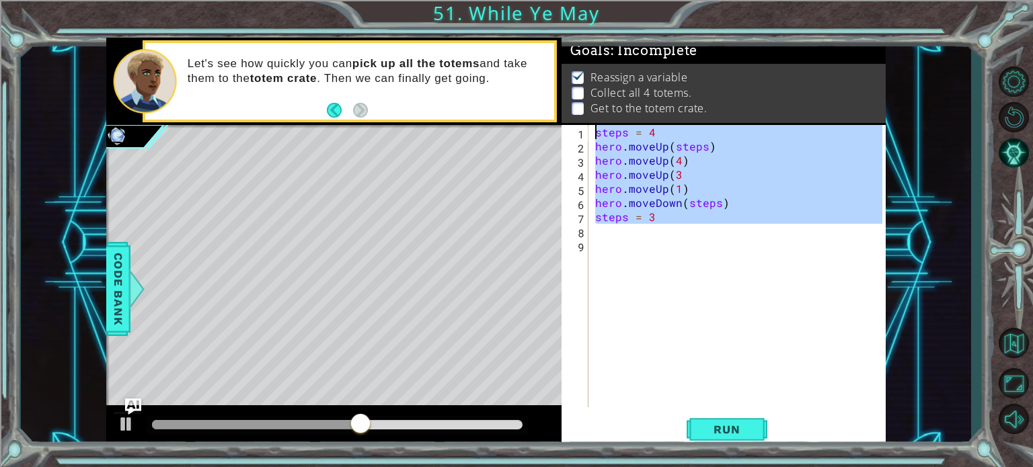
drag, startPoint x: 648, startPoint y: 229, endPoint x: 449, endPoint y: -77, distance: 365.6
click at [449, 0] on html "1 2 3 4 5 6 7 8 steps = 4 hero . moveUp ( steps ) hero . moveRight ( ) hero . m…" at bounding box center [516, 285] width 1033 height 570
type textarea "steps = 4 hero.moveUp(steps)"
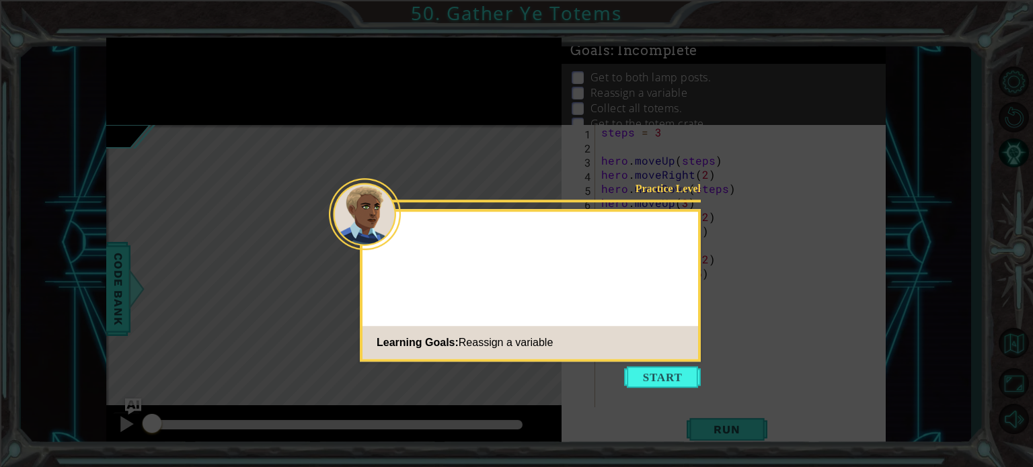
click at [632, 374] on button "Start" at bounding box center [662, 377] width 77 height 22
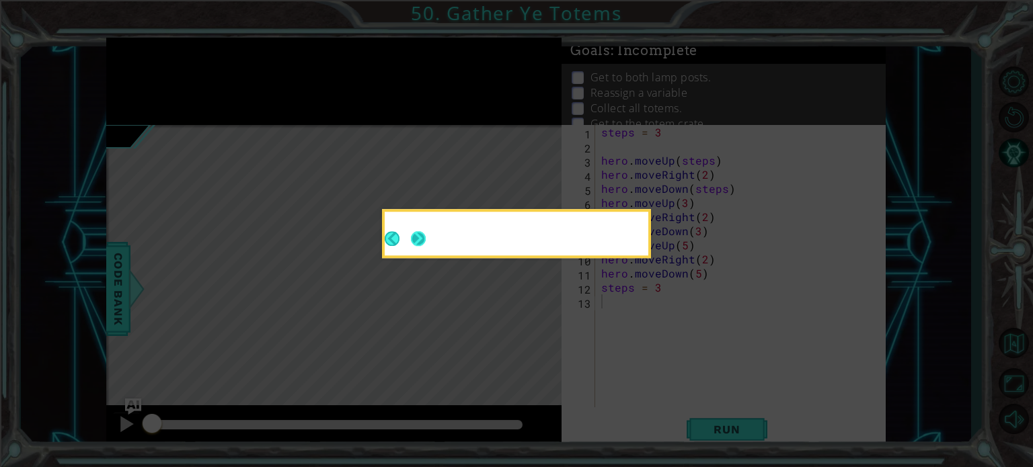
click at [426, 237] on button "Next" at bounding box center [418, 238] width 15 height 15
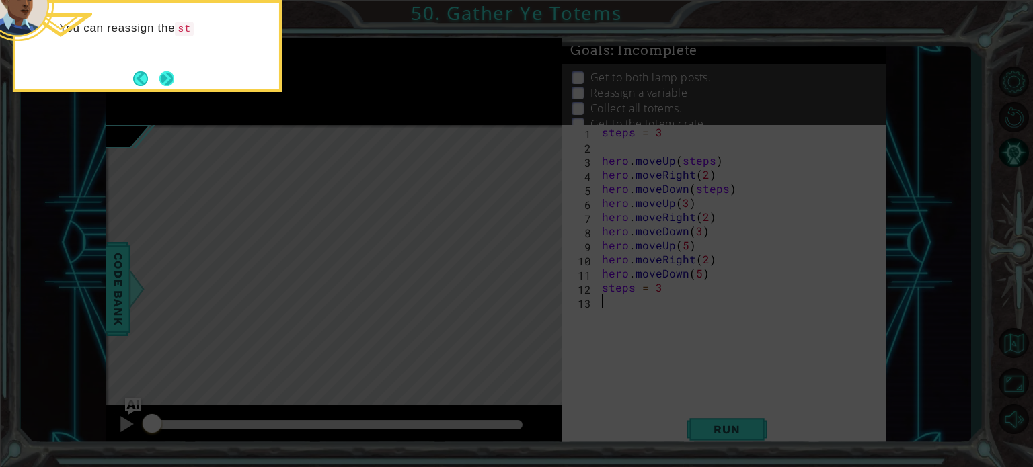
click at [165, 86] on button "Next" at bounding box center [166, 78] width 15 height 15
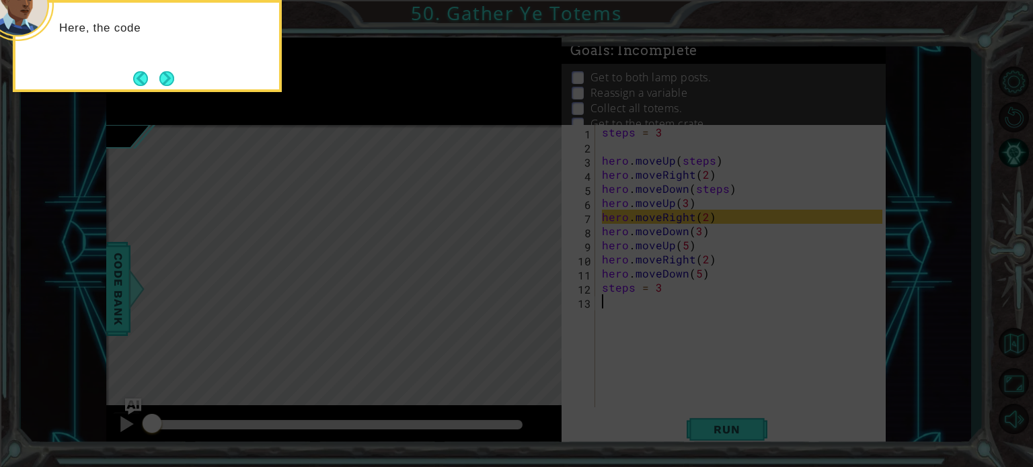
click at [165, 86] on button "Next" at bounding box center [166, 78] width 15 height 15
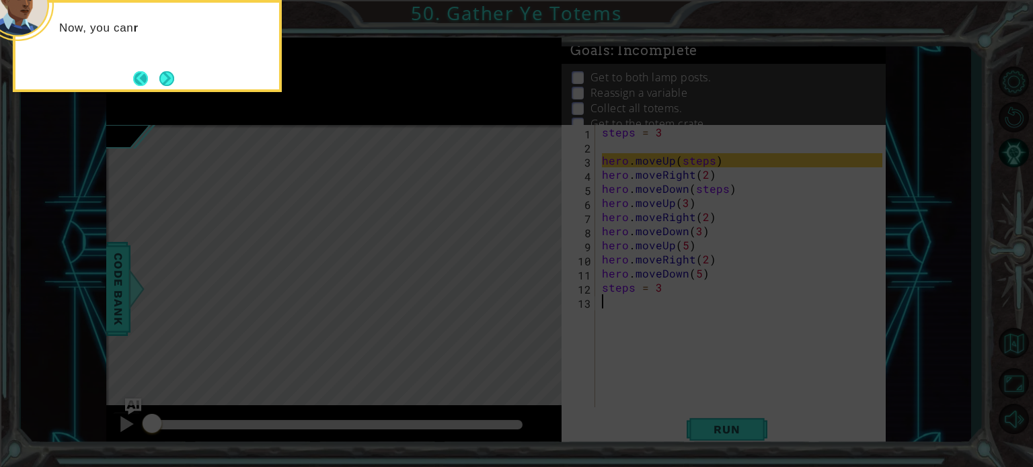
click at [153, 81] on button "Back" at bounding box center [146, 78] width 26 height 15
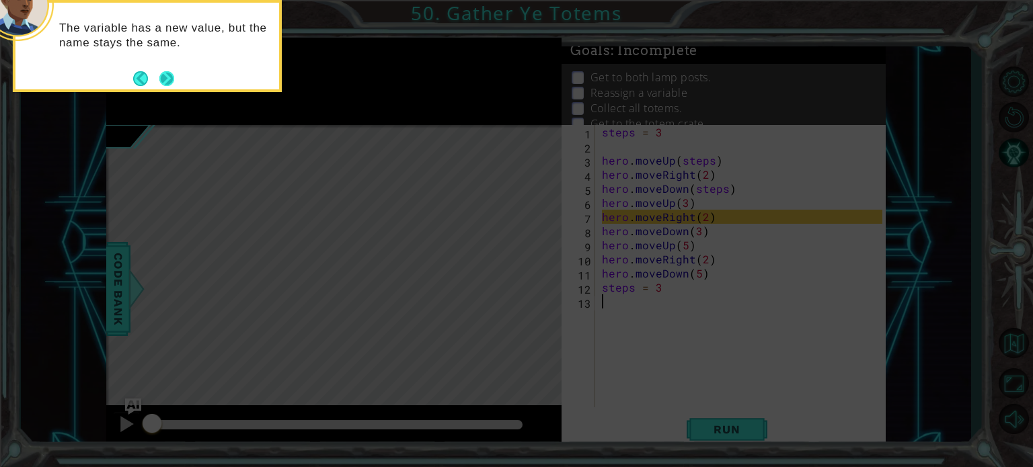
click at [167, 82] on button "Next" at bounding box center [166, 78] width 15 height 15
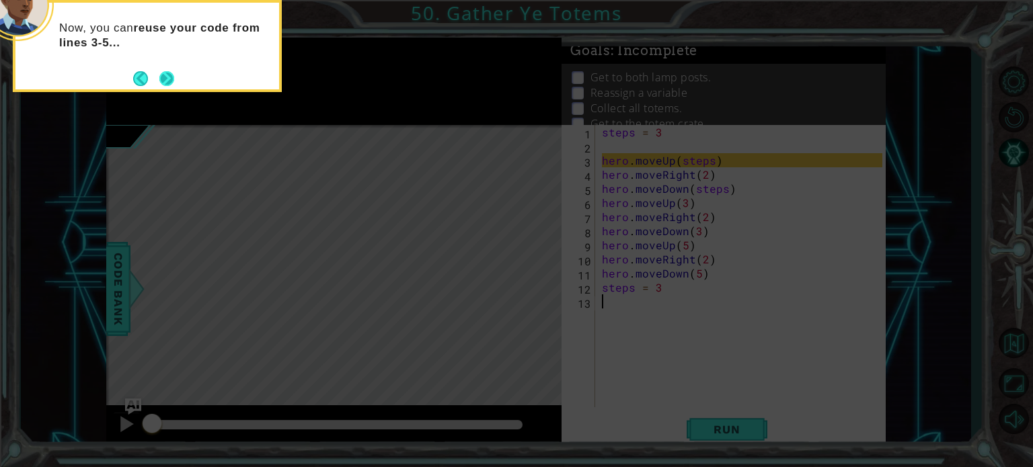
click at [173, 79] on button "Next" at bounding box center [166, 78] width 15 height 15
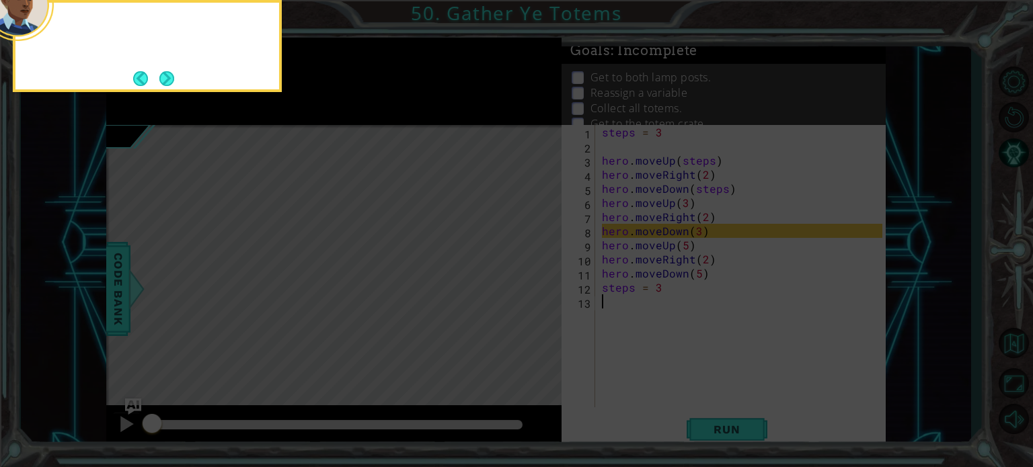
click at [173, 79] on button "Next" at bounding box center [166, 78] width 15 height 15
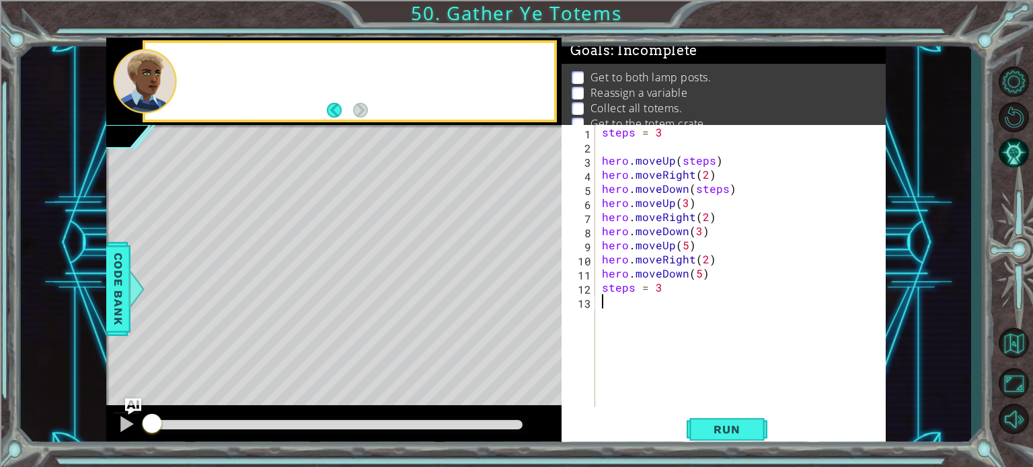
click at [173, 79] on div at bounding box center [145, 81] width 64 height 65
click at [740, 424] on span "Run" at bounding box center [726, 429] width 53 height 13
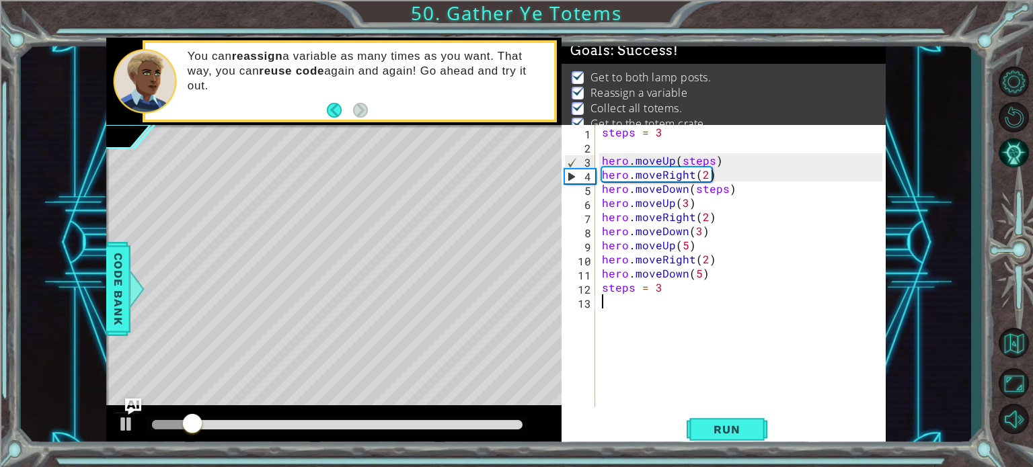
click at [512, 425] on div at bounding box center [337, 424] width 371 height 9
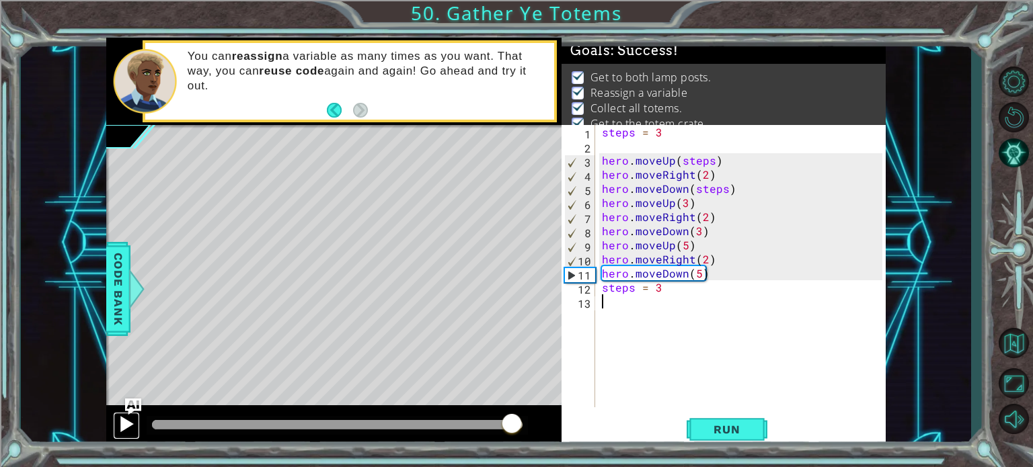
click at [132, 424] on div at bounding box center [126, 424] width 17 height 17
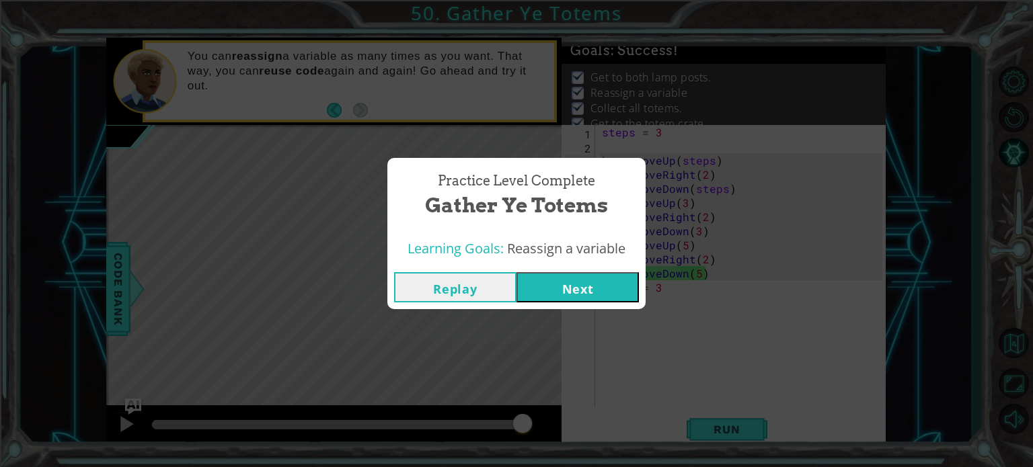
click at [566, 290] on button "Next" at bounding box center [577, 287] width 122 height 30
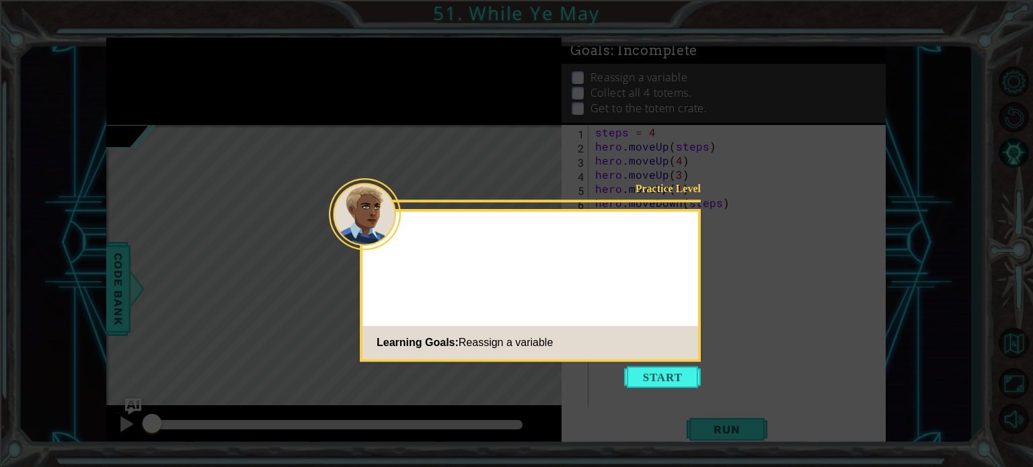
click at [680, 272] on div "Practice Level Learning Goals: Reassign a variable" at bounding box center [530, 285] width 341 height 153
click at [660, 362] on icon at bounding box center [516, 233] width 1033 height 467
click at [646, 371] on button "Start" at bounding box center [662, 377] width 77 height 22
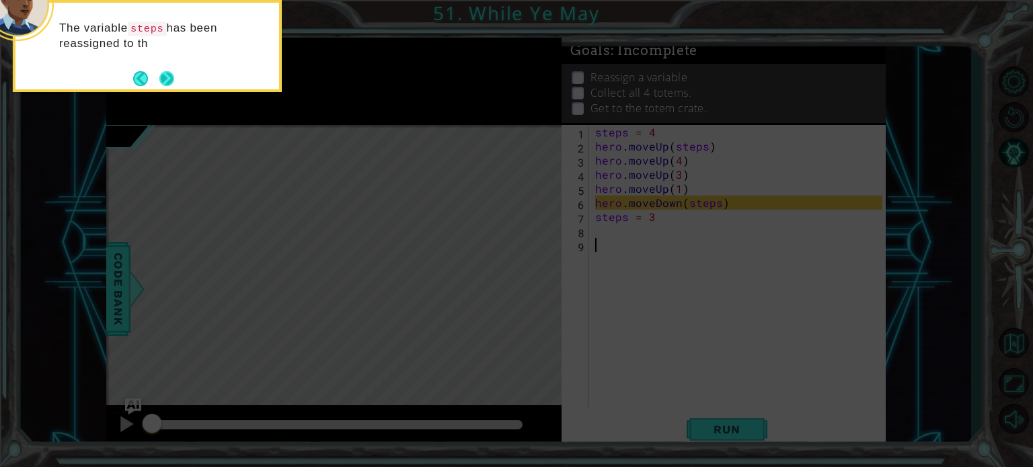
click at [161, 73] on button "Next" at bounding box center [166, 78] width 15 height 15
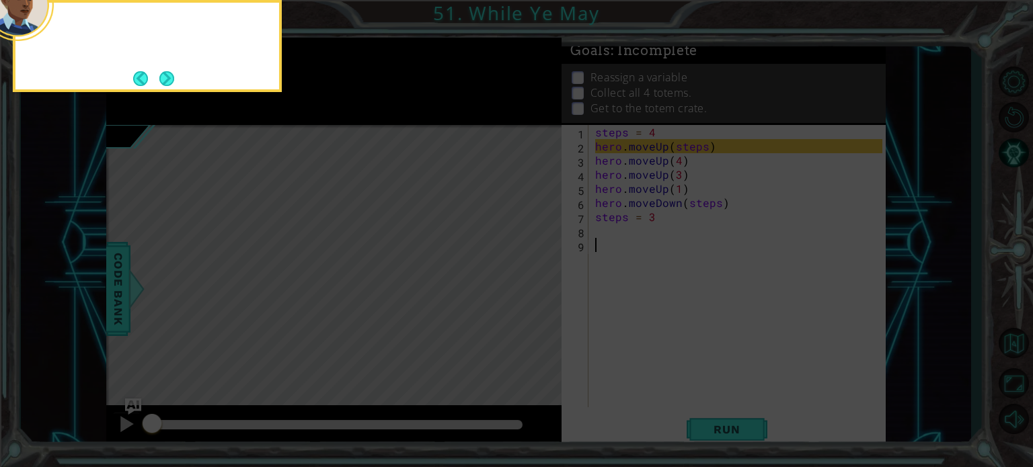
click at [161, 73] on button "Next" at bounding box center [166, 78] width 15 height 15
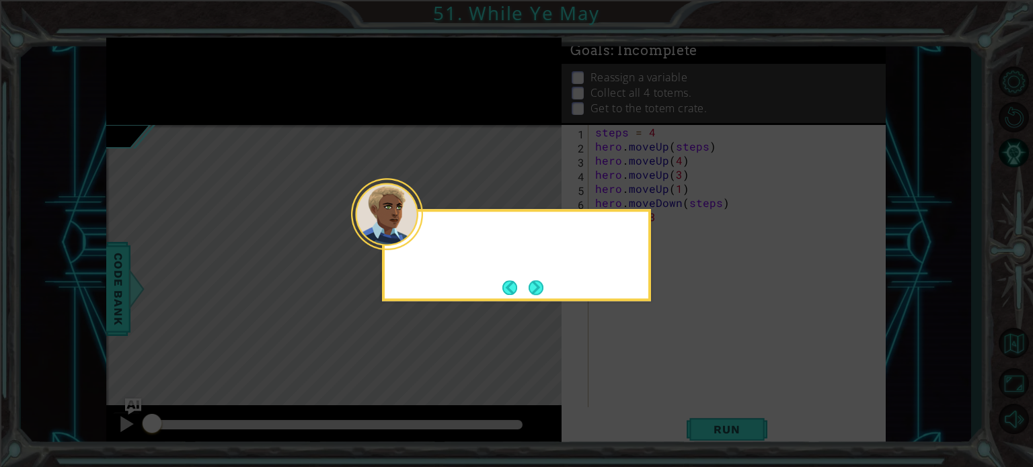
click at [161, 73] on icon at bounding box center [516, 233] width 1033 height 467
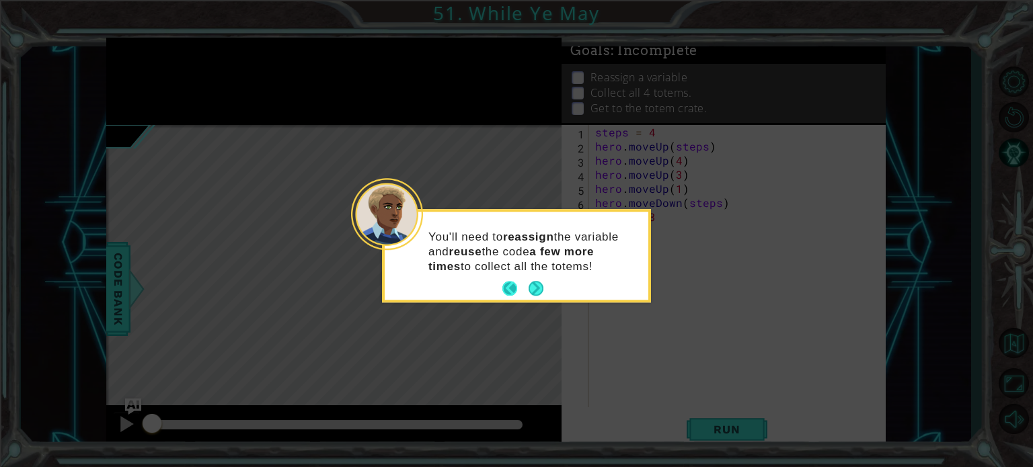
click at [511, 283] on button "Back" at bounding box center [515, 289] width 26 height 15
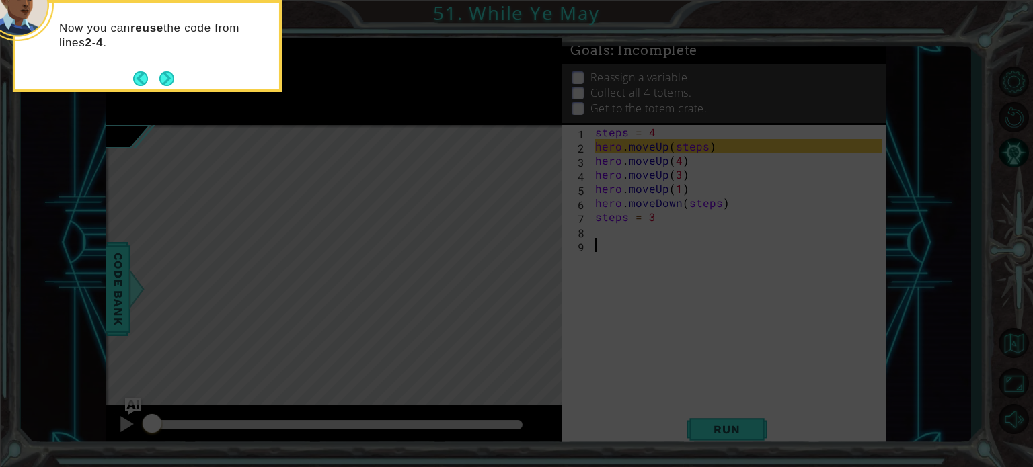
click at [175, 79] on div "Now you can reuse the code from lines 2-4 ." at bounding box center [147, 46] width 269 height 92
click at [172, 78] on button "Next" at bounding box center [166, 78] width 15 height 15
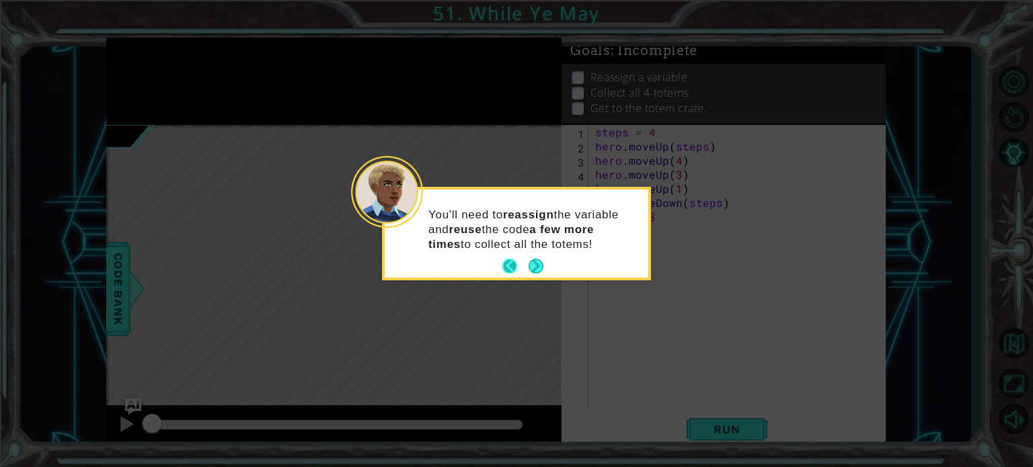
click at [521, 271] on button "Back" at bounding box center [515, 267] width 26 height 15
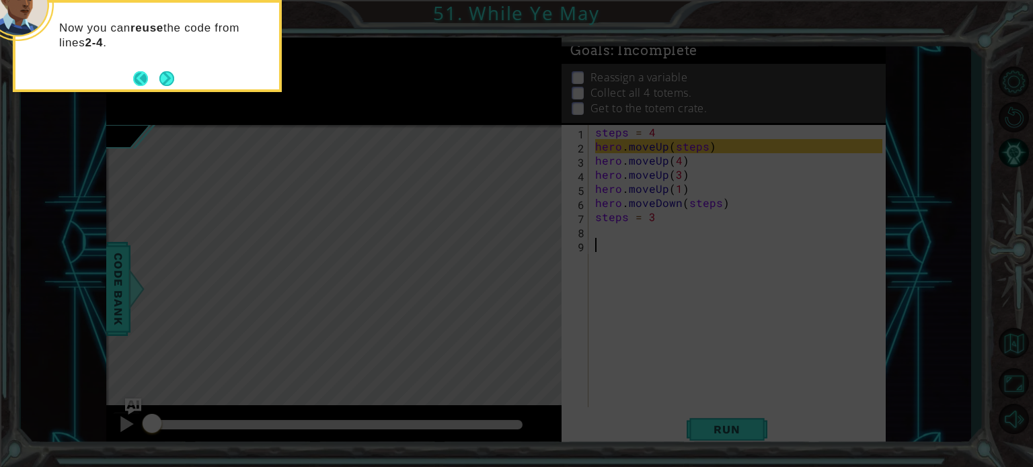
click at [134, 82] on button "Back" at bounding box center [146, 78] width 26 height 15
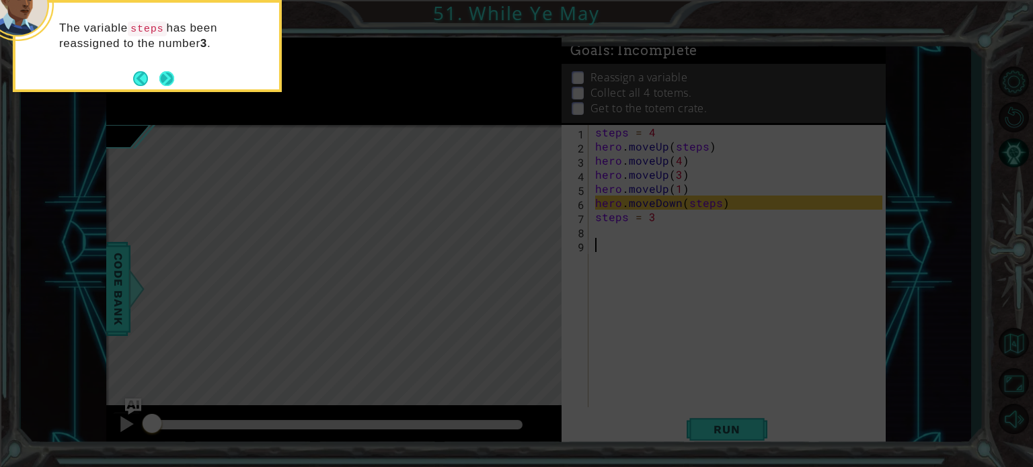
click at [159, 80] on button "Next" at bounding box center [166, 78] width 15 height 15
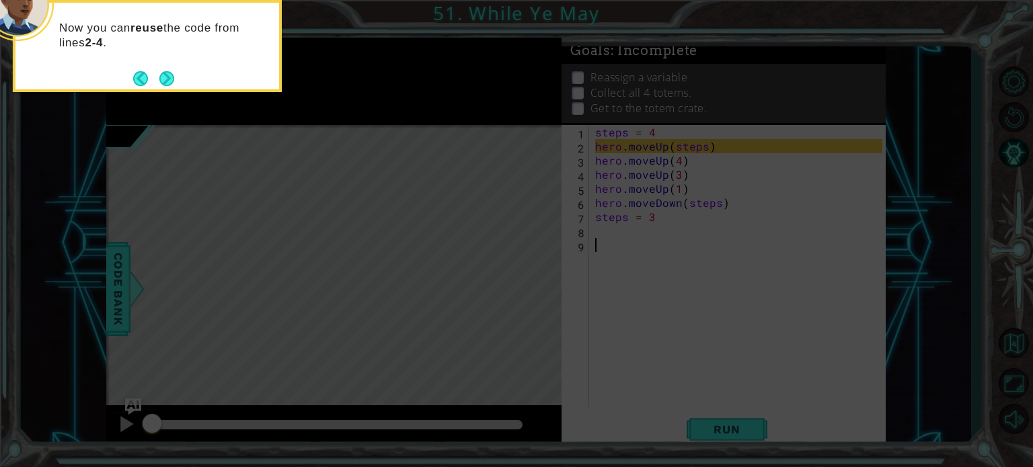
click at [159, 80] on button "Next" at bounding box center [166, 78] width 15 height 15
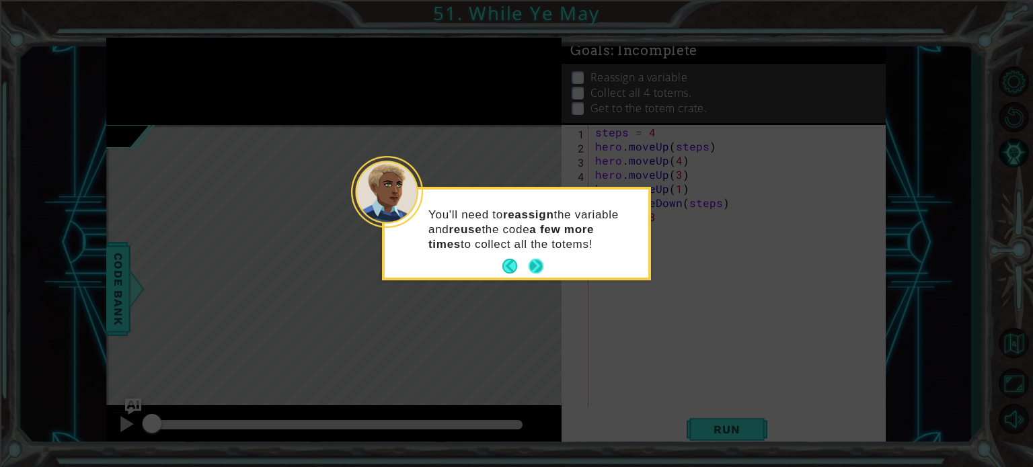
click at [530, 265] on button "Next" at bounding box center [536, 267] width 15 height 15
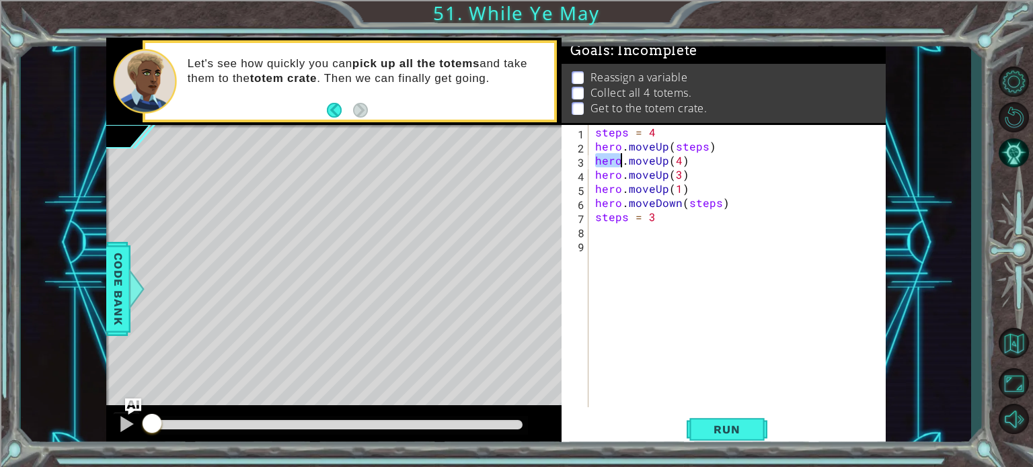
drag, startPoint x: 595, startPoint y: 160, endPoint x: 619, endPoint y: 158, distance: 24.3
click at [619, 158] on div "steps = 4 hero . moveUp ( steps ) hero . moveUp ( 4 ) hero . moveUp ( 3 ) hero …" at bounding box center [740, 280] width 297 height 311
drag, startPoint x: 596, startPoint y: 145, endPoint x: 602, endPoint y: 151, distance: 8.6
click at [602, 151] on div "steps = 4 hero . moveUp ( steps ) hero . moveUp ( 4 ) hero . moveUp ( 3 ) hero …" at bounding box center [740, 280] width 297 height 311
click at [602, 151] on div "steps = 4 hero . moveUp ( steps ) hero . moveUp ( 4 ) hero . moveUp ( 3 ) hero …" at bounding box center [737, 266] width 290 height 282
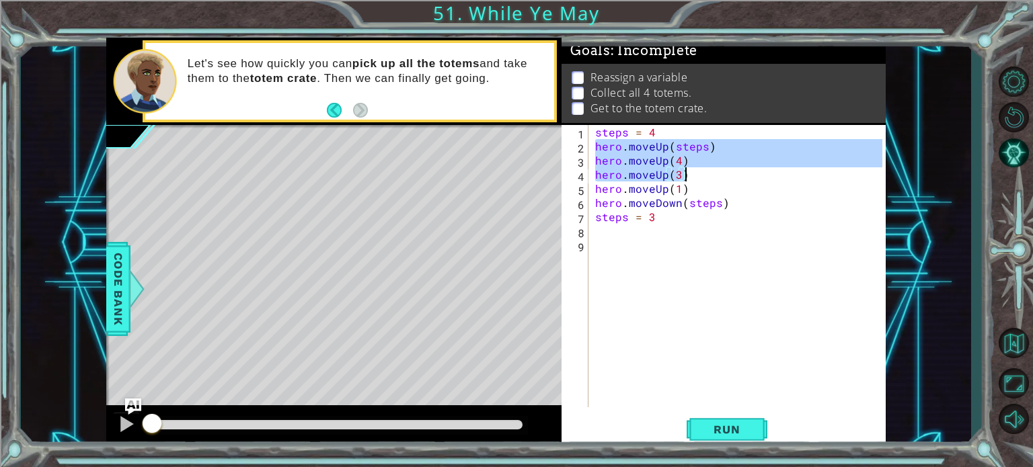
drag, startPoint x: 595, startPoint y: 149, endPoint x: 701, endPoint y: 177, distance: 109.3
click at [701, 177] on div "steps = 4 hero . moveUp ( steps ) hero . moveUp ( 4 ) hero . moveUp ( 3 ) hero …" at bounding box center [740, 280] width 297 height 311
click at [684, 173] on div "steps = 4 hero . moveUp ( steps ) hero . moveUp ( 4 ) hero . moveUp ( 3 ) hero …" at bounding box center [737, 266] width 290 height 282
type textarea "hero.moveUp(3)"
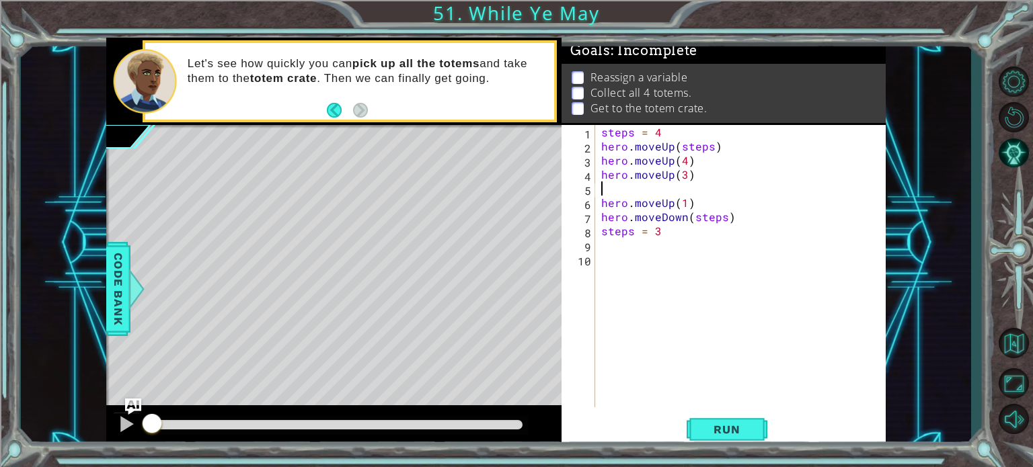
paste textarea "hero.moveUp(3)"
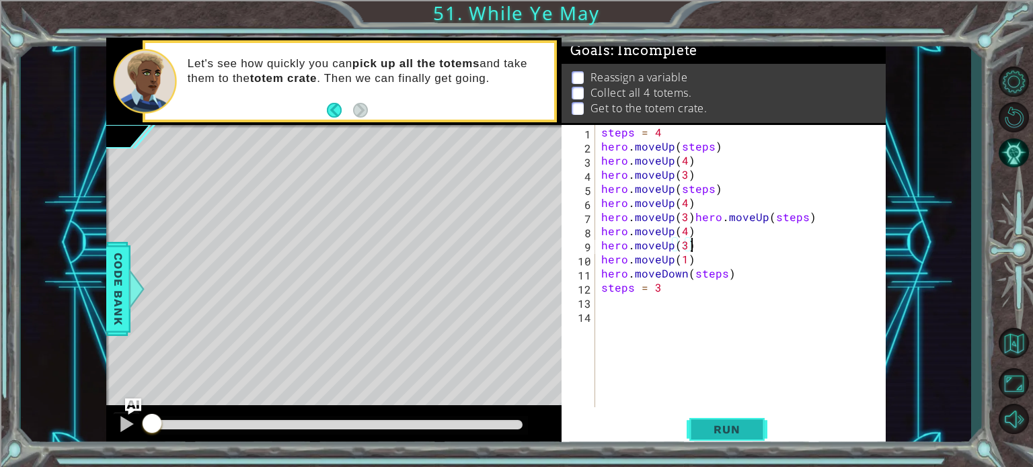
click at [711, 429] on span "Run" at bounding box center [726, 429] width 53 height 13
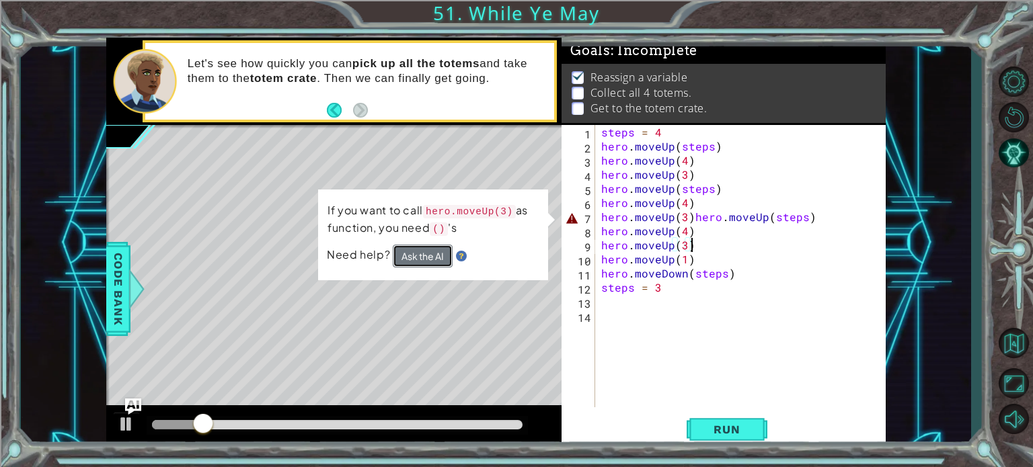
click at [433, 260] on button "Ask the AI" at bounding box center [423, 257] width 60 height 24
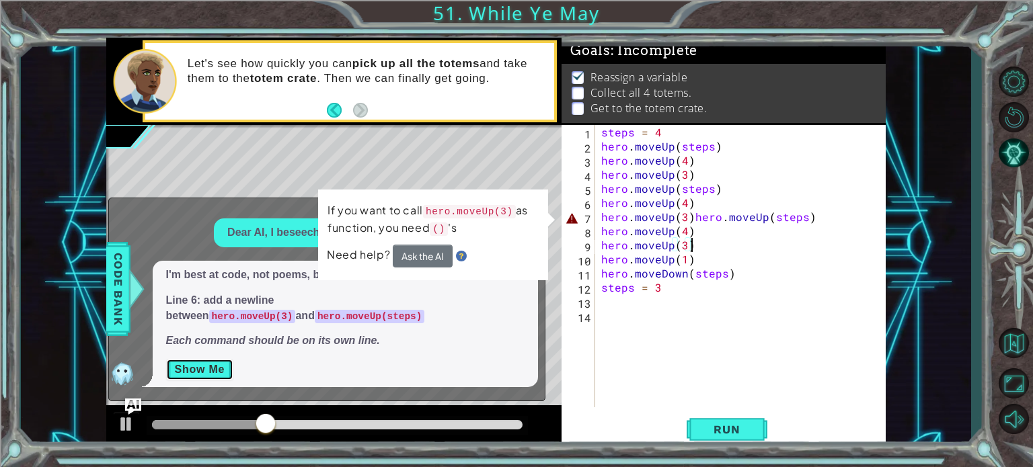
click at [217, 363] on button "Show Me" at bounding box center [200, 370] width 68 height 22
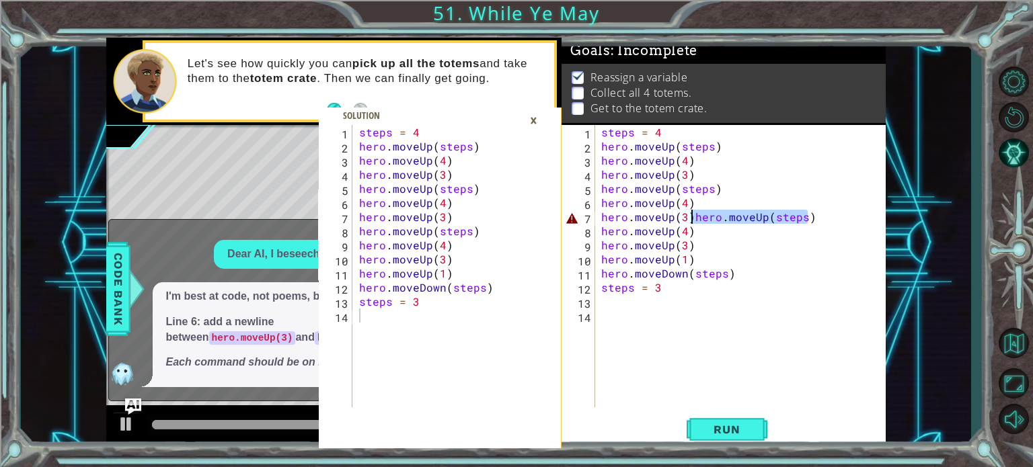
drag, startPoint x: 810, startPoint y: 221, endPoint x: 693, endPoint y: 214, distance: 117.2
click at [693, 214] on div "steps = 4 hero . moveUp ( steps ) hero . moveUp ( 4 ) hero . moveUp ( 3 ) hero …" at bounding box center [743, 280] width 290 height 311
type textarea "hero.moveUp(3)"
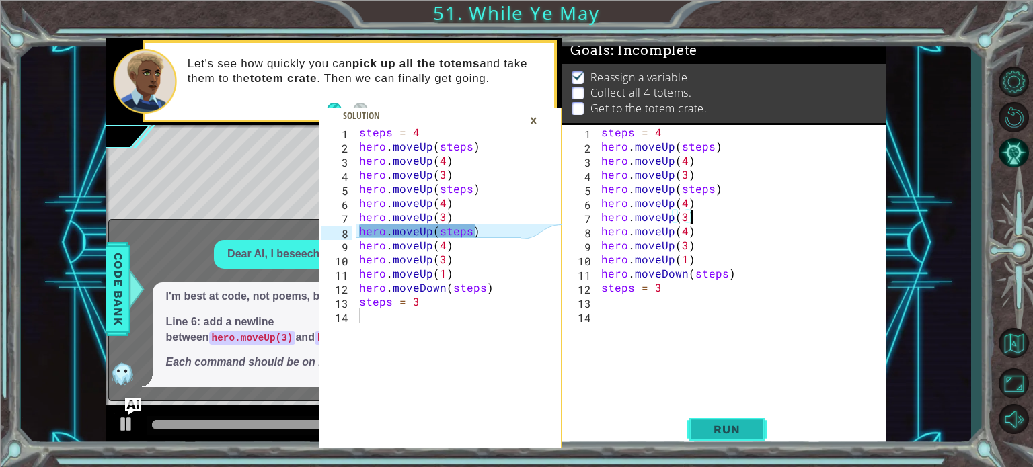
click at [730, 429] on span "Run" at bounding box center [726, 429] width 53 height 13
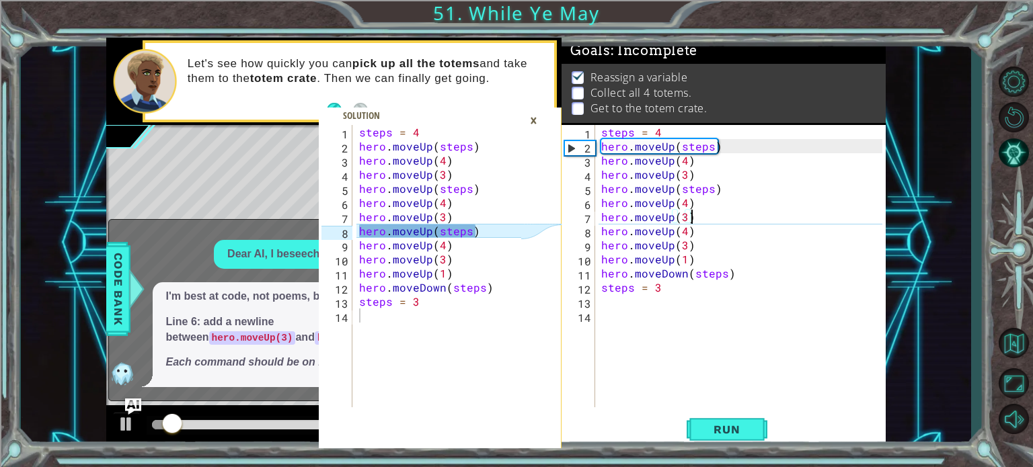
click at [537, 117] on div "×" at bounding box center [533, 120] width 21 height 23
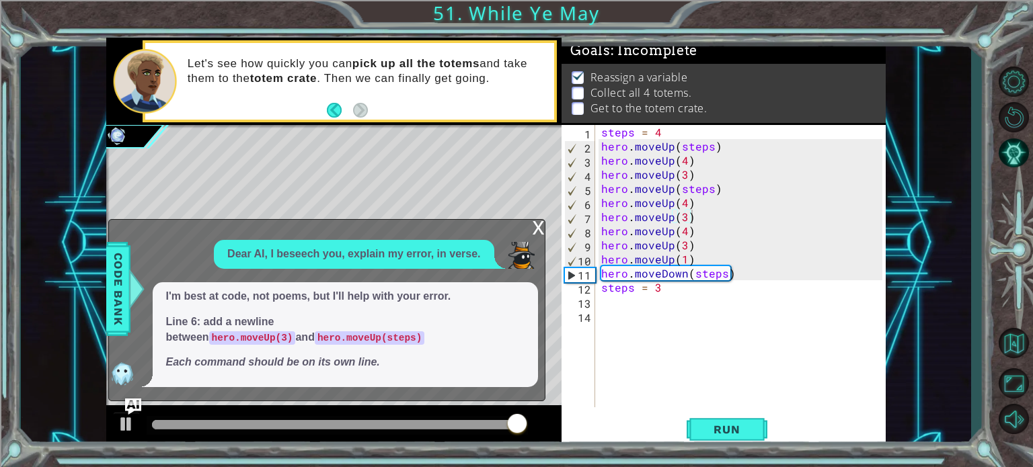
click at [539, 227] on div "x" at bounding box center [539, 226] width 12 height 13
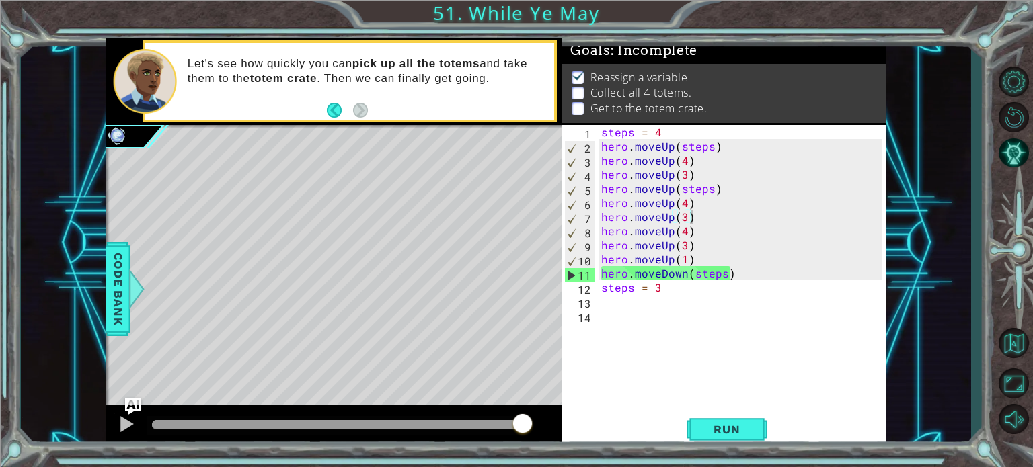
click at [646, 352] on div "steps = 4 hero . moveUp ( steps ) hero . moveUp ( 4 ) hero . moveUp ( 3 ) hero …" at bounding box center [743, 280] width 290 height 311
click at [703, 430] on span "Run" at bounding box center [726, 429] width 53 height 13
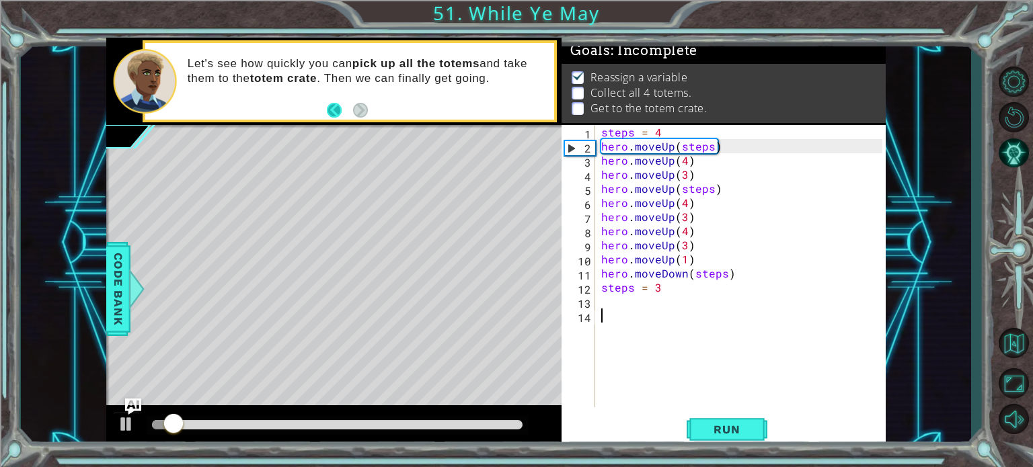
click at [342, 104] on button "Back" at bounding box center [340, 110] width 26 height 15
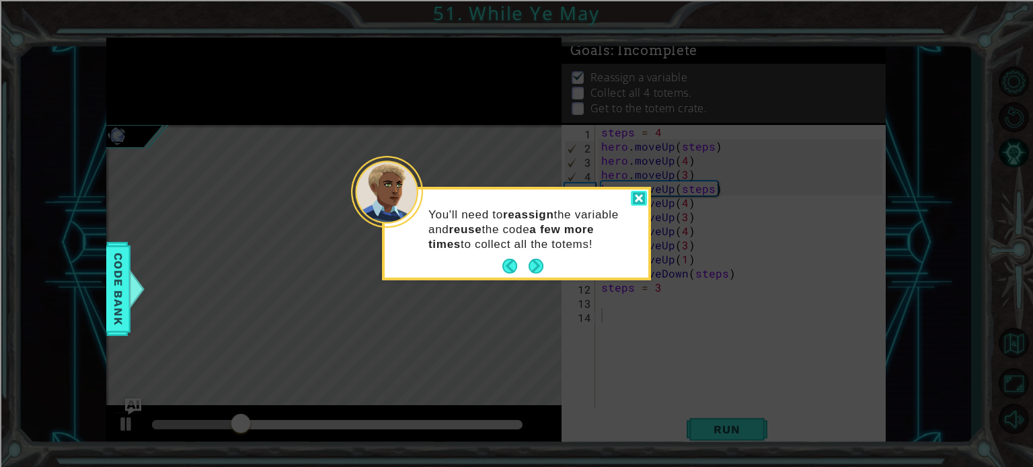
click at [638, 196] on div at bounding box center [639, 198] width 16 height 15
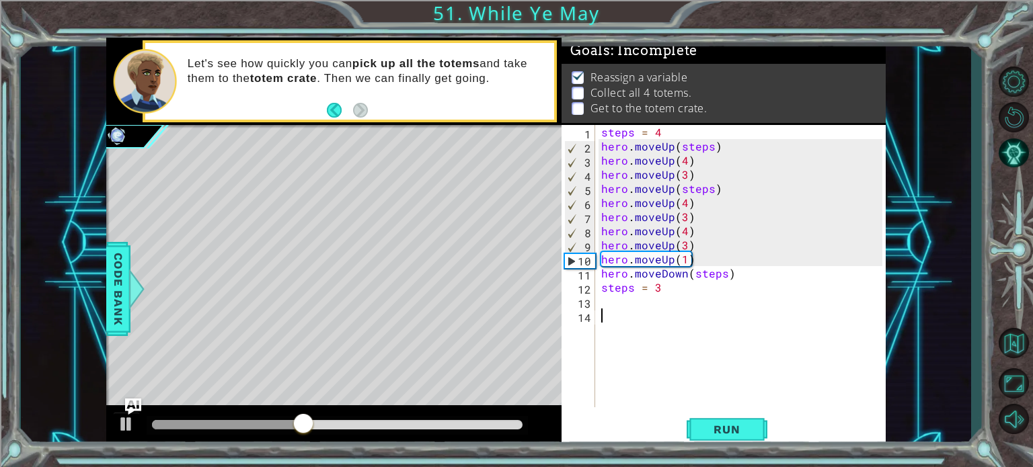
click at [682, 202] on div "steps = 4 hero . moveUp ( steps ) hero . moveUp ( 4 ) hero . moveUp ( 3 ) hero …" at bounding box center [743, 280] width 290 height 311
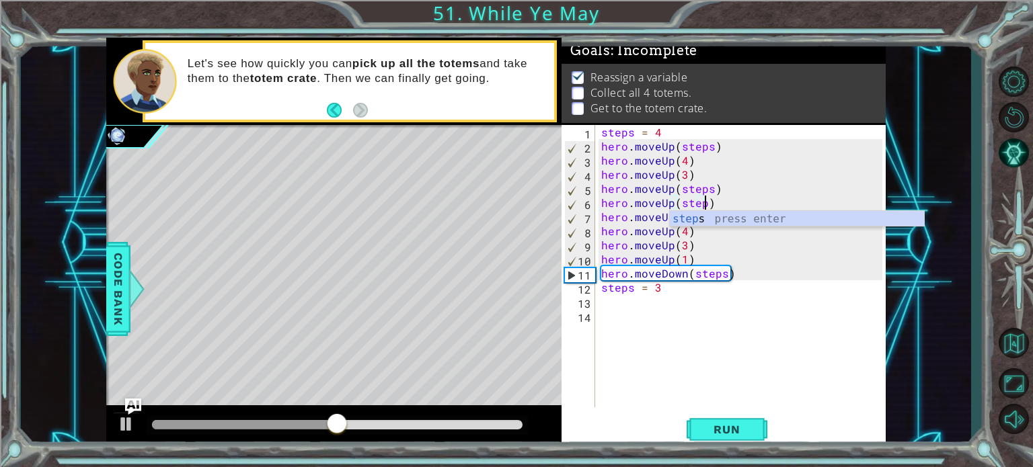
scroll to position [0, 6]
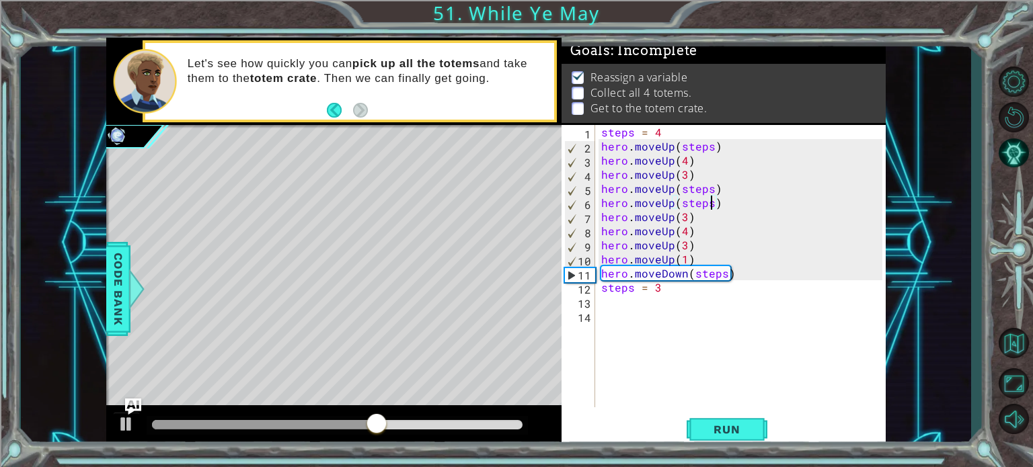
click at [683, 213] on div "steps = 4 hero . moveUp ( steps ) hero . moveUp ( 4 ) hero . moveUp ( 3 ) hero …" at bounding box center [743, 280] width 290 height 311
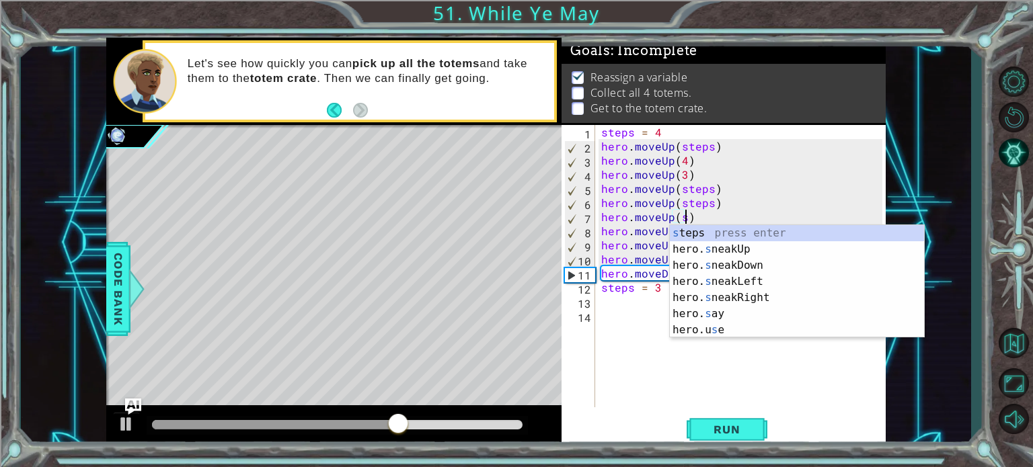
scroll to position [0, 5]
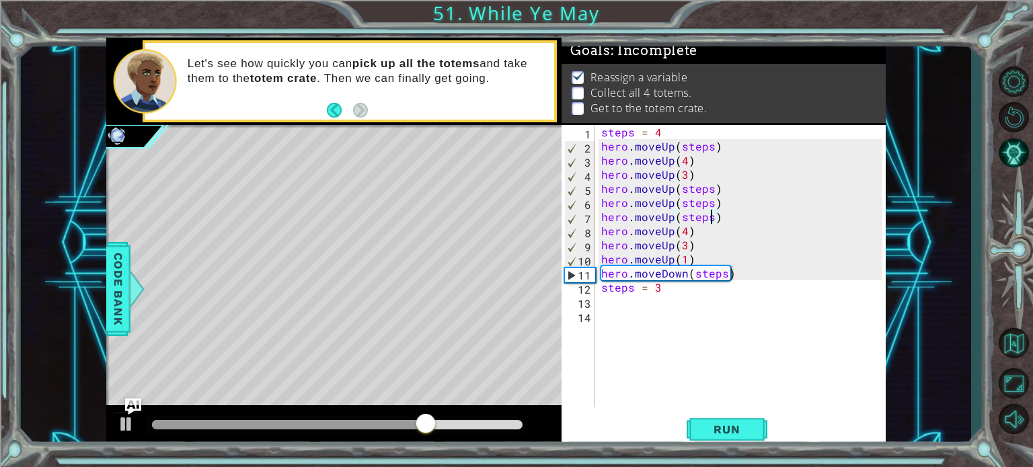
click at [687, 231] on div "steps = 4 hero . moveUp ( steps ) hero . moveUp ( 4 ) hero . moveUp ( 3 ) hero …" at bounding box center [743, 280] width 290 height 311
type textarea "hero.moveUp()"
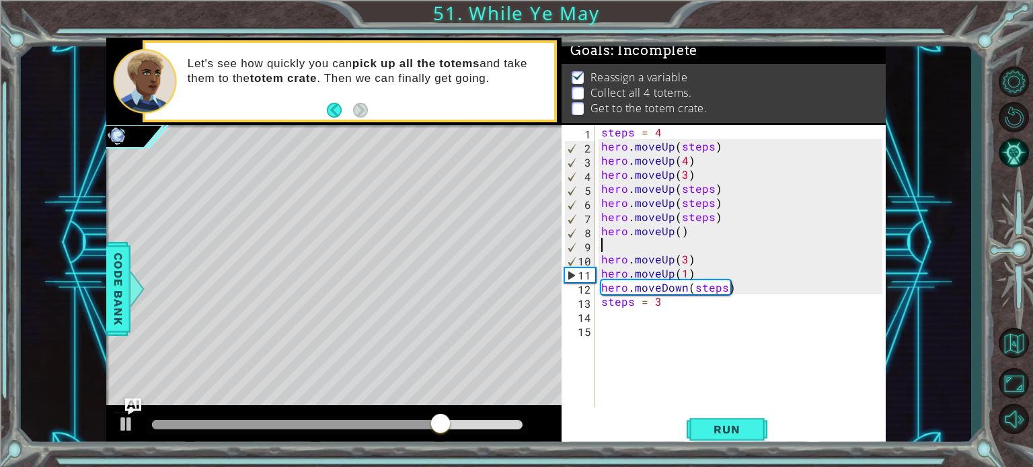
scroll to position [0, 0]
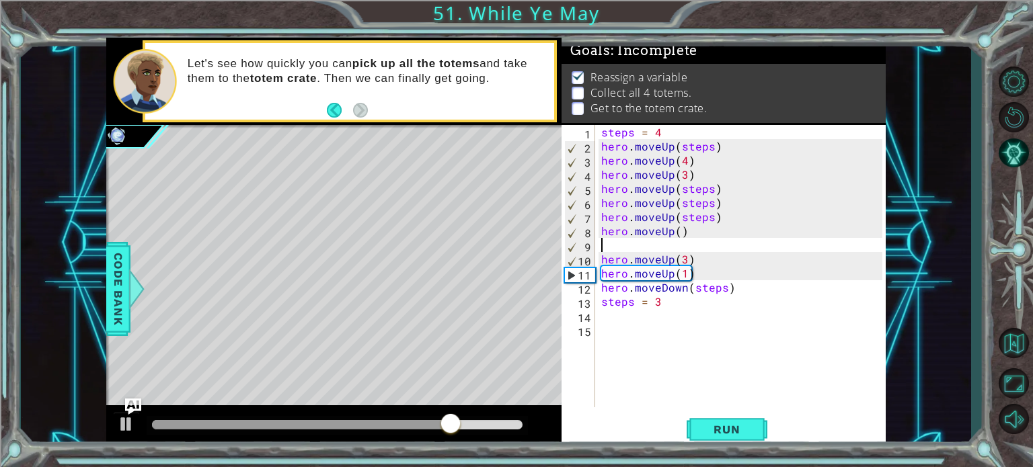
click at [676, 229] on div "steps = 4 hero . moveUp ( steps ) hero . moveUp ( 4 ) hero . moveUp ( 3 ) hero …" at bounding box center [743, 280] width 290 height 311
type textarea "hero.moveUp()"
click at [654, 239] on div "steps = 4 hero . moveUp ( steps ) hero . moveUp ( 4 ) hero . moveUp ( 3 ) hero …" at bounding box center [743, 280] width 290 height 311
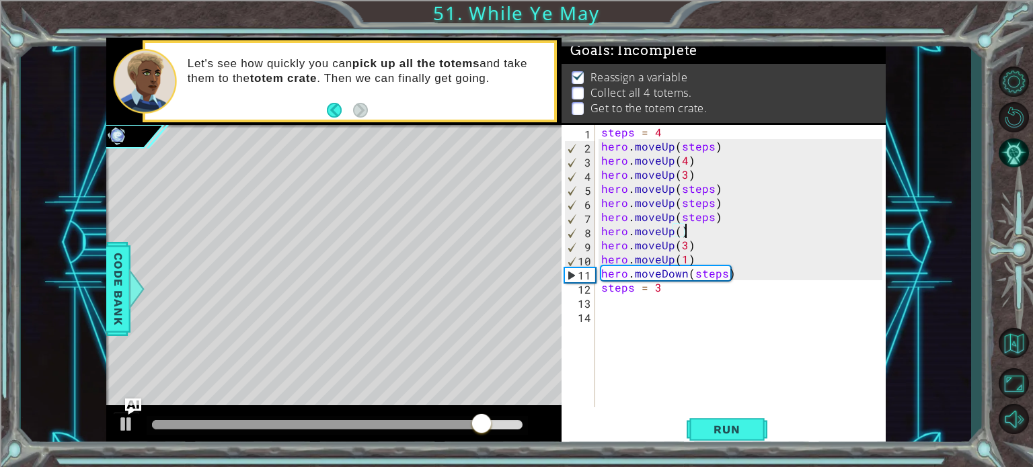
click at [679, 231] on div "steps = 4 hero . moveUp ( steps ) hero . moveUp ( 4 ) hero . moveUp ( 3 ) hero …" at bounding box center [743, 280] width 290 height 311
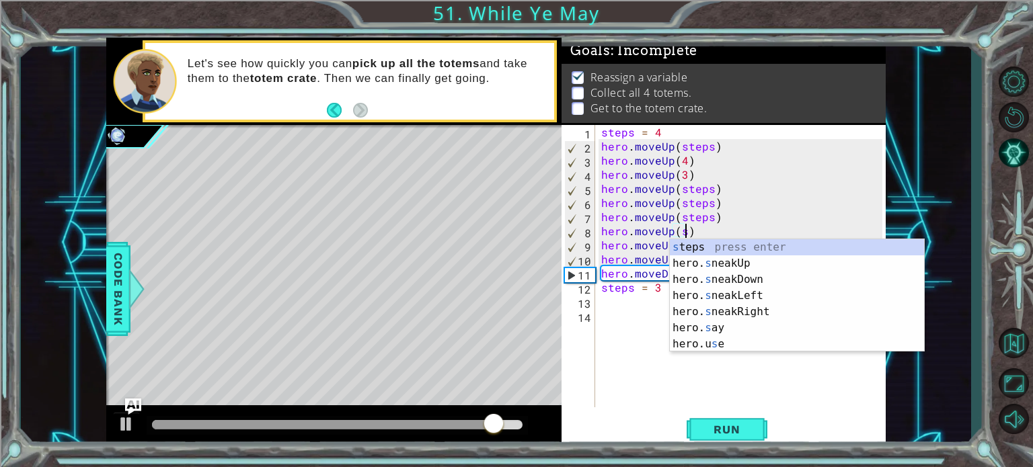
scroll to position [0, 5]
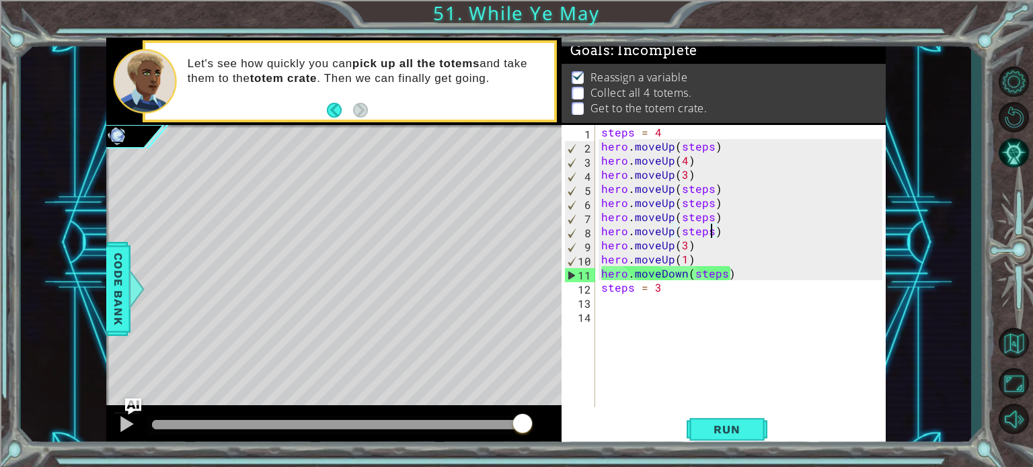
click at [685, 248] on div "steps = 4 hero . moveUp ( steps ) hero . moveUp ( 4 ) hero . moveUp ( 3 ) hero …" at bounding box center [743, 280] width 290 height 311
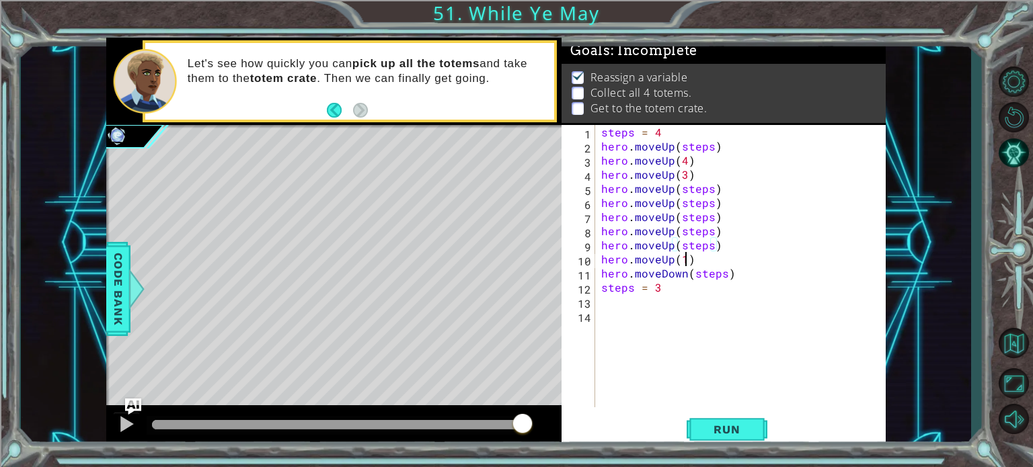
click at [685, 260] on div "steps = 4 hero . moveUp ( steps ) hero . moveUp ( 4 ) hero . moveUp ( 3 ) hero …" at bounding box center [743, 280] width 290 height 311
click at [683, 164] on div "steps = 4 hero . moveUp ( steps ) hero . moveUp ( 4 ) hero . moveUp ( 3 ) hero …" at bounding box center [743, 280] width 290 height 311
click at [684, 175] on div "steps = 4 hero . moveUp ( steps ) hero . moveUp ( steps ) hero . moveUp ( 3 ) h…" at bounding box center [743, 280] width 290 height 311
click at [730, 427] on span "Run" at bounding box center [726, 429] width 53 height 13
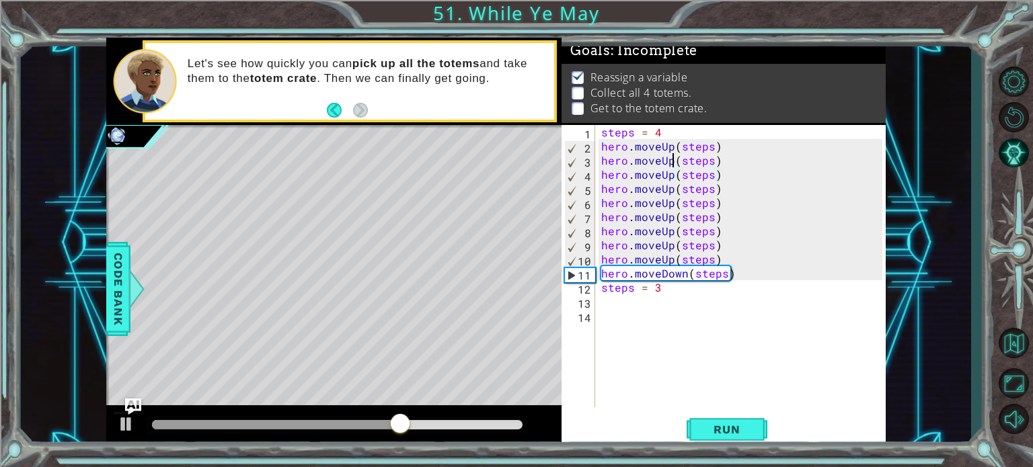
click at [671, 164] on div "steps = 4 hero . moveUp ( steps ) hero . moveUp ( steps ) hero . moveUp ( steps…" at bounding box center [743, 280] width 290 height 311
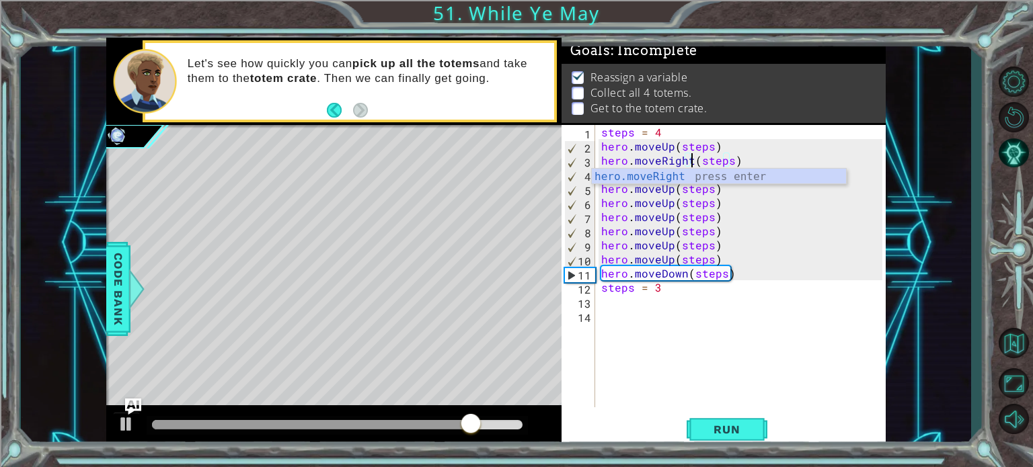
scroll to position [0, 5]
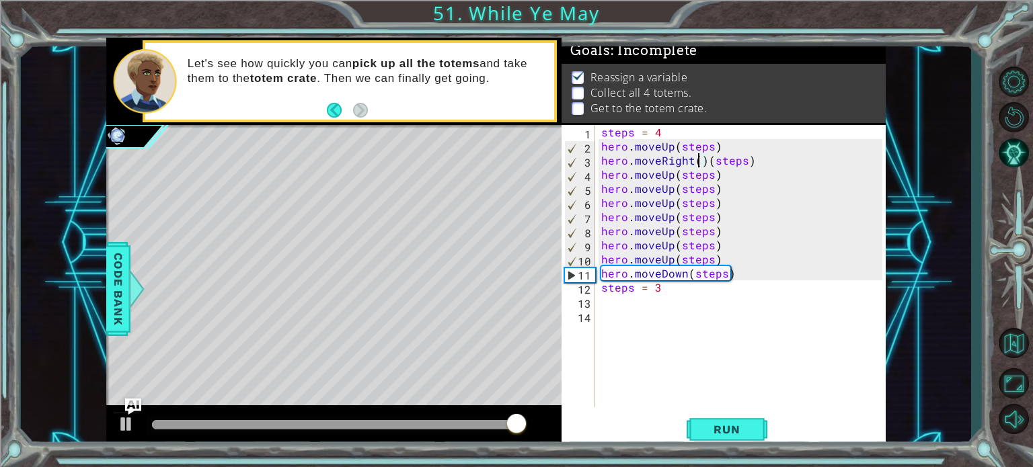
click at [701, 166] on div "steps = 4 hero . moveUp ( steps ) hero . moveRight ( ) ( steps ) hero . moveUp …" at bounding box center [743, 280] width 290 height 311
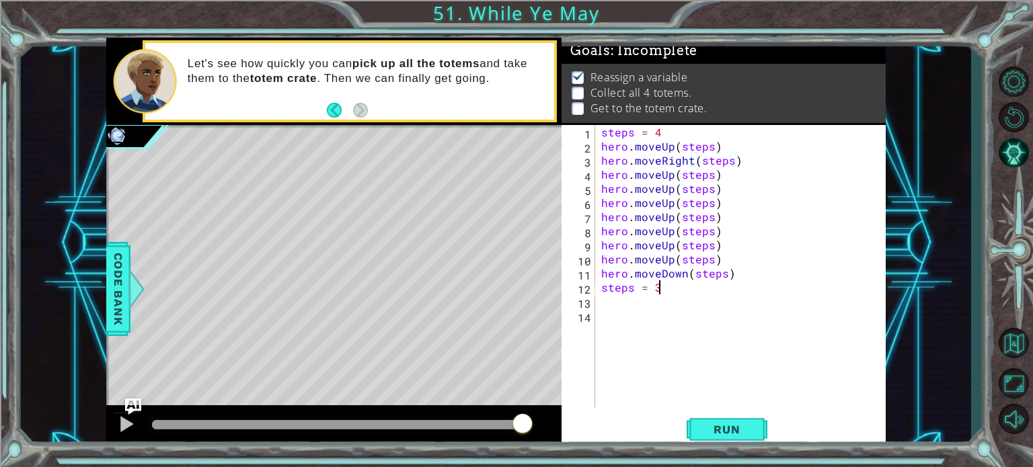
click at [796, 286] on div "steps = 4 hero . moveUp ( steps ) hero . moveRight ( steps ) hero . moveUp ( st…" at bounding box center [743, 280] width 290 height 311
click at [674, 176] on div "steps = 4 hero . moveUp ( steps ) hero . moveRight ( steps ) hero . moveUp ( st…" at bounding box center [743, 280] width 290 height 311
click at [667, 176] on div "steps = 4 hero . moveUp ( steps ) hero . moveRight ( steps ) hero . moveUp ( st…" at bounding box center [743, 280] width 290 height 311
click at [673, 176] on div "steps = 4 hero . moveUp ( steps ) hero . moveRight ( steps ) hero . moveUp ( st…" at bounding box center [743, 280] width 290 height 311
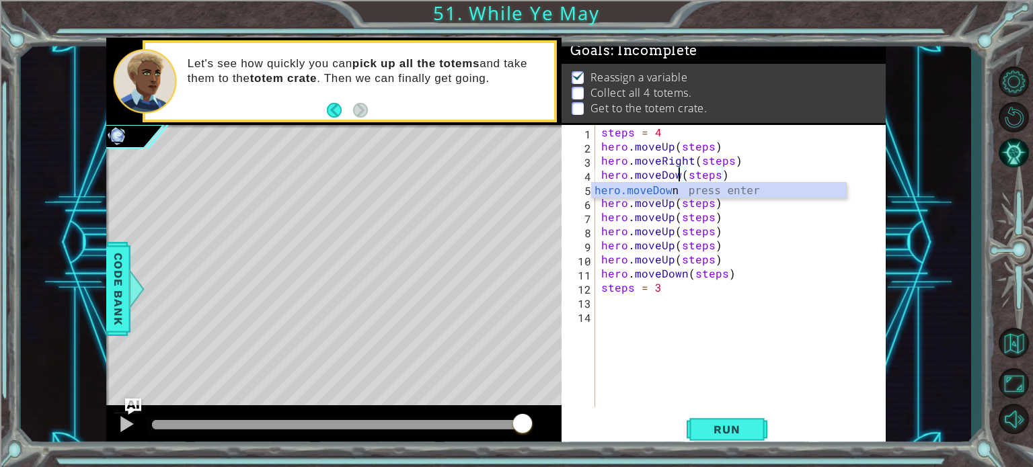
scroll to position [0, 5]
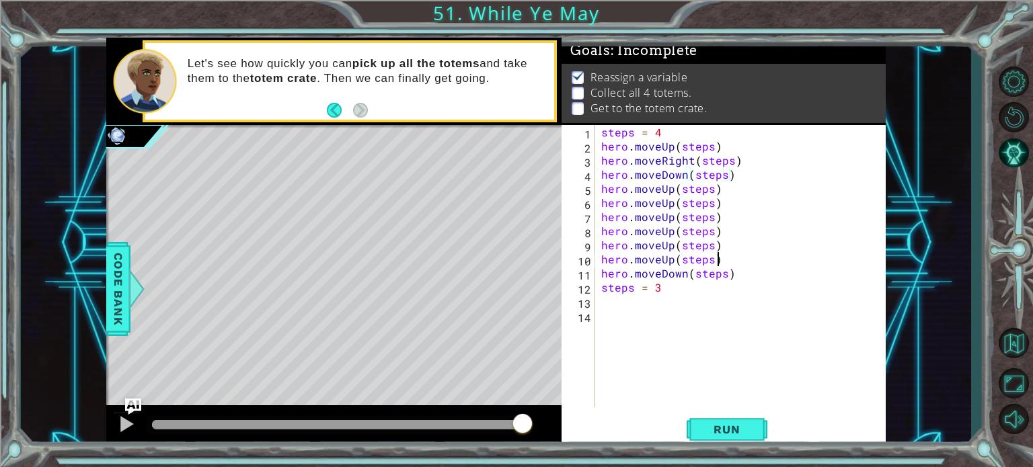
click at [794, 256] on div "steps = 4 hero . moveUp ( steps ) hero . moveRight ( steps ) hero . moveDown ( …" at bounding box center [743, 280] width 290 height 311
click at [670, 202] on div "steps = 4 hero . moveUp ( steps ) hero . moveRight ( steps ) hero . moveDown ( …" at bounding box center [743, 280] width 290 height 311
click at [859, 283] on div "steps = 4 hero . moveUp ( steps ) hero . moveRight ( steps ) hero . moveDown ( …" at bounding box center [743, 280] width 290 height 311
click at [670, 217] on div "steps = 4 hero . moveUp ( steps ) hero . moveRight ( steps ) hero . moveDown ( …" at bounding box center [743, 280] width 290 height 311
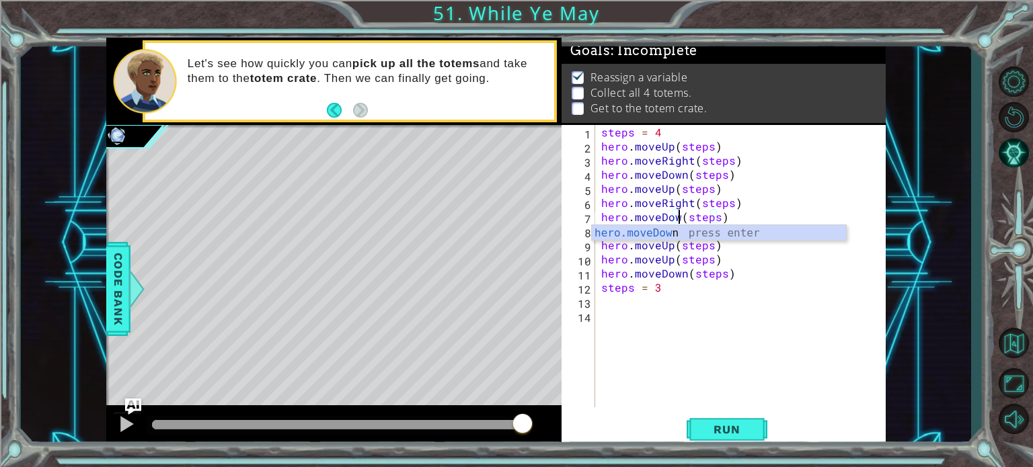
scroll to position [0, 5]
click at [746, 231] on div "hero.moveDown press enter" at bounding box center [719, 249] width 254 height 48
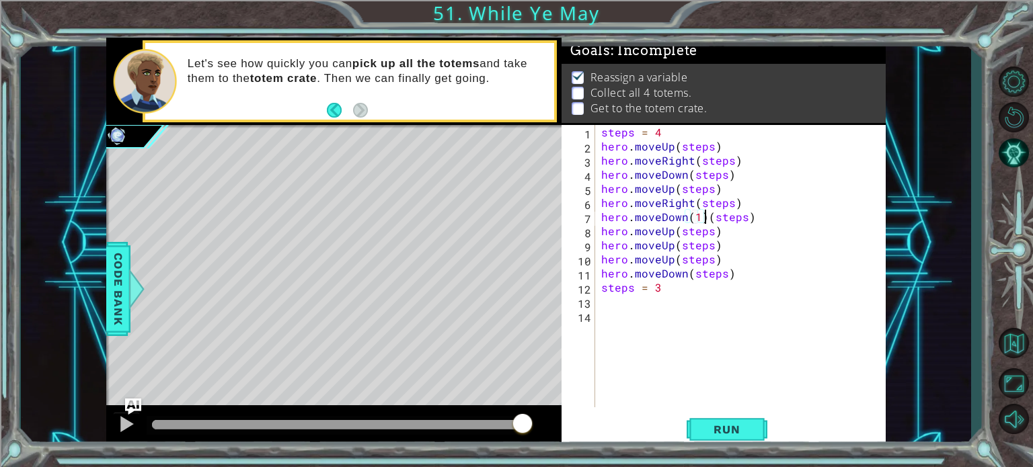
click at [705, 218] on div "steps = 4 hero . moveUp ( steps ) hero . moveRight ( steps ) hero . moveDown ( …" at bounding box center [743, 280] width 290 height 311
type textarea "hero.moveDown(steps)"
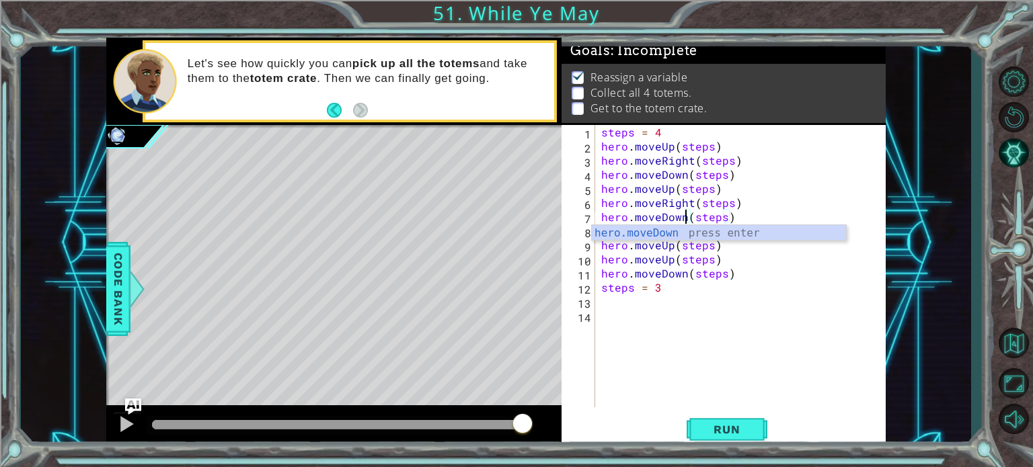
click at [802, 298] on div "steps = 4 hero . moveUp ( steps ) hero . moveRight ( steps ) hero . moveDown ( …" at bounding box center [743, 280] width 290 height 311
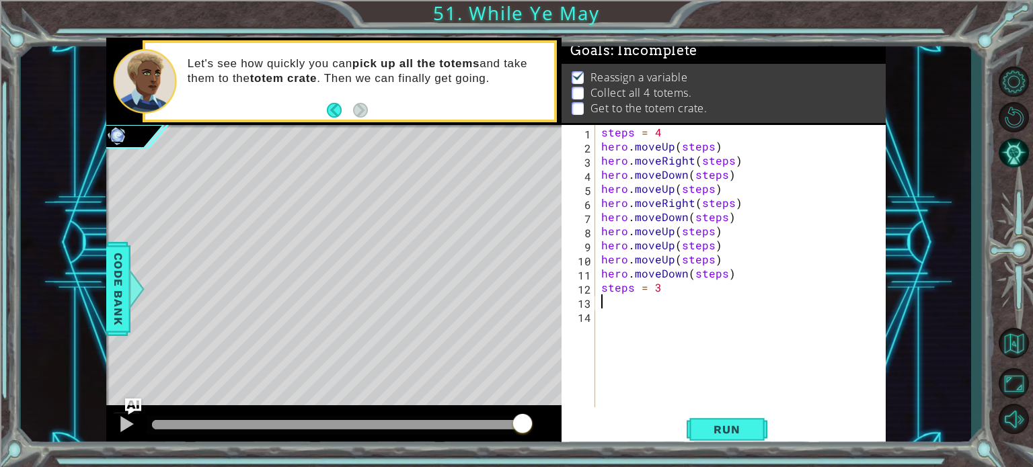
scroll to position [0, 0]
click at [670, 249] on div "steps = 4 hero . moveUp ( steps ) hero . moveRight ( steps ) hero . moveDown ( …" at bounding box center [743, 280] width 290 height 311
type textarea "hero.moveRight(steps)"
click at [710, 299] on div "steps = 4 hero . moveUp ( steps ) hero . moveRight ( steps ) hero . moveDown ( …" at bounding box center [743, 280] width 290 height 311
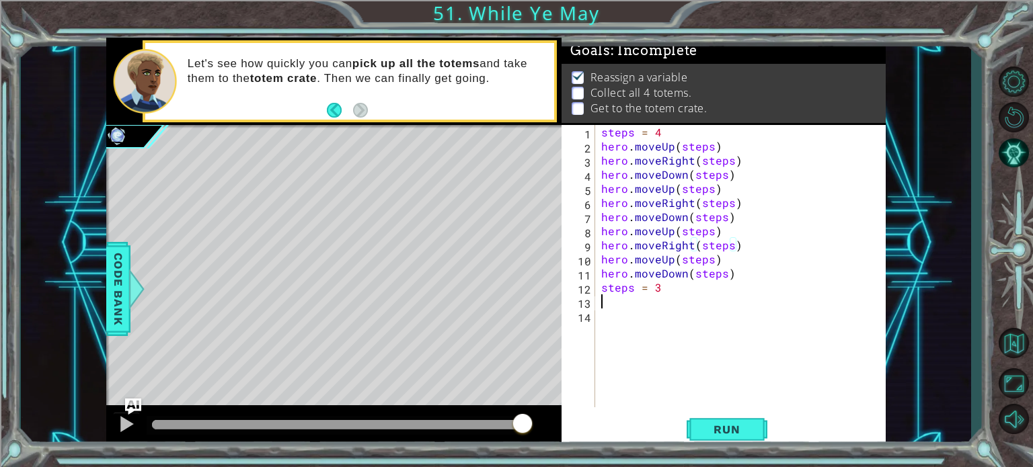
scroll to position [0, 0]
click at [669, 259] on div "steps = 4 hero . moveUp ( steps ) hero . moveRight ( steps ) hero . moveDown ( …" at bounding box center [743, 280] width 290 height 311
click at [671, 261] on div "steps = 4 hero . moveUp ( steps ) hero . moveRight ( steps ) hero . moveDown ( …" at bounding box center [743, 280] width 290 height 311
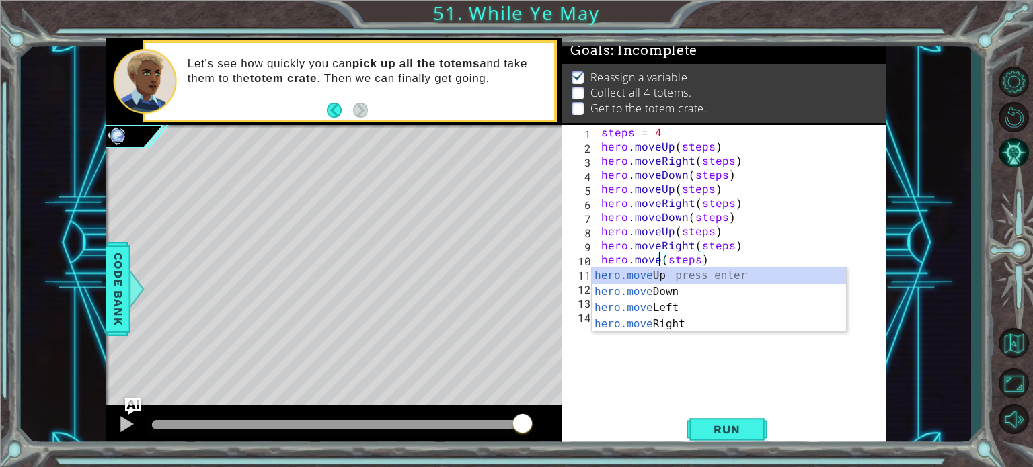
scroll to position [0, 4]
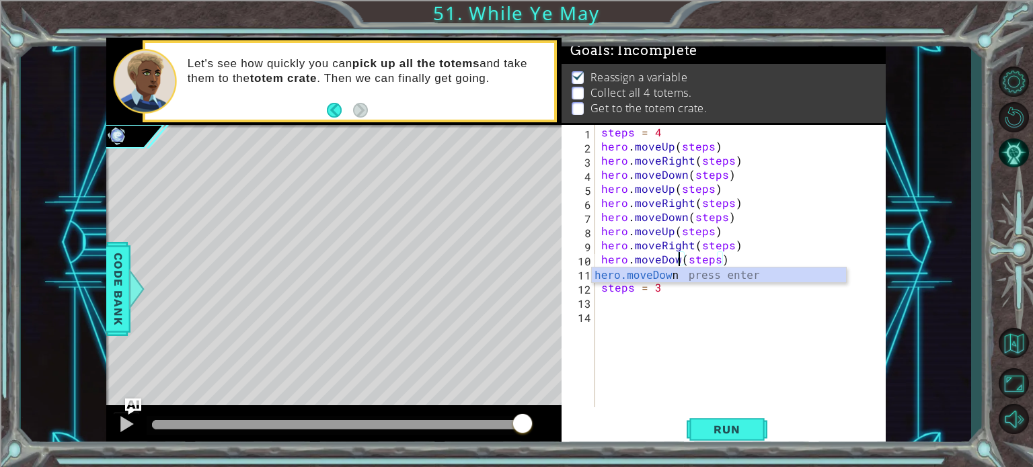
type textarea "hero.moveDown(steps)"
click at [682, 329] on div "steps = 4 hero . moveUp ( steps ) hero . moveRight ( steps ) hero . moveDown ( …" at bounding box center [743, 280] width 290 height 311
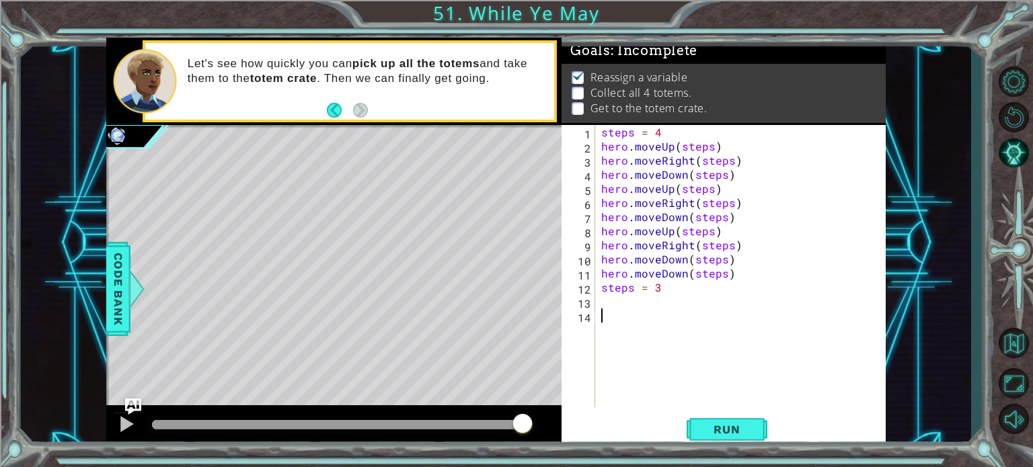
click at [685, 276] on div "steps = 4 hero . moveUp ( steps ) hero . moveRight ( steps ) hero . moveDown ( …" at bounding box center [743, 280] width 290 height 311
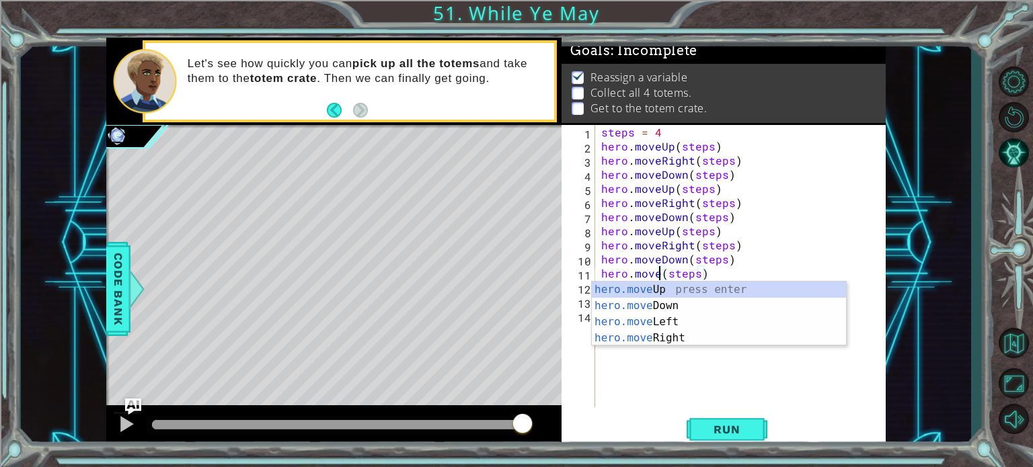
scroll to position [0, 4]
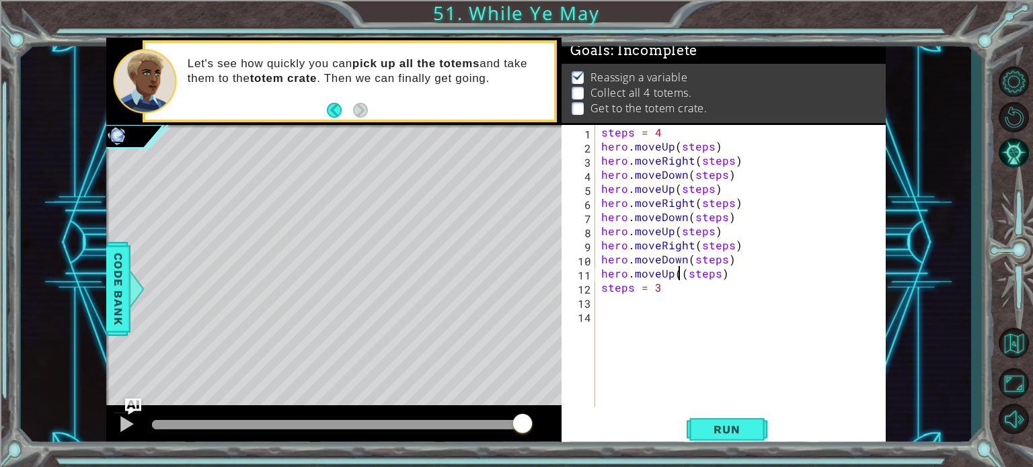
type textarea "hero.moveUp(steps)"
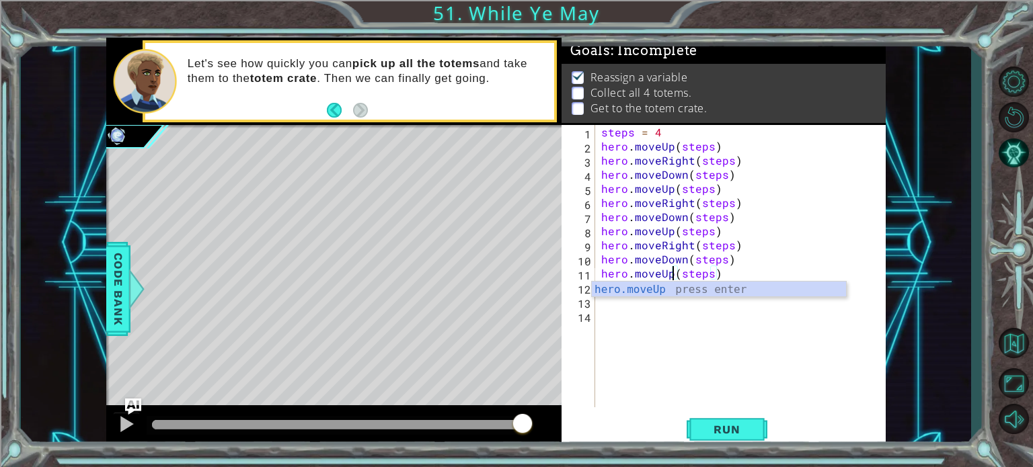
click at [723, 332] on div "steps = 4 hero . moveUp ( steps ) hero . moveRight ( steps ) hero . moveDown ( …" at bounding box center [743, 280] width 290 height 311
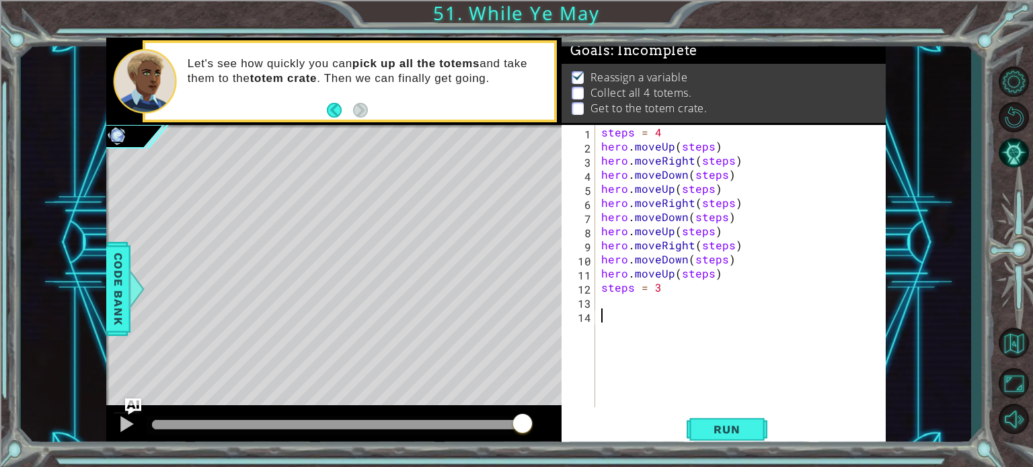
click at [679, 270] on div "steps = 4 hero . moveUp ( steps ) hero . moveRight ( steps ) hero . moveDown ( …" at bounding box center [743, 280] width 290 height 311
type textarea "hero.moveUp(steps)"
click at [717, 274] on div "steps = 4 hero . moveUp ( steps ) hero . moveRight ( steps ) hero . moveDown ( …" at bounding box center [743, 280] width 290 height 311
type textarea "h"
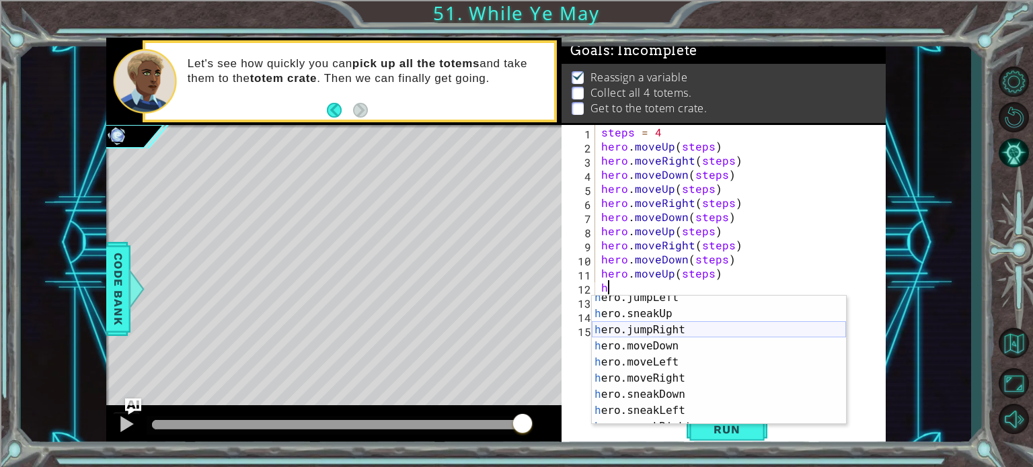
scroll to position [71, 0]
click at [639, 373] on div "h ero.jumpLeft press enter h ero.sneakUp press enter h ero.jumpRight press ente…" at bounding box center [719, 368] width 254 height 161
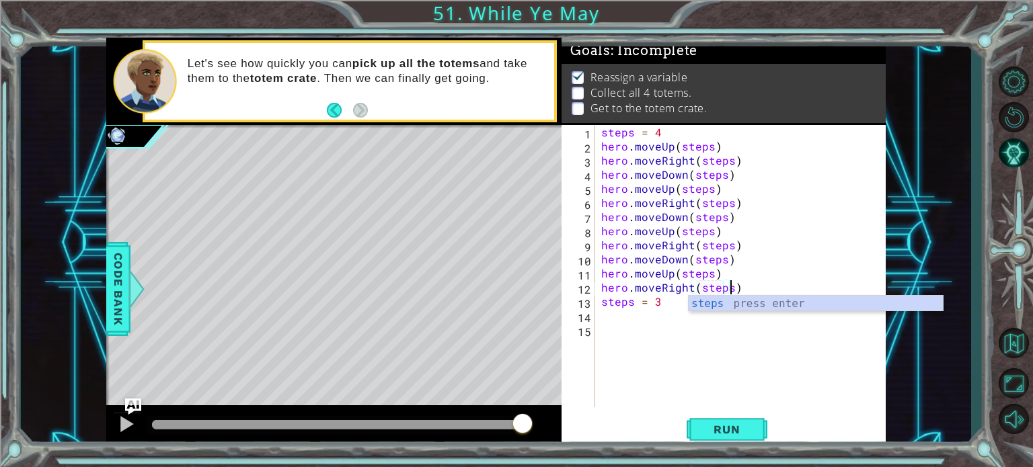
scroll to position [0, 7]
click at [717, 432] on span "Run" at bounding box center [726, 429] width 53 height 13
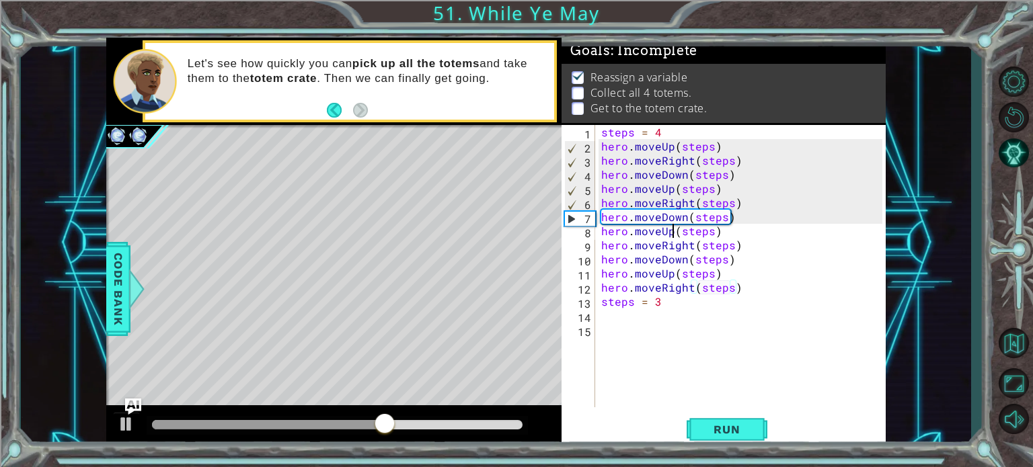
click at [672, 235] on div "steps = 4 hero . moveUp ( steps ) hero . moveRight ( steps ) hero . moveDown ( …" at bounding box center [743, 280] width 290 height 311
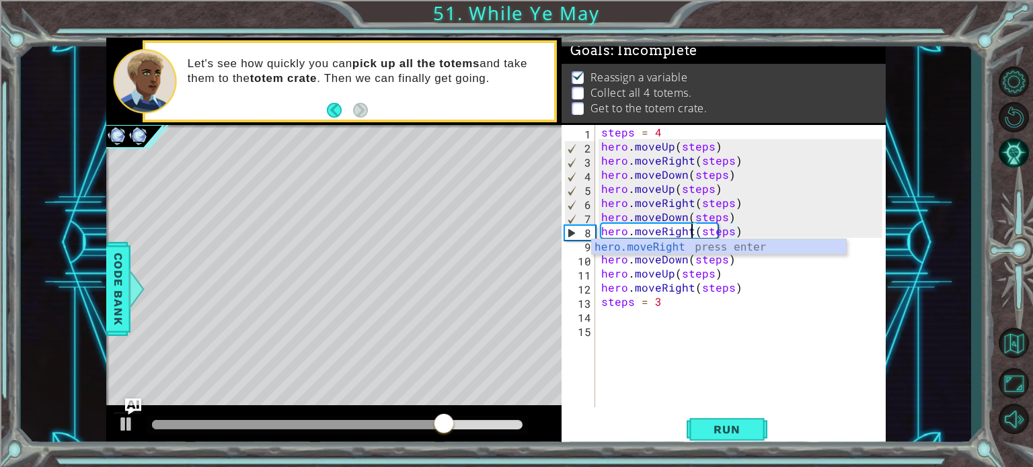
scroll to position [0, 5]
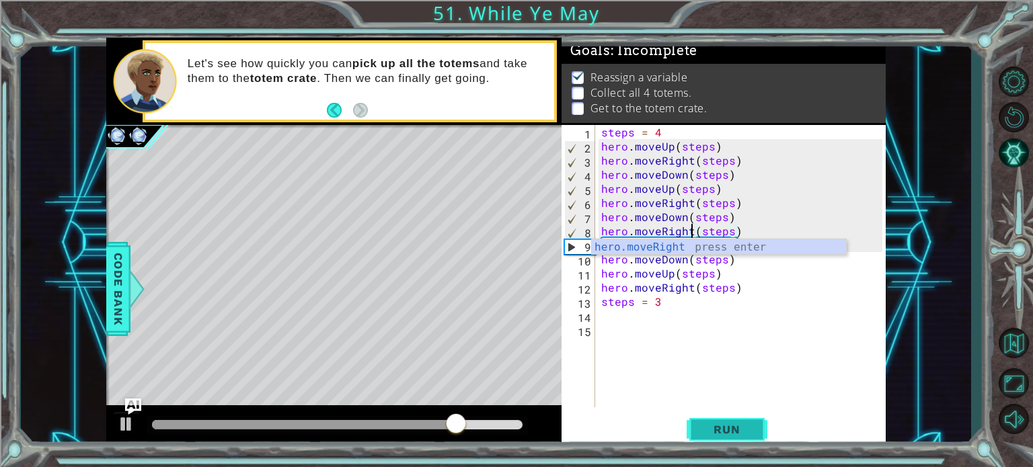
click at [728, 422] on button "Run" at bounding box center [727, 430] width 81 height 32
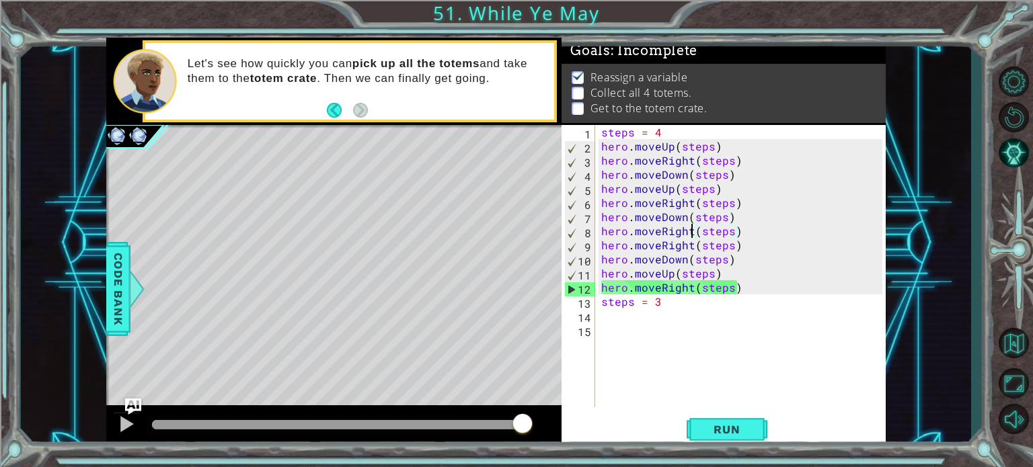
click at [710, 274] on div "steps = 4 hero . moveUp ( steps ) hero . moveRight ( steps ) hero . moveDown ( …" at bounding box center [743, 280] width 290 height 311
click at [578, 97] on p at bounding box center [578, 93] width 12 height 13
click at [700, 425] on span "Run" at bounding box center [726, 429] width 53 height 13
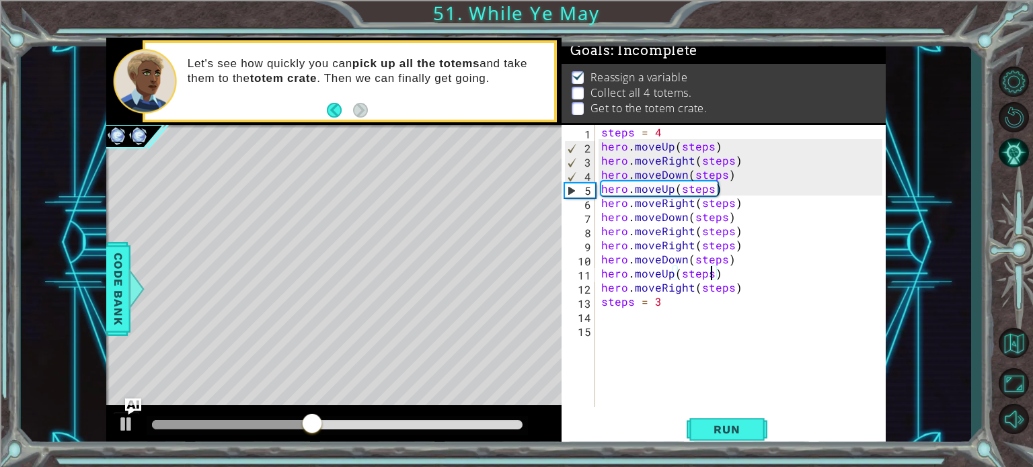
click at [683, 173] on div "steps = 4 hero . moveUp ( steps ) hero . moveRight ( steps ) hero . moveDown ( …" at bounding box center [743, 280] width 290 height 311
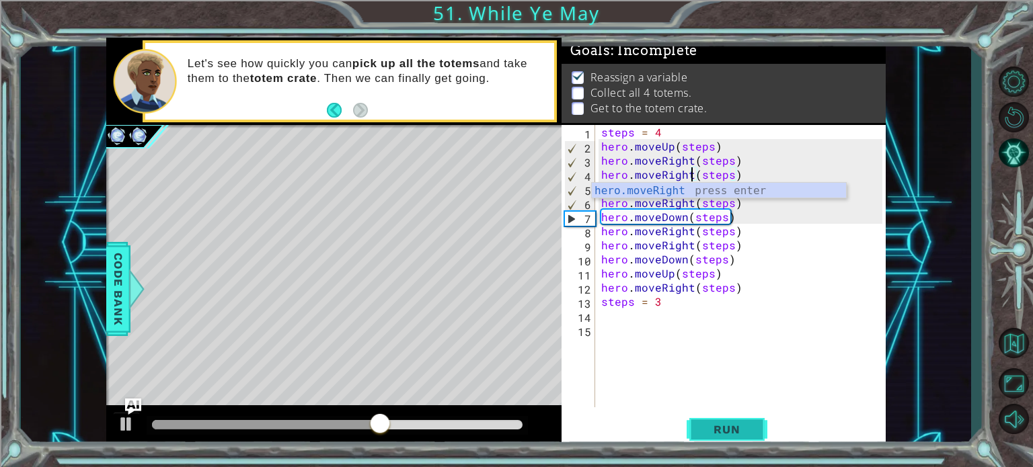
click at [720, 426] on span "Run" at bounding box center [726, 429] width 53 height 13
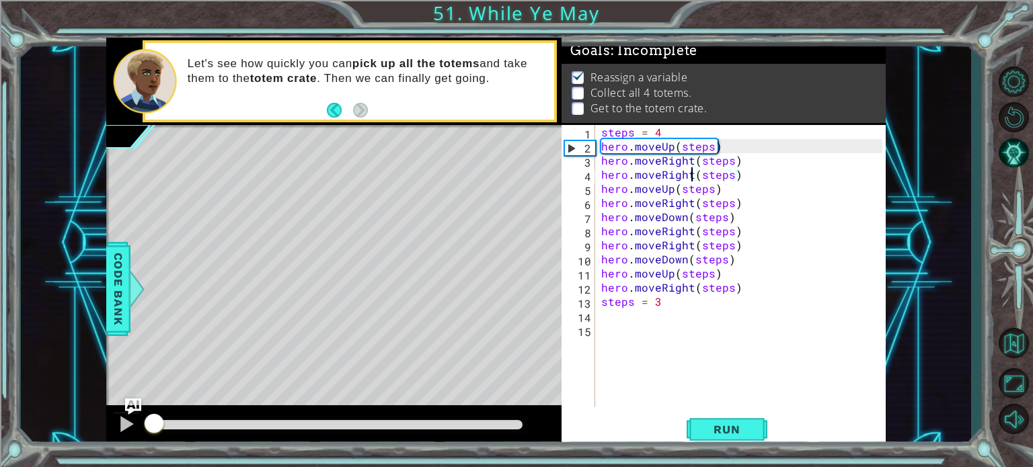
drag, startPoint x: 382, startPoint y: 419, endPoint x: 148, endPoint y: 445, distance: 235.5
click at [148, 445] on div at bounding box center [334, 426] width 456 height 43
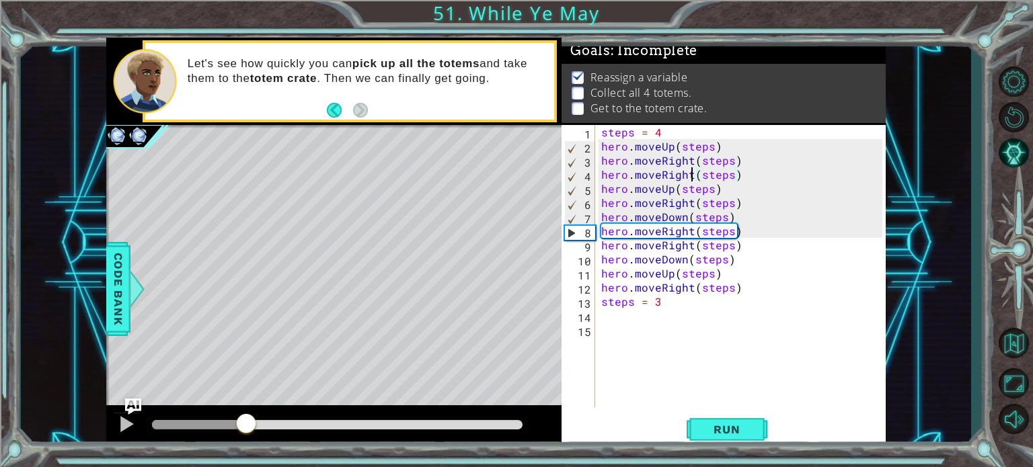
click at [246, 424] on div at bounding box center [199, 424] width 94 height 9
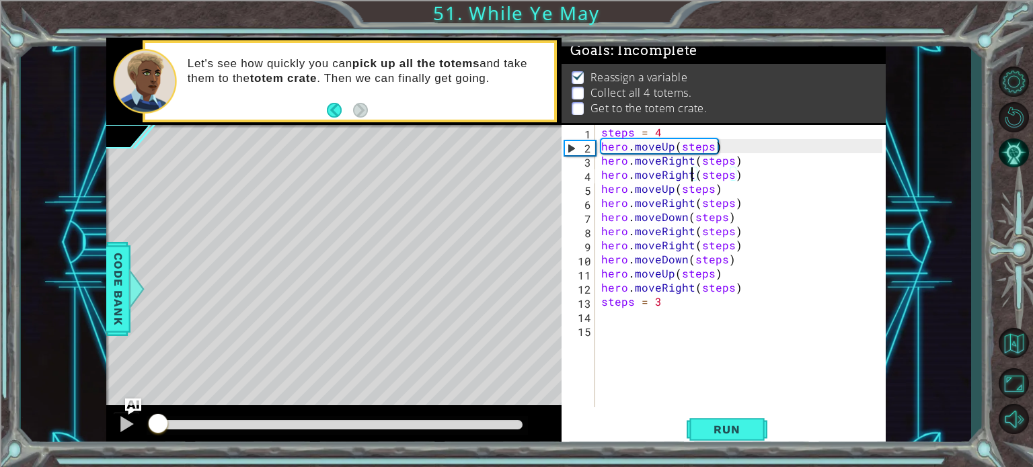
click at [158, 426] on div at bounding box center [155, 424] width 6 height 9
click at [128, 425] on div at bounding box center [126, 424] width 17 height 17
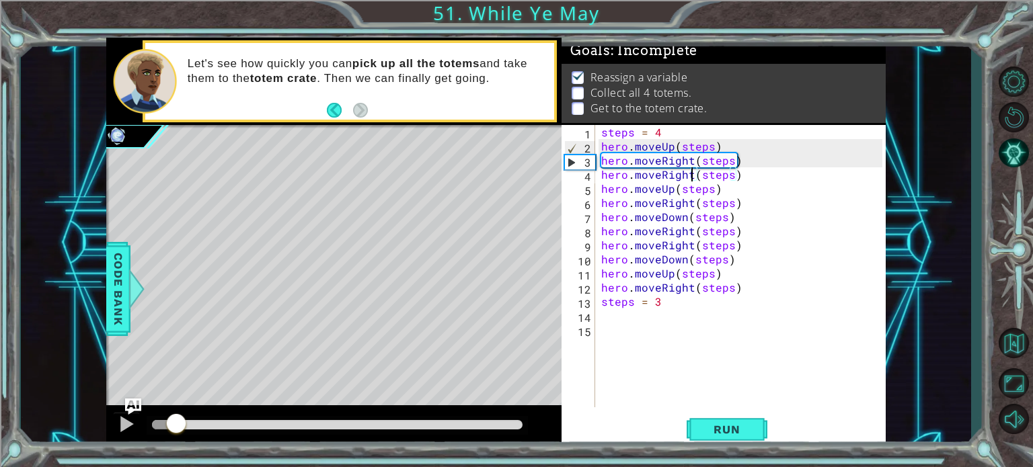
drag, startPoint x: 256, startPoint y: 422, endPoint x: 140, endPoint y: 424, distance: 115.7
click at [164, 424] on div at bounding box center [176, 425] width 24 height 24
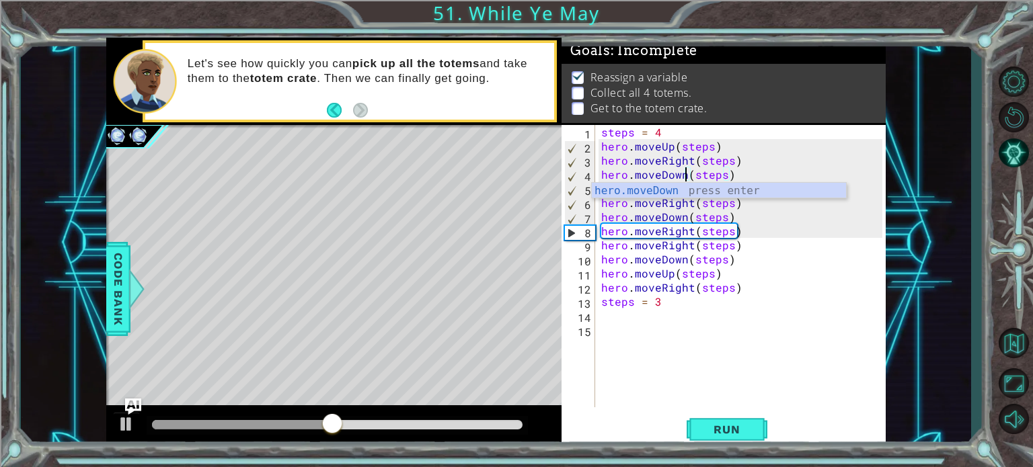
click at [778, 291] on div "steps = 4 hero . moveUp ( steps ) hero . moveRight ( steps ) hero . moveDown ( …" at bounding box center [743, 280] width 290 height 311
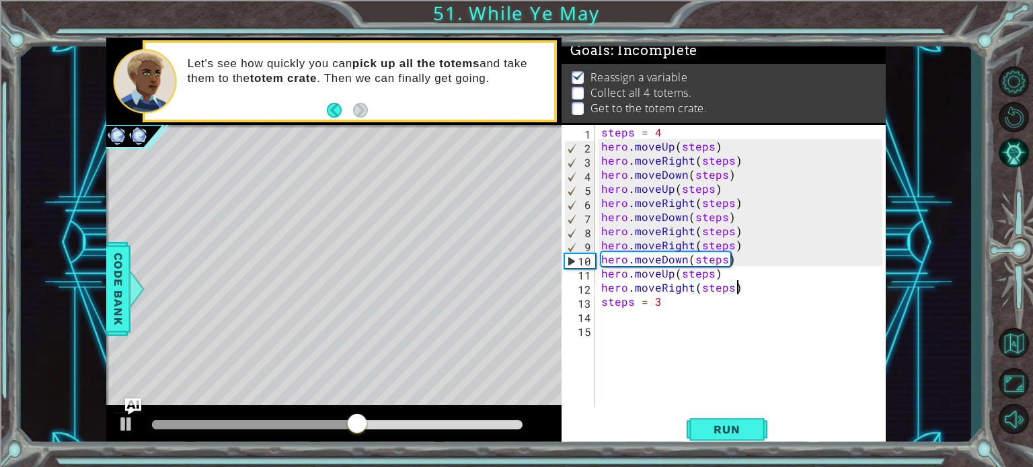
click at [668, 193] on div "steps = 4 hero . moveUp ( steps ) hero . moveRight ( steps ) hero . moveDown ( …" at bounding box center [743, 280] width 290 height 311
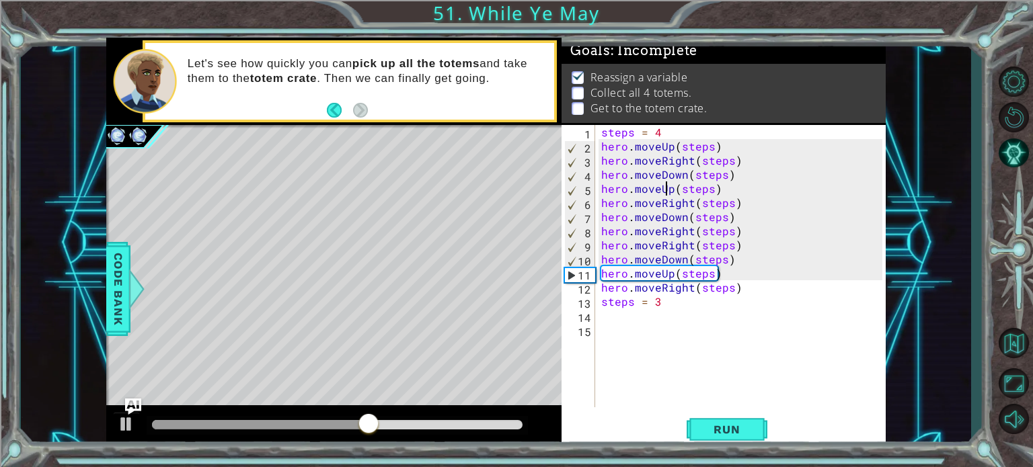
click at [671, 192] on div "steps = 4 hero . moveUp ( steps ) hero . moveRight ( steps ) hero . moveDown ( …" at bounding box center [743, 280] width 290 height 311
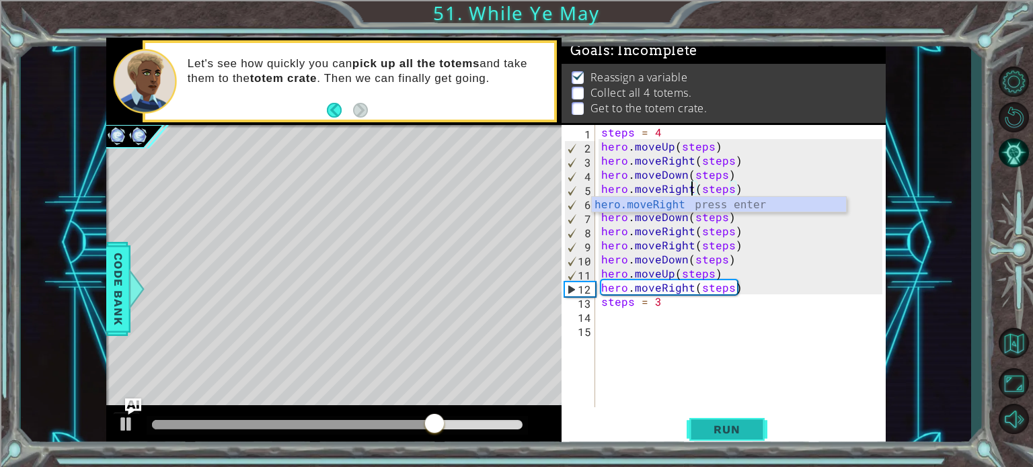
type textarea "hero.moveRight(steps)"
click at [722, 422] on button "Run" at bounding box center [727, 430] width 81 height 32
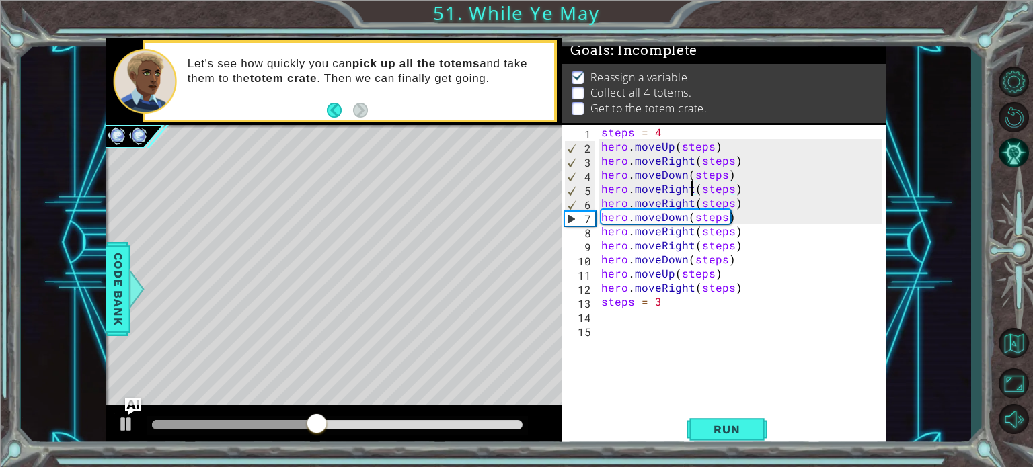
click at [244, 418] on div at bounding box center [338, 425] width 382 height 19
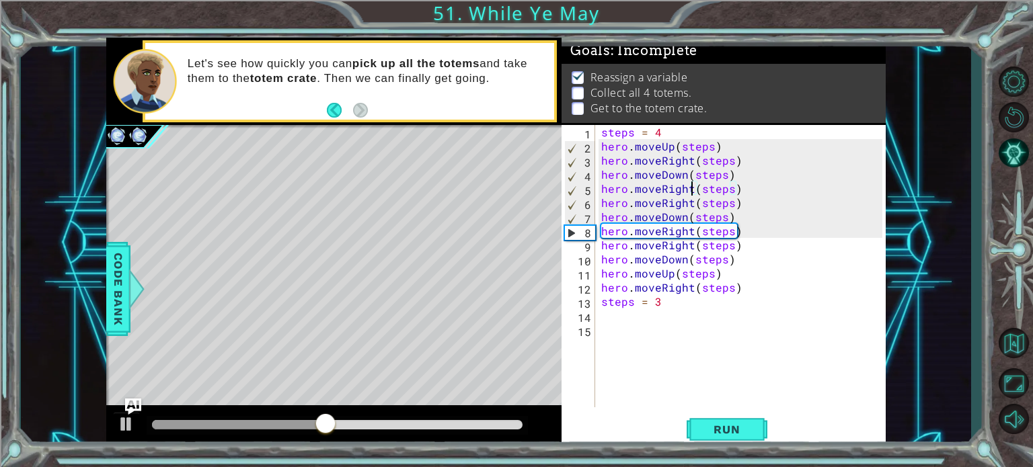
click at [233, 422] on div at bounding box center [239, 424] width 174 height 9
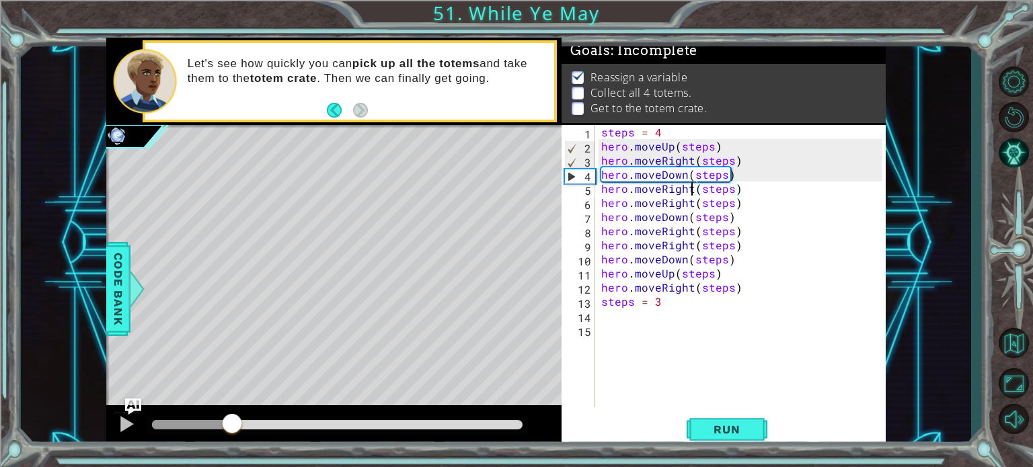
click at [141, 426] on div at bounding box center [334, 426] width 456 height 43
click at [134, 422] on div at bounding box center [126, 424] width 17 height 17
click at [205, 426] on div at bounding box center [209, 424] width 114 height 9
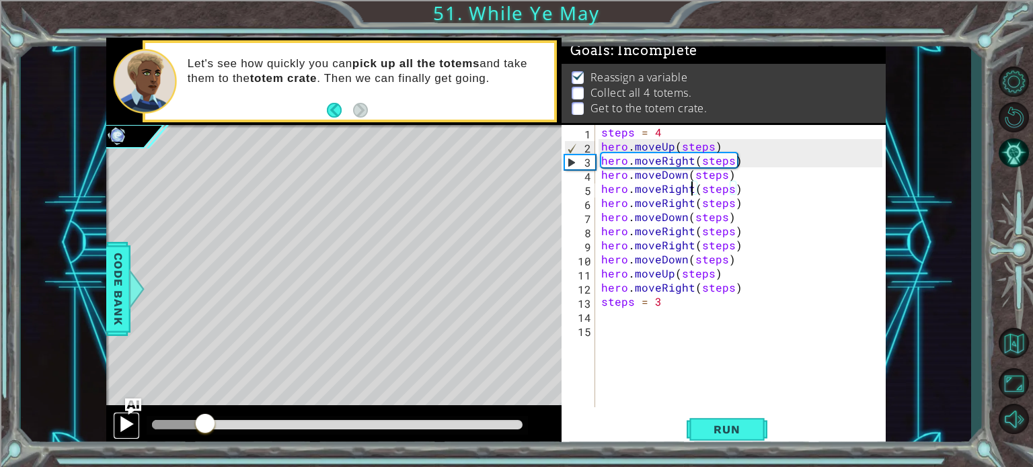
click at [124, 422] on div at bounding box center [126, 424] width 17 height 17
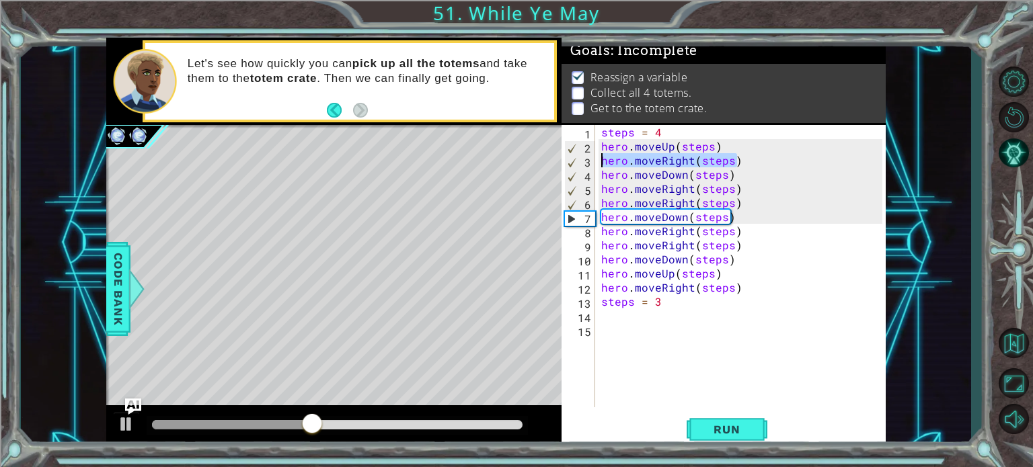
drag, startPoint x: 740, startPoint y: 157, endPoint x: 600, endPoint y: 157, distance: 139.2
click at [600, 157] on div "steps = 4 hero . moveUp ( steps ) hero . moveRight ( steps ) hero . moveDown ( …" at bounding box center [743, 280] width 290 height 311
type textarea "hero.moveUp(steps)"
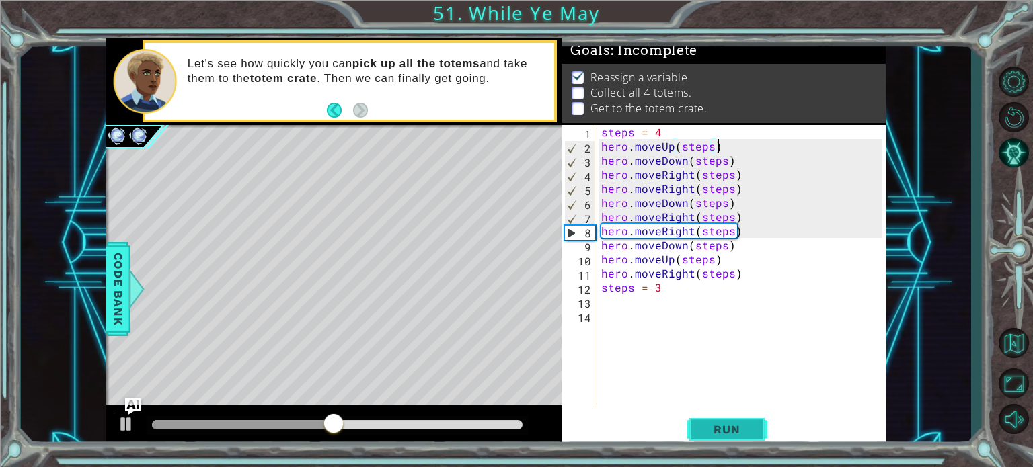
click at [705, 414] on button "Run" at bounding box center [727, 430] width 81 height 32
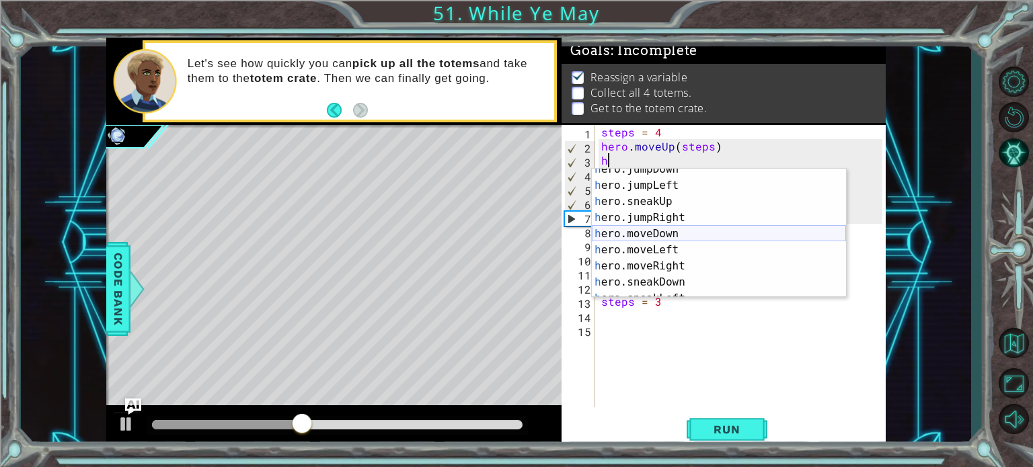
scroll to position [69, 0]
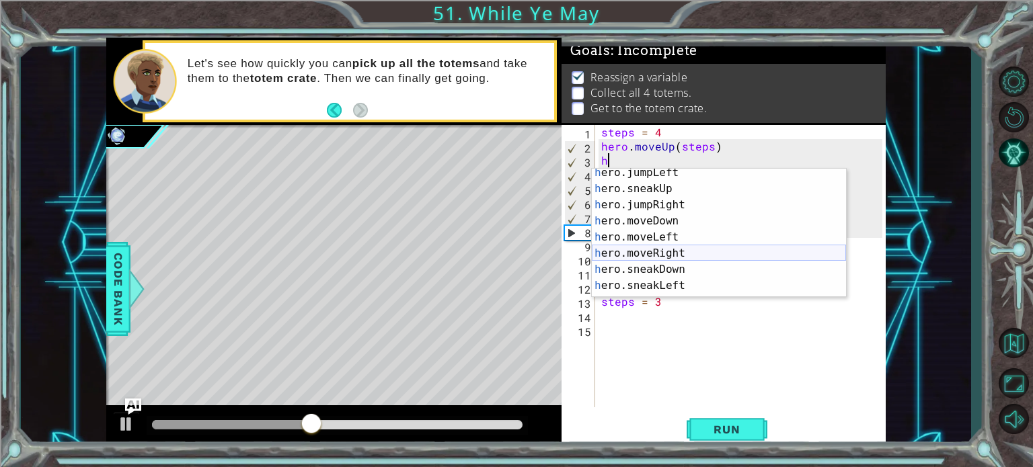
click at [666, 249] on div "h ero.jumpLeft press enter h ero.sneakUp press enter h ero.jumpRight press ente…" at bounding box center [719, 245] width 254 height 161
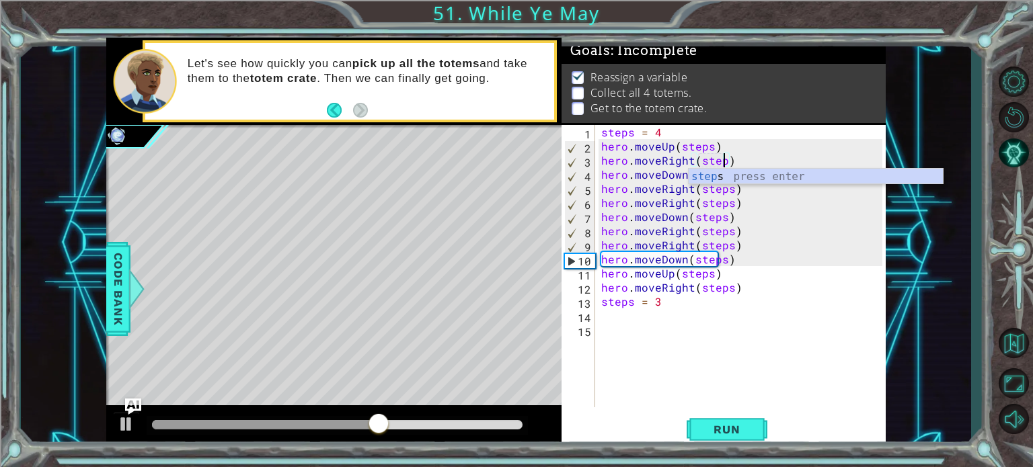
scroll to position [0, 7]
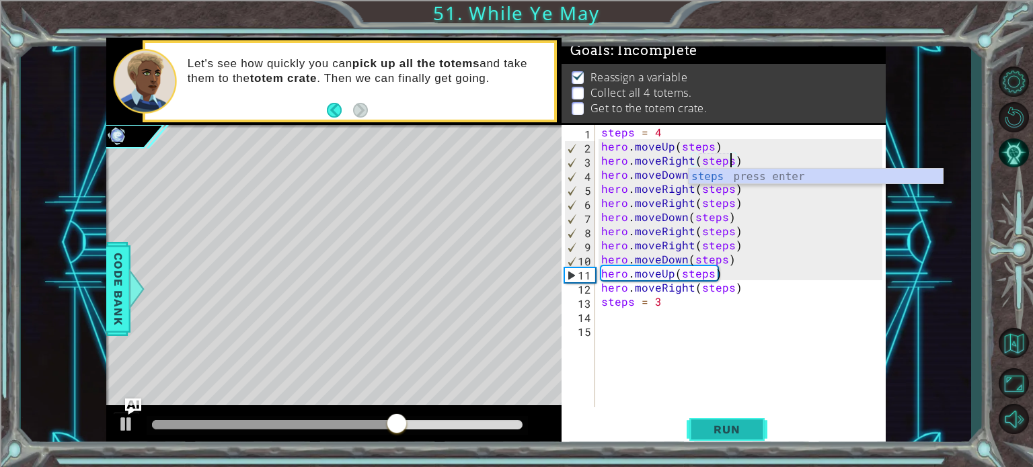
click at [697, 428] on button "Run" at bounding box center [727, 430] width 81 height 32
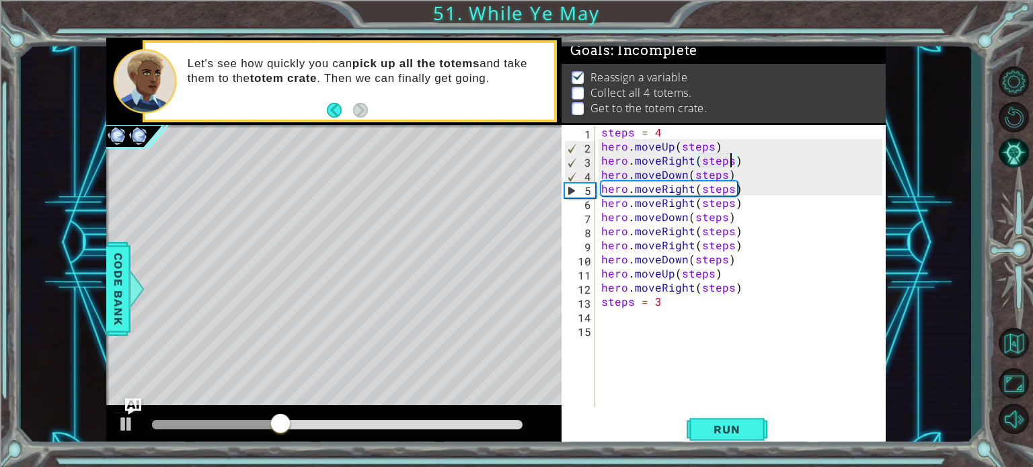
click at [736, 178] on div "steps = 4 hero . moveUp ( steps ) hero . moveRight ( steps ) hero . moveDown ( …" at bounding box center [743, 280] width 290 height 311
type textarea "hero.moveDown(steps)"
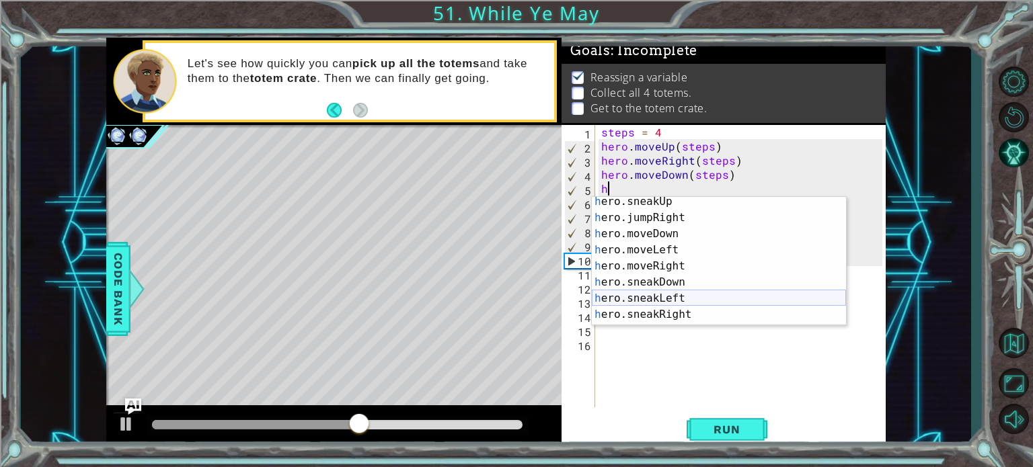
scroll to position [0, 0]
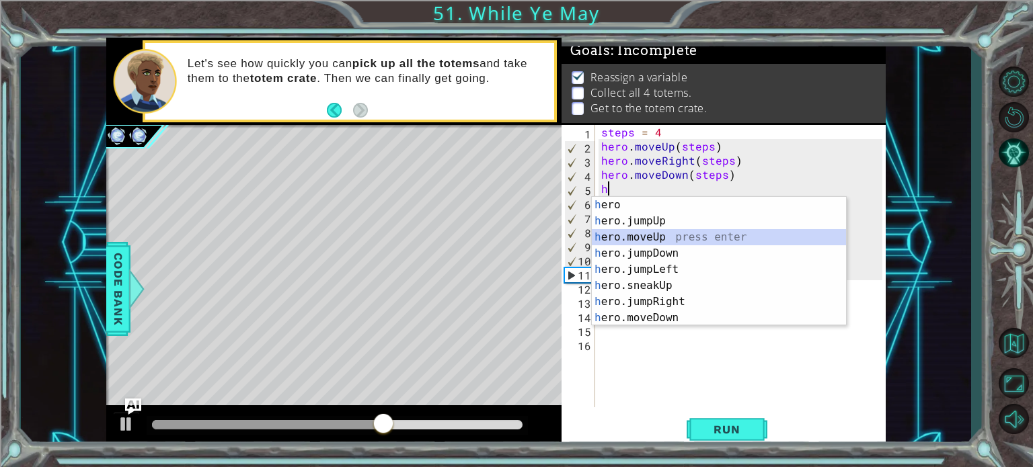
click at [638, 235] on div "h ero press enter h ero.jumpUp press enter h ero.moveUp press enter h ero.jumpD…" at bounding box center [719, 277] width 254 height 161
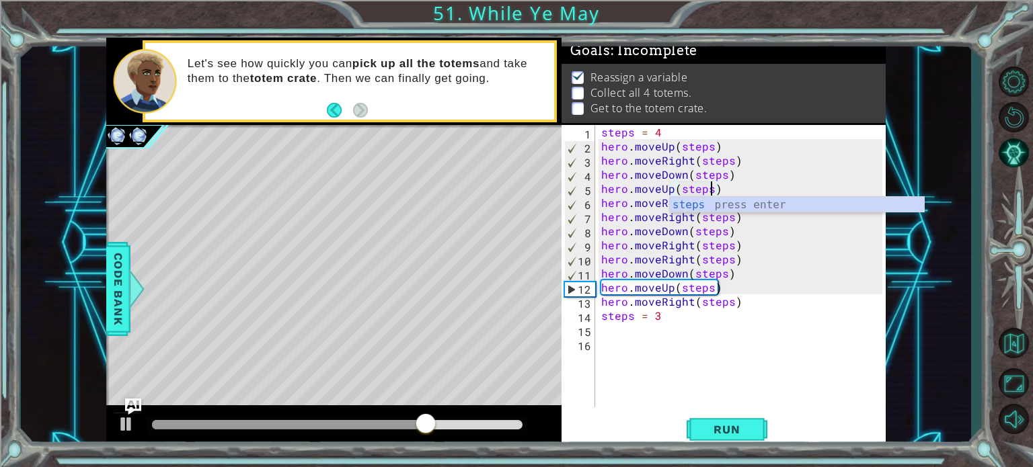
scroll to position [0, 6]
click at [695, 421] on button "Run" at bounding box center [727, 430] width 81 height 32
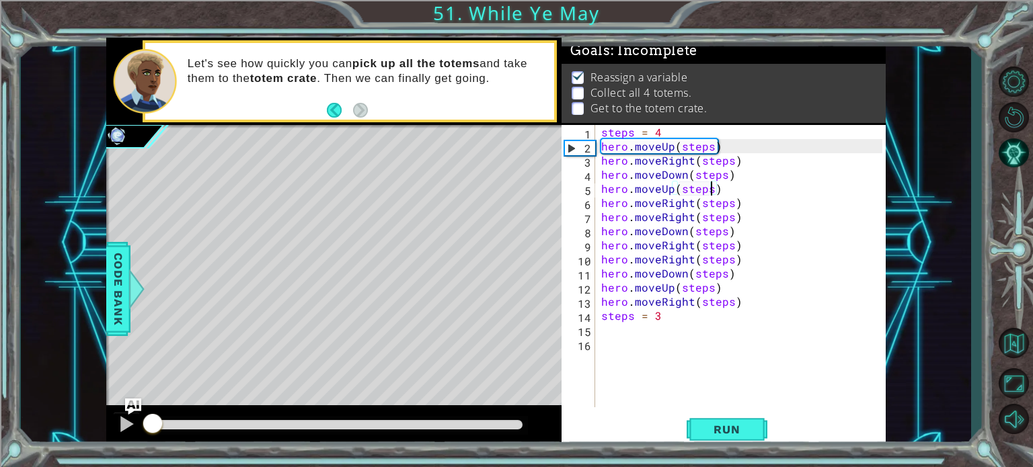
drag, startPoint x: 503, startPoint y: 422, endPoint x: 37, endPoint y: 401, distance: 466.4
click at [37, 401] on div "1 2 3 4 5 6 7 8 9 10 11 12 13 14 steps = 4 hero . moveUp ( steps ) hero . moveU…" at bounding box center [496, 244] width 950 height 412
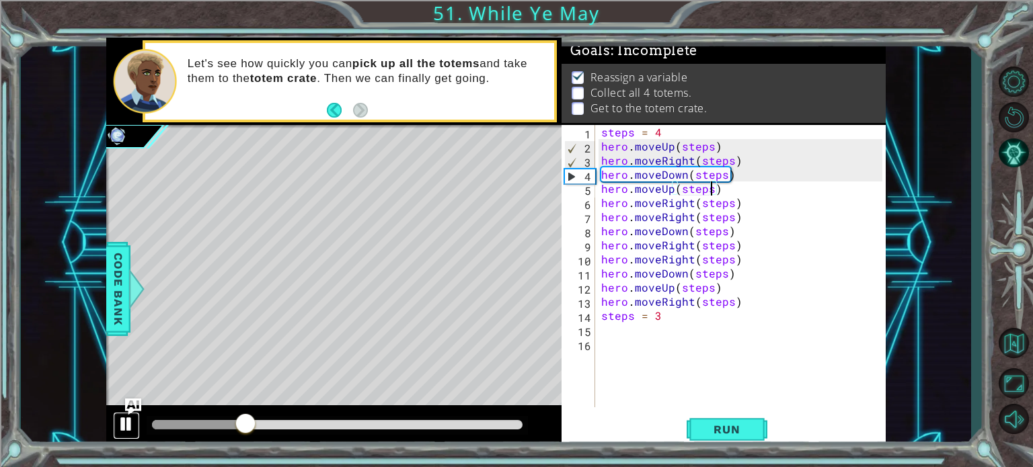
click at [123, 433] on div at bounding box center [126, 424] width 17 height 17
click at [724, 178] on div "steps = 4 hero . moveUp ( steps ) hero . moveRight ( steps ) hero . moveDown ( …" at bounding box center [743, 280] width 290 height 311
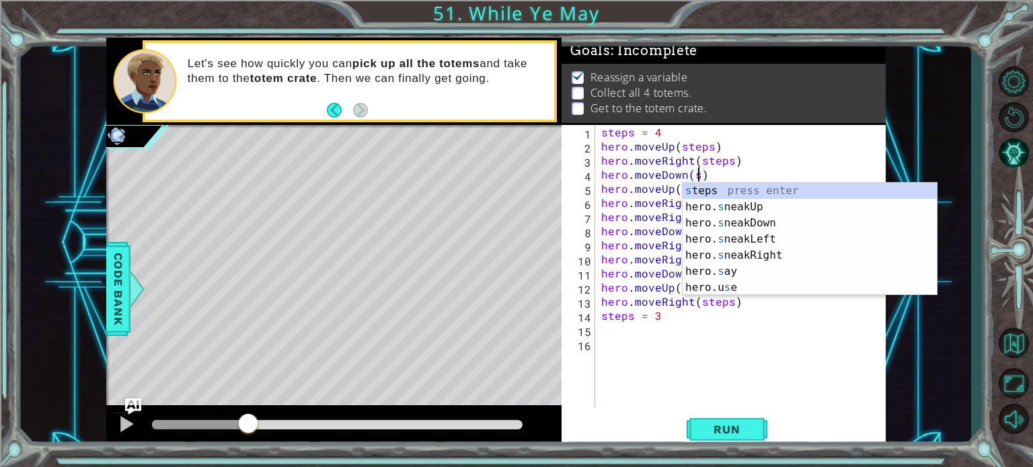
scroll to position [0, 5]
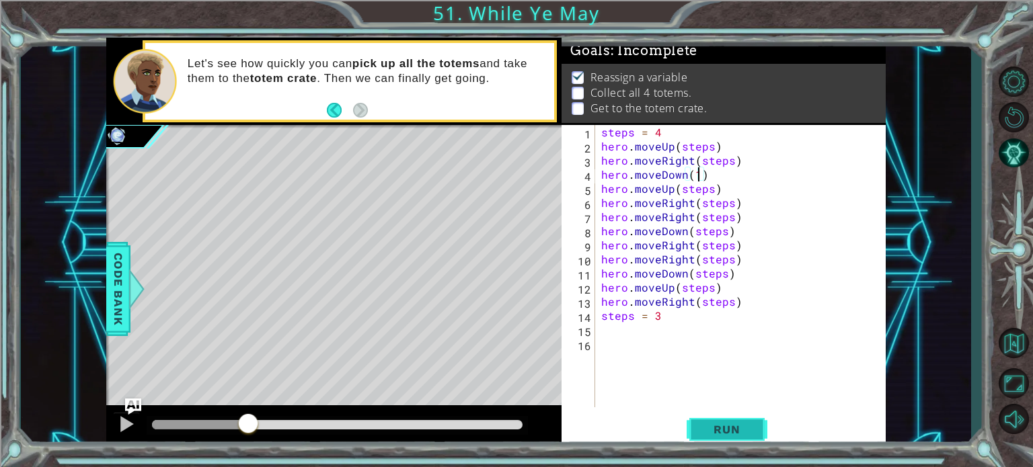
click at [695, 416] on button "Run" at bounding box center [727, 430] width 81 height 32
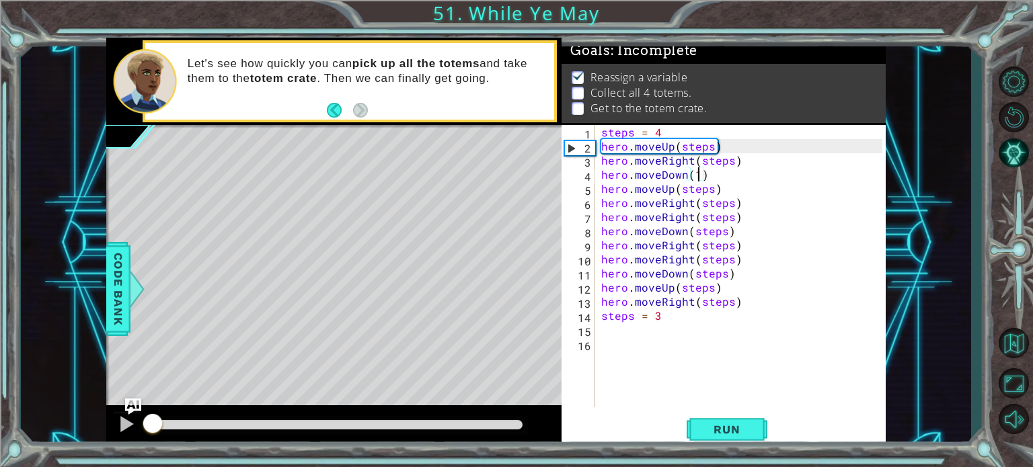
drag, startPoint x: 315, startPoint y: 425, endPoint x: 0, endPoint y: 459, distance: 317.1
click at [0, 459] on div "1 2 3 4 5 6 7 8 9 10 11 12 13 14 steps = 4 hero . moveUp ( steps ) hero . moveU…" at bounding box center [516, 233] width 1033 height 467
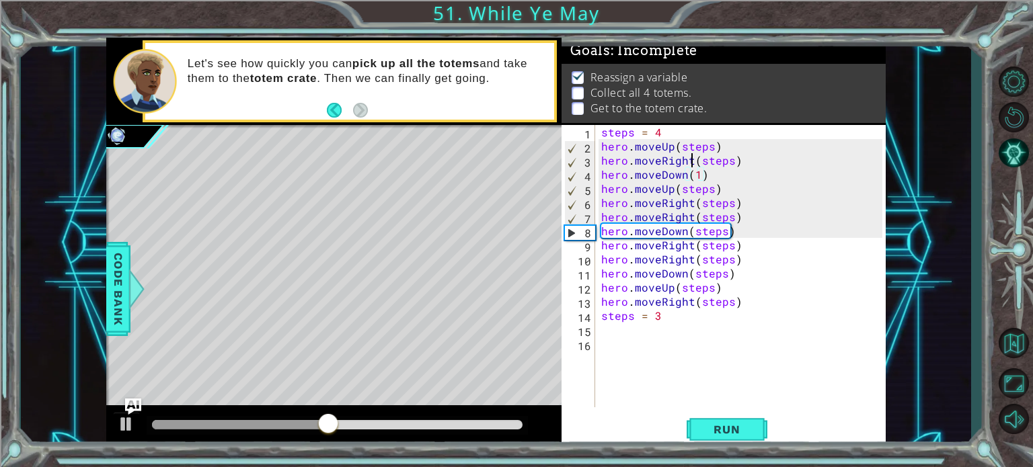
click at [690, 158] on div "steps = 4 hero . moveUp ( steps ) hero . moveRight ( steps ) hero . moveDown ( …" at bounding box center [743, 280] width 290 height 311
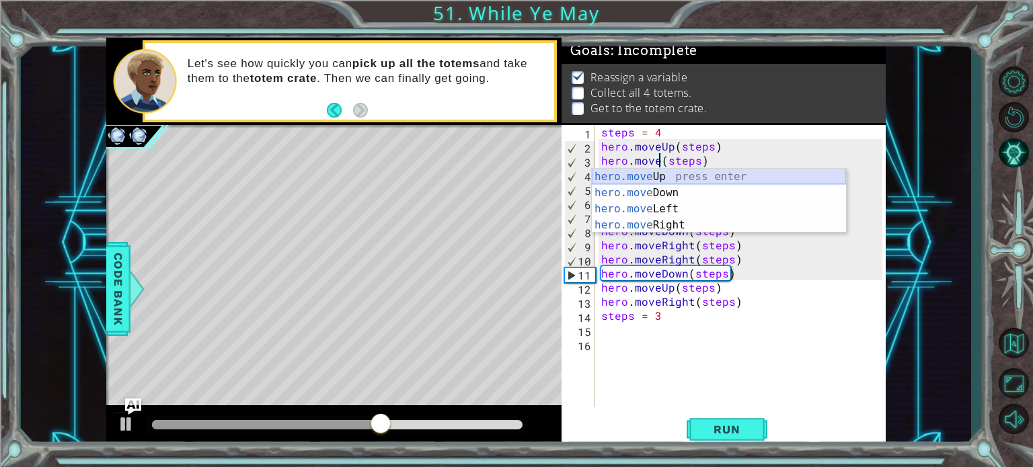
scroll to position [0, 4]
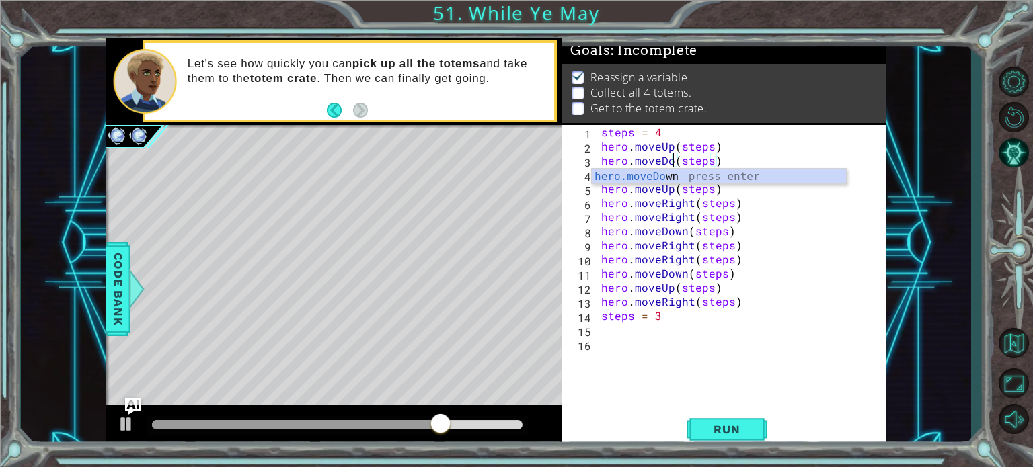
type textarea "hero.moveDown(steps)"
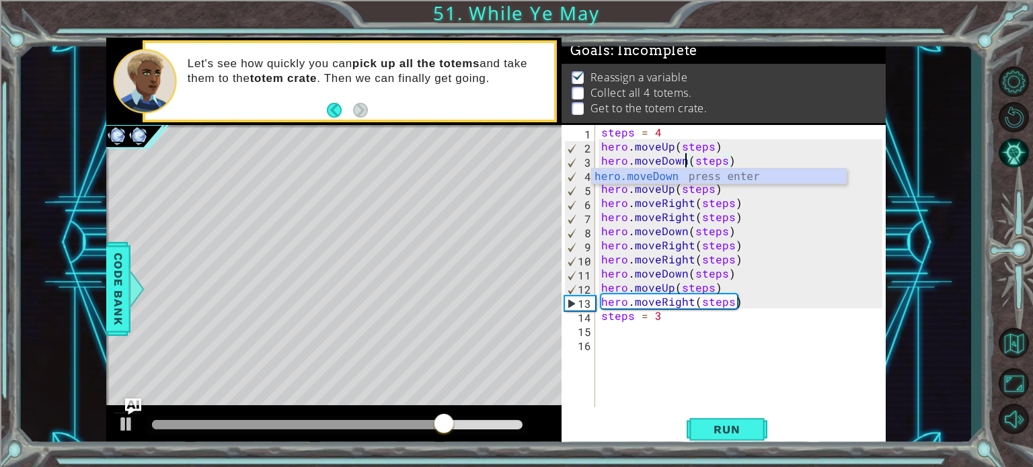
scroll to position [0, 5]
click at [802, 380] on div "steps = 4 hero . moveUp ( steps ) hero . moveDown ( steps ) hero . moveDown ( 1…" at bounding box center [743, 280] width 290 height 311
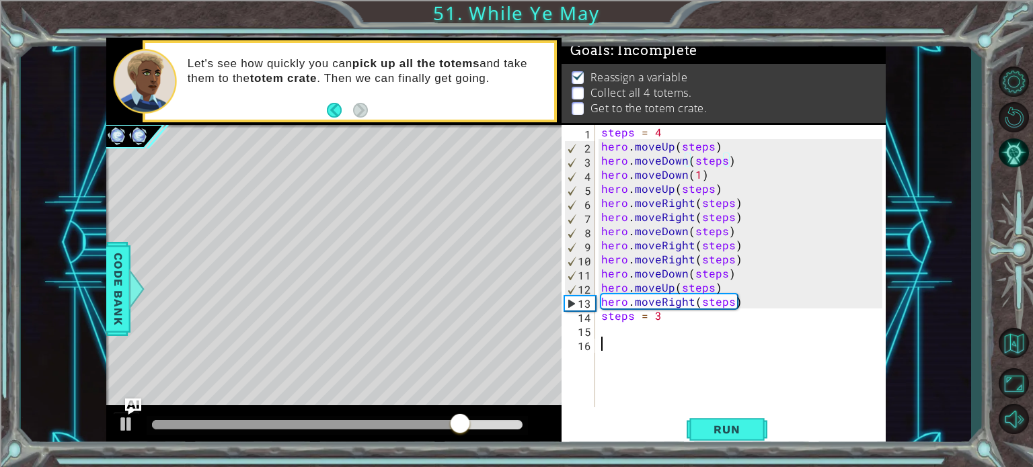
scroll to position [0, 0]
click at [684, 177] on div "steps = 4 hero . moveUp ( steps ) hero . moveDown ( steps ) hero . moveDown ( 1…" at bounding box center [743, 280] width 290 height 311
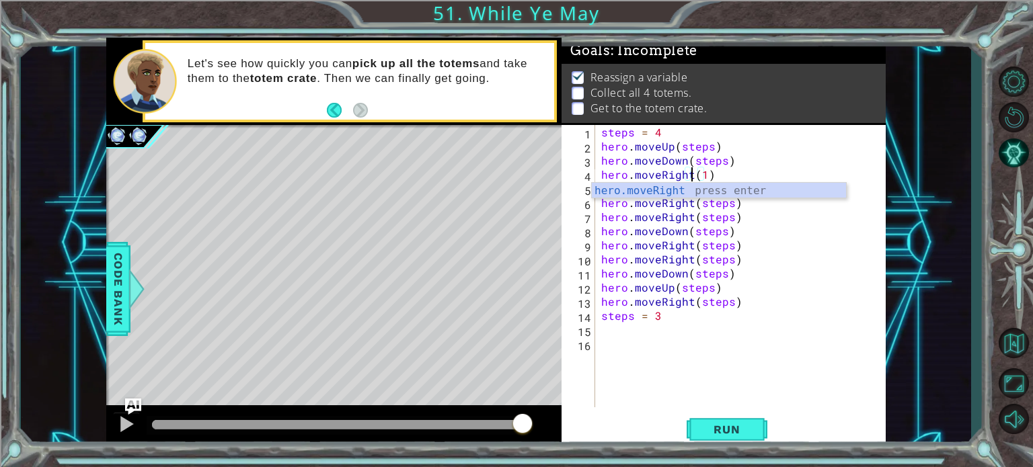
scroll to position [0, 5]
click at [696, 427] on button "Run" at bounding box center [727, 430] width 81 height 32
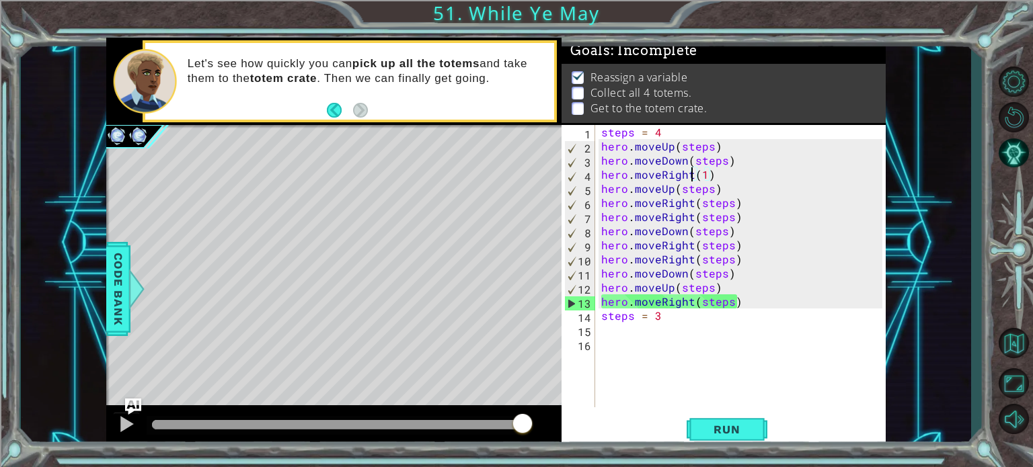
click at [190, 418] on div at bounding box center [338, 425] width 382 height 19
click at [175, 424] on div at bounding box center [337, 424] width 371 height 9
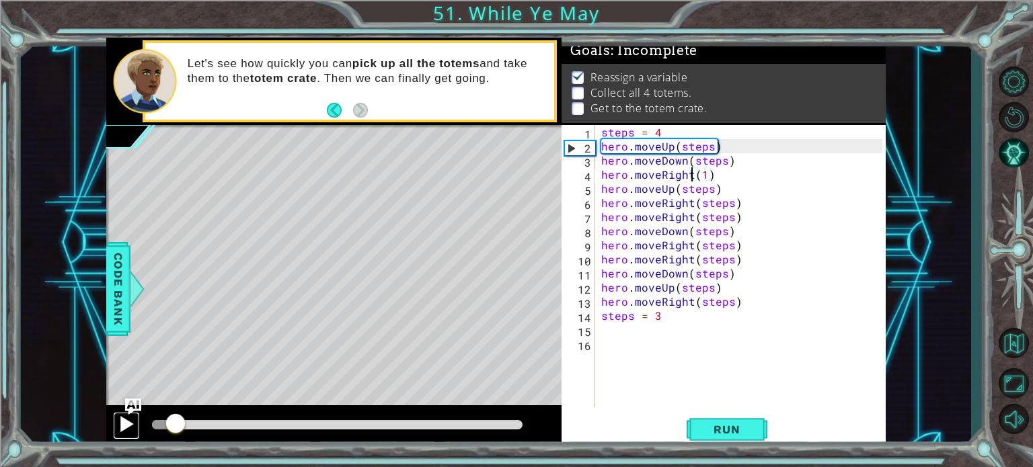
click at [118, 421] on div at bounding box center [126, 424] width 17 height 17
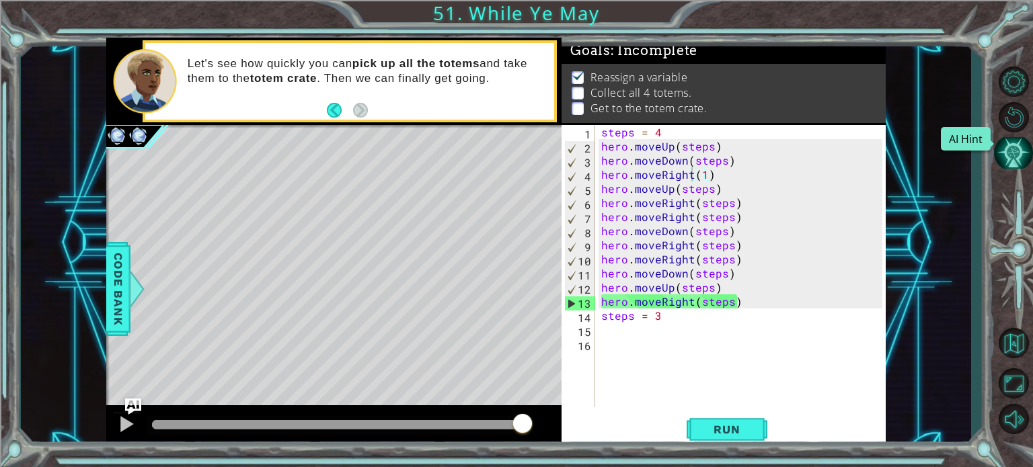
click at [1017, 142] on button "AI Hint" at bounding box center [1013, 153] width 39 height 32
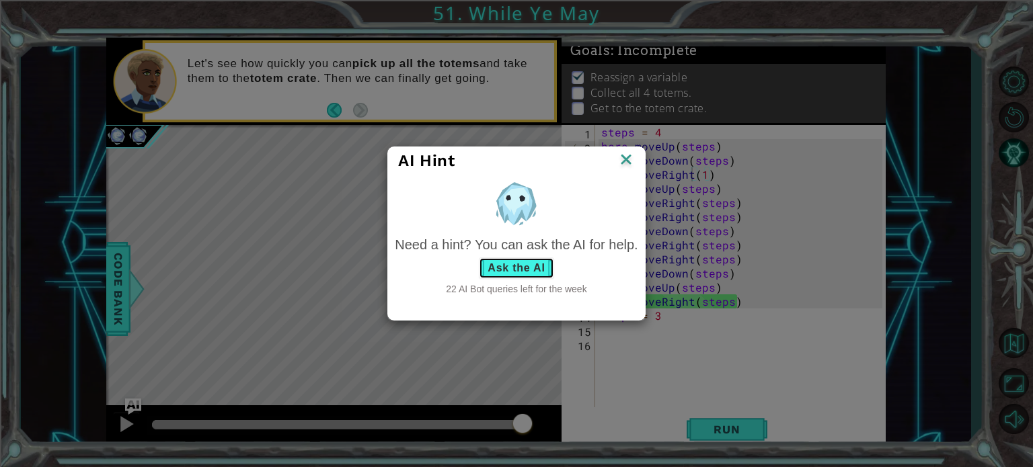
click at [519, 266] on button "Ask the AI" at bounding box center [516, 269] width 75 height 22
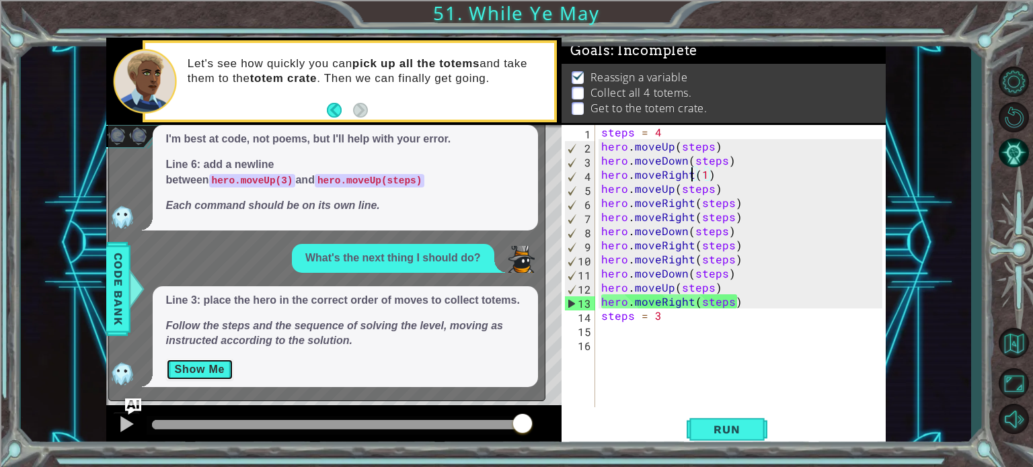
click at [213, 371] on button "Show Me" at bounding box center [200, 370] width 68 height 22
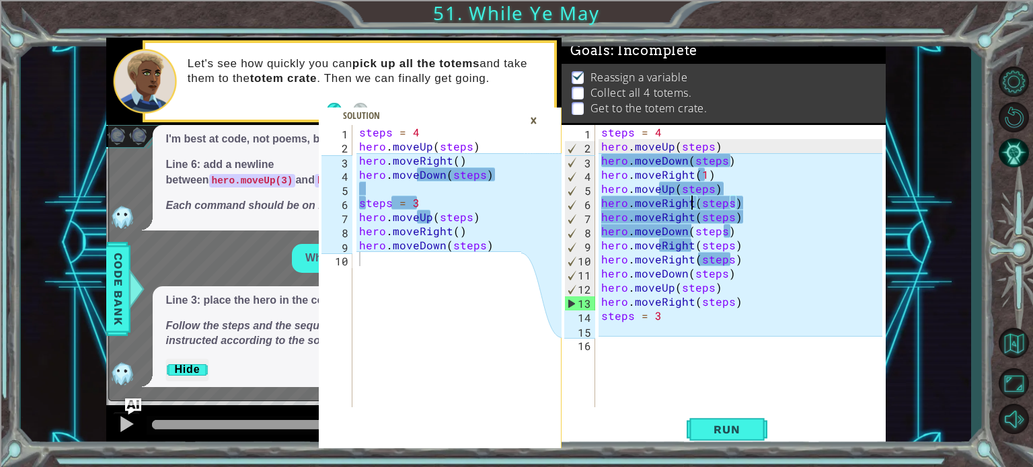
click at [693, 202] on div "steps = 4 hero . moveUp ( steps ) hero . moveDown ( steps ) hero . moveRight ( …" at bounding box center [743, 280] width 290 height 311
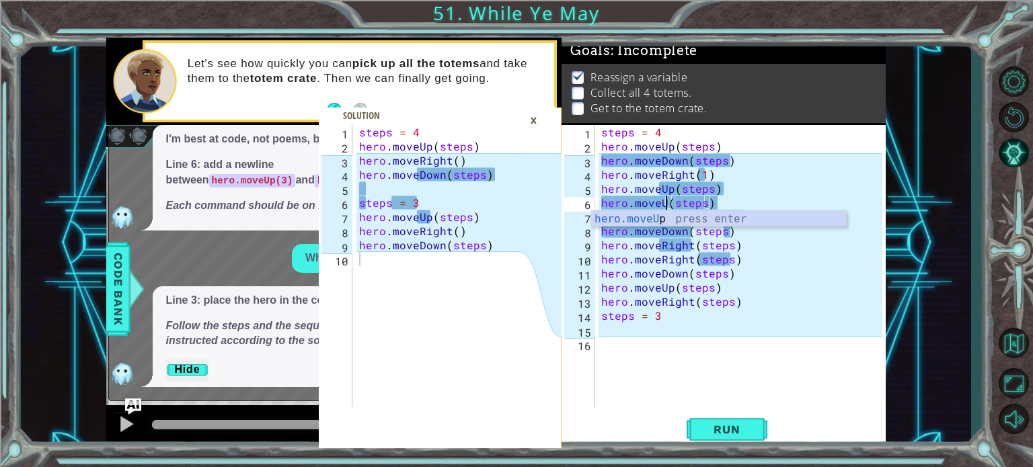
scroll to position [0, 4]
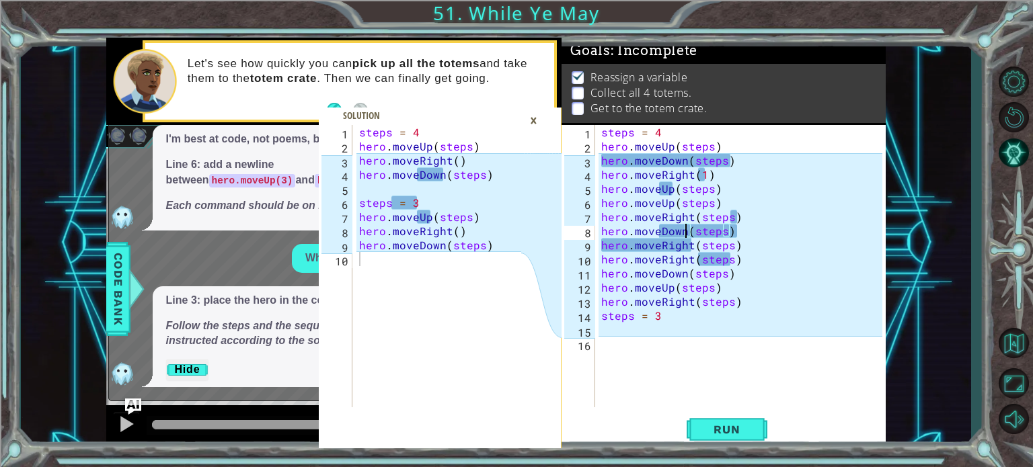
click at [682, 232] on div "steps = 4 hero . moveUp ( steps ) hero . moveDown ( steps ) hero . moveRight ( …" at bounding box center [743, 280] width 290 height 311
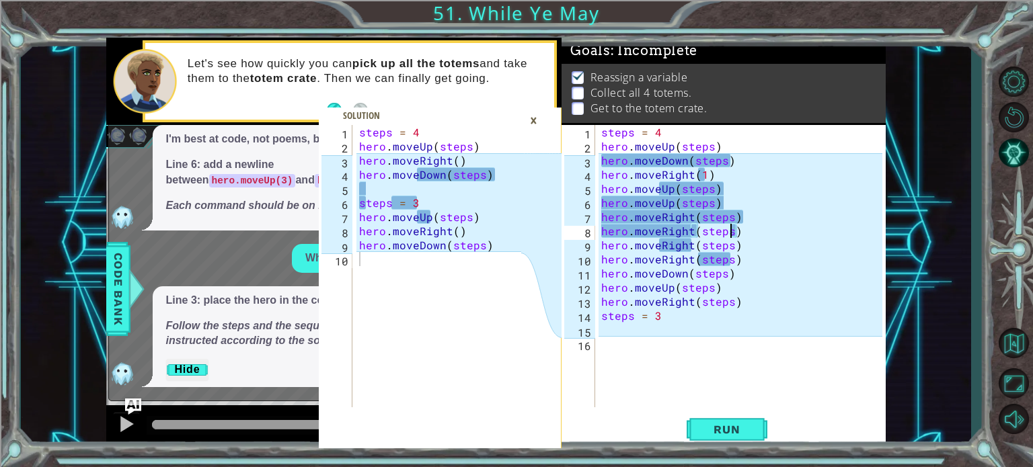
click at [730, 233] on div "steps = 4 hero . moveUp ( steps ) hero . moveDown ( steps ) hero . moveRight ( …" at bounding box center [743, 280] width 290 height 311
click at [688, 243] on div "steps = 4 hero . moveUp ( steps ) hero . moveDown ( steps ) hero . moveRight ( …" at bounding box center [743, 280] width 290 height 311
click at [693, 243] on div "steps = 4 hero . moveUp ( steps ) hero . moveDown ( steps ) hero . moveRight ( …" at bounding box center [743, 280] width 290 height 311
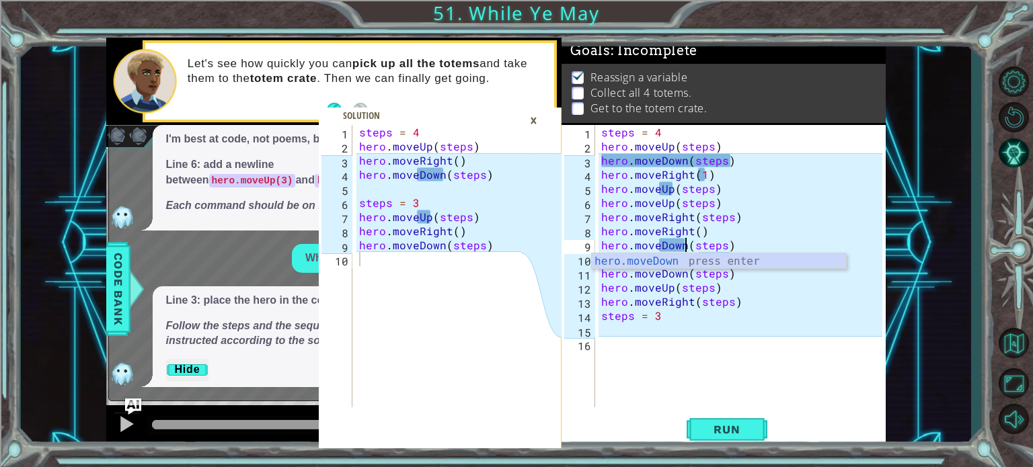
click at [689, 157] on div "steps = 4 hero . moveUp ( steps ) hero . moveDown ( steps ) hero . moveRight ( …" at bounding box center [743, 280] width 290 height 311
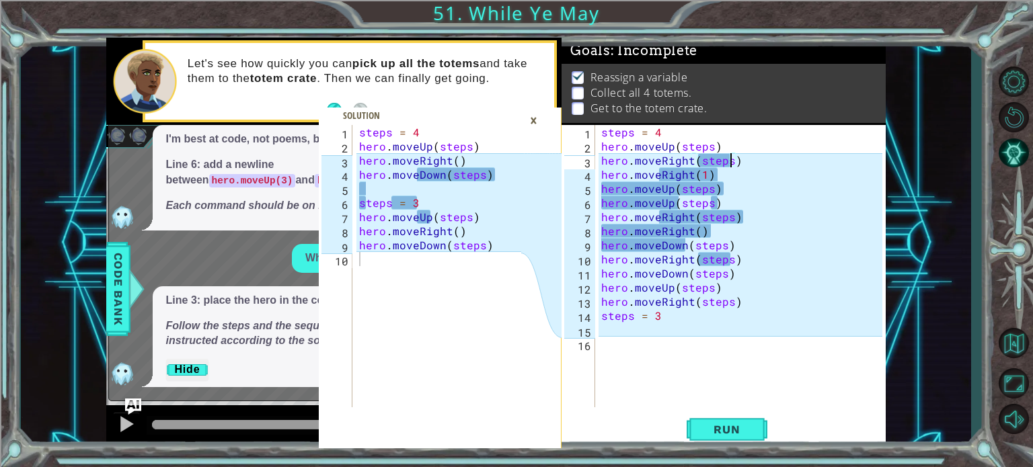
click at [730, 157] on div "steps = 4 hero . moveUp ( steps ) hero . moveRight ( steps ) hero . moveRight (…" at bounding box center [743, 280] width 290 height 311
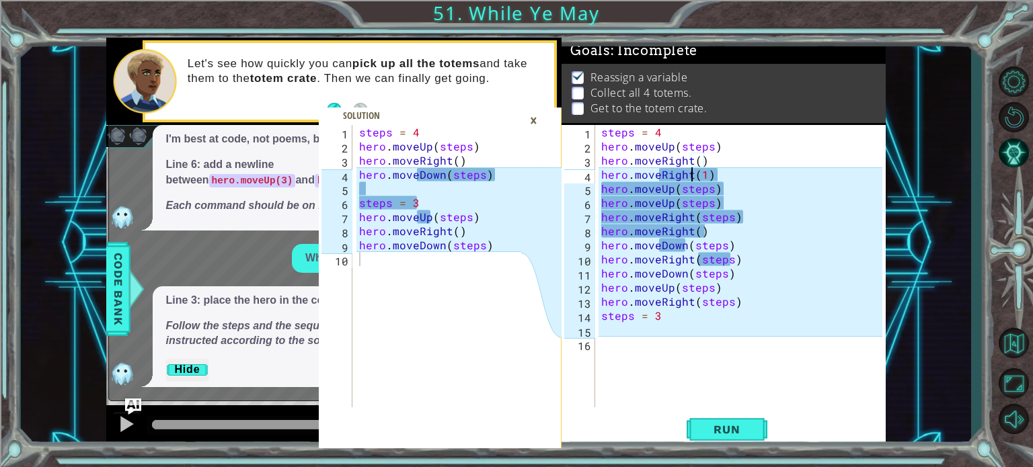
click at [695, 180] on div "steps = 4 hero . moveUp ( steps ) hero . moveRight ( ) hero . moveRight ( 1 ) h…" at bounding box center [743, 280] width 290 height 311
click at [691, 177] on div "steps = 4 hero . moveUp ( steps ) hero . moveRight ( ) hero . moveRight ( 1 ) h…" at bounding box center [743, 280] width 290 height 311
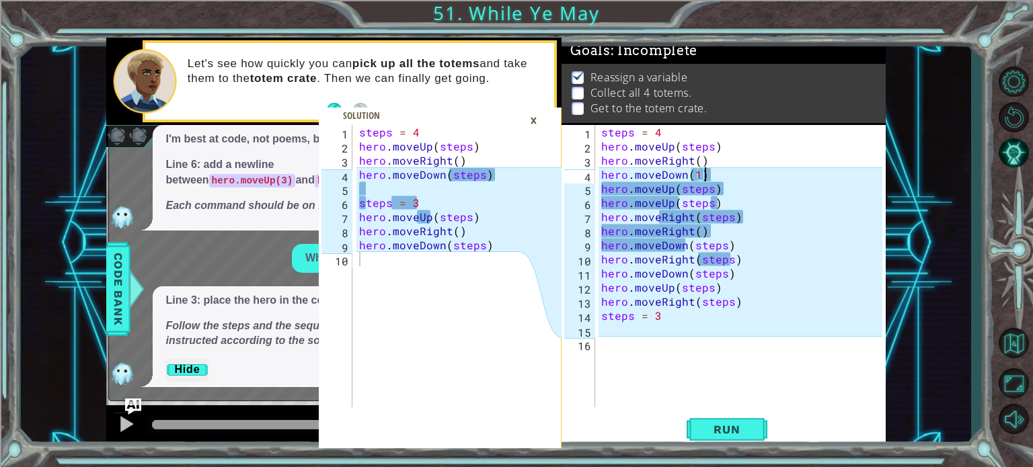
click at [712, 177] on div "steps = 4 hero . moveUp ( steps ) hero . moveRight ( ) hero . moveDown ( 1 ) he…" at bounding box center [743, 280] width 290 height 311
click at [715, 173] on div "steps = 4 hero . moveUp ( steps ) hero . moveRight ( ) hero . moveDown ( 1 ) he…" at bounding box center [743, 280] width 290 height 311
click at [713, 172] on div "steps = 4 hero . moveUp ( steps ) hero . moveRight ( ) hero . moveDown ( 1 ) he…" at bounding box center [743, 280] width 290 height 311
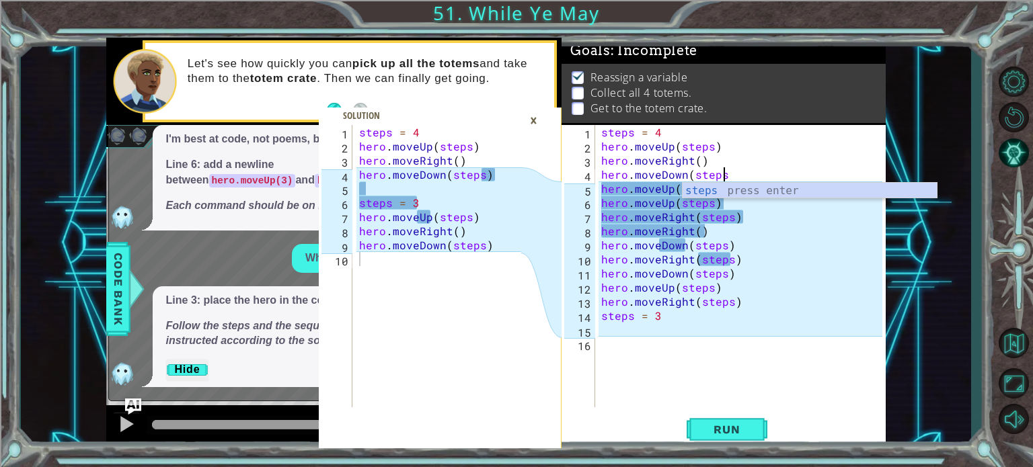
scroll to position [0, 7]
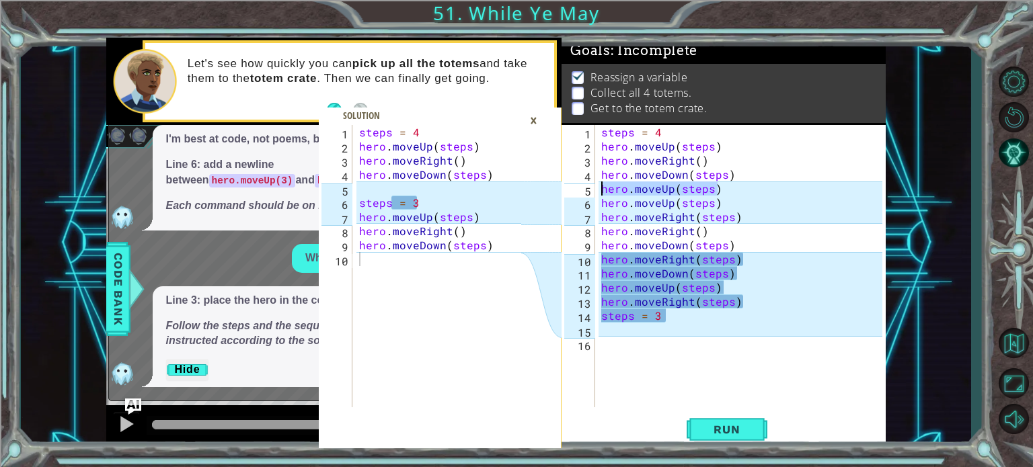
drag, startPoint x: 724, startPoint y: 186, endPoint x: 598, endPoint y: 190, distance: 125.8
click at [598, 190] on div "hero.moveDown(steps) 1 2 3 4 5 6 7 8 9 10 11 12 13 14 15 16 steps = 4 hero . mo…" at bounding box center [721, 266] width 321 height 282
type textarea "hero.moveUp(steps)"
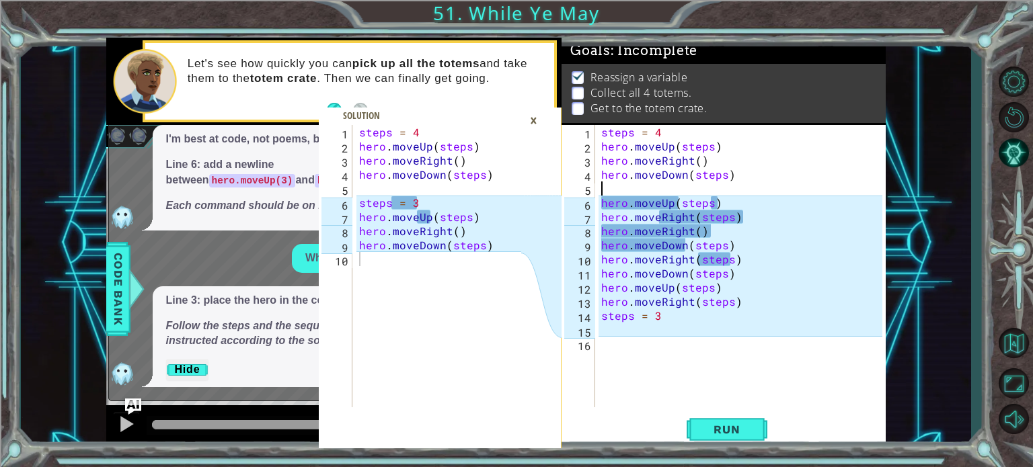
scroll to position [0, 0]
drag, startPoint x: 734, startPoint y: 270, endPoint x: 599, endPoint y: 273, distance: 135.2
click at [599, 273] on div "steps = 4 hero . moveUp ( steps ) hero . moveRight ( ) hero . moveDown ( steps …" at bounding box center [743, 280] width 290 height 311
type textarea "hero.moveDown(steps)"
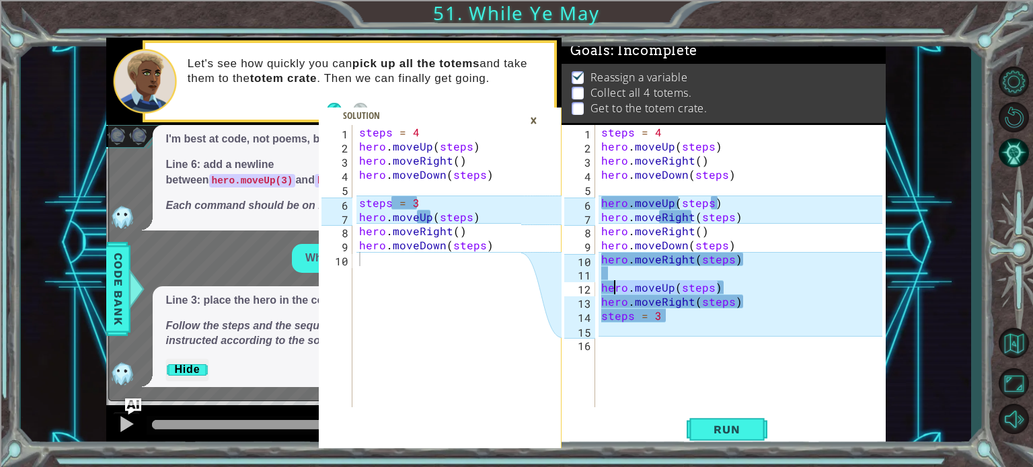
drag, startPoint x: 716, startPoint y: 284, endPoint x: 612, endPoint y: 284, distance: 104.2
click at [612, 284] on div "steps = 4 hero . moveUp ( steps ) hero . moveRight ( ) hero . moveDown ( steps …" at bounding box center [743, 280] width 290 height 311
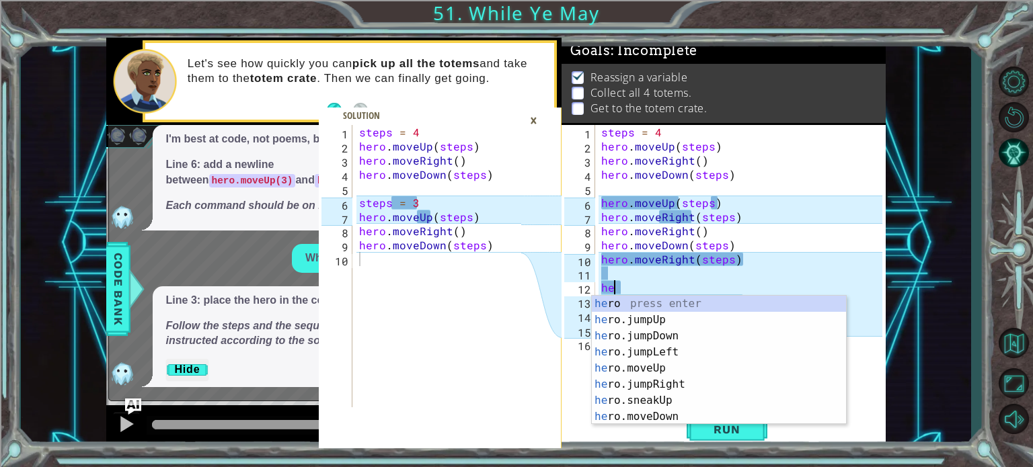
type textarea "h"
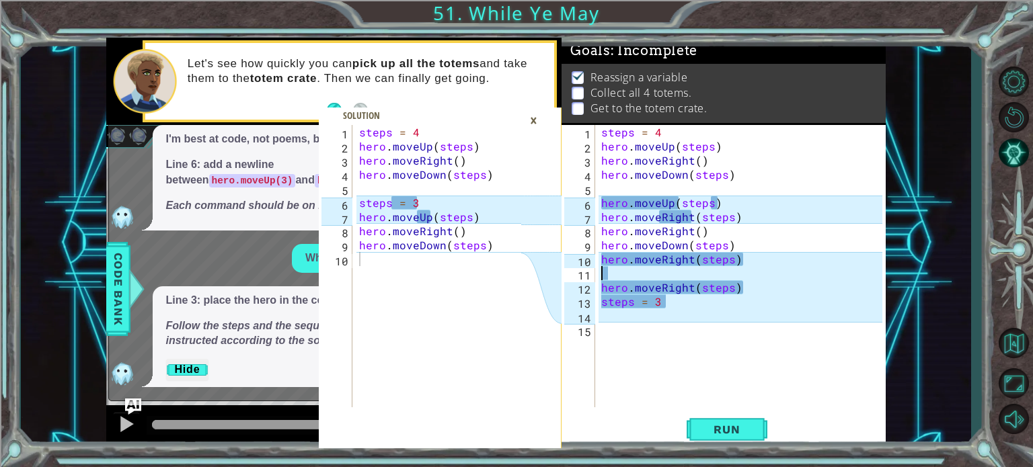
click at [619, 274] on div "steps = 4 hero . moveUp ( steps ) hero . moveRight ( ) hero . moveDown ( steps …" at bounding box center [743, 280] width 290 height 311
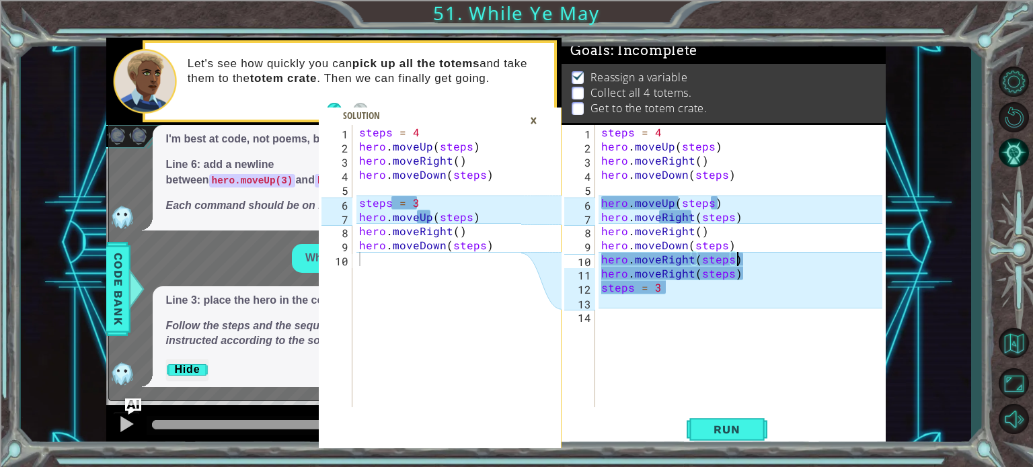
click at [615, 274] on div "steps = 4 hero . moveUp ( steps ) hero . moveRight ( ) hero . moveDown ( steps …" at bounding box center [743, 280] width 290 height 311
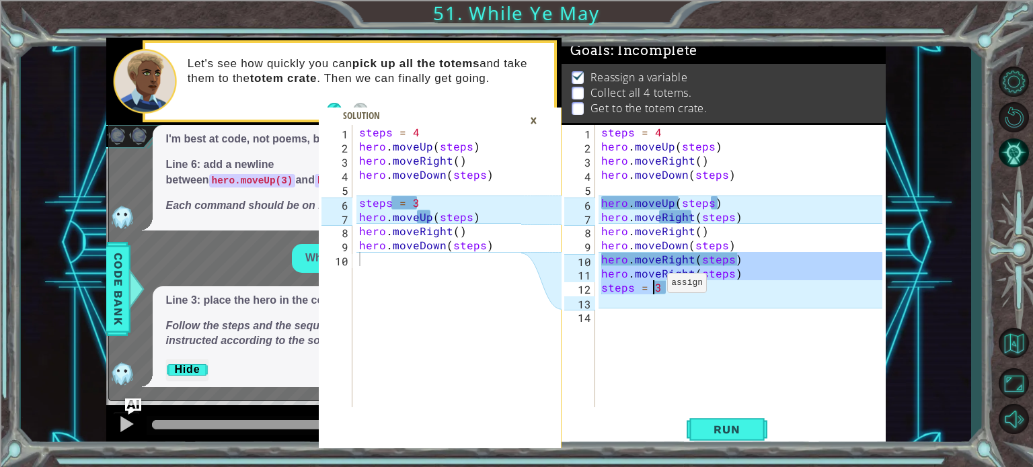
drag, startPoint x: 745, startPoint y: 255, endPoint x: 650, endPoint y: 285, distance: 99.5
click at [650, 285] on div "steps = 4 hero . moveUp ( steps ) hero . moveRight ( ) hero . moveDown ( steps …" at bounding box center [743, 280] width 290 height 311
click at [664, 286] on div "steps = 4 hero . moveUp ( steps ) hero . moveRight ( ) hero . moveDown ( steps …" at bounding box center [743, 280] width 290 height 311
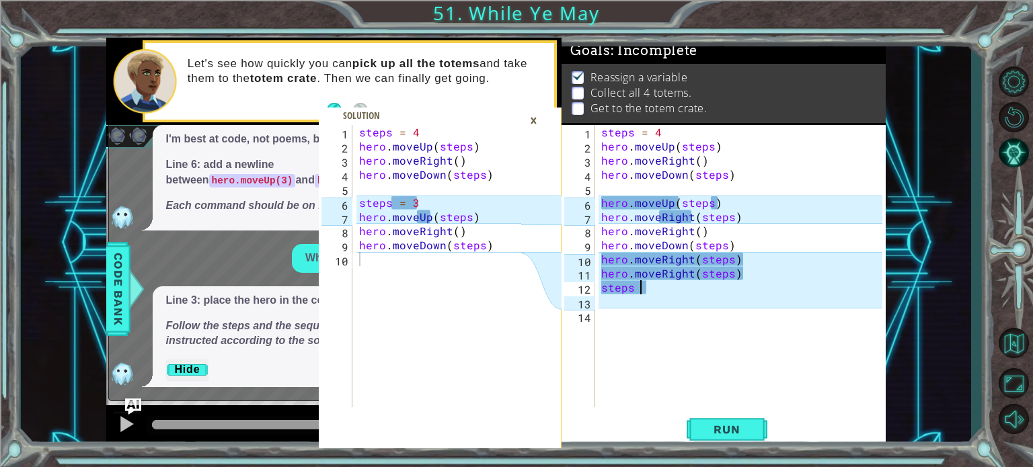
type textarea "s"
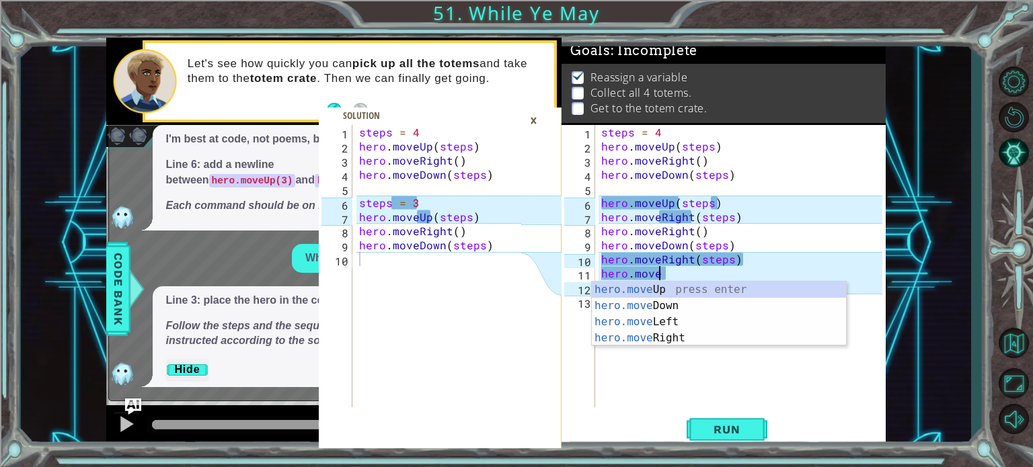
type textarea "h"
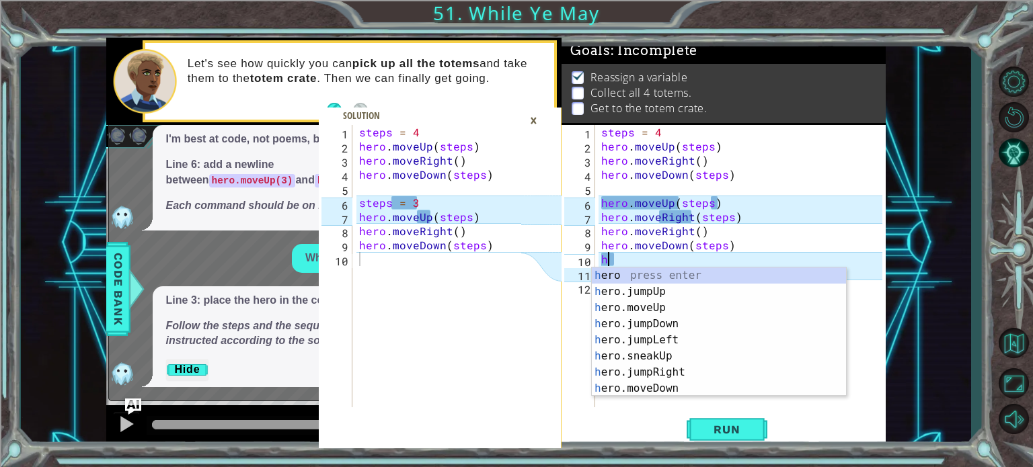
type textarea "h"
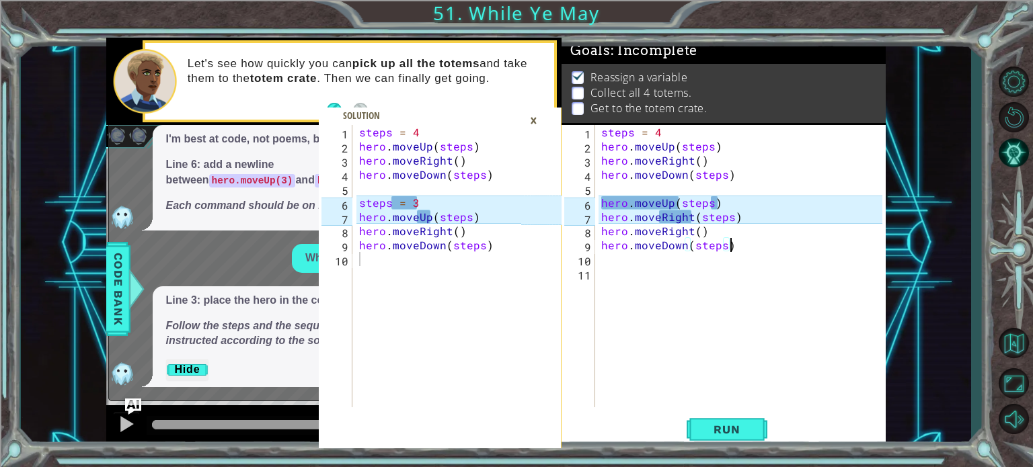
click at [690, 218] on div "steps = 4 hero . moveUp ( steps ) hero . moveRight ( ) hero . moveDown ( steps …" at bounding box center [743, 280] width 290 height 311
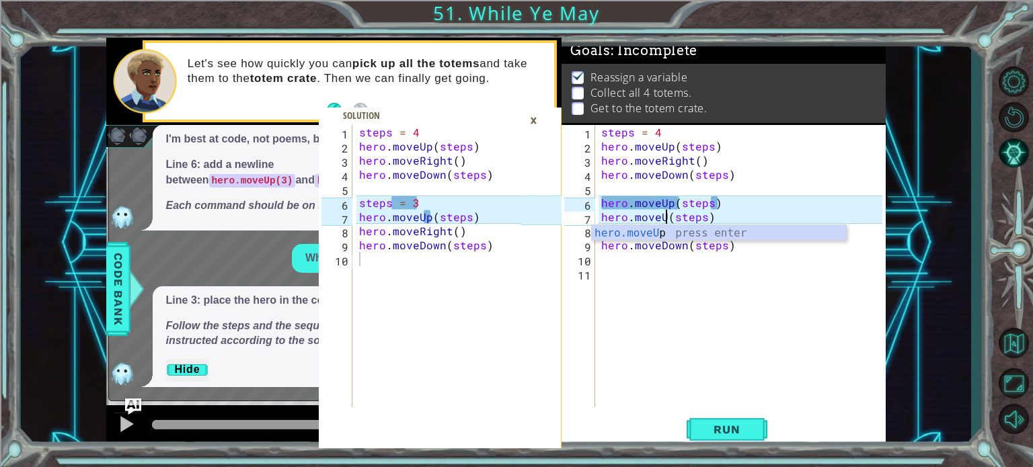
scroll to position [0, 4]
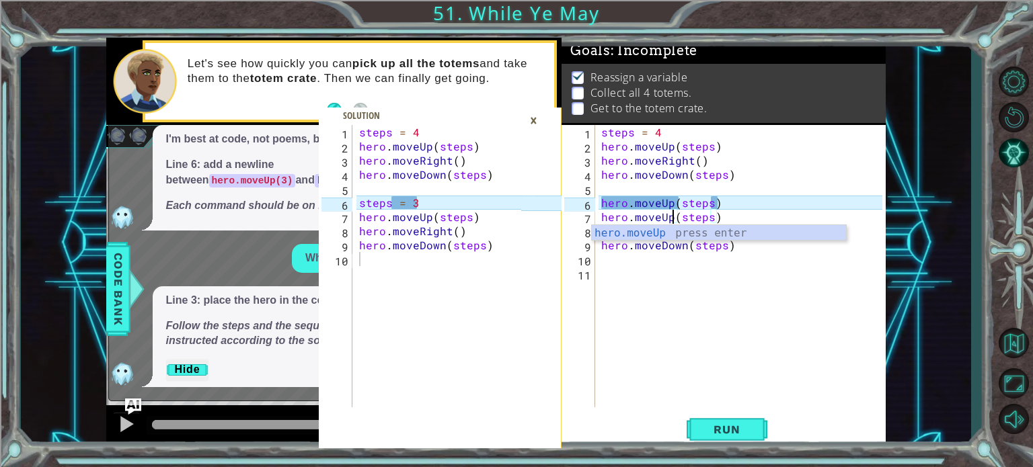
click at [678, 198] on div "steps = 4 hero . moveUp ( steps ) hero . moveRight ( ) hero . moveDown ( steps …" at bounding box center [743, 280] width 290 height 311
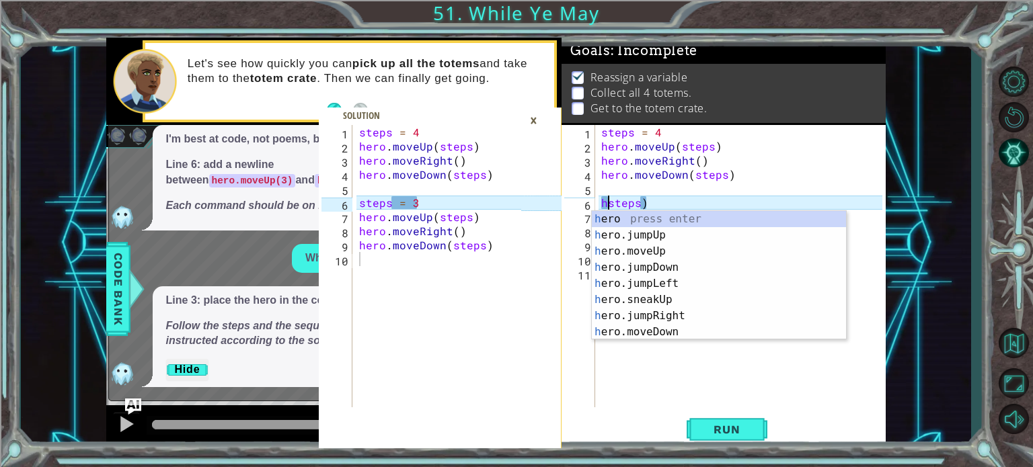
scroll to position [0, 1]
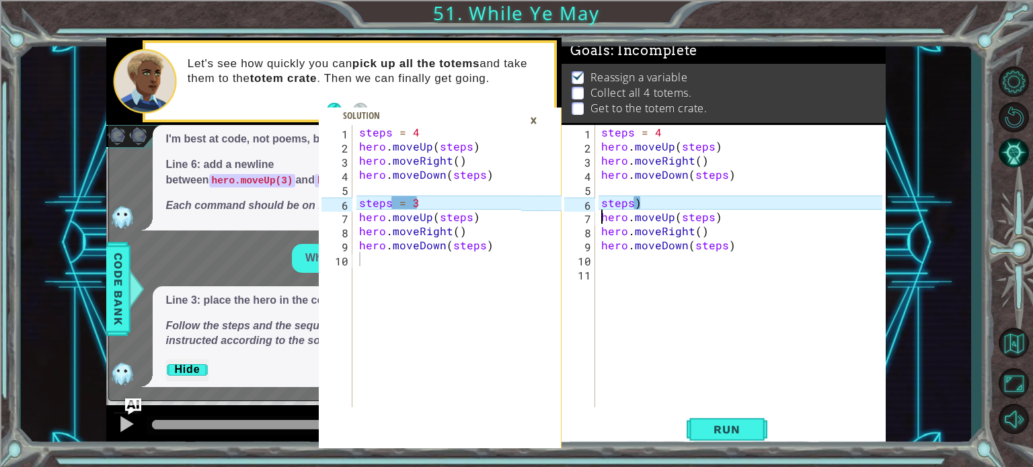
click at [658, 202] on div "steps = 4 hero . moveUp ( steps ) hero . moveRight ( ) hero . moveDown ( steps …" at bounding box center [743, 280] width 290 height 311
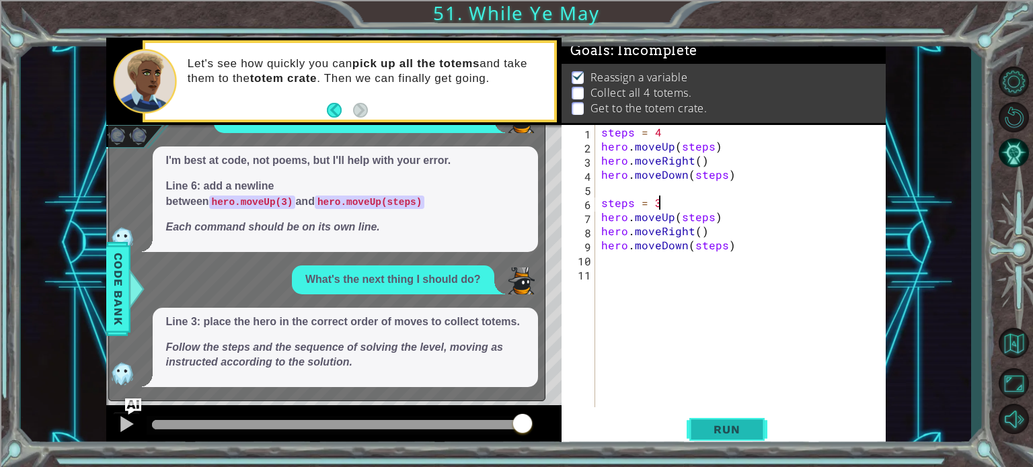
type textarea "steps = 3"
click at [712, 420] on button "Run" at bounding box center [727, 430] width 81 height 32
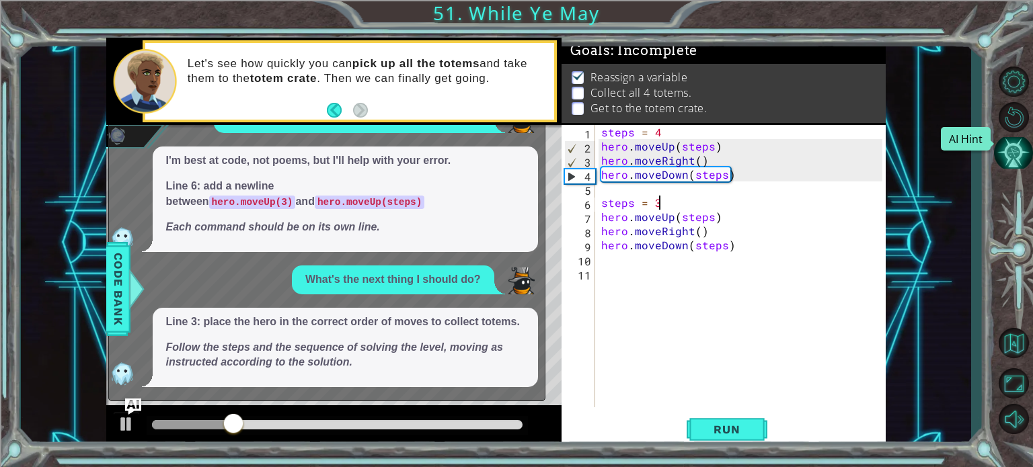
click at [1006, 155] on button "AI Hint" at bounding box center [1013, 153] width 39 height 32
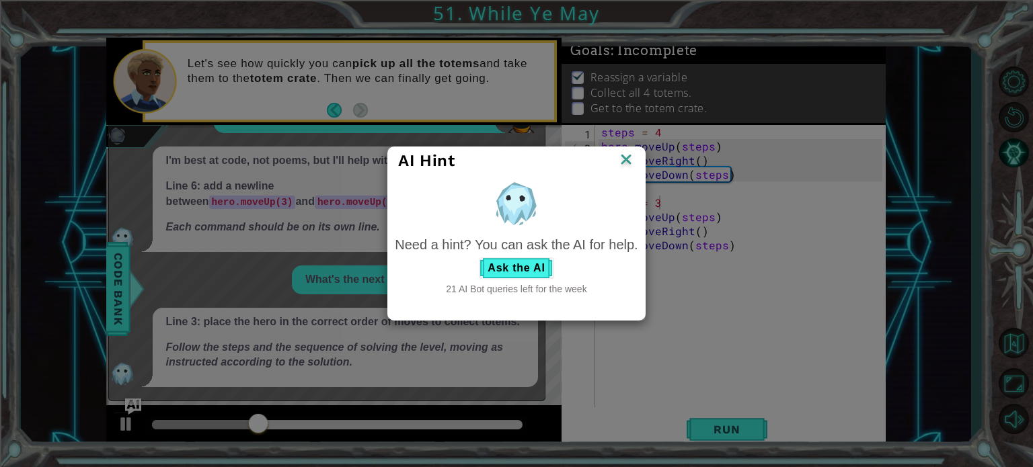
click at [625, 162] on img at bounding box center [625, 161] width 17 height 20
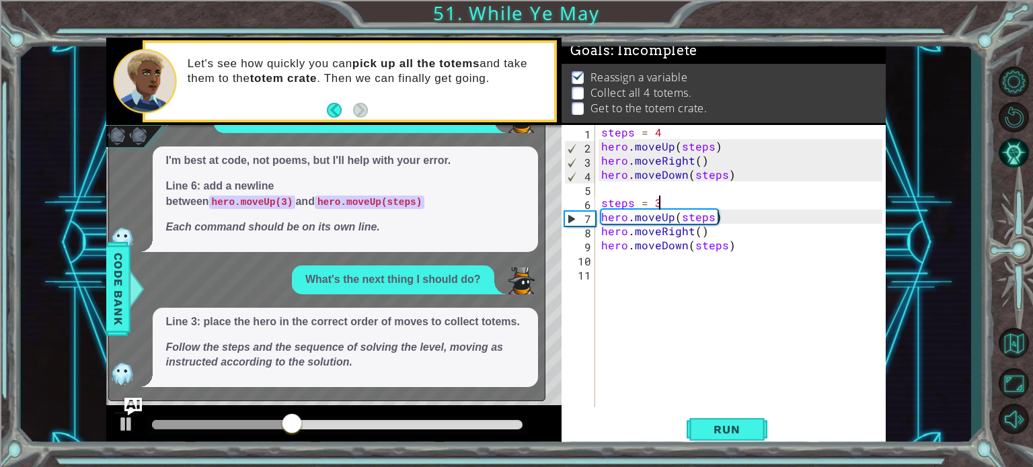
click at [124, 402] on img "Ask AI" at bounding box center [132, 406] width 17 height 17
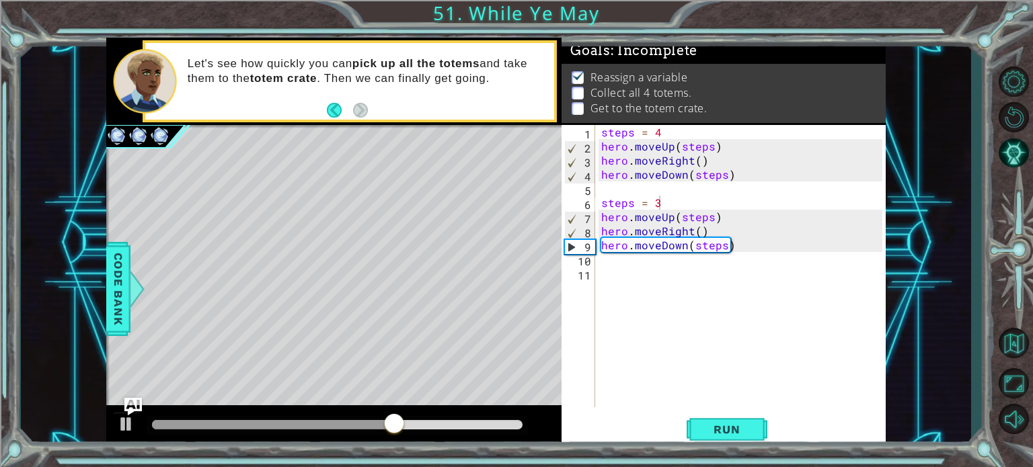
click at [136, 405] on img "Ask AI" at bounding box center [132, 406] width 17 height 17
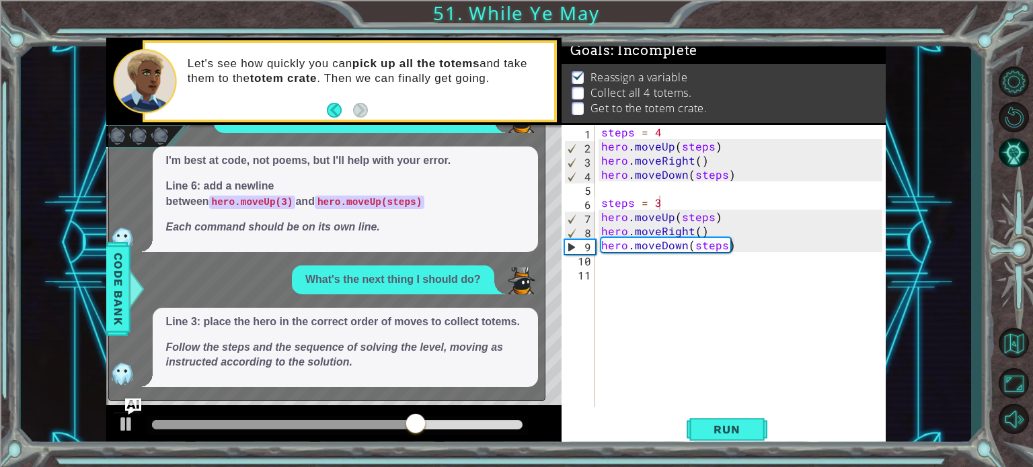
click at [132, 398] on div "x Dear AI, I beseech you, explain my error, in verse. I'm best at code, not poe…" at bounding box center [326, 243] width 437 height 318
click at [133, 401] on img "Ask AI" at bounding box center [132, 406] width 17 height 17
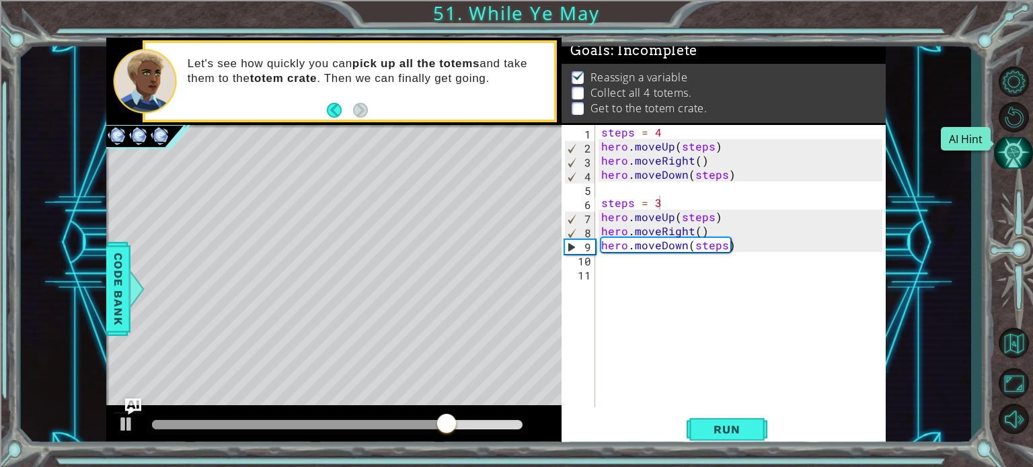
click at [1016, 159] on button "AI Hint" at bounding box center [1013, 153] width 39 height 32
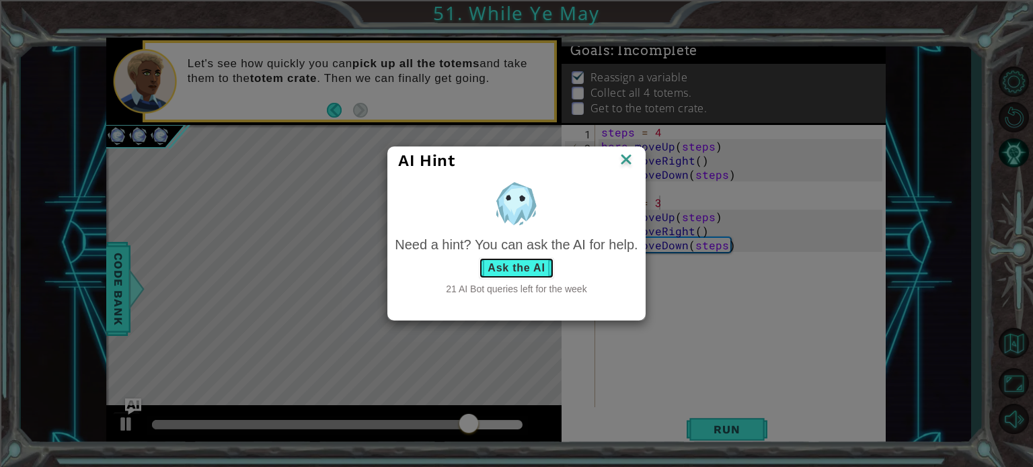
click at [531, 267] on button "Ask the AI" at bounding box center [516, 269] width 75 height 22
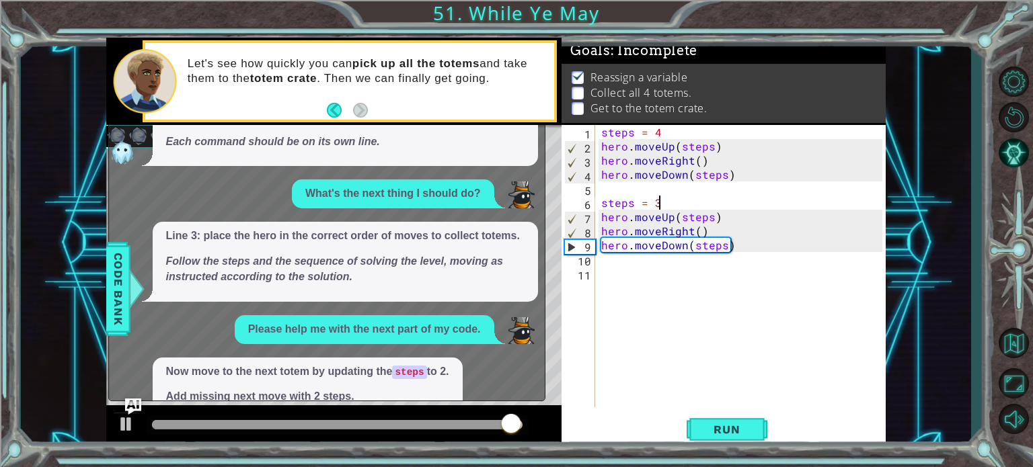
scroll to position [82, 0]
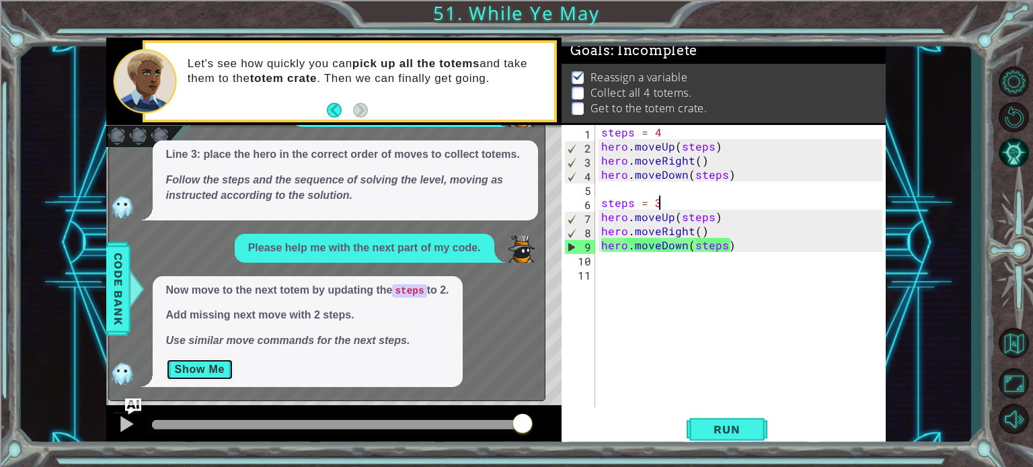
click at [215, 366] on button "Show Me" at bounding box center [200, 370] width 68 height 22
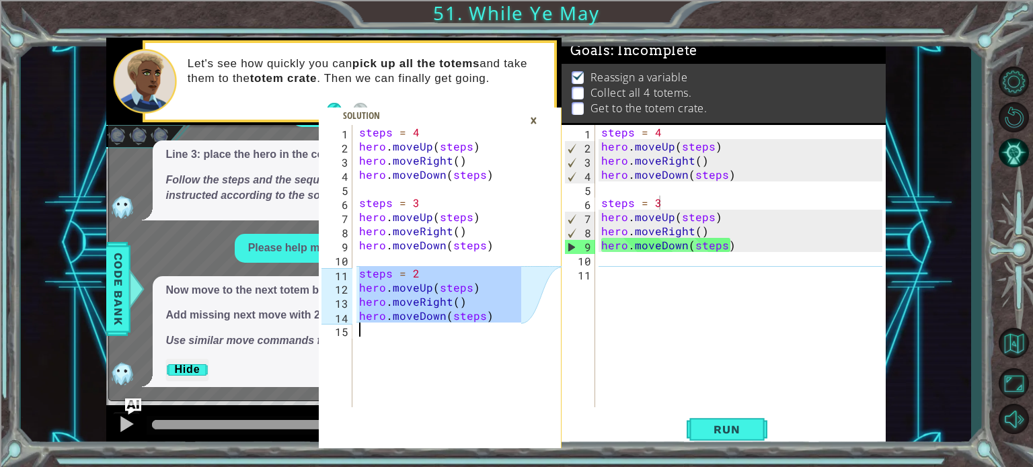
drag, startPoint x: 357, startPoint y: 270, endPoint x: 484, endPoint y: 323, distance: 138.0
click at [484, 323] on div "steps = 4 hero . moveUp ( steps ) hero . moveRight ( ) hero . moveDown ( steps …" at bounding box center [441, 280] width 171 height 311
type textarea "hero.moveDown(steps)"
click at [484, 323] on div "steps = 4 hero . moveUp ( steps ) hero . moveRight ( ) hero . moveDown ( steps …" at bounding box center [438, 266] width 165 height 282
drag, startPoint x: 361, startPoint y: 272, endPoint x: 500, endPoint y: 323, distance: 148.5
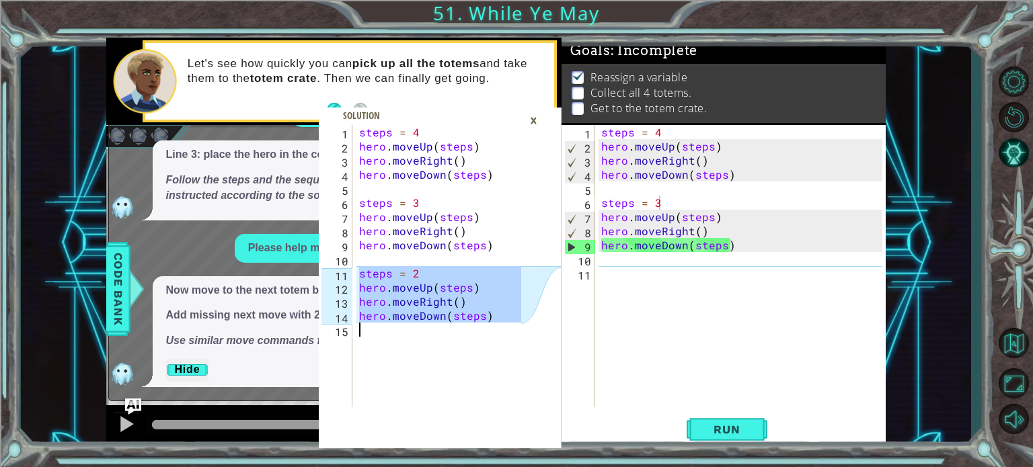
click at [500, 323] on div "steps = 4 hero . moveUp ( steps ) hero . moveRight ( ) hero . moveDown ( steps …" at bounding box center [441, 280] width 171 height 311
type textarea "hero.moveDown(steps)"
click at [609, 263] on div "steps = 4 hero . moveUp ( steps ) hero . moveRight ( ) hero . moveDown ( steps …" at bounding box center [743, 280] width 290 height 311
click at [604, 276] on div "steps = 4 hero . moveUp ( steps ) hero . moveRight ( ) hero . moveDown ( steps …" at bounding box center [743, 280] width 290 height 311
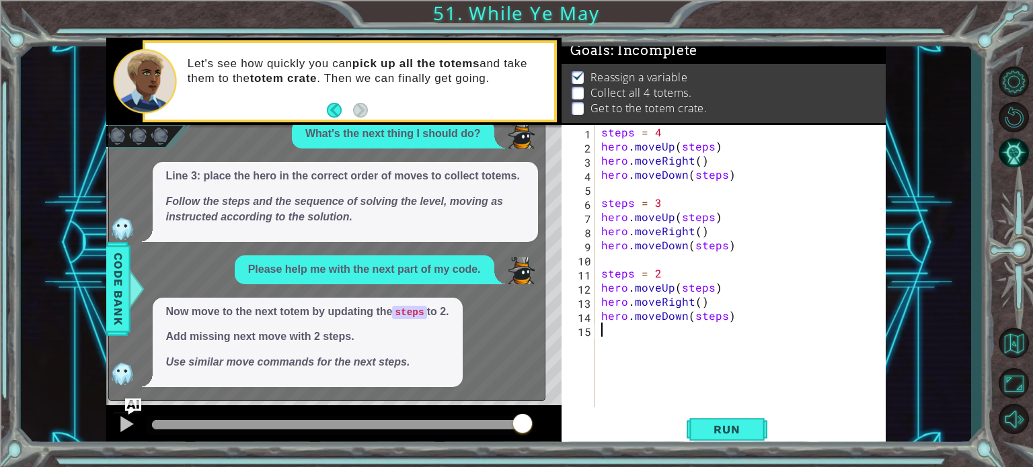
scroll to position [61, 0]
click at [707, 424] on span "Run" at bounding box center [726, 429] width 53 height 13
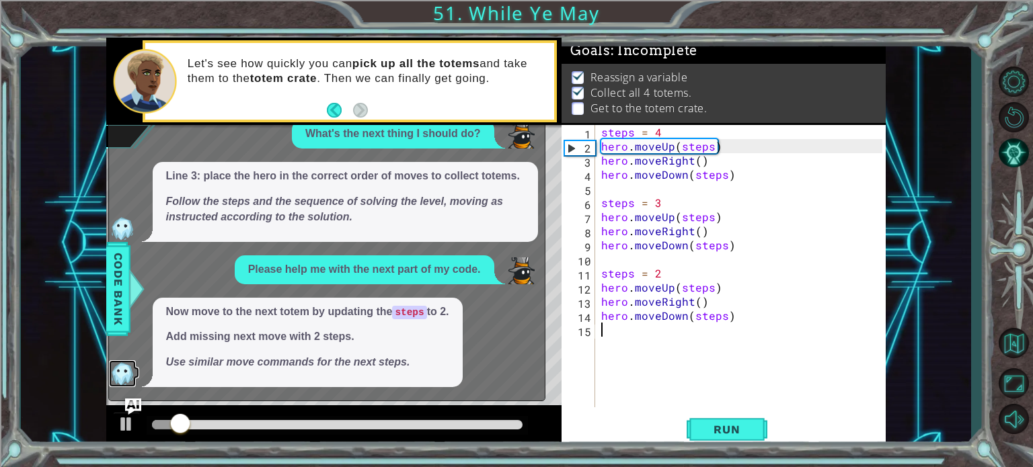
click at [122, 381] on img at bounding box center [122, 373] width 27 height 27
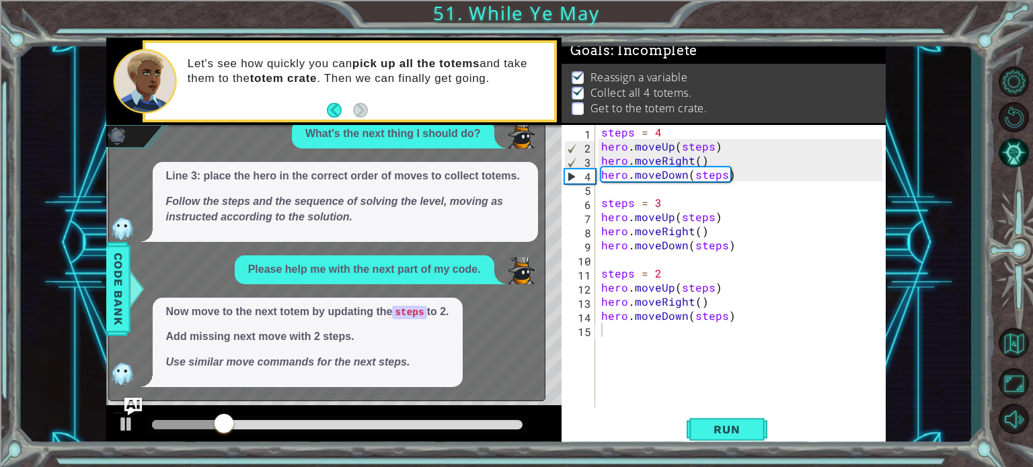
click at [135, 399] on img "Ask AI" at bounding box center [132, 406] width 17 height 17
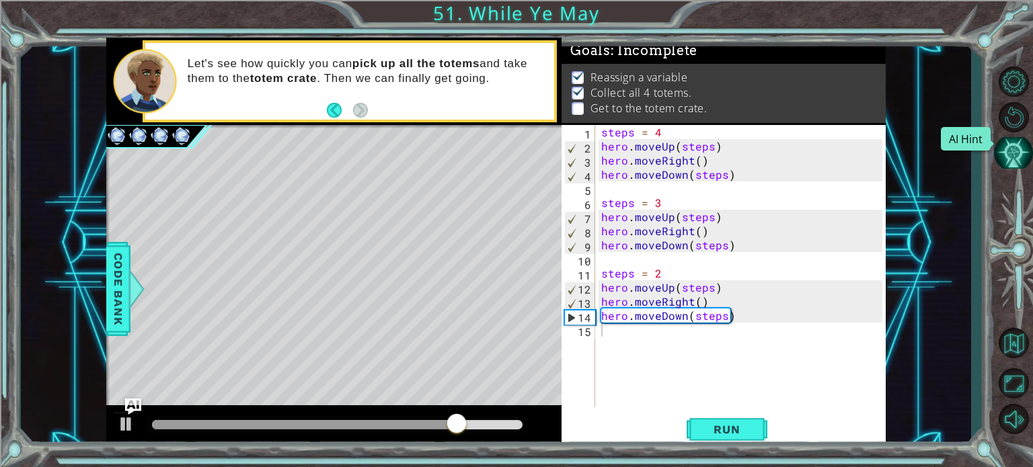
click at [1019, 145] on button "AI Hint" at bounding box center [1013, 153] width 39 height 32
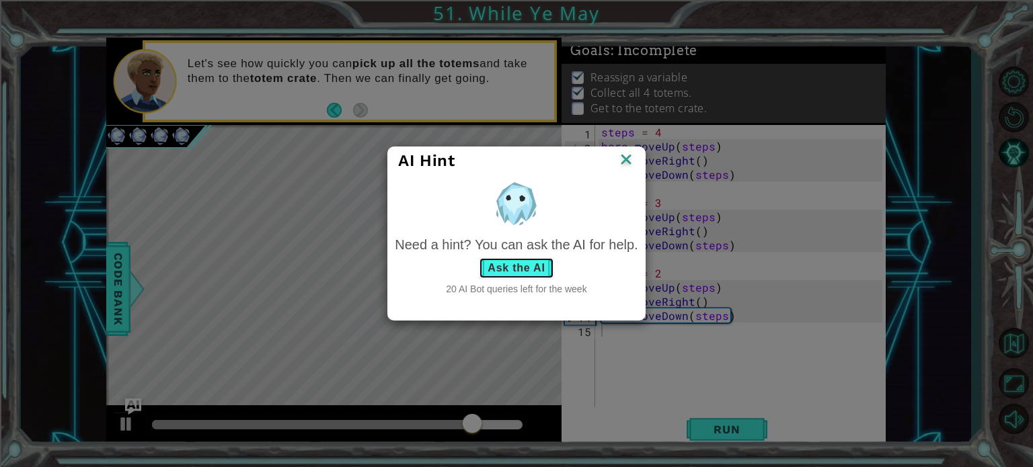
click at [523, 270] on button "Ask the AI" at bounding box center [516, 269] width 75 height 22
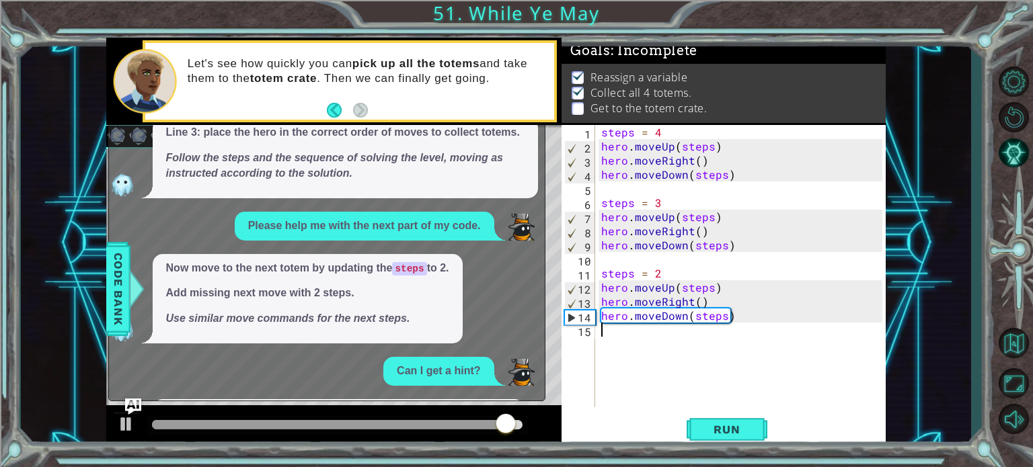
scroll to position [146, 0]
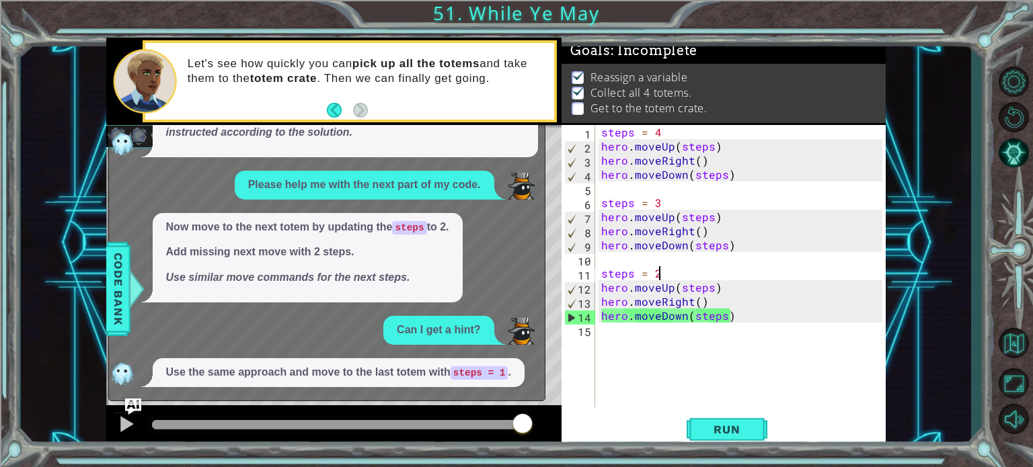
click at [665, 273] on div "steps = 4 hero . moveUp ( steps ) hero . moveRight ( ) hero . moveDown ( steps …" at bounding box center [743, 280] width 290 height 311
type textarea "steps = 2"
click at [627, 335] on div "steps = 4 hero . moveUp ( steps ) hero . moveRight ( ) hero . moveDown ( steps …" at bounding box center [743, 280] width 290 height 311
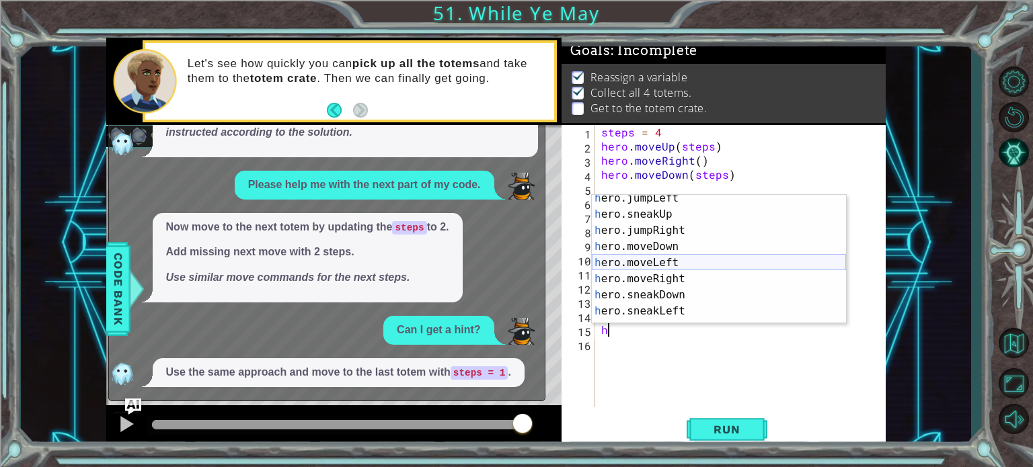
scroll to position [70, 0]
click at [690, 274] on div "h ero.jumpLeft press enter h ero.sneakUp press enter h ero.jumpRight press ente…" at bounding box center [719, 270] width 254 height 161
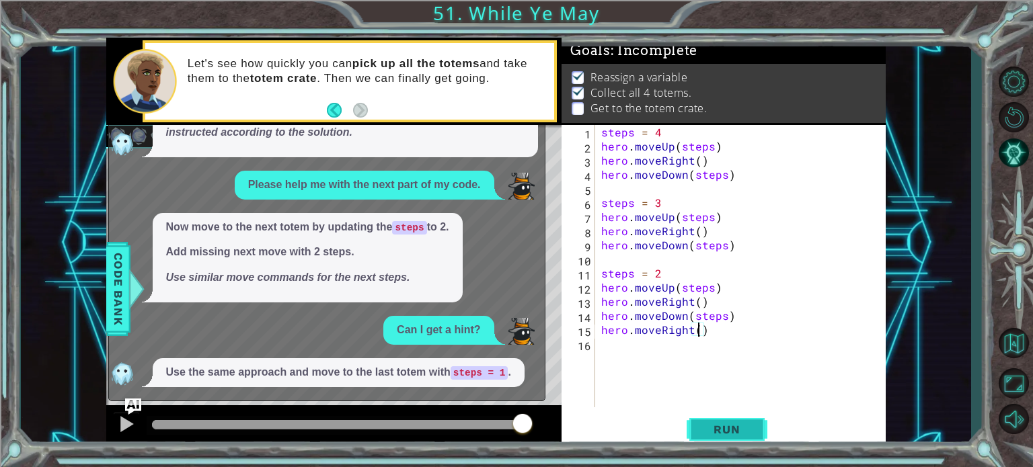
click at [726, 418] on button "Run" at bounding box center [727, 430] width 81 height 32
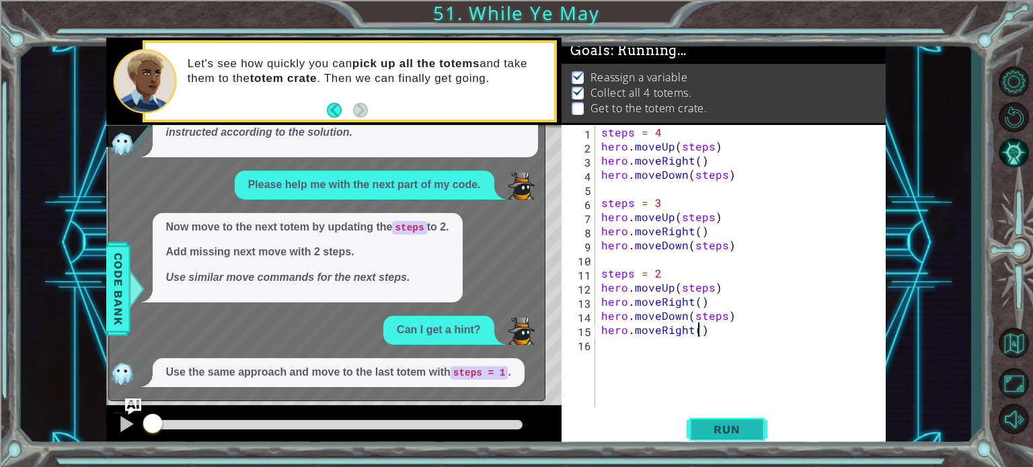
click at [709, 428] on span "Run" at bounding box center [726, 429] width 53 height 13
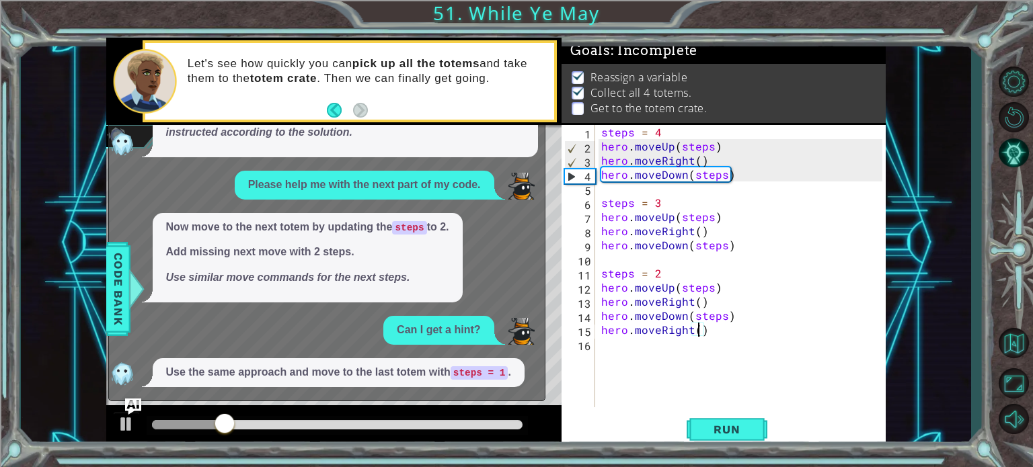
click at [132, 395] on div "x Dear AI, I beseech you, explain my error, in verse. I'm best at code, not poe…" at bounding box center [326, 199] width 437 height 403
click at [134, 418] on div "x Dear AI, I beseech you, explain my error, in verse. I'm best at code, not poe…" at bounding box center [208, 418] width 171 height 0
click at [136, 403] on img "Ask AI" at bounding box center [132, 406] width 17 height 17
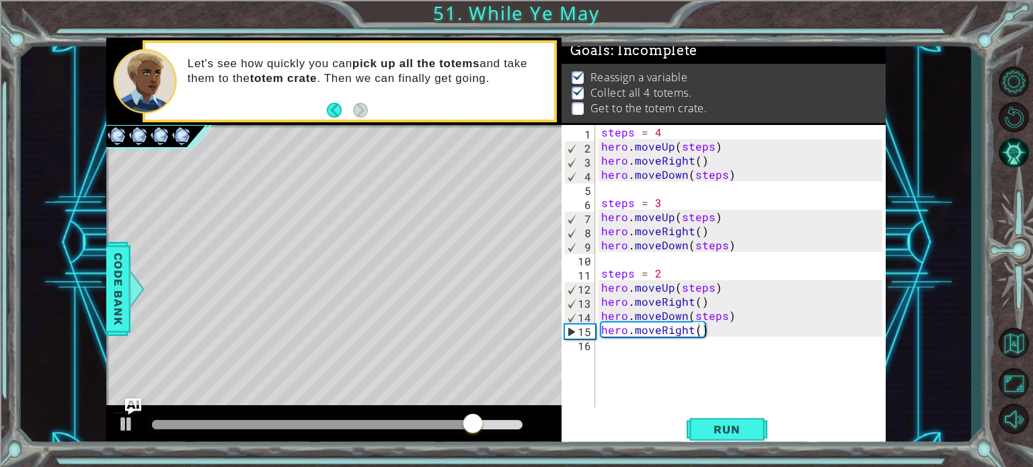
click at [693, 329] on div "steps = 4 hero . moveUp ( steps ) hero . moveRight ( ) hero . moveDown ( steps …" at bounding box center [743, 280] width 290 height 311
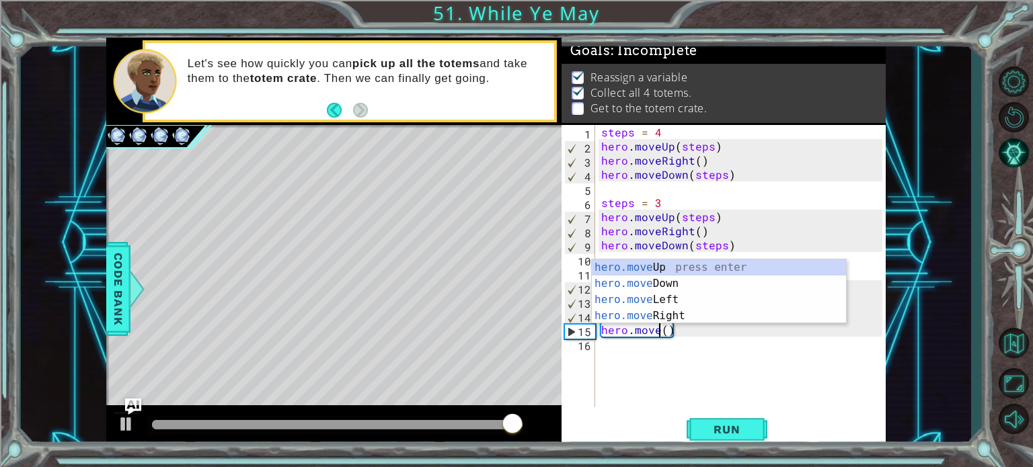
scroll to position [0, 3]
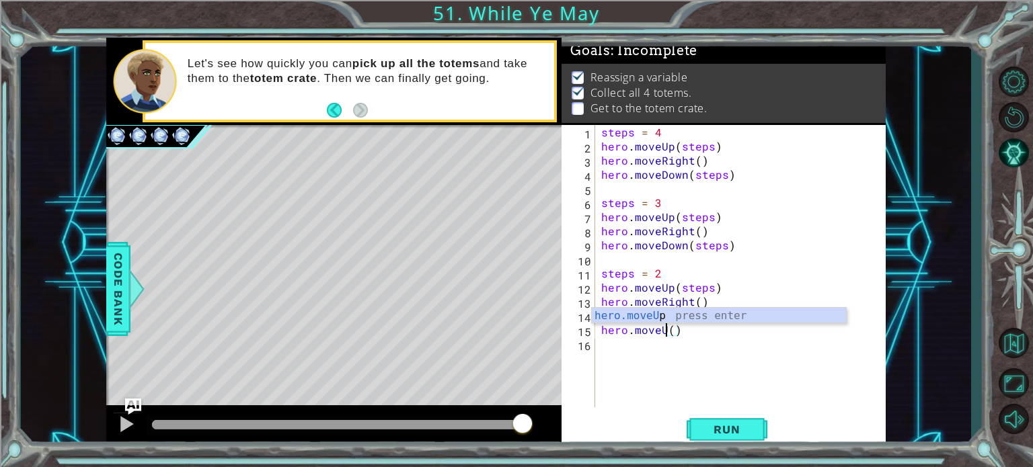
type textarea "hero.moveUp()"
click at [607, 346] on div "steps = 4 hero . moveUp ( steps ) hero . moveRight ( ) hero . moveDown ( steps …" at bounding box center [743, 280] width 290 height 311
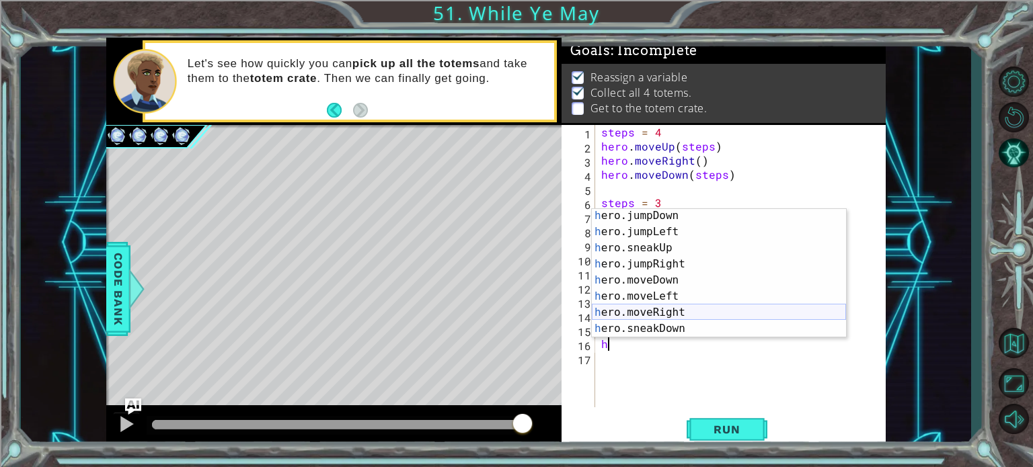
scroll to position [50, 0]
click at [691, 310] on div "h ero.jumpDown press enter h ero.jumpLeft press enter h ero.sneakUp press enter…" at bounding box center [719, 287] width 254 height 161
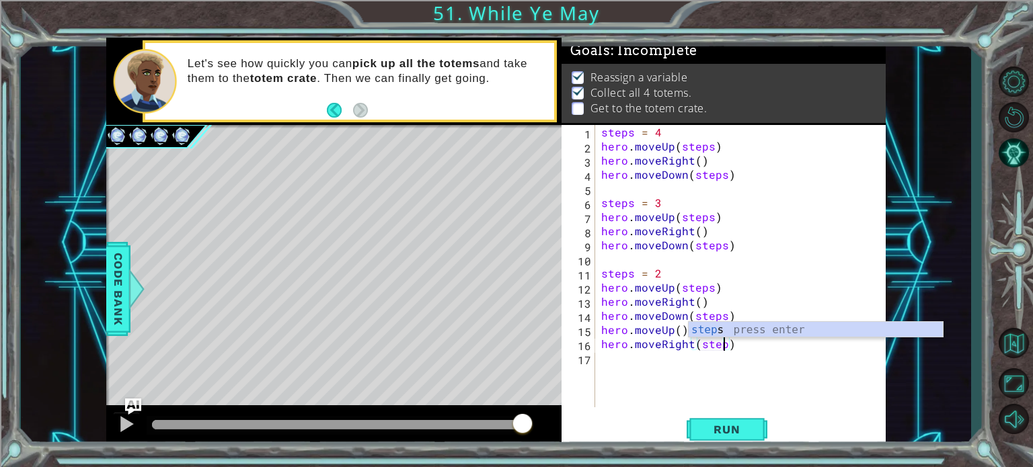
scroll to position [0, 7]
type textarea "hero.moveRight(steps)"
click at [717, 424] on span "Run" at bounding box center [726, 429] width 53 height 13
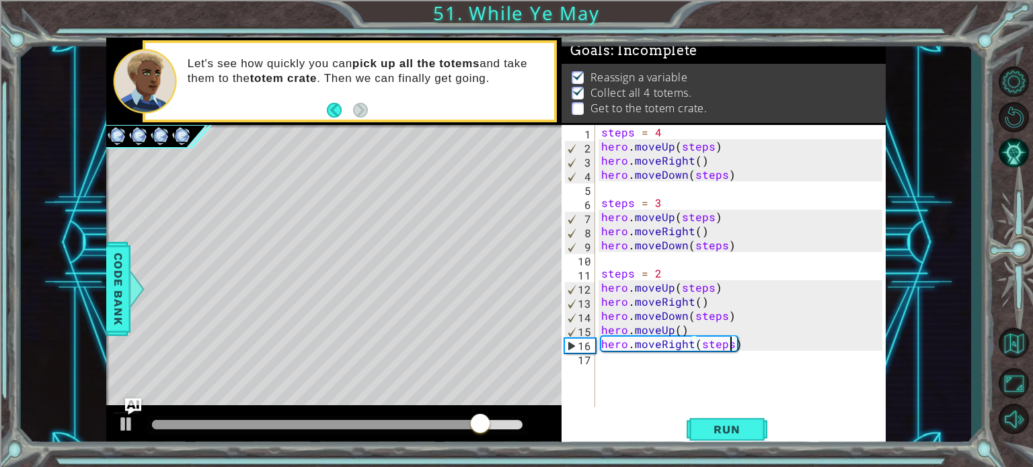
click at [611, 360] on div "steps = 4 hero . moveUp ( steps ) hero . moveRight ( ) hero . moveDown ( steps …" at bounding box center [743, 280] width 290 height 311
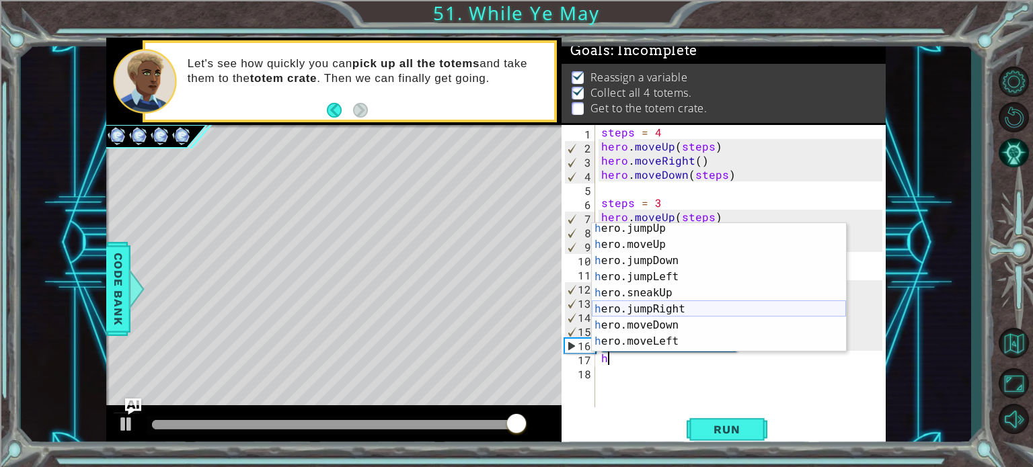
scroll to position [24, 0]
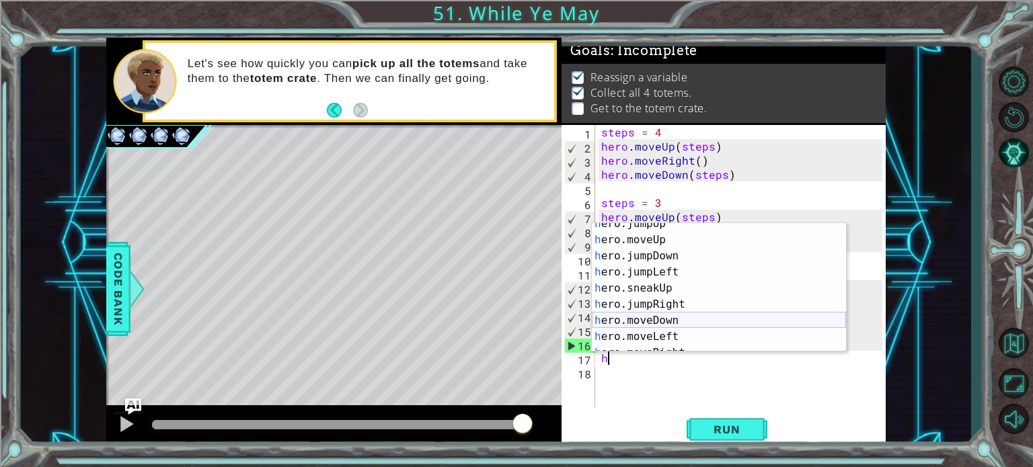
click at [678, 319] on div "h ero.jumpUp press enter h ero.moveUp press enter h ero.jumpDown press enter h …" at bounding box center [719, 296] width 254 height 161
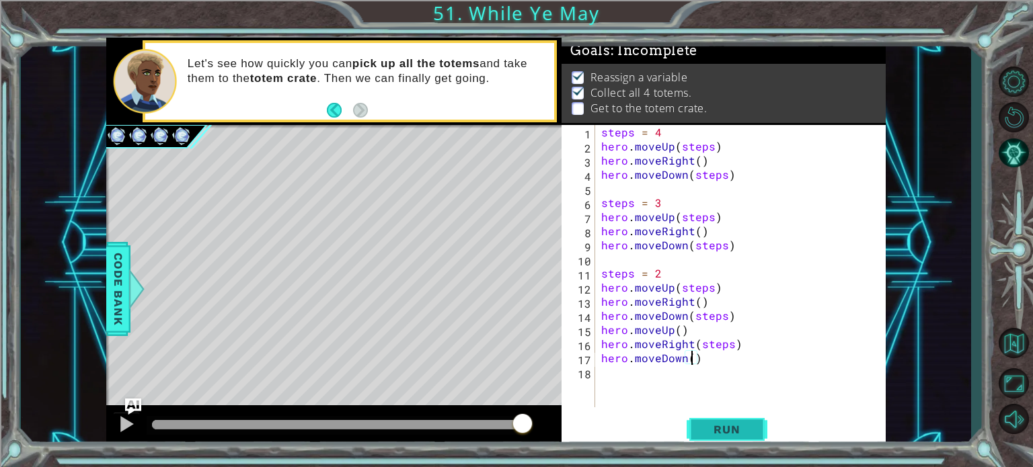
type textarea "hero.moveDown()"
click at [758, 430] on button "Run" at bounding box center [727, 430] width 81 height 32
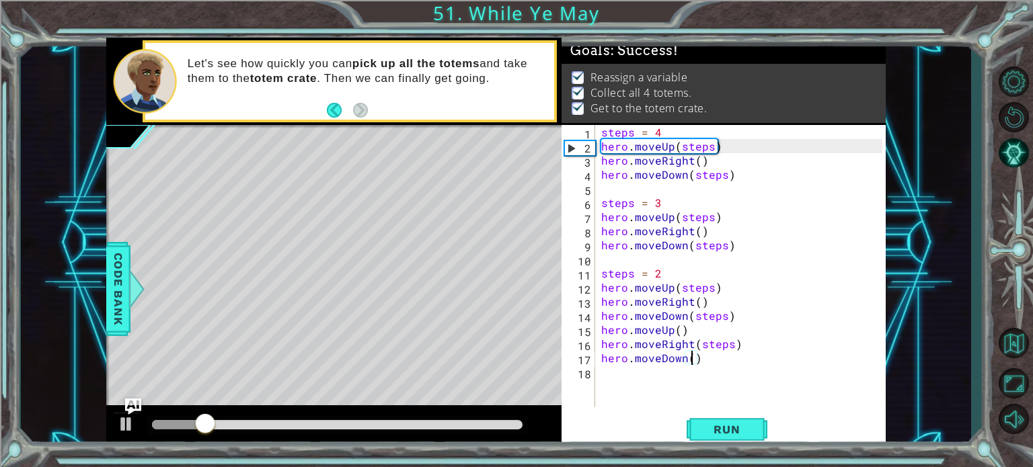
click at [508, 426] on div at bounding box center [337, 424] width 371 height 9
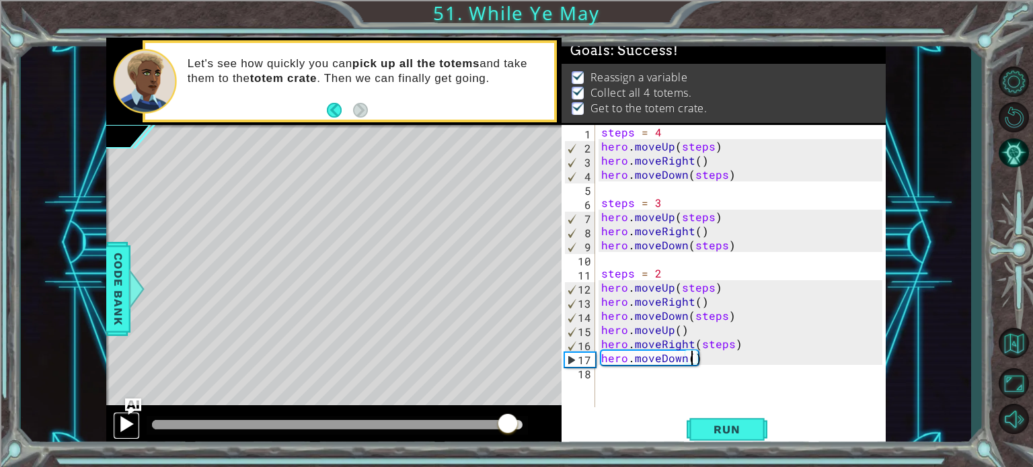
click at [120, 430] on div at bounding box center [126, 424] width 17 height 17
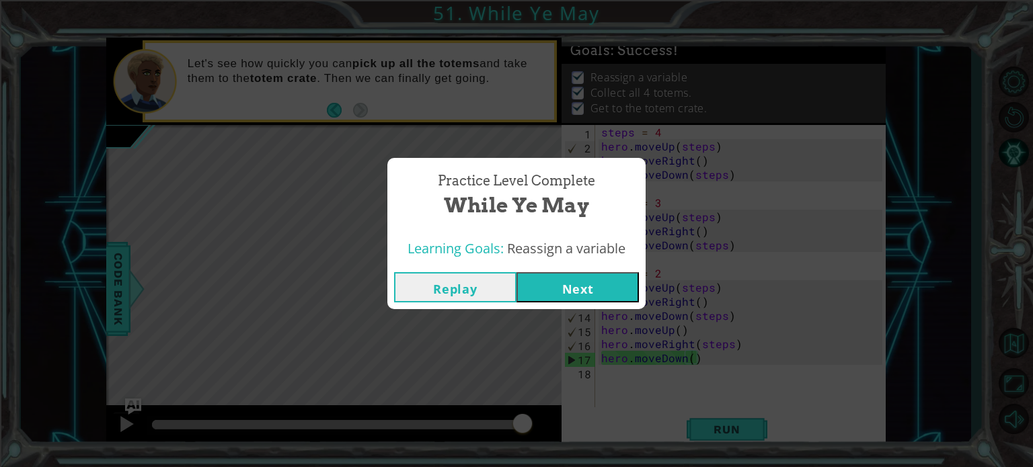
click at [577, 293] on button "Next" at bounding box center [577, 287] width 122 height 30
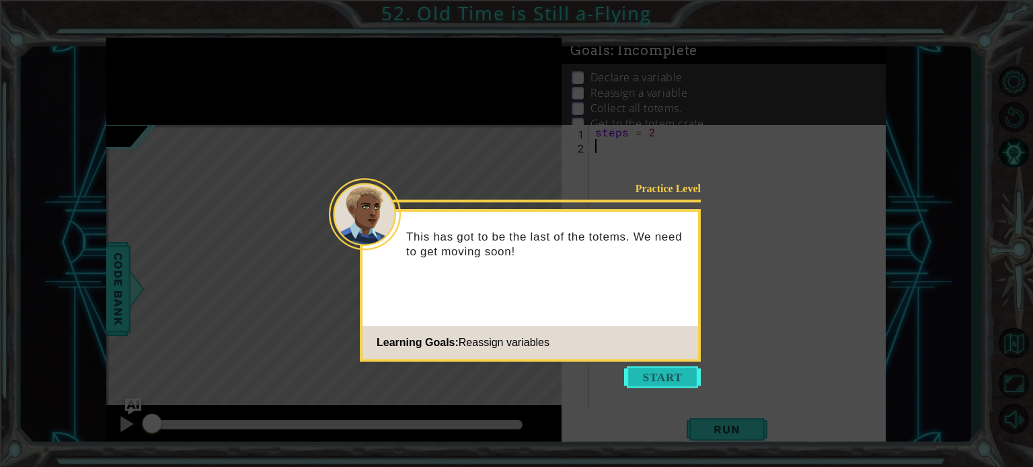
click at [672, 375] on button "Start" at bounding box center [662, 377] width 77 height 22
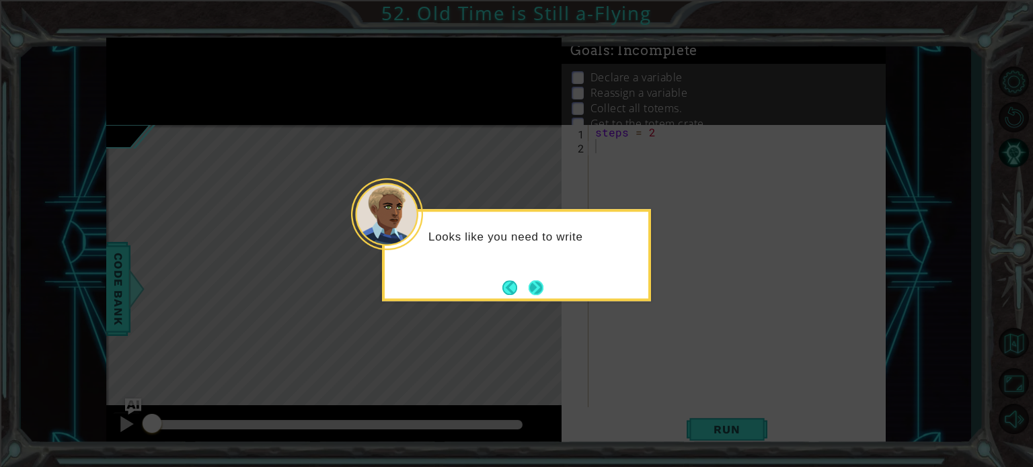
click at [540, 290] on button "Next" at bounding box center [536, 287] width 15 height 15
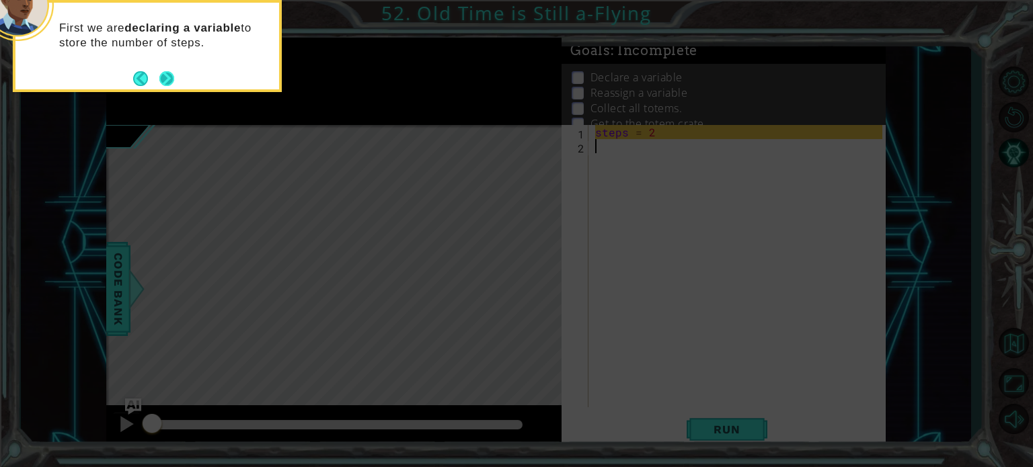
click at [166, 77] on button "Next" at bounding box center [166, 78] width 15 height 15
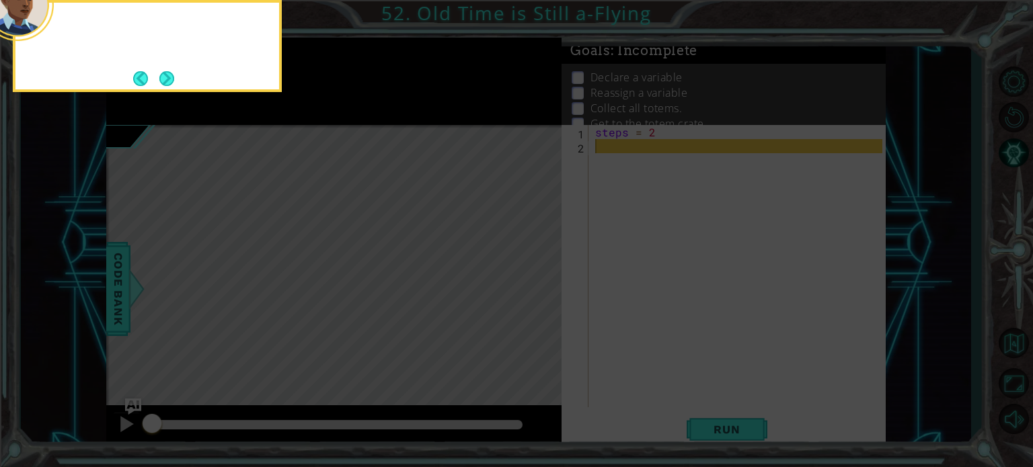
click at [166, 77] on button "Next" at bounding box center [166, 78] width 15 height 15
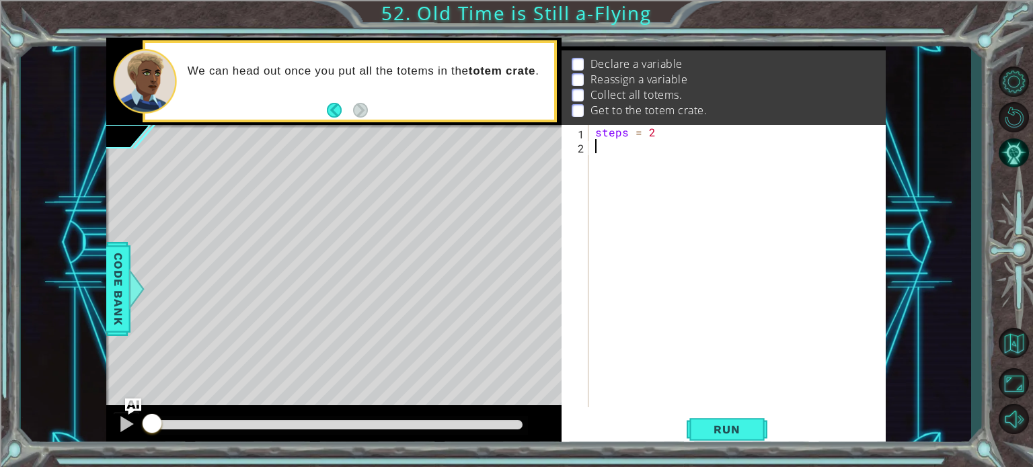
scroll to position [13, 0]
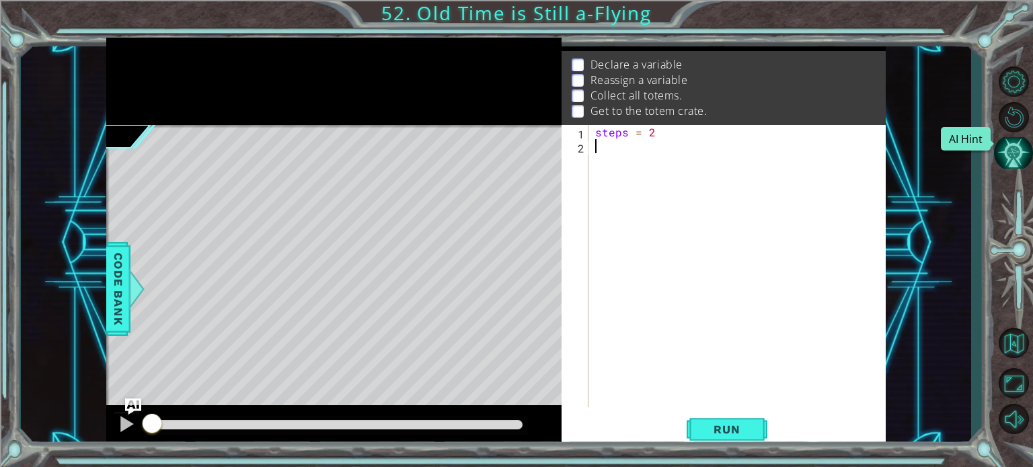
click at [1008, 147] on button "AI Hint" at bounding box center [1013, 153] width 39 height 32
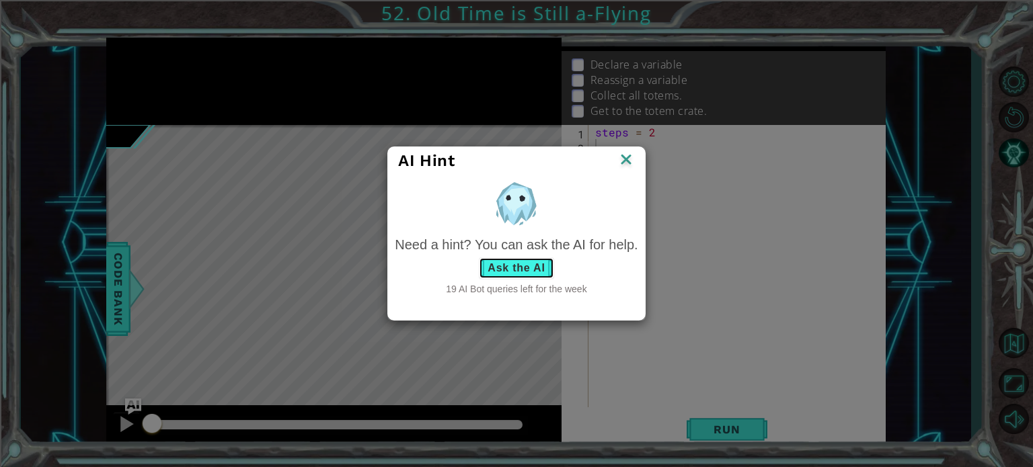
click at [494, 265] on button "Ask the AI" at bounding box center [516, 269] width 75 height 22
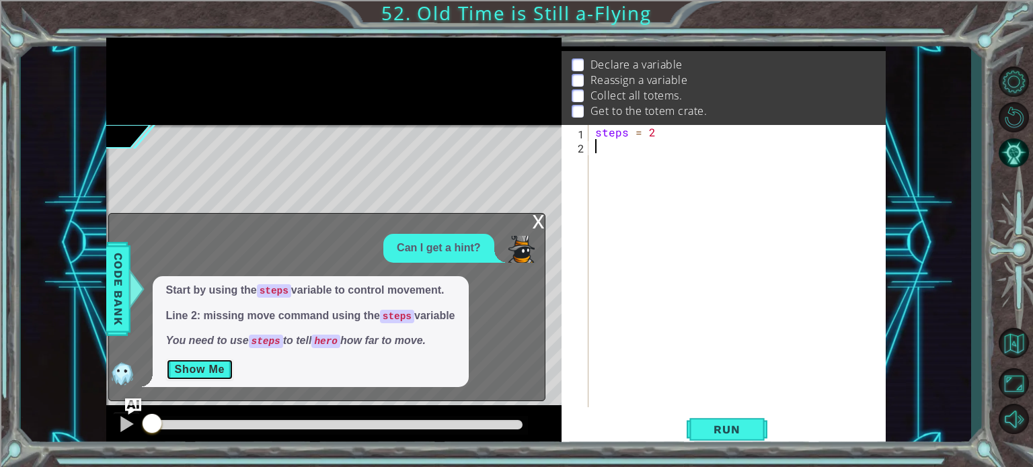
click at [190, 367] on button "Show Me" at bounding box center [200, 370] width 68 height 22
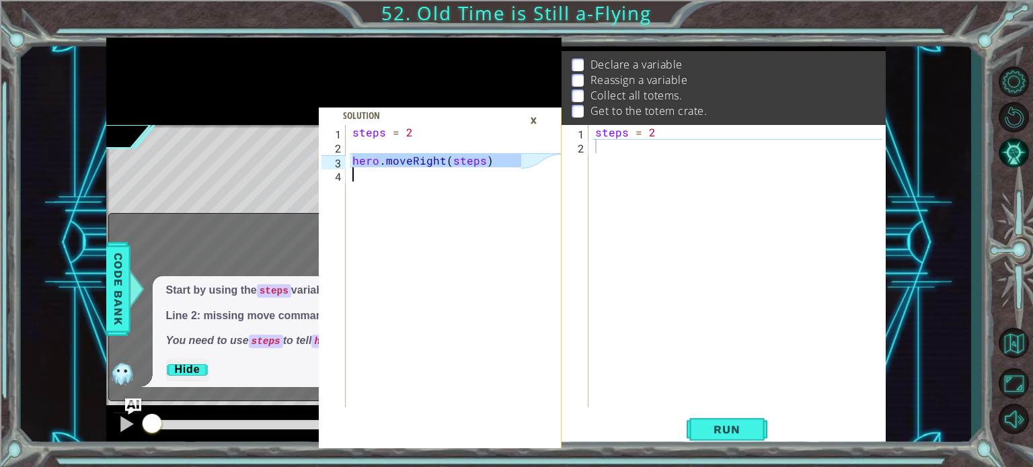
drag, startPoint x: 352, startPoint y: 157, endPoint x: 524, endPoint y: 185, distance: 174.4
click at [524, 185] on div "hero.moveRight(steps) 1 2 3 4 steps = 2 hero . moveRight ( steps ) הההההההההההה…" at bounding box center [440, 286] width 243 height 323
click at [600, 151] on div "steps = 2" at bounding box center [740, 280] width 297 height 311
click at [600, 157] on div "steps = 2" at bounding box center [740, 280] width 297 height 311
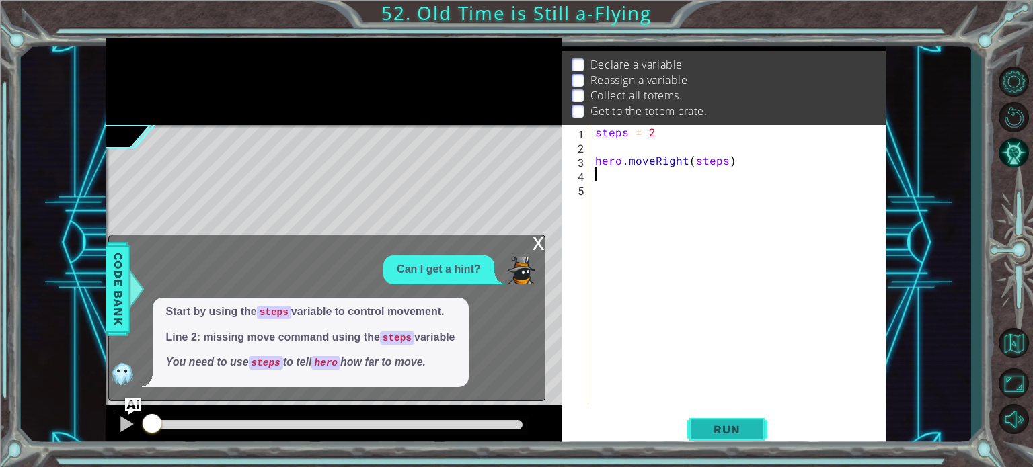
click at [711, 419] on button "Run" at bounding box center [727, 430] width 81 height 32
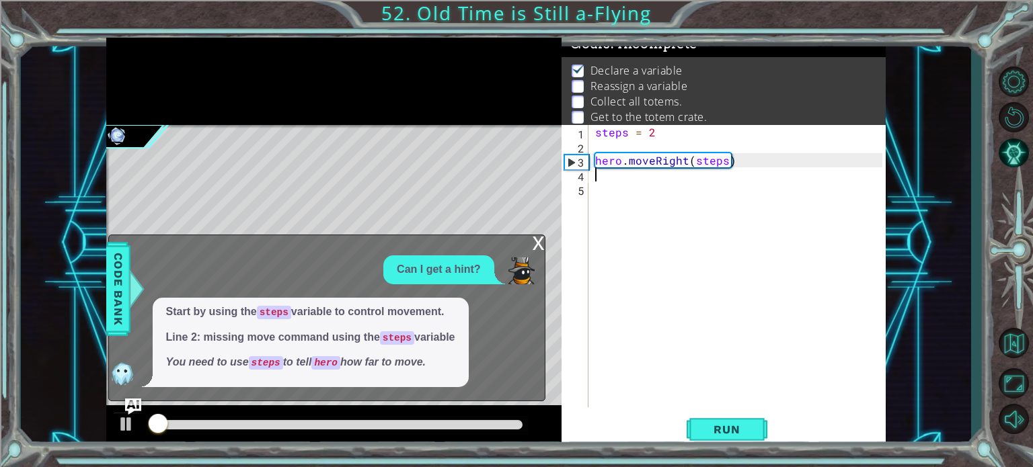
click at [542, 245] on div "x" at bounding box center [539, 241] width 12 height 13
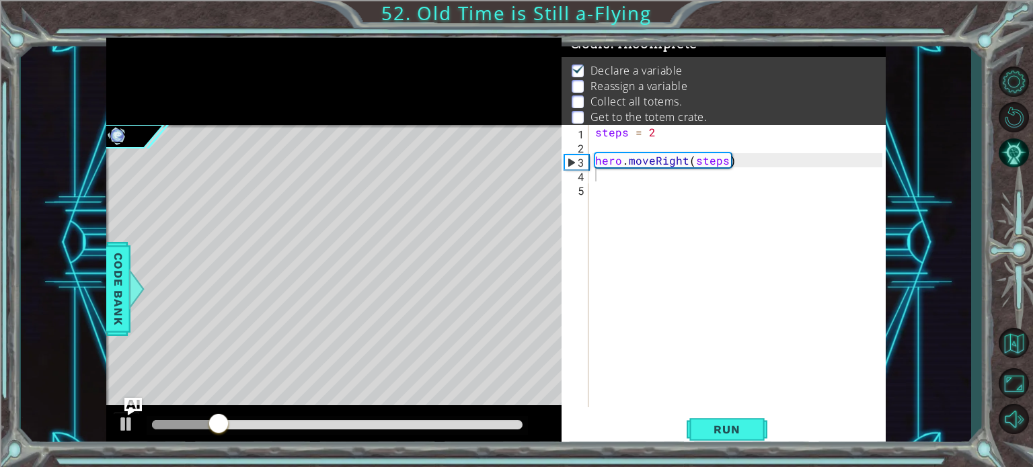
click at [128, 408] on img "Ask AI" at bounding box center [132, 406] width 17 height 17
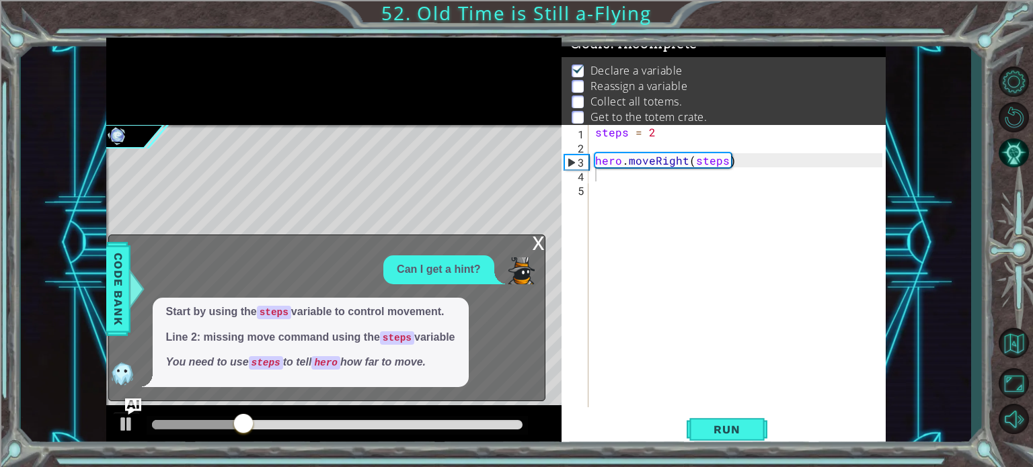
click at [537, 243] on div "x" at bounding box center [539, 241] width 12 height 13
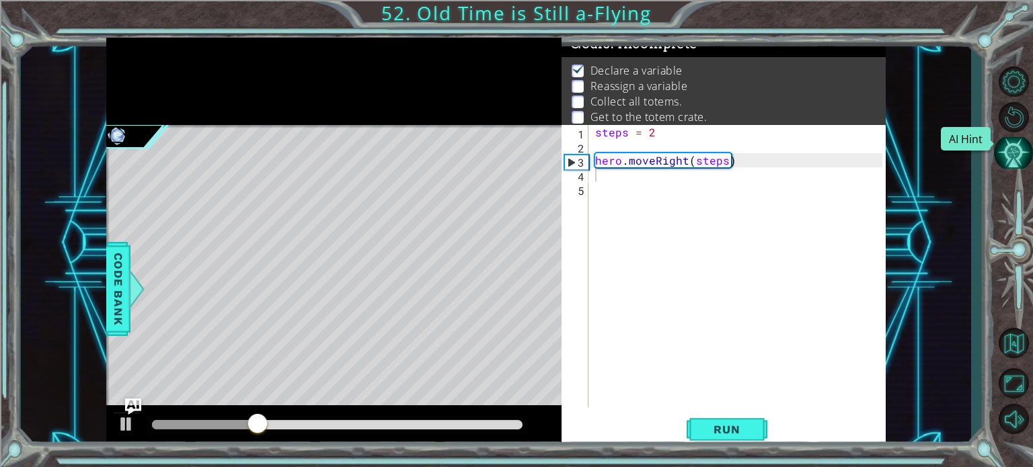
click at [1015, 146] on button "AI Hint" at bounding box center [1013, 153] width 39 height 32
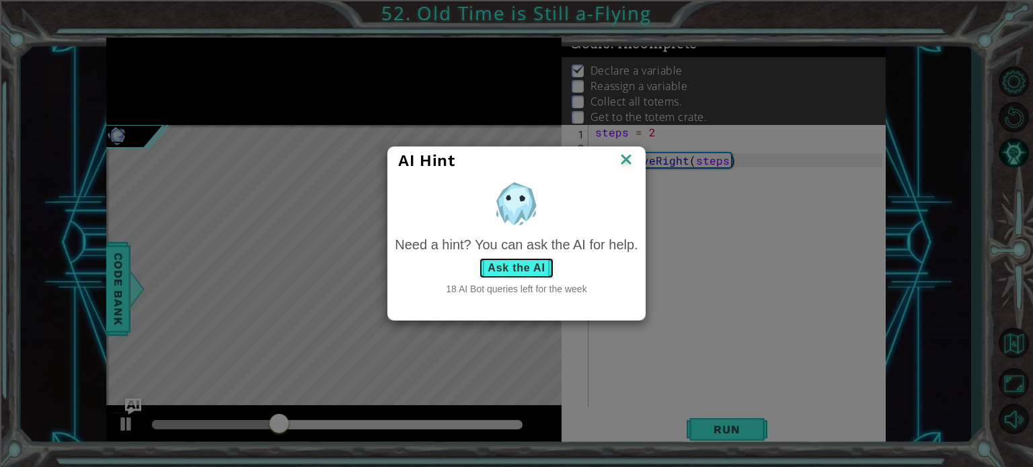
click at [502, 261] on button "Ask the AI" at bounding box center [516, 269] width 75 height 22
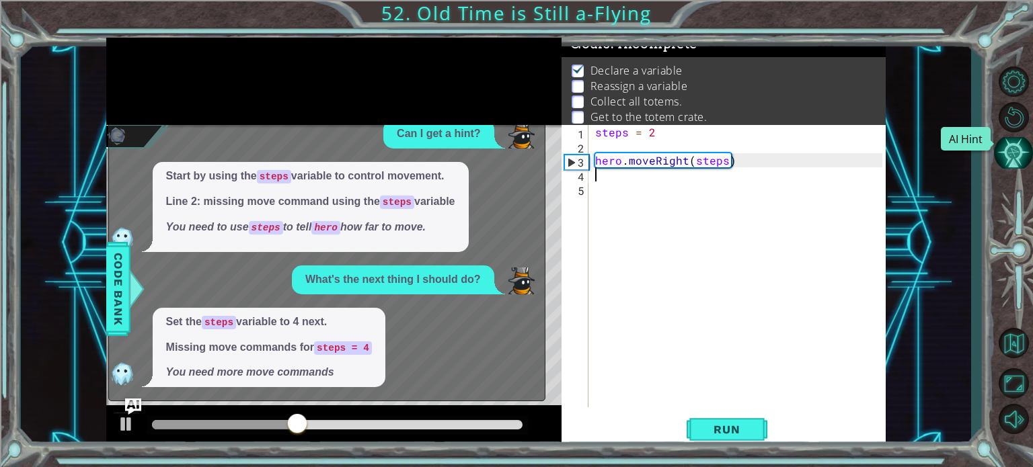
click at [1014, 153] on button "AI Hint" at bounding box center [1013, 153] width 39 height 32
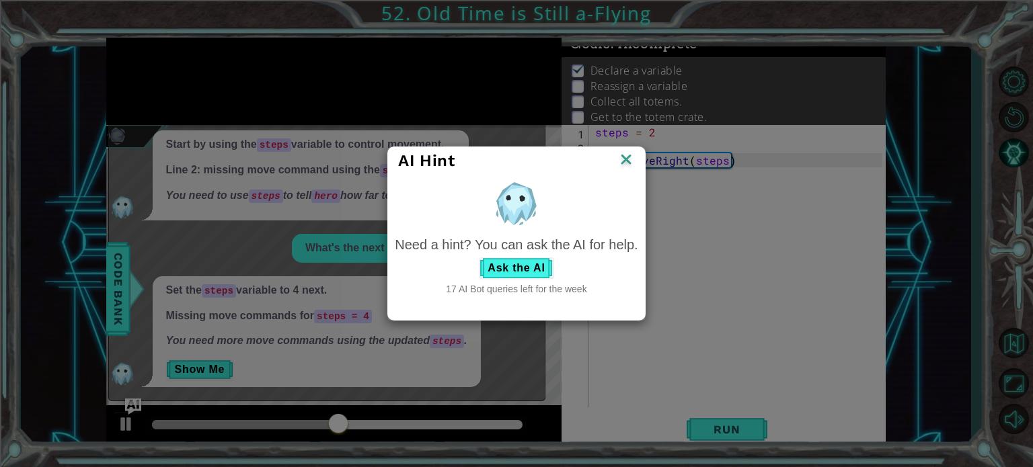
click at [623, 157] on img at bounding box center [625, 161] width 17 height 20
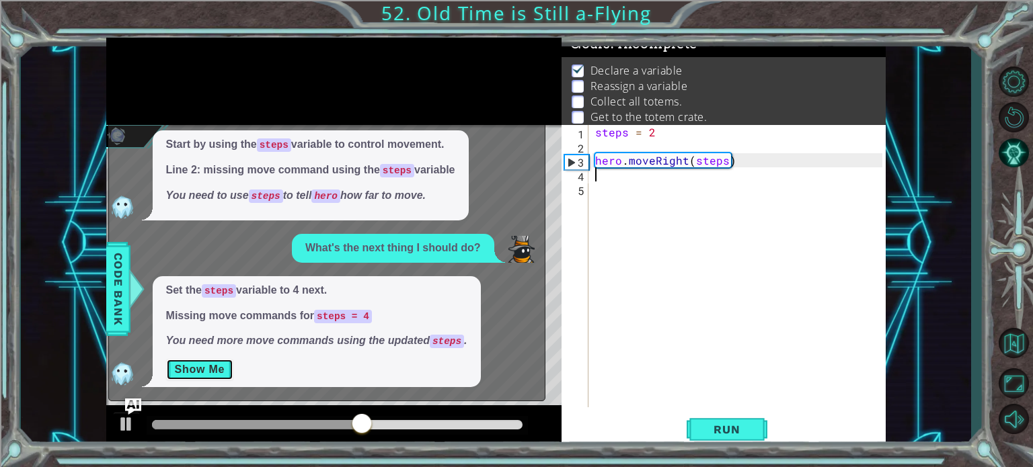
click at [200, 378] on button "Show Me" at bounding box center [200, 370] width 68 height 22
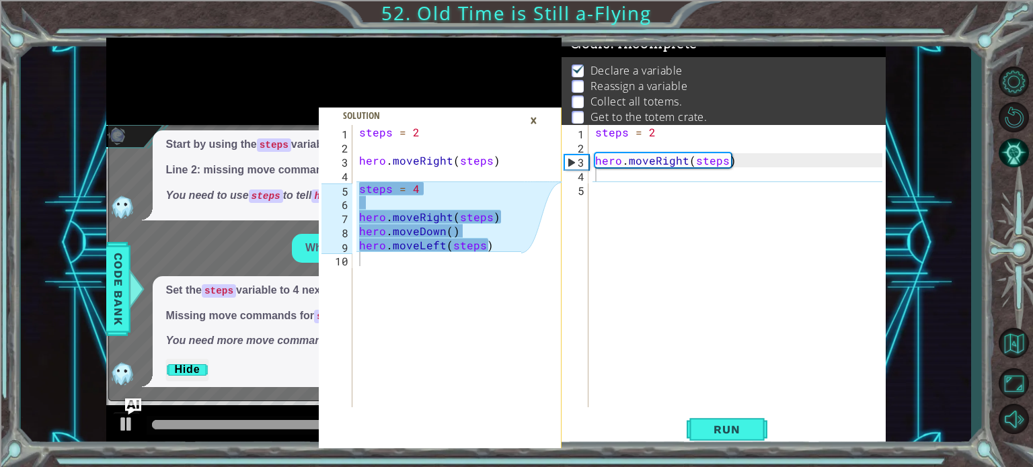
click at [601, 193] on div "steps = 2 hero . moveRight ( steps )" at bounding box center [740, 280] width 297 height 311
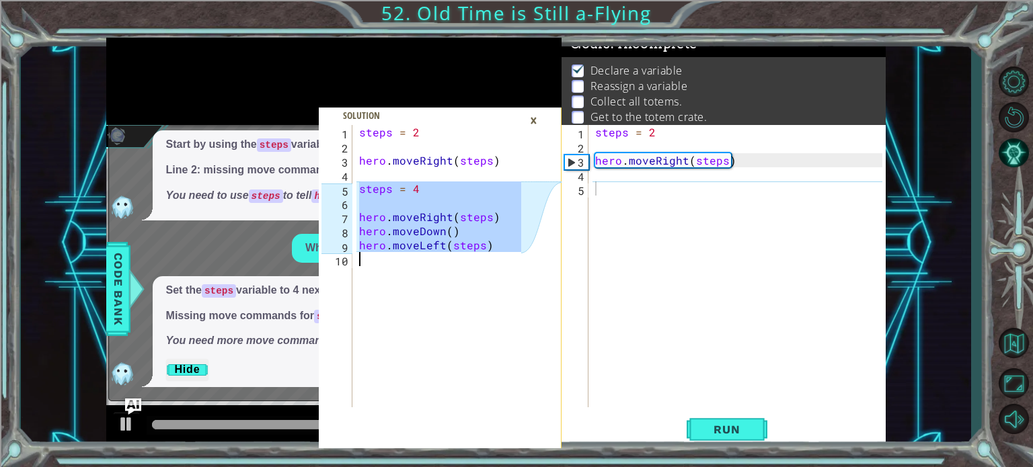
drag, startPoint x: 360, startPoint y: 188, endPoint x: 485, endPoint y: 270, distance: 150.1
click at [485, 270] on div "steps = 2 hero . moveRight ( steps ) steps = 4 hero . moveRight ( steps ) hero …" at bounding box center [441, 280] width 171 height 311
click at [599, 194] on div "steps = 2 hero . moveRight ( steps )" at bounding box center [740, 280] width 297 height 311
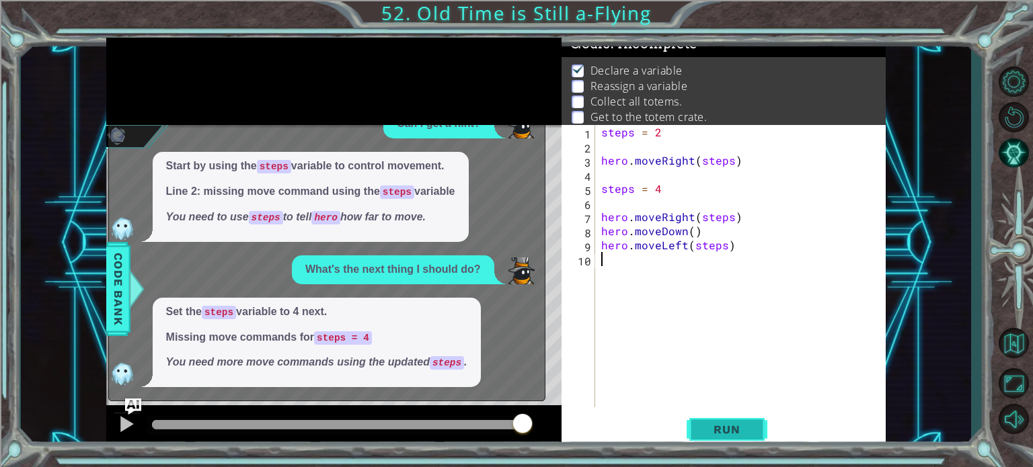
click at [738, 436] on button "Run" at bounding box center [727, 430] width 81 height 32
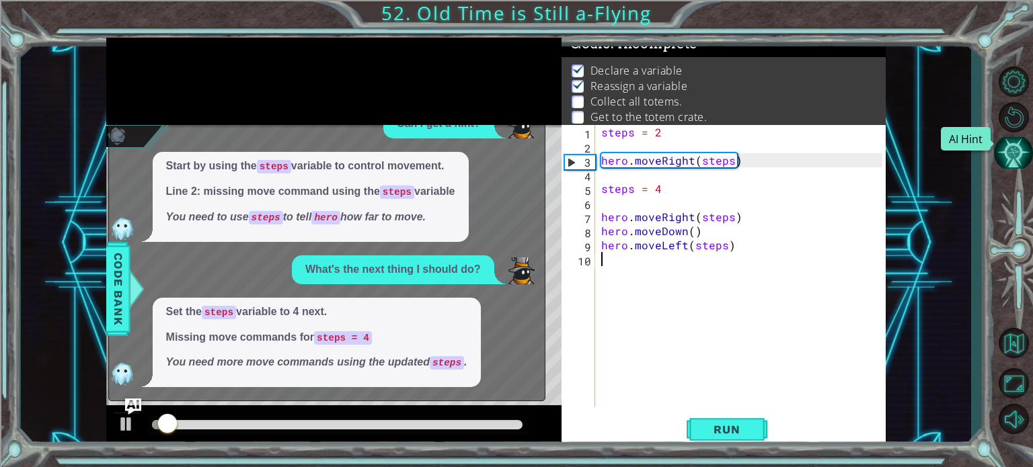
click at [1023, 143] on button "AI Hint" at bounding box center [1013, 153] width 39 height 32
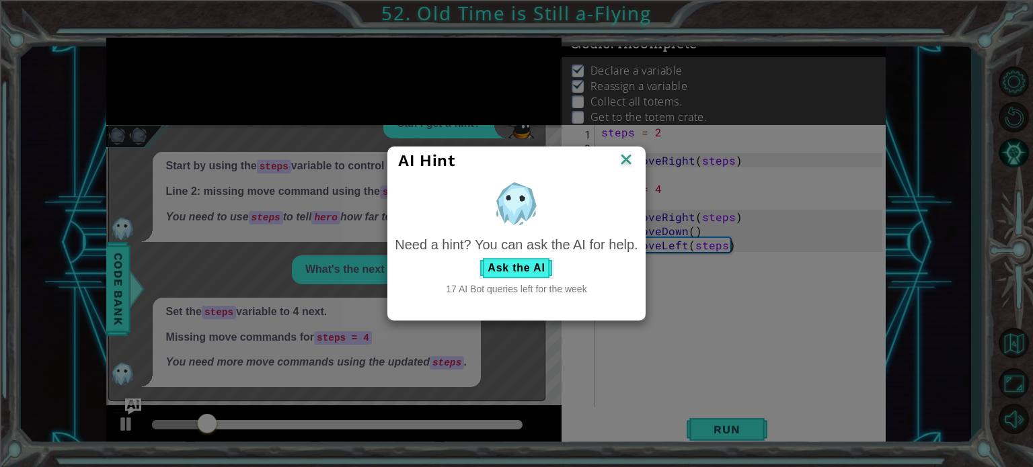
click at [623, 150] on div "AI Hint" at bounding box center [516, 161] width 256 height 28
click at [626, 155] on img at bounding box center [625, 161] width 17 height 20
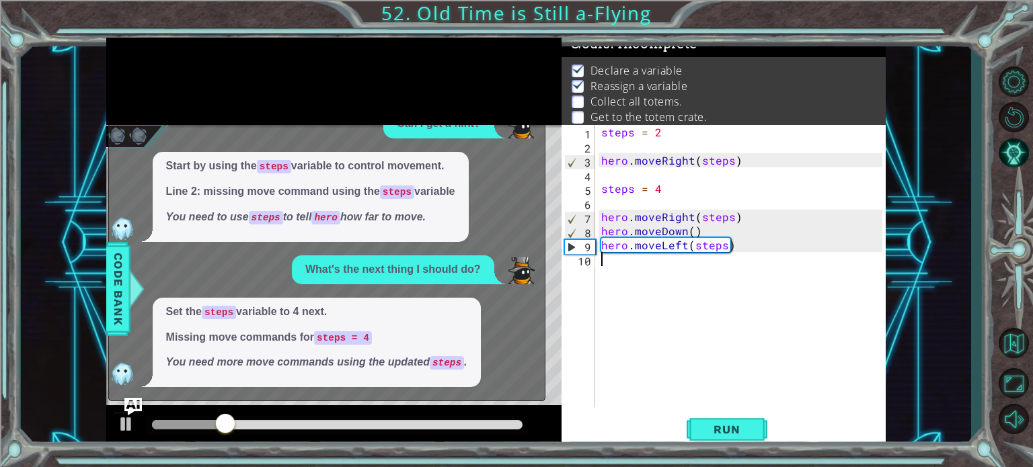
click at [125, 402] on img "Ask AI" at bounding box center [132, 406] width 17 height 17
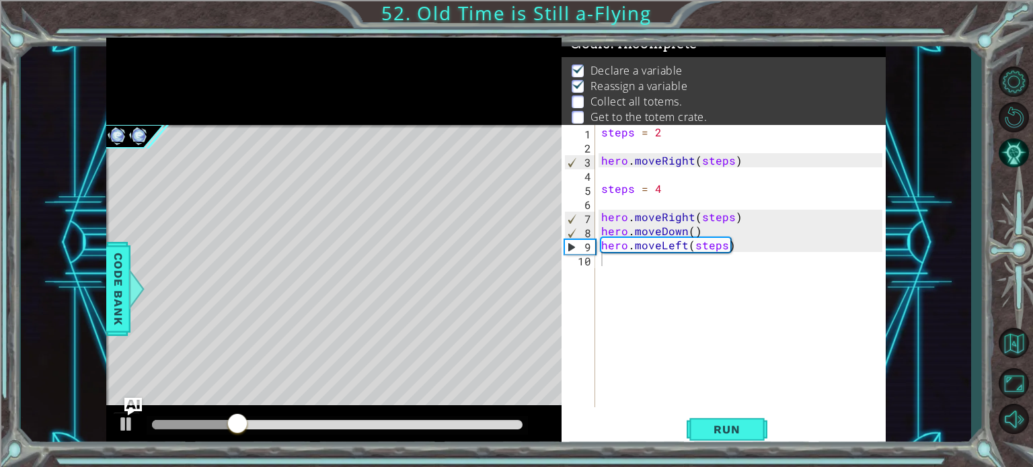
click at [129, 401] on img "Ask AI" at bounding box center [132, 406] width 17 height 17
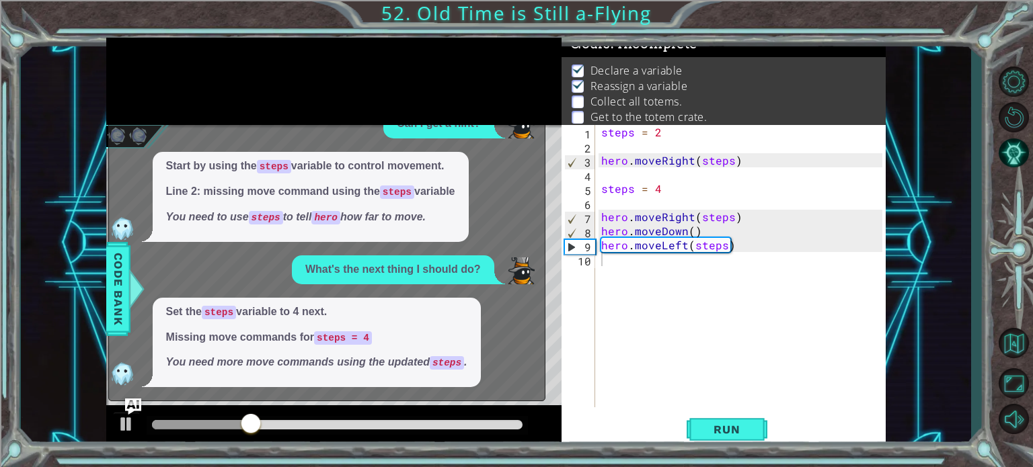
click at [136, 398] on div "x Can I get a hint? Start by using the steps variable to control movement. Line…" at bounding box center [326, 245] width 437 height 313
click at [132, 401] on img "Ask AI" at bounding box center [132, 406] width 17 height 17
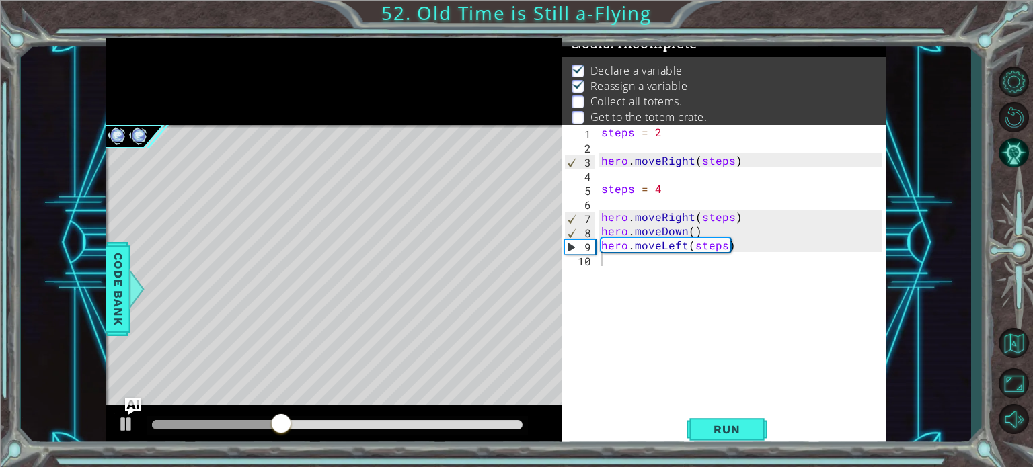
click at [76, 220] on div "hero.moveLeft(steps) 1 2 3 4 5 6 7 8 9 10 steps = 2 hero . moveRight ( steps ) …" at bounding box center [496, 244] width 950 height 412
click at [1021, 140] on button "AI Hint" at bounding box center [1013, 153] width 39 height 32
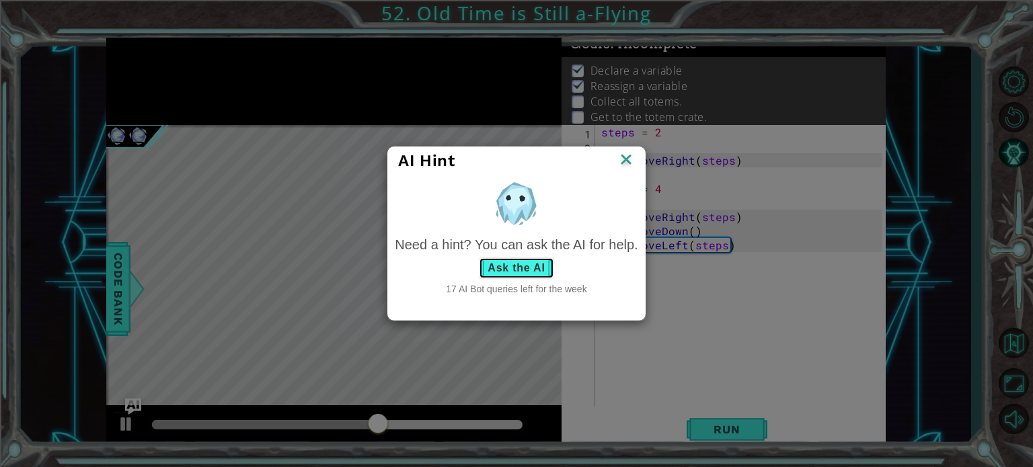
click at [503, 260] on button "Ask the AI" at bounding box center [516, 269] width 75 height 22
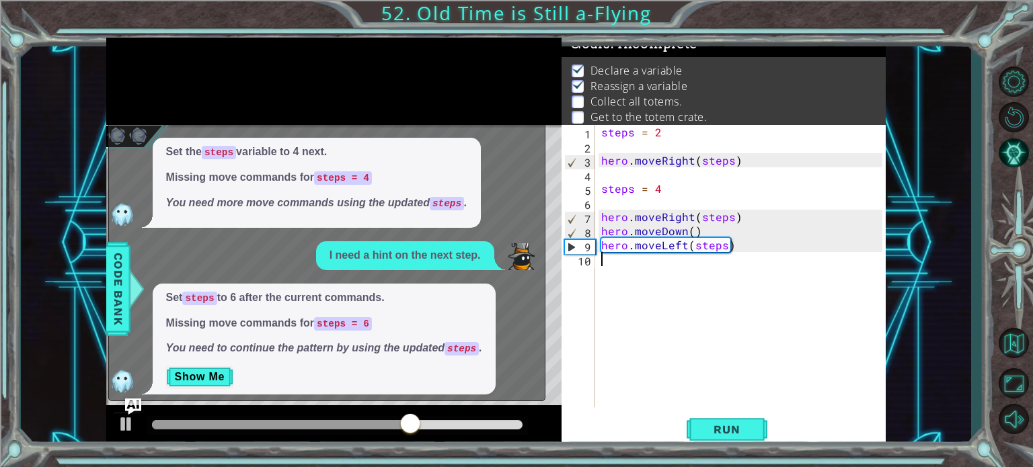
scroll to position [81, 0]
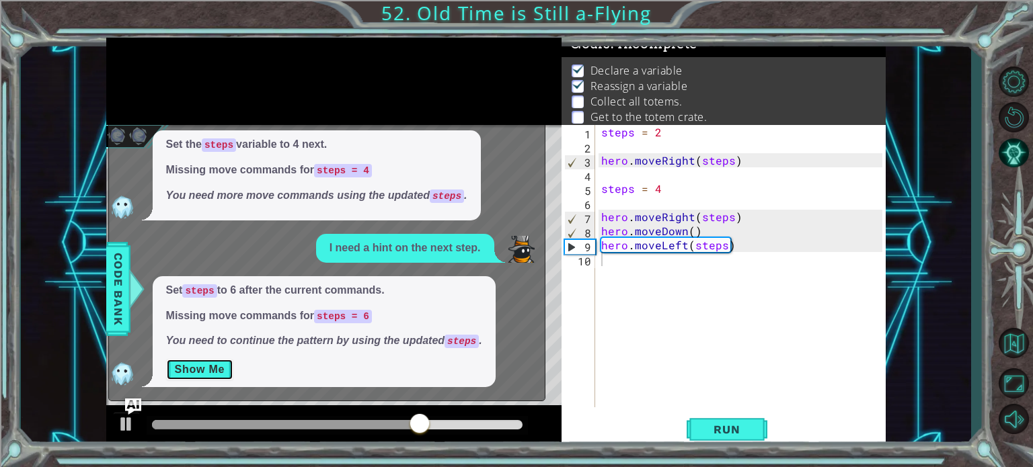
click at [193, 368] on button "Show Me" at bounding box center [200, 370] width 68 height 22
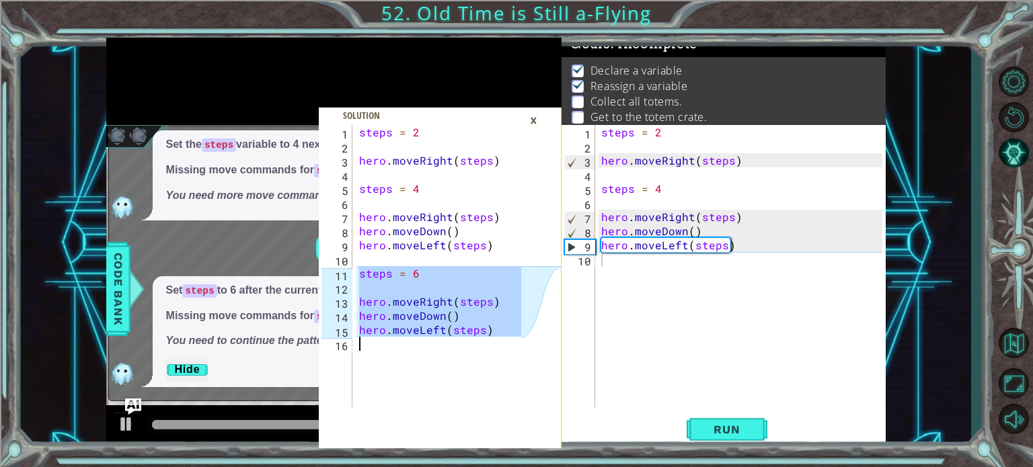
drag, startPoint x: 359, startPoint y: 273, endPoint x: 483, endPoint y: 356, distance: 148.8
click at [483, 356] on div "steps = 2 hero . moveRight ( steps ) steps = 4 hero . moveRight ( steps ) hero …" at bounding box center [441, 280] width 171 height 311
type textarea "hero.moveLeft(steps)"
click at [624, 268] on div "steps = 2 hero . moveRight ( steps ) steps = 4 hero . moveRight ( steps ) hero …" at bounding box center [743, 280] width 290 height 311
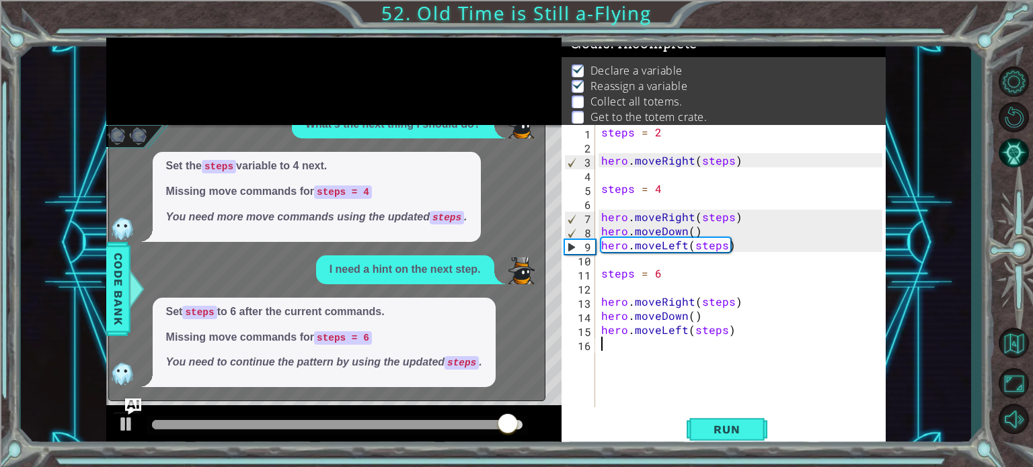
scroll to position [59, 0]
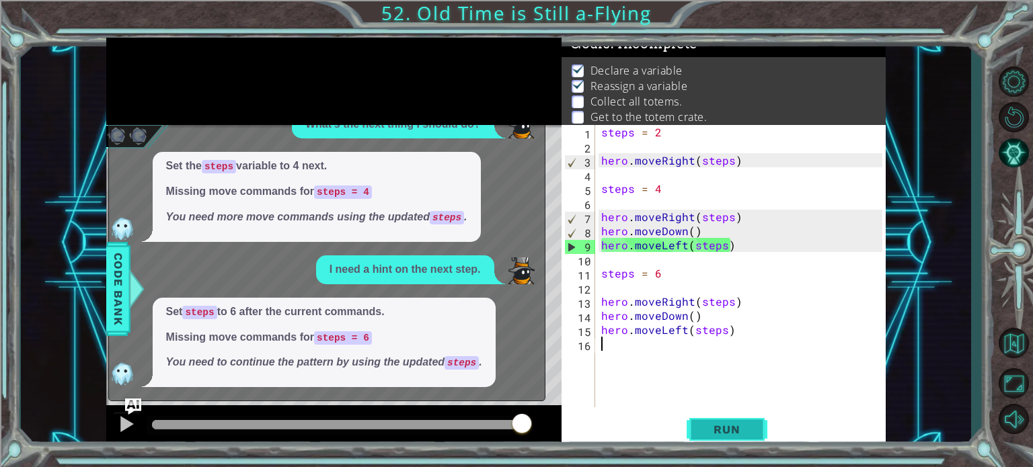
click at [737, 422] on button "Run" at bounding box center [727, 430] width 81 height 32
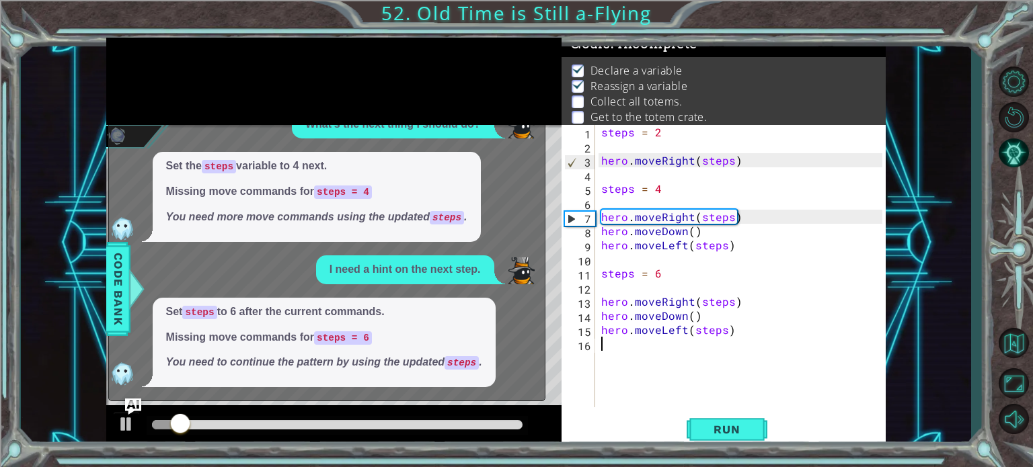
click at [141, 405] on div at bounding box center [334, 426] width 456 height 43
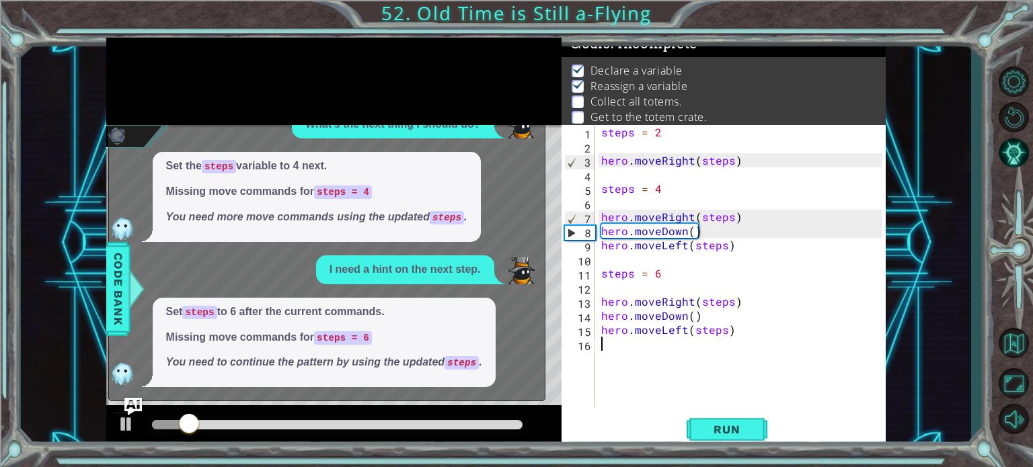
click at [132, 405] on img "Ask AI" at bounding box center [132, 406] width 17 height 17
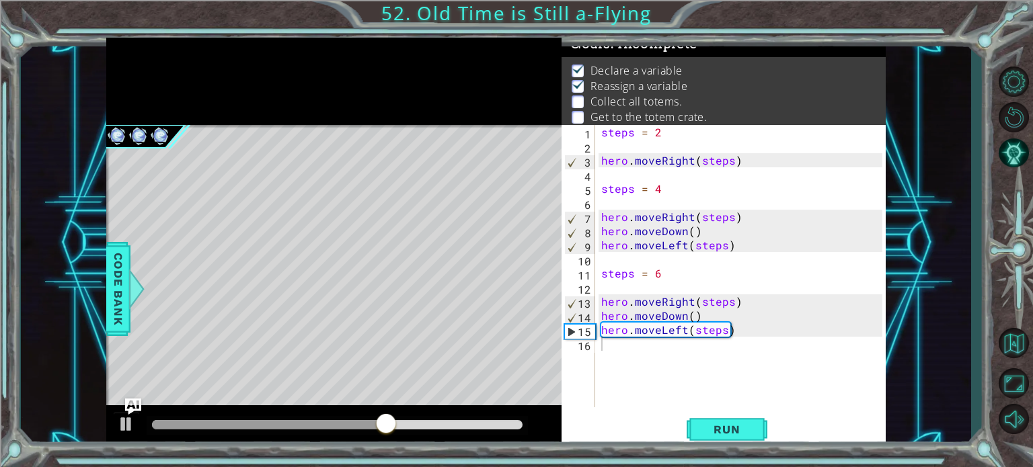
click at [607, 349] on div "steps = 2 hero . moveRight ( steps ) steps = 4 hero . moveRight ( steps ) hero …" at bounding box center [743, 280] width 290 height 311
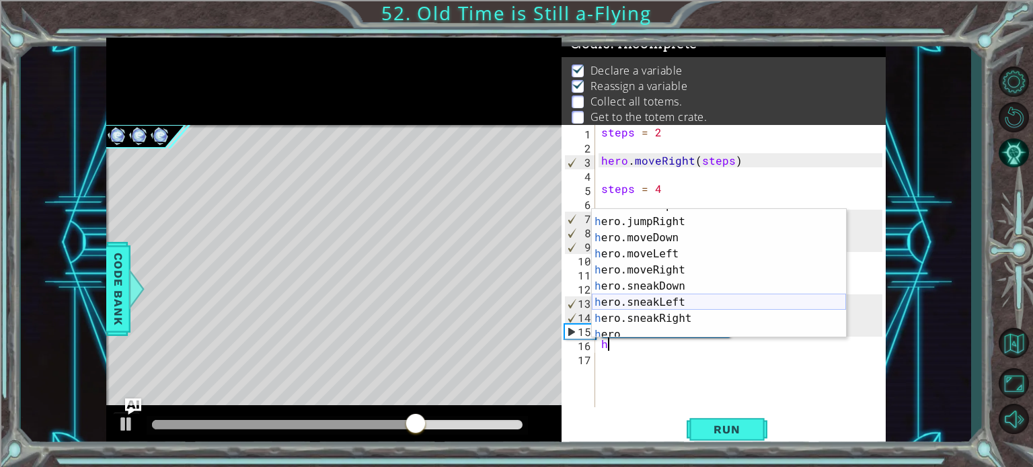
scroll to position [77, 0]
click at [637, 271] on div "h ero.sneakUp press enter h ero.jumpRight press enter h ero.moveDown press ente…" at bounding box center [719, 276] width 254 height 161
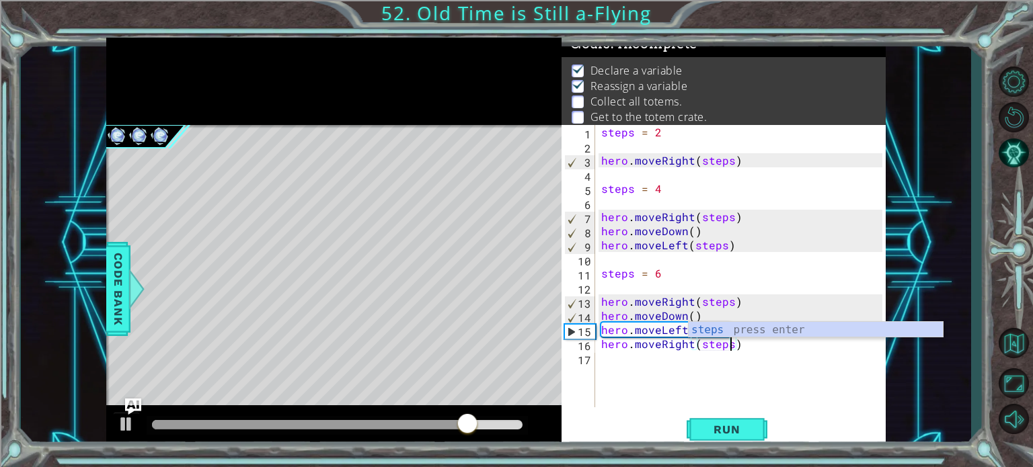
scroll to position [0, 7]
type textarea "hero.moveRight(steps)"
click at [736, 430] on span "Run" at bounding box center [726, 429] width 53 height 13
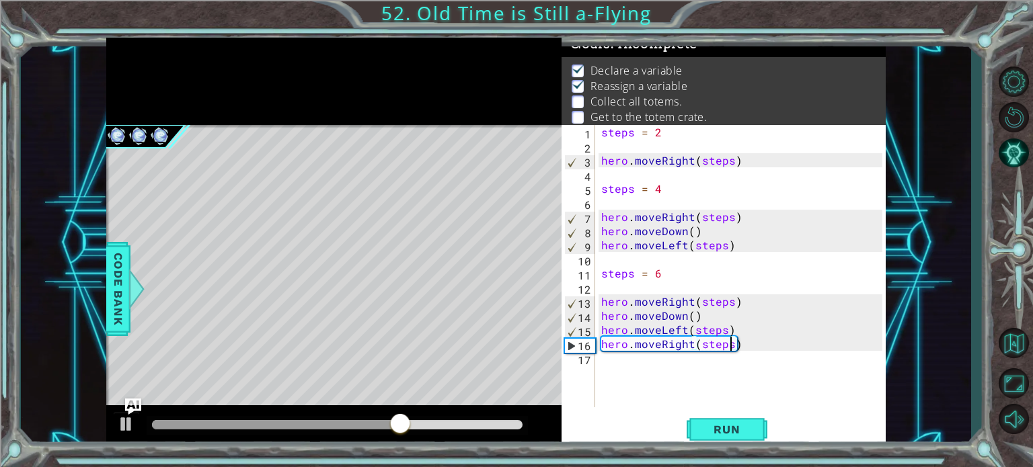
click at [609, 357] on div "steps = 2 hero . moveRight ( steps ) steps = 4 hero . moveRight ( steps ) hero …" at bounding box center [743, 280] width 290 height 311
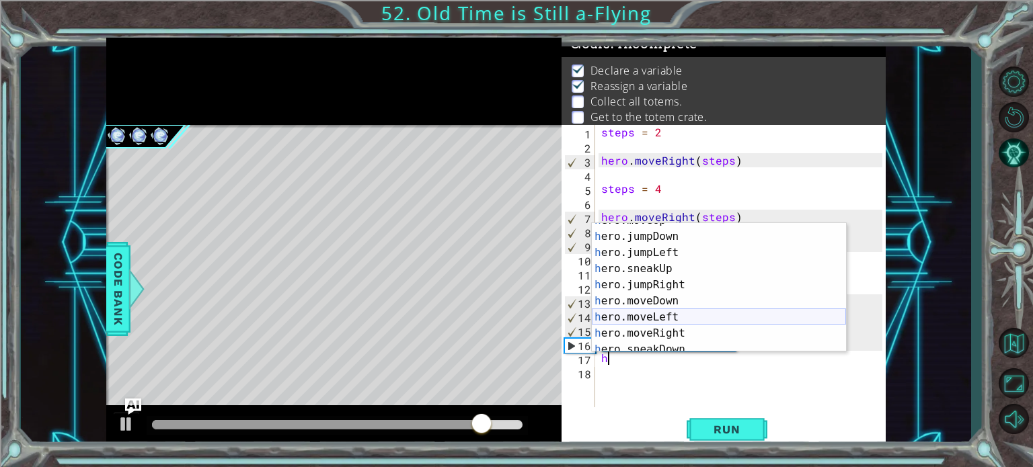
scroll to position [28, 0]
click at [671, 303] on div "h ero.moveUp press enter h ero.jumpDown press enter h ero.jumpLeft press enter …" at bounding box center [719, 290] width 254 height 161
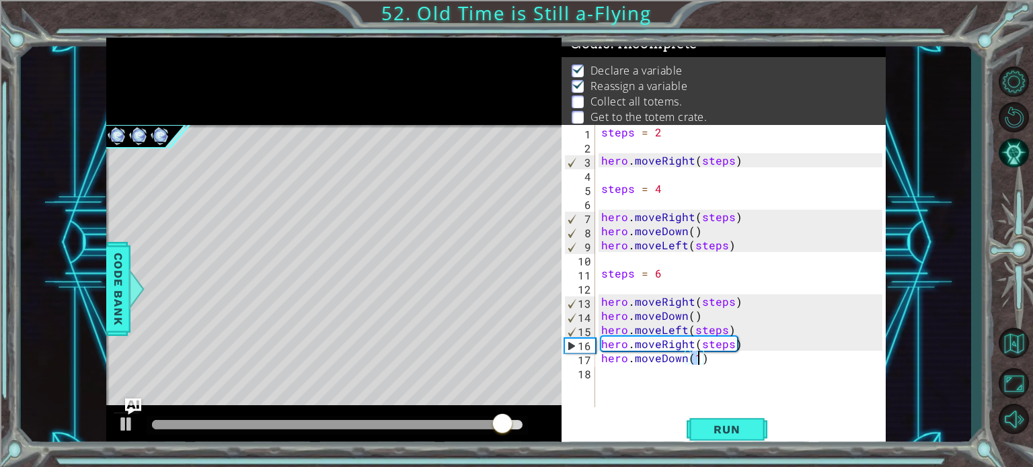
type textarea "hero.moveDown()"
click at [620, 373] on div "steps = 2 hero . moveRight ( steps ) steps = 4 hero . moveRight ( steps ) hero …" at bounding box center [743, 280] width 290 height 311
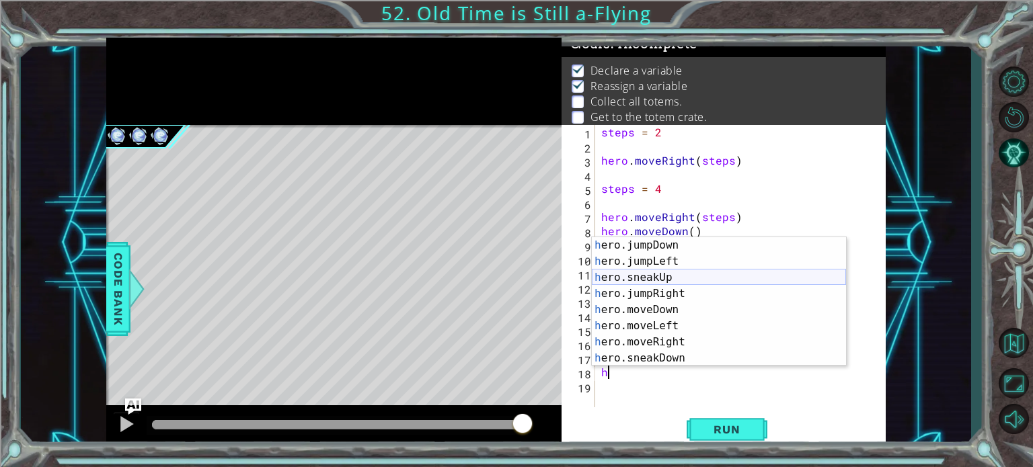
scroll to position [32, 0]
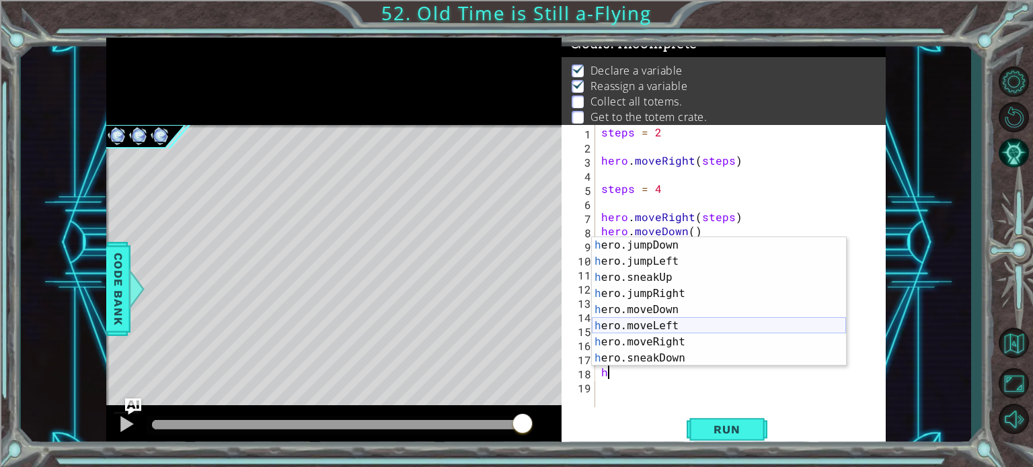
click at [703, 334] on div "h ero.jumpDown press enter h ero.jumpLeft press enter h ero.sneakUp press enter…" at bounding box center [719, 317] width 254 height 161
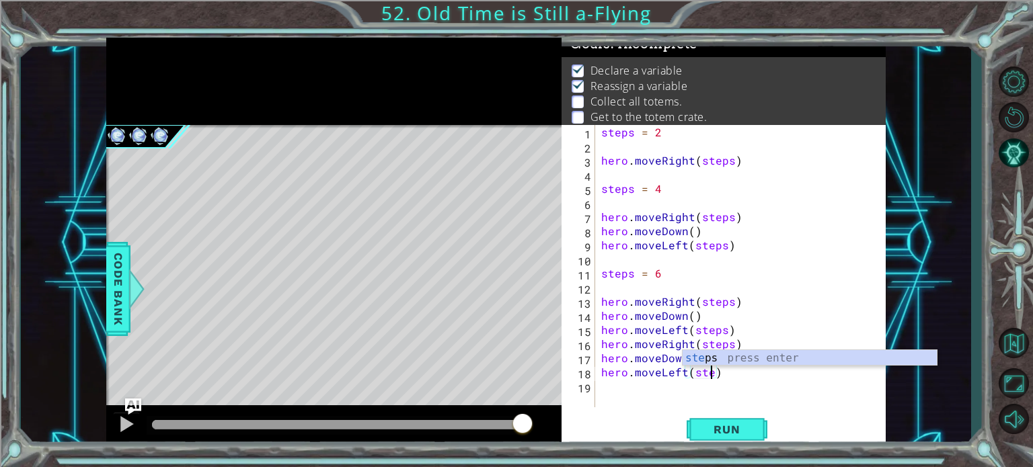
scroll to position [0, 7]
type textarea "hero.moveLeft(steps)"
click at [746, 440] on button "Run" at bounding box center [727, 430] width 81 height 32
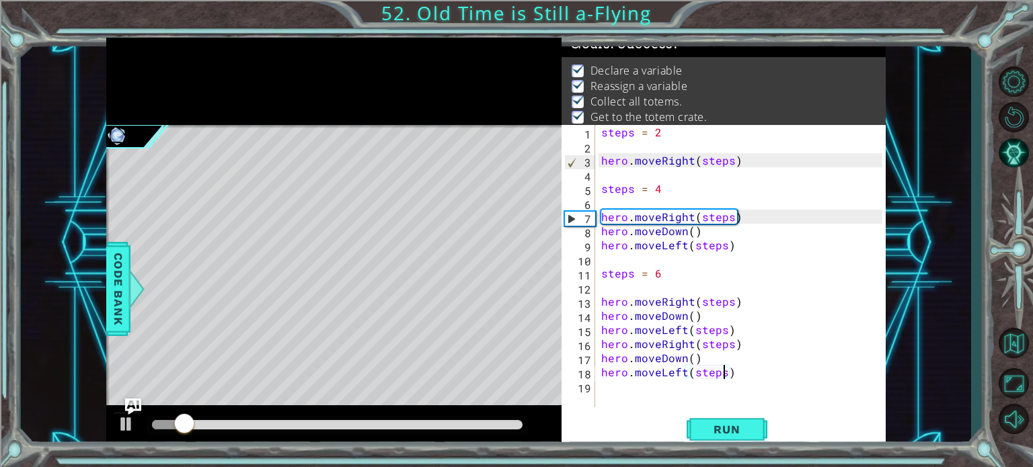
click at [510, 425] on div at bounding box center [337, 424] width 371 height 9
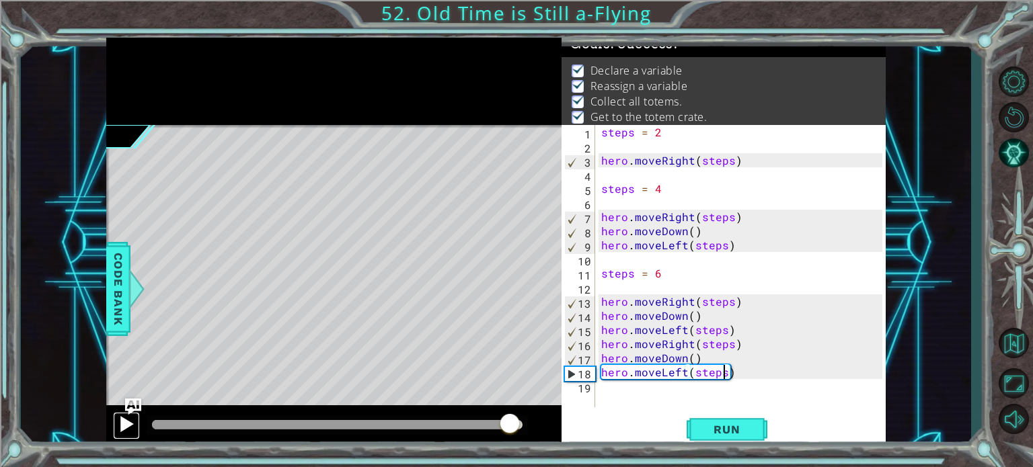
click at [134, 430] on div at bounding box center [126, 424] width 17 height 17
